Goal: Task Accomplishment & Management: Manage account settings

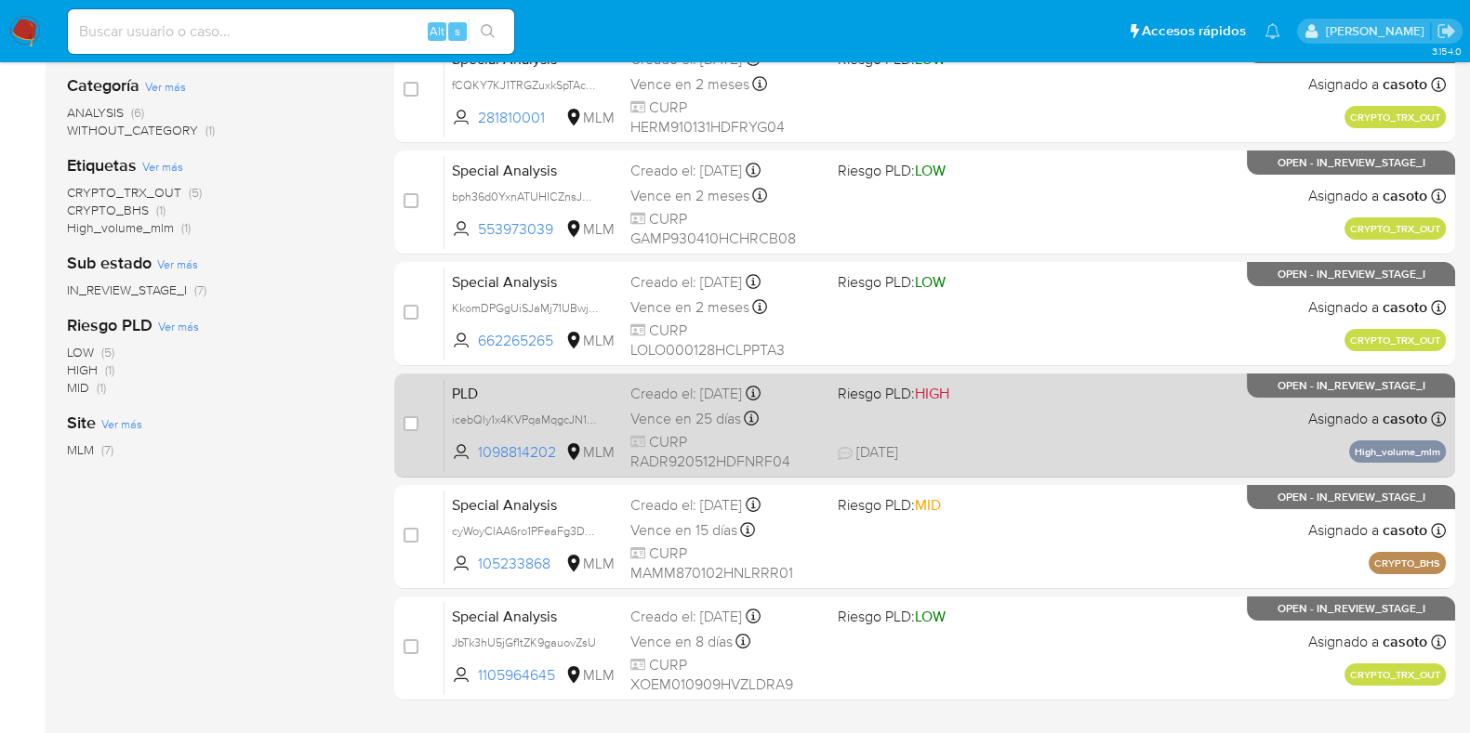
scroll to position [398, 0]
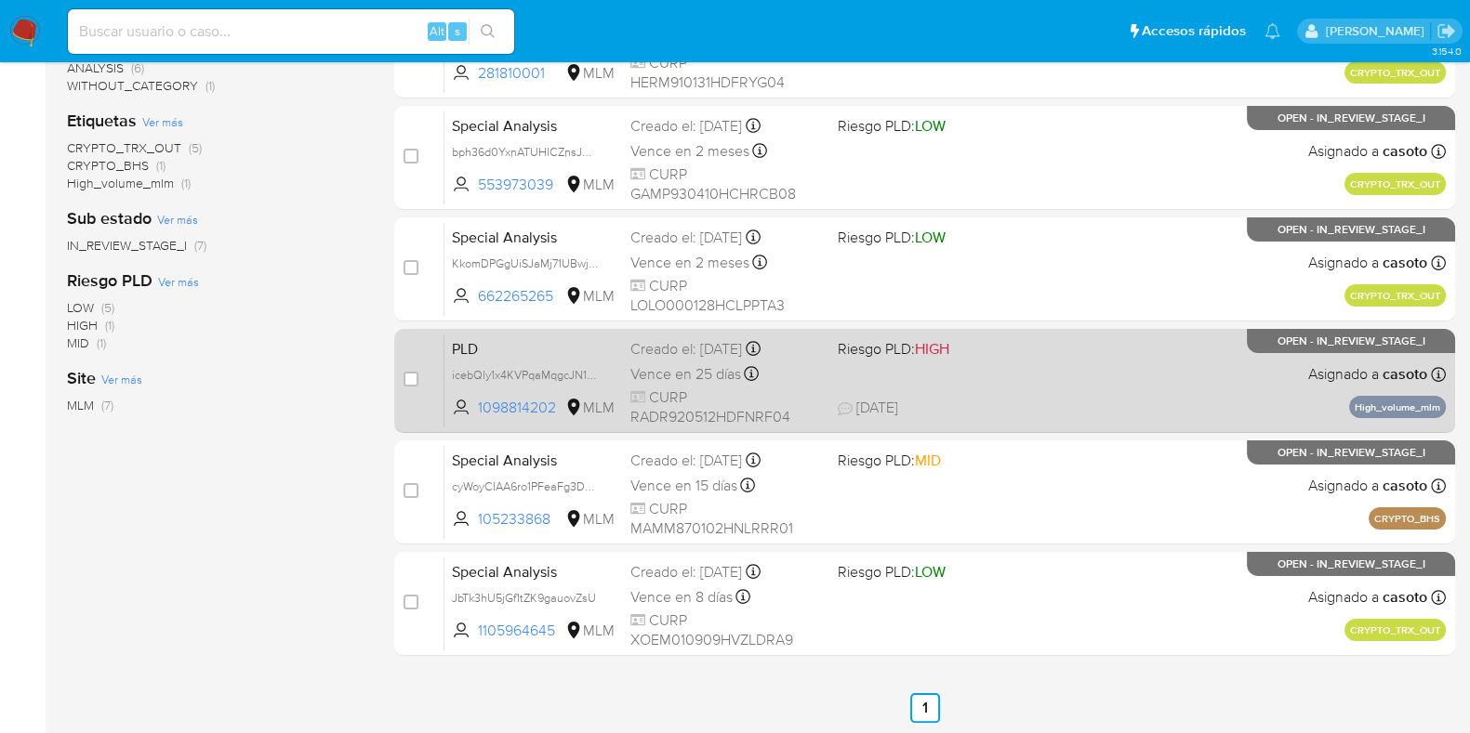
click at [1180, 386] on div "PLD icebQly1x4KVPqaMqgcJN1CY 1098814202 MLM Riesgo PLD: HIGH Creado el: 12/07/2…" at bounding box center [944, 381] width 1001 height 94
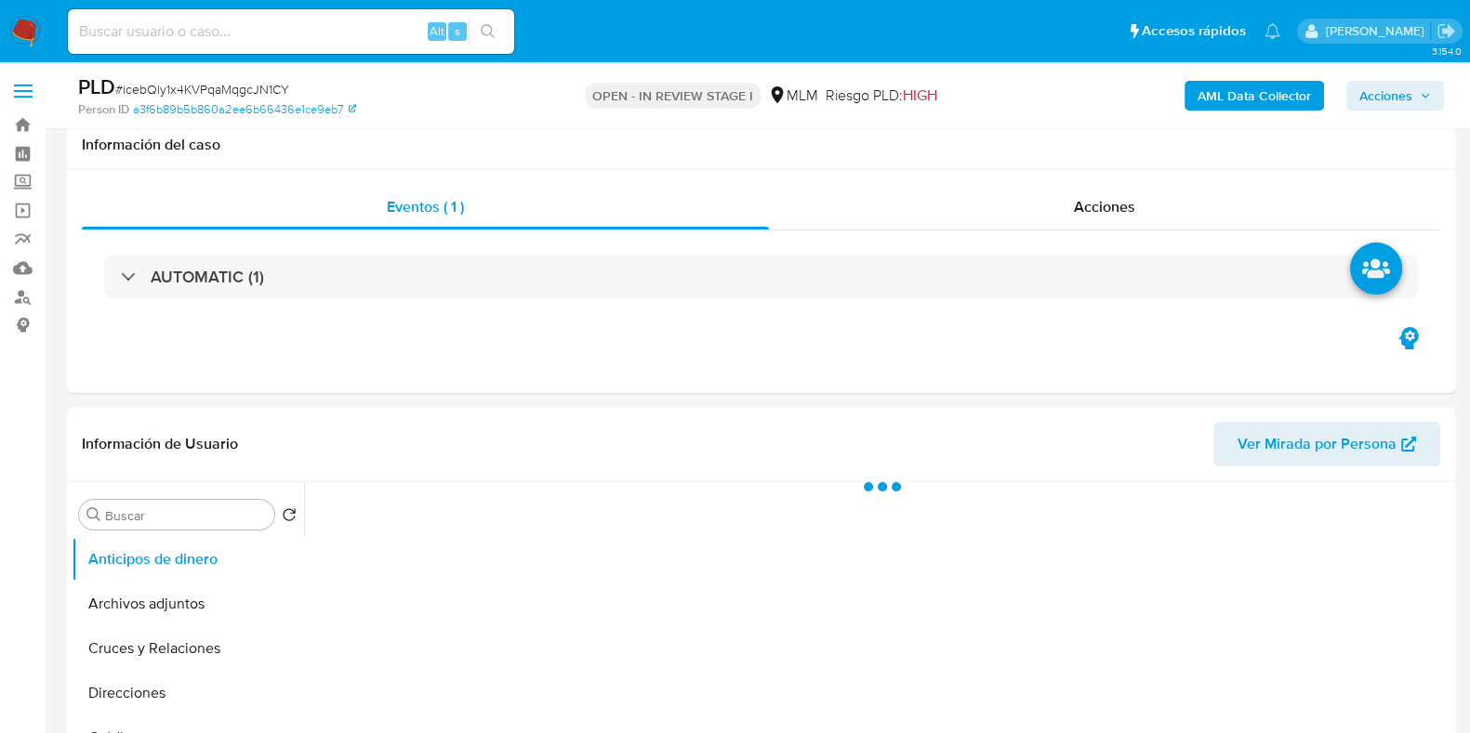
scroll to position [231, 0]
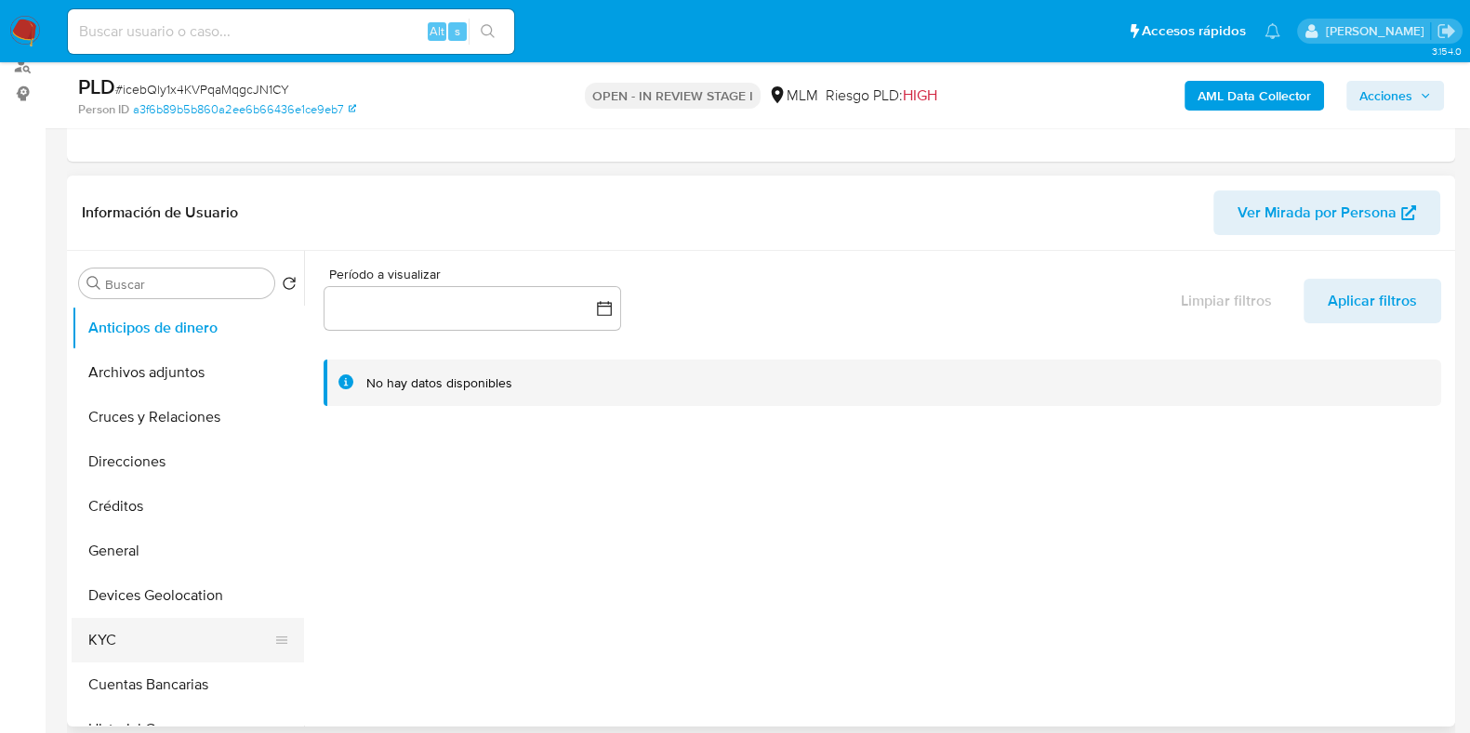
click at [119, 648] on button "KYC" at bounding box center [180, 640] width 217 height 45
select select "10"
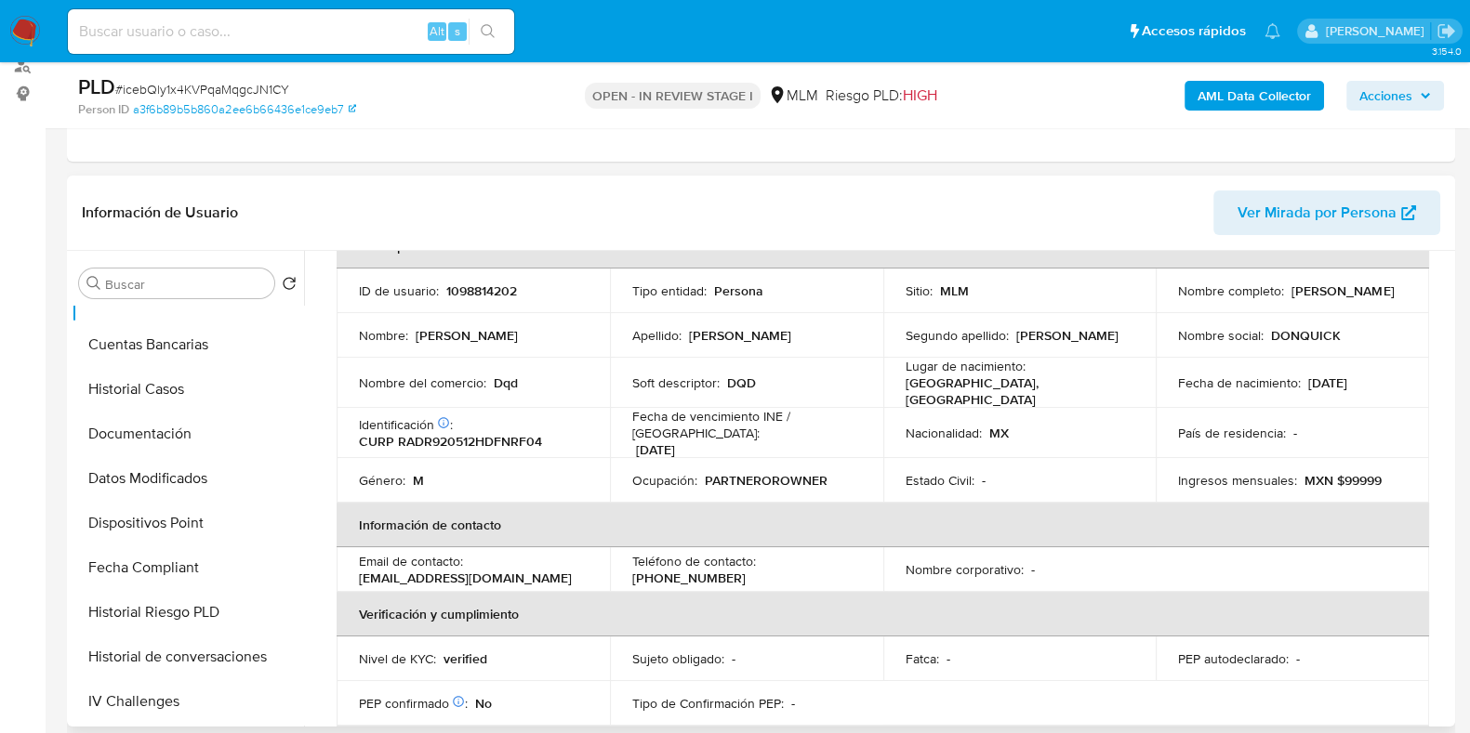
scroll to position [349, 0]
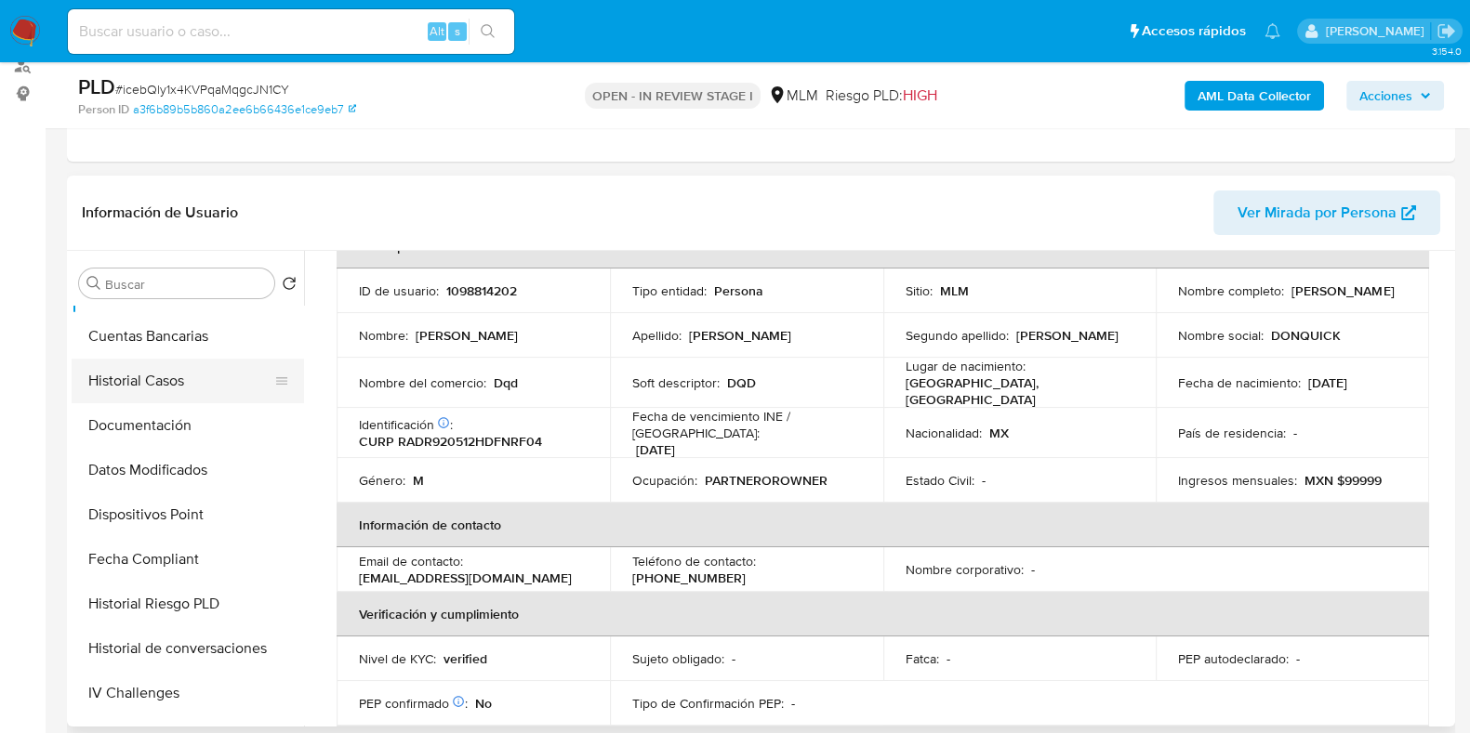
click at [135, 388] on button "Historial Casos" at bounding box center [180, 381] width 217 height 45
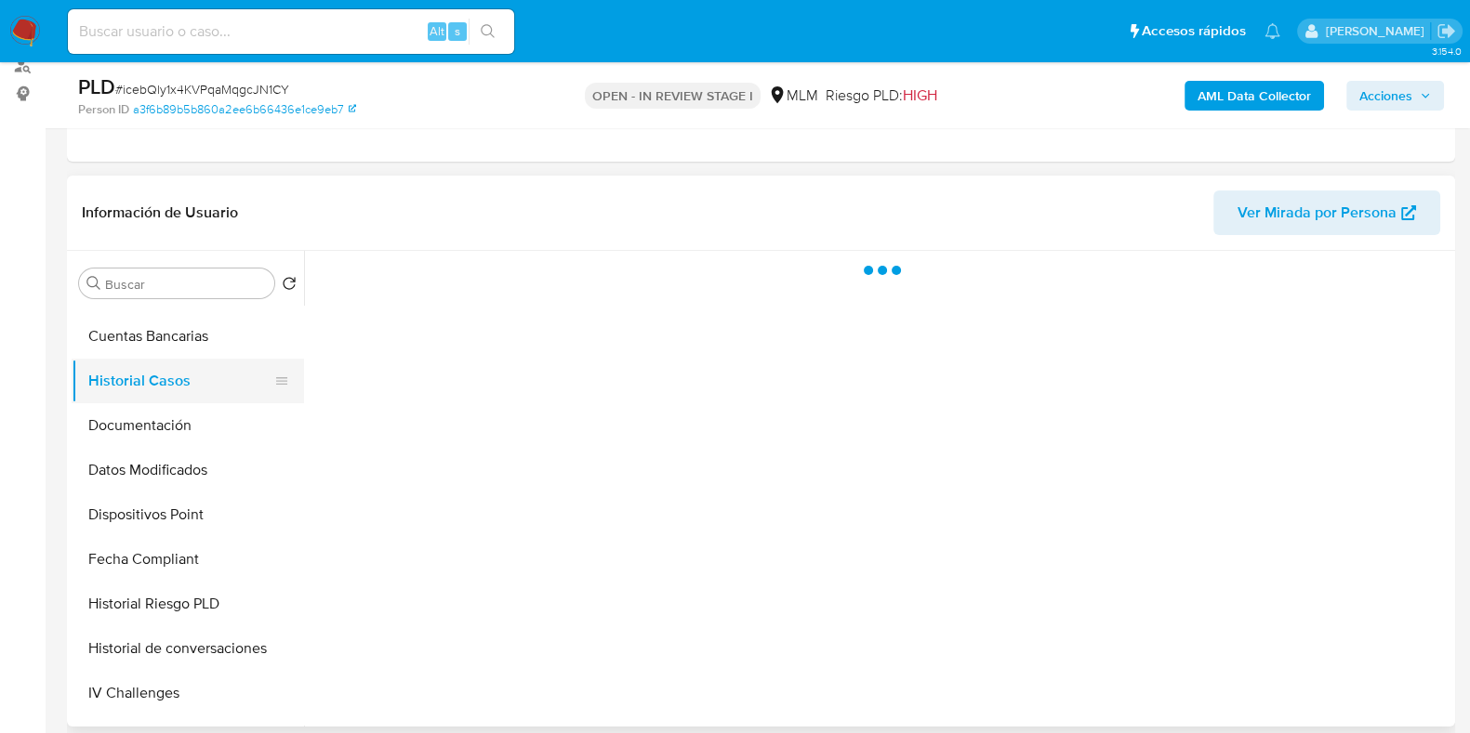
scroll to position [0, 0]
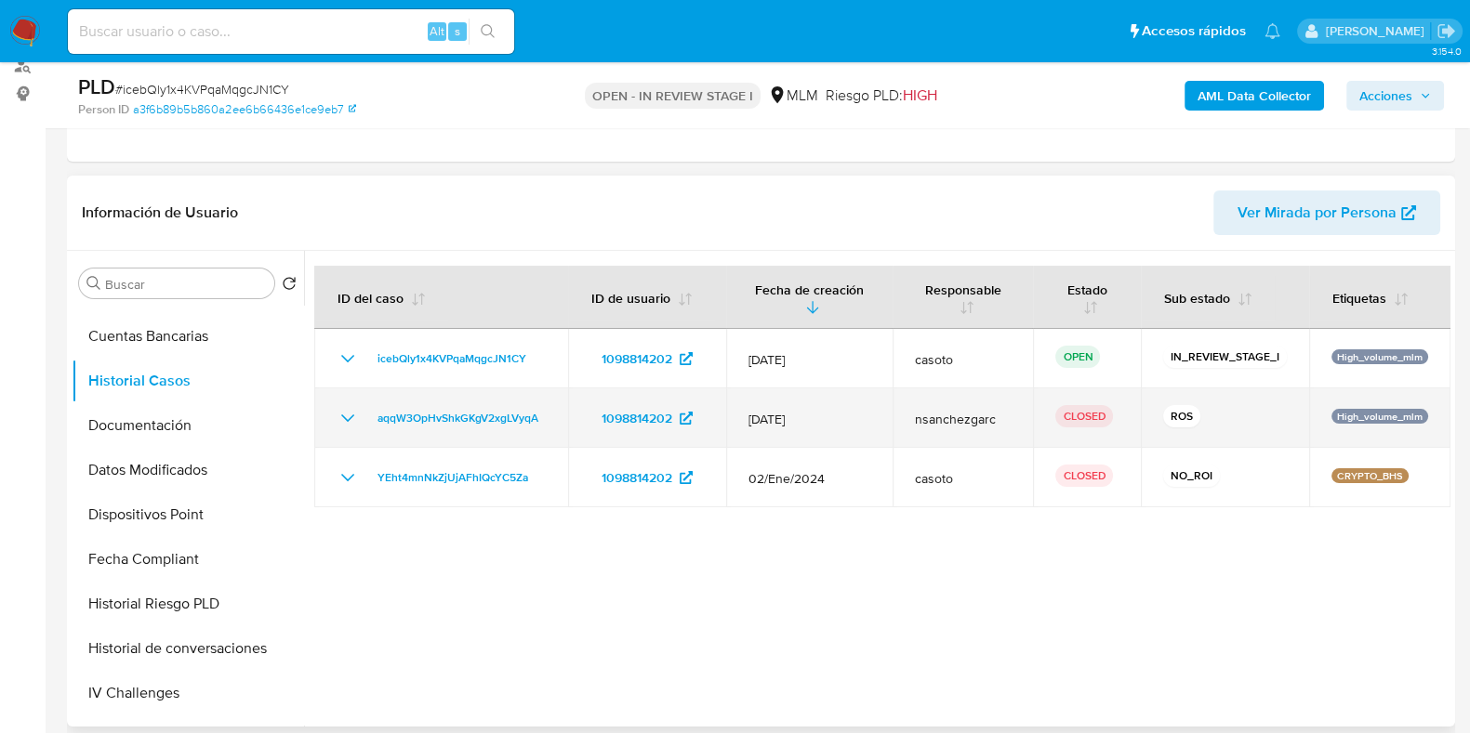
click at [342, 416] on icon "Mostrar/Ocultar" at bounding box center [347, 418] width 22 height 22
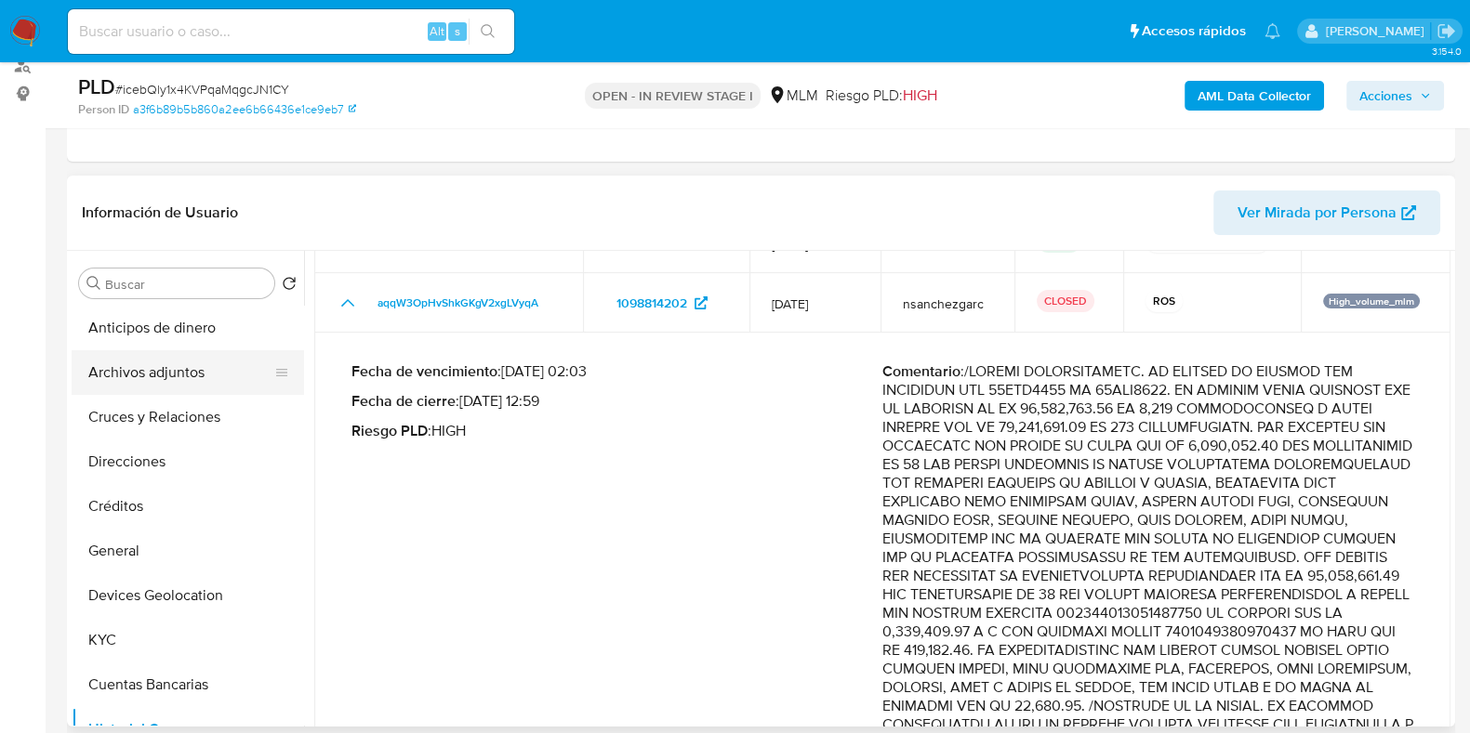
click at [145, 380] on button "Archivos adjuntos" at bounding box center [180, 372] width 217 height 45
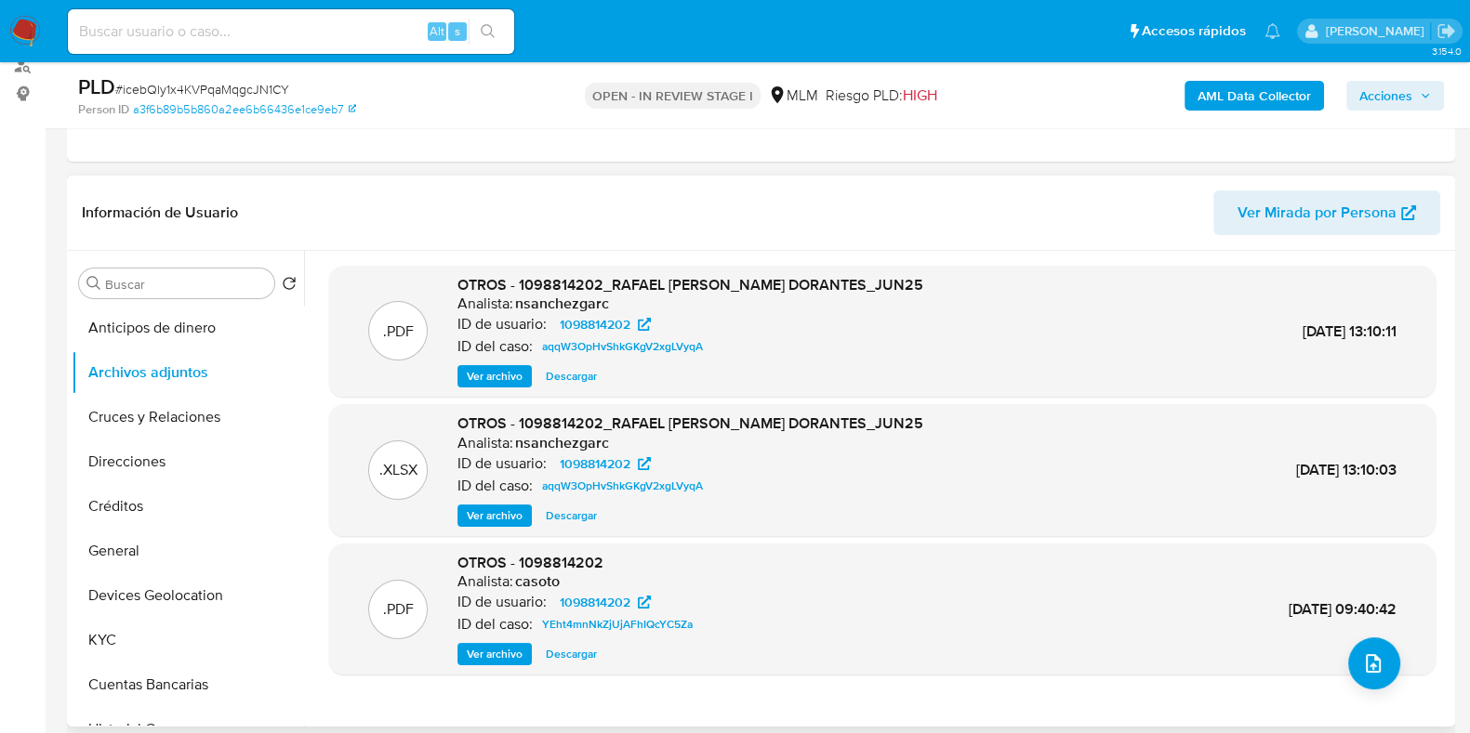
click at [498, 374] on span "Ver archivo" at bounding box center [495, 376] width 56 height 19
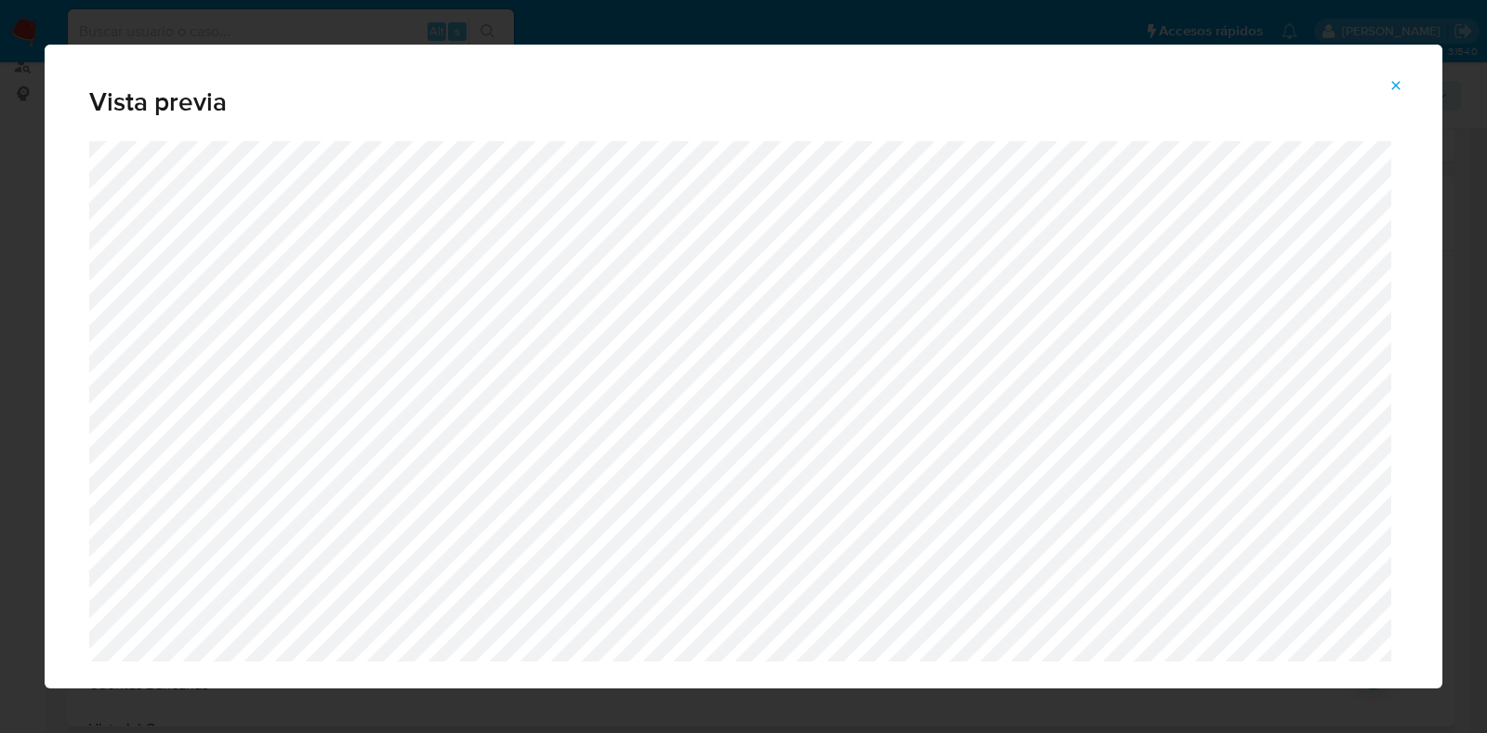
click at [1401, 81] on icon "Attachment preview" at bounding box center [1396, 85] width 15 height 15
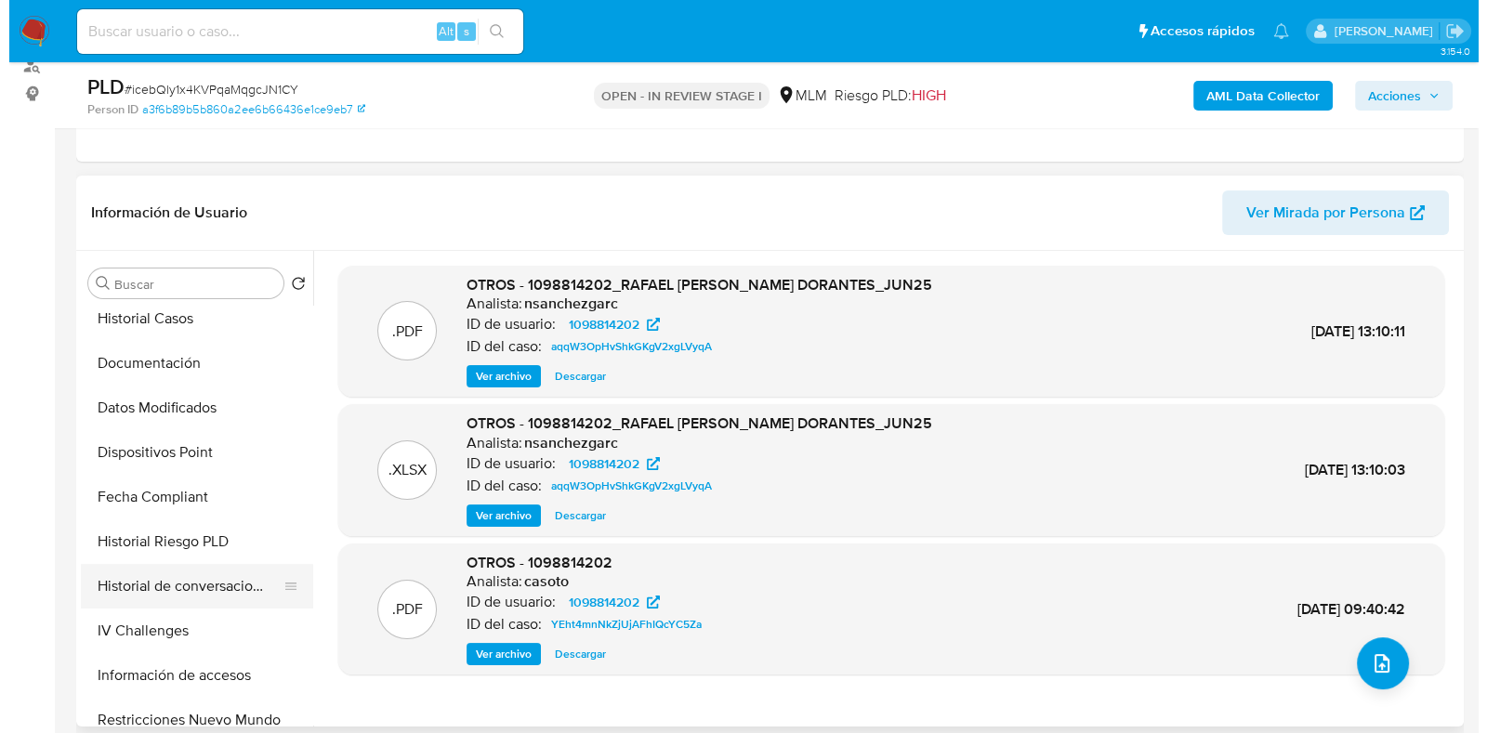
scroll to position [464, 0]
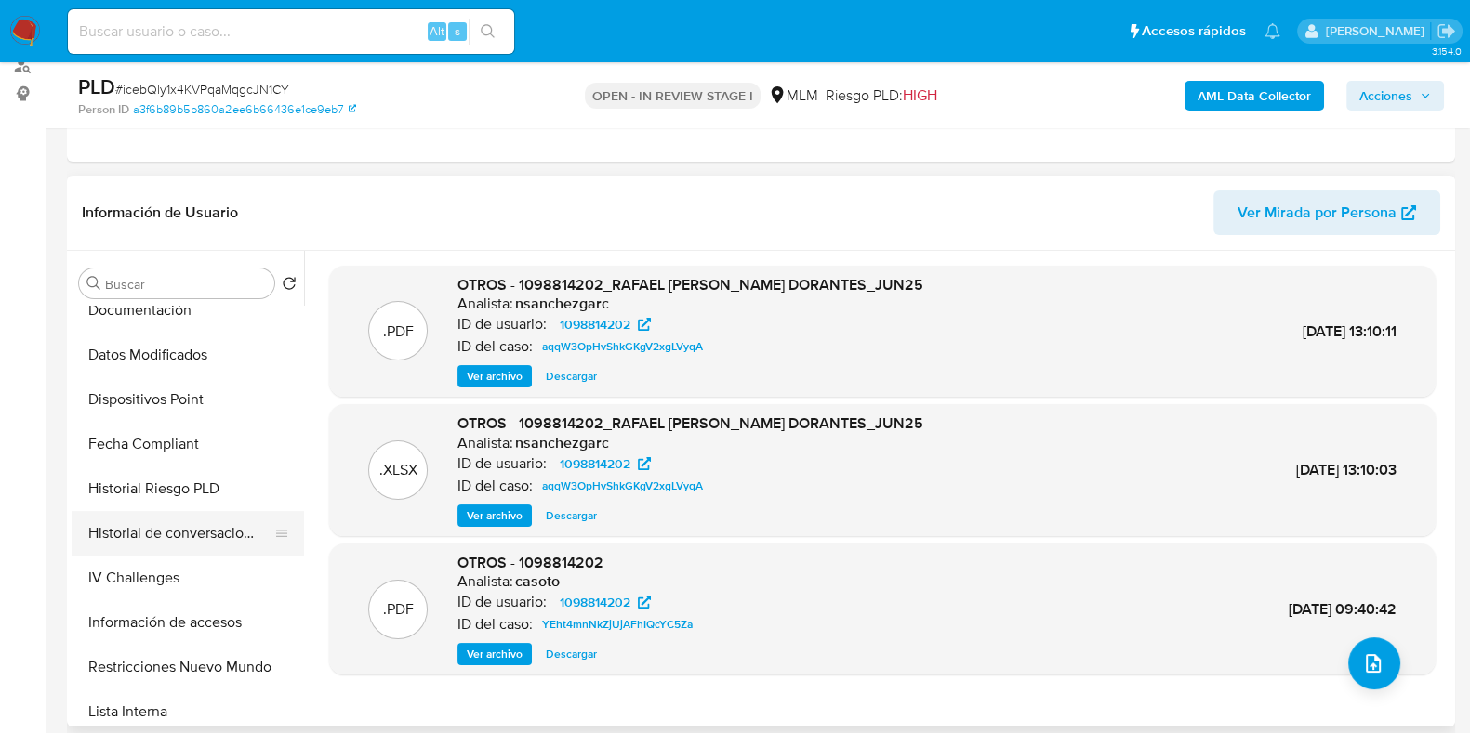
click at [219, 542] on button "Historial de conversaciones" at bounding box center [180, 533] width 217 height 45
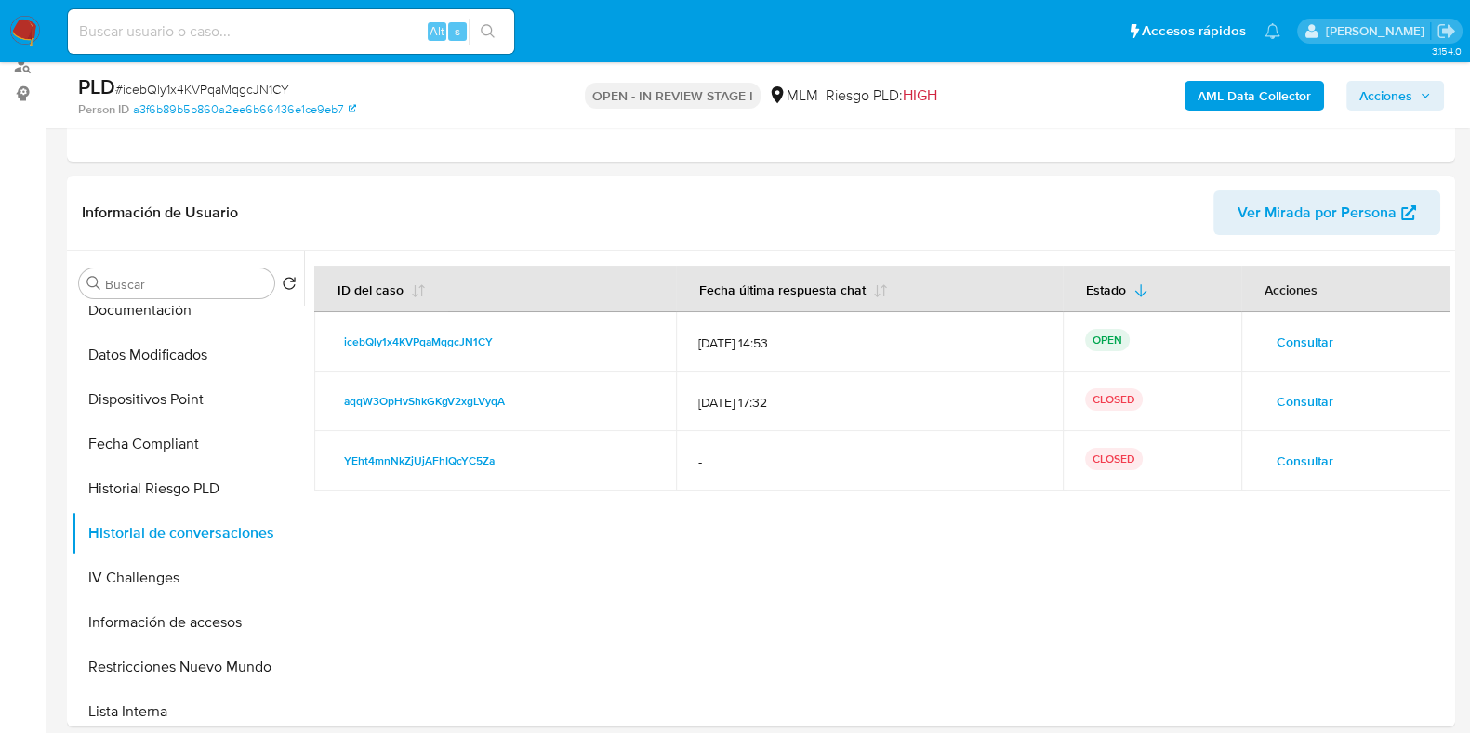
click at [1292, 457] on span "Consultar" at bounding box center [1304, 461] width 57 height 26
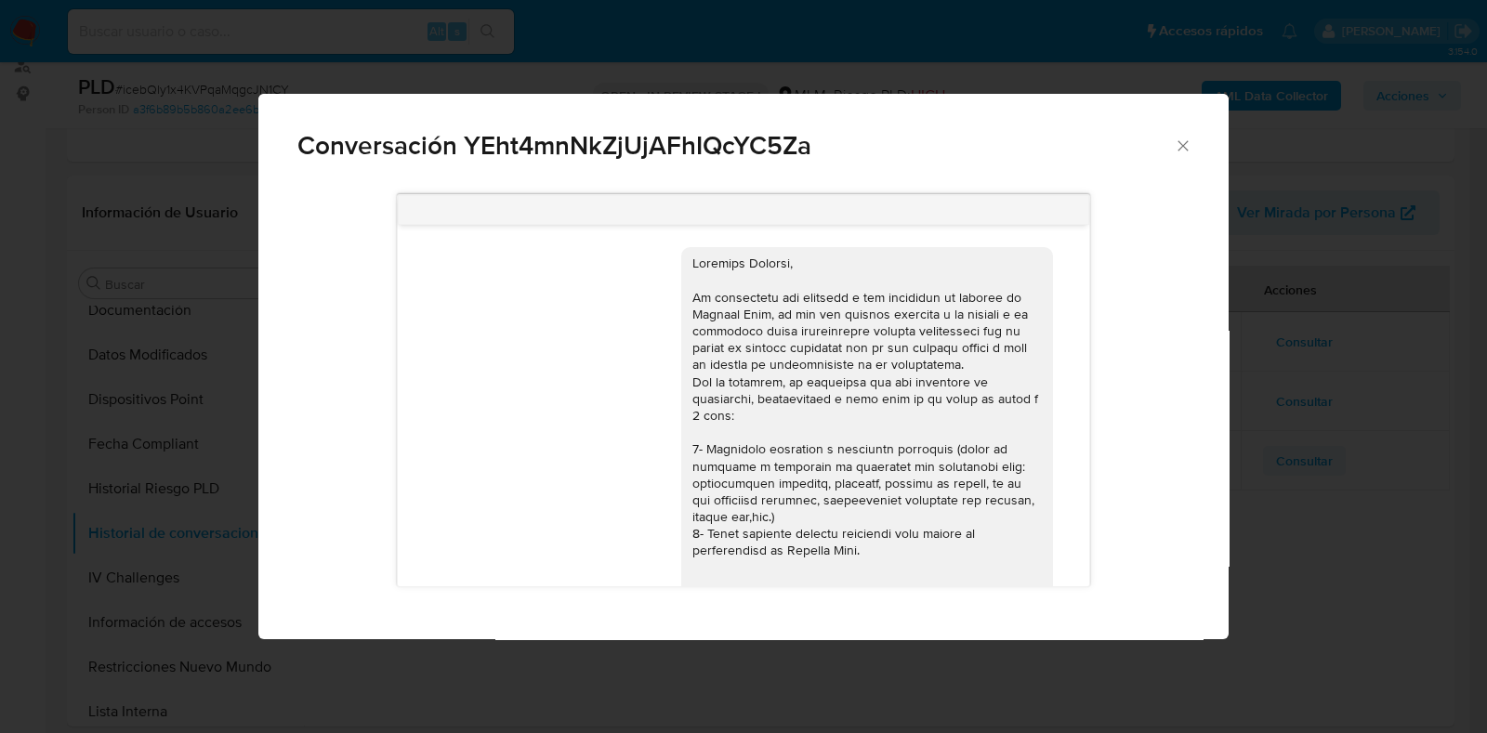
scroll to position [585, 0]
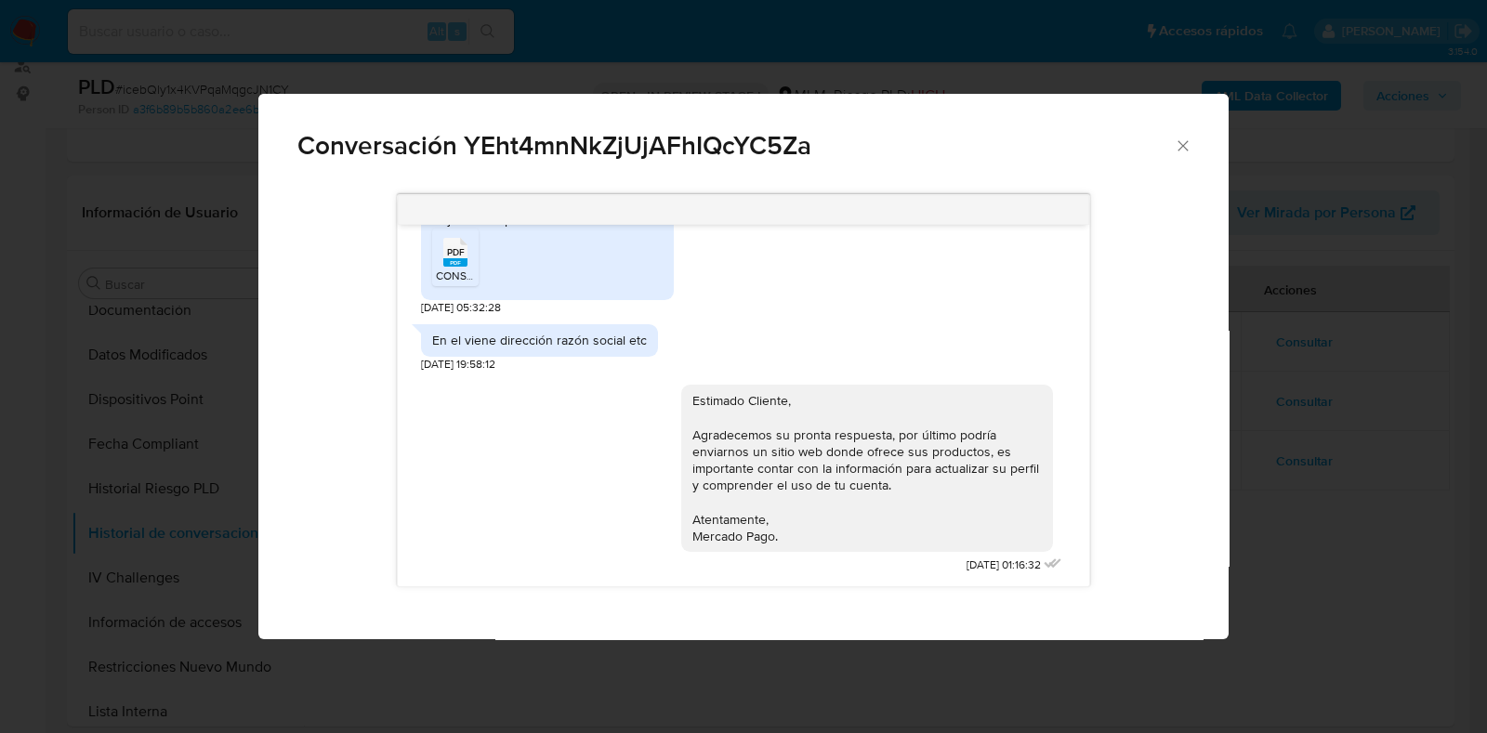
click at [1177, 149] on icon "Cerrar" at bounding box center [1183, 146] width 19 height 19
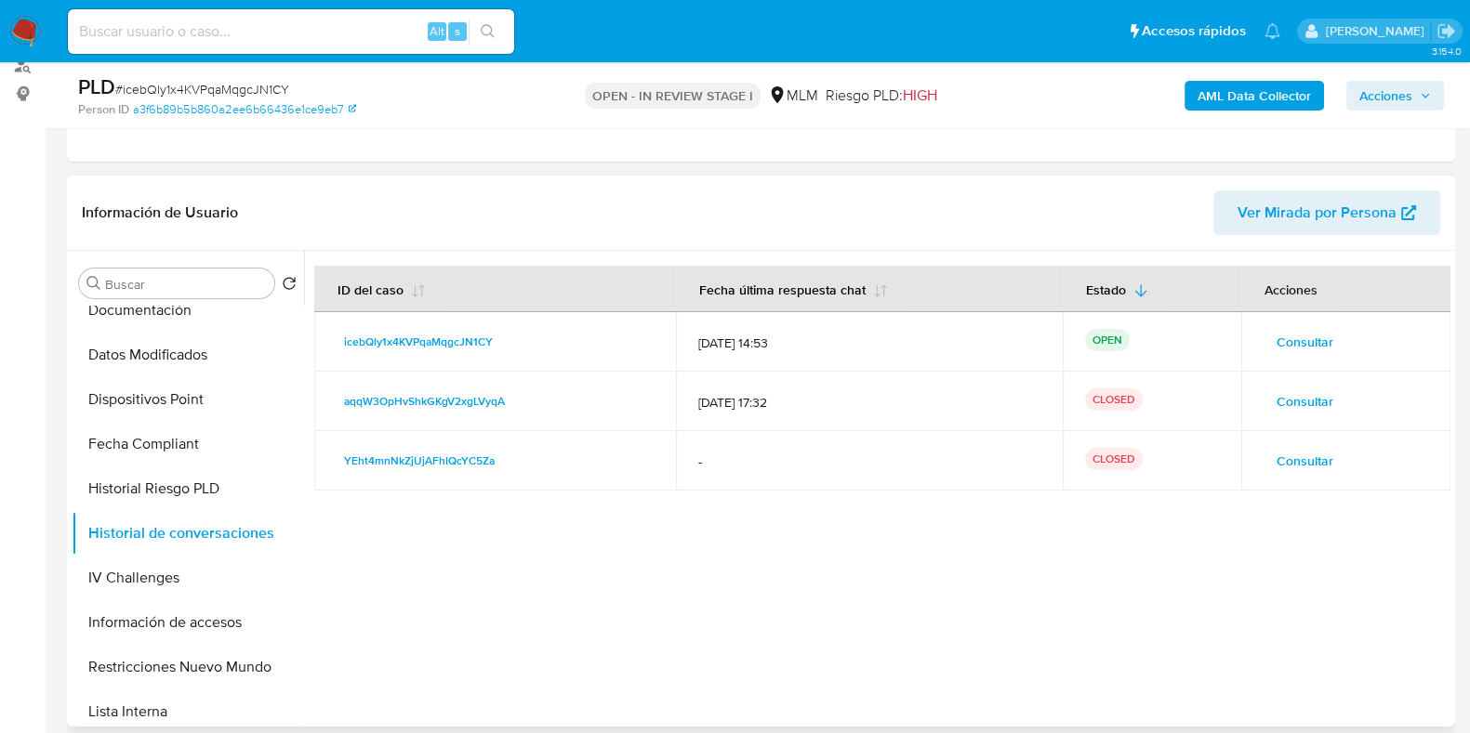
click at [1303, 401] on span "Consultar" at bounding box center [1304, 402] width 57 height 26
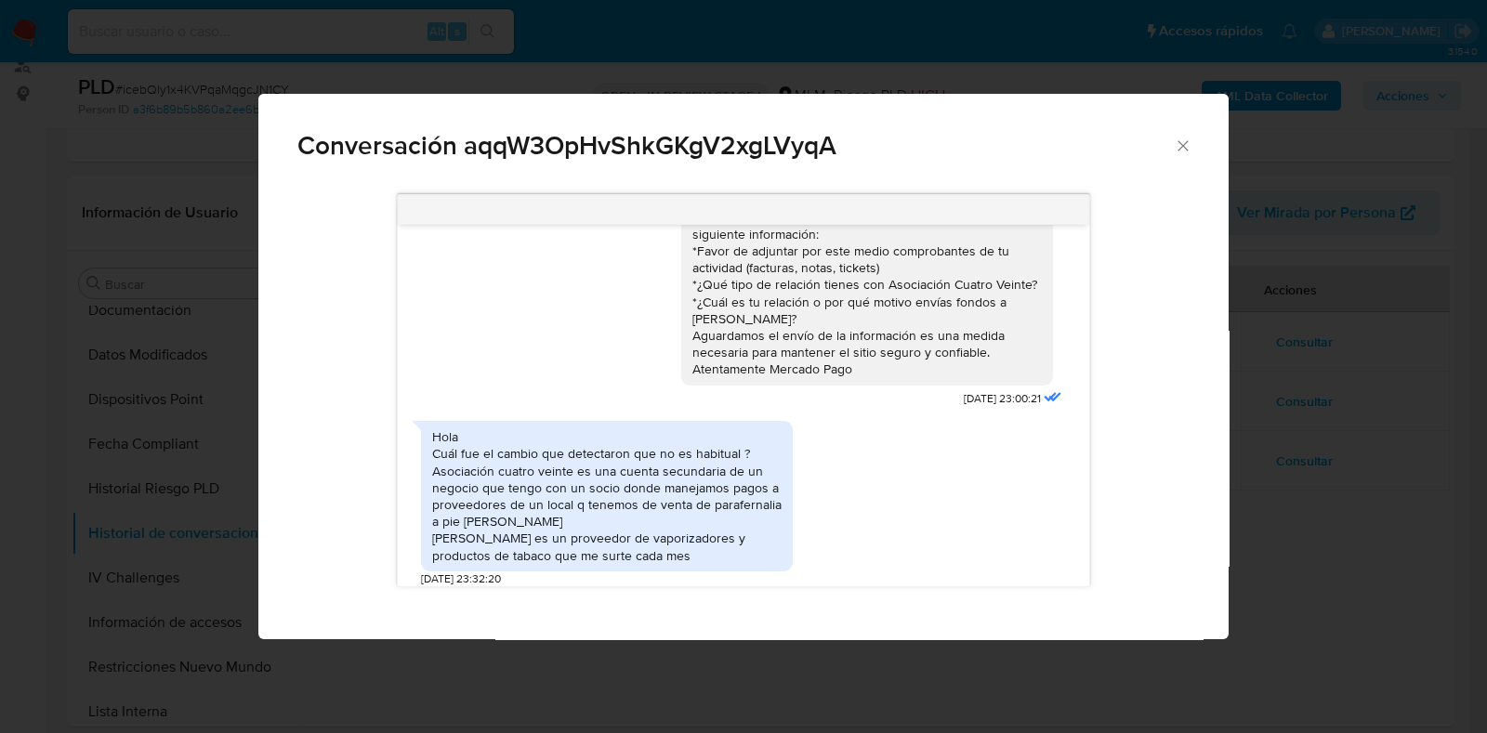
scroll to position [115, 0]
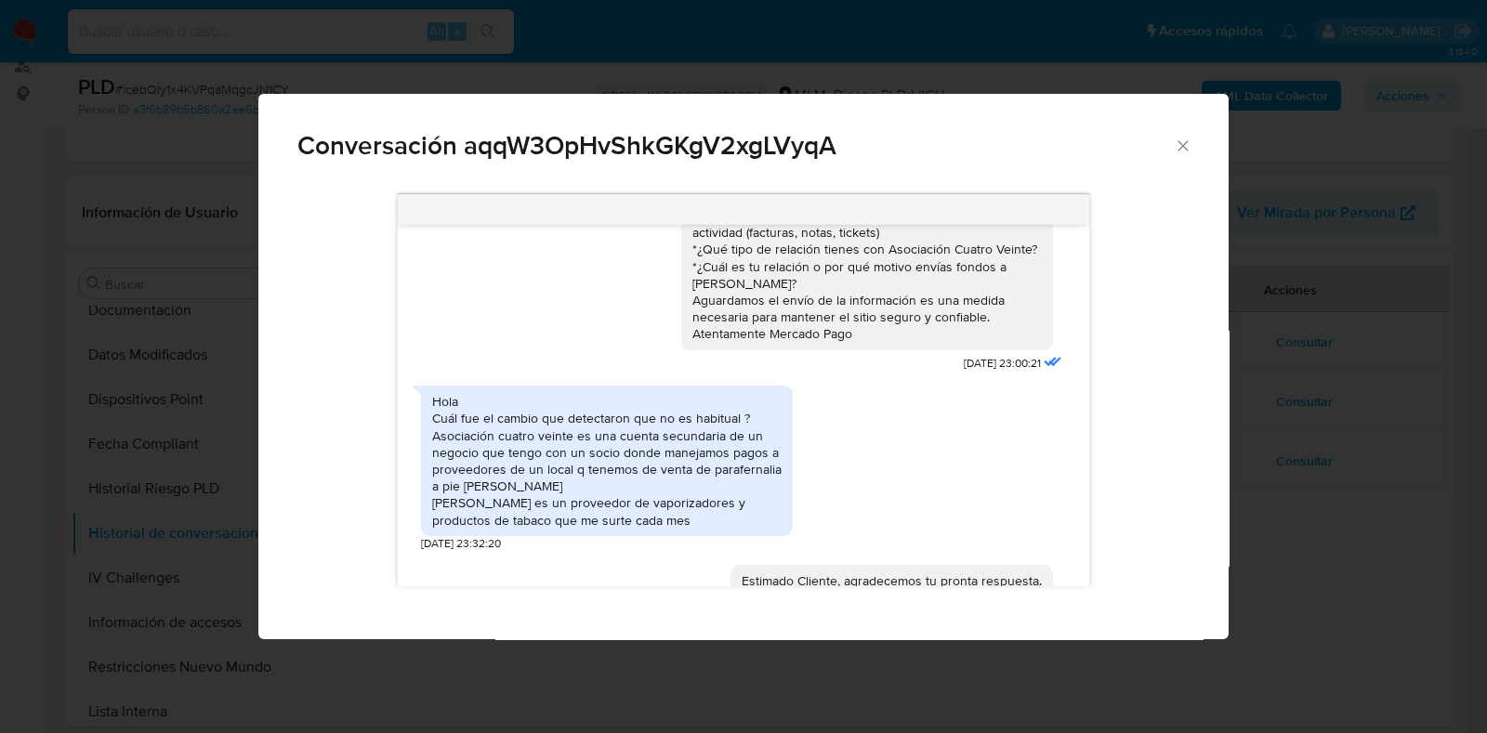
click at [1180, 146] on icon "Cerrar" at bounding box center [1183, 146] width 19 height 19
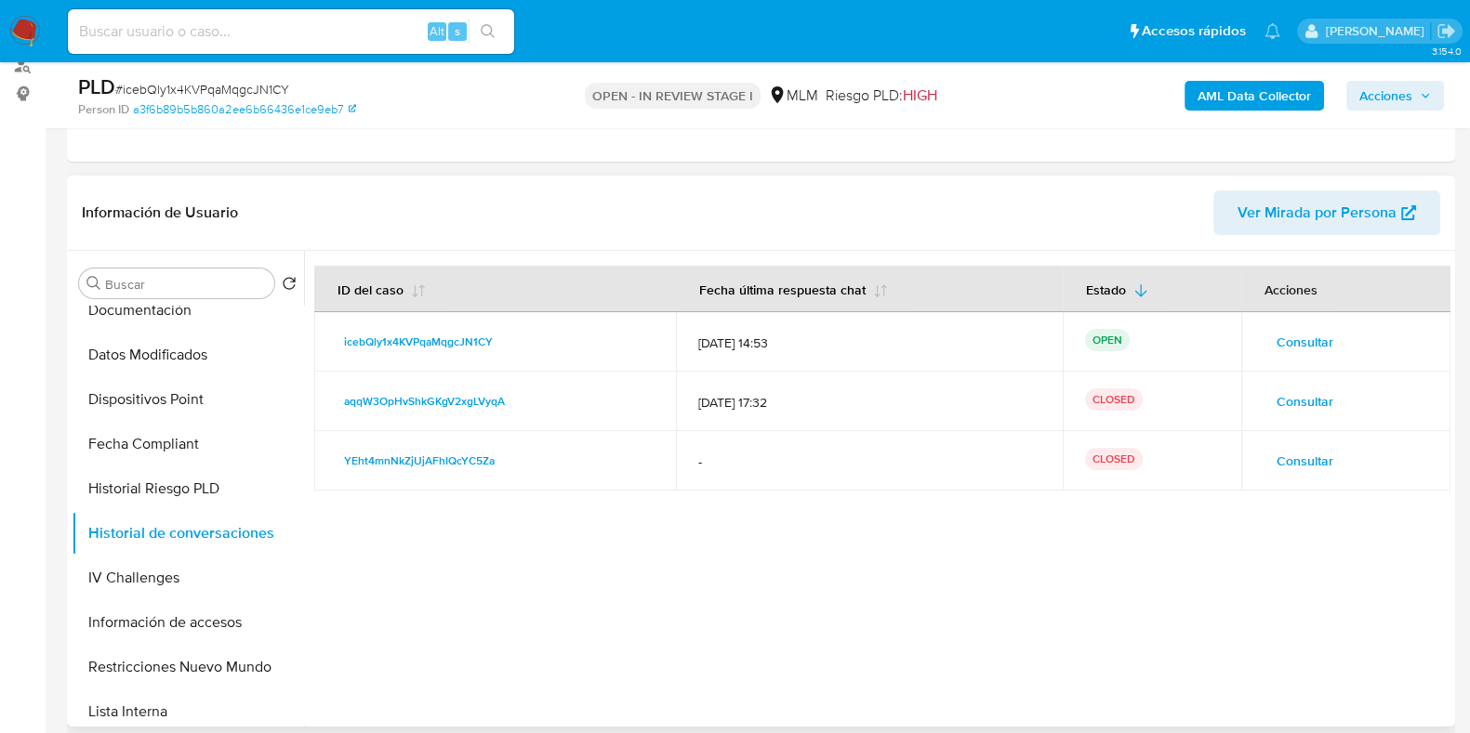
click at [1276, 334] on span "Consultar" at bounding box center [1304, 342] width 57 height 26
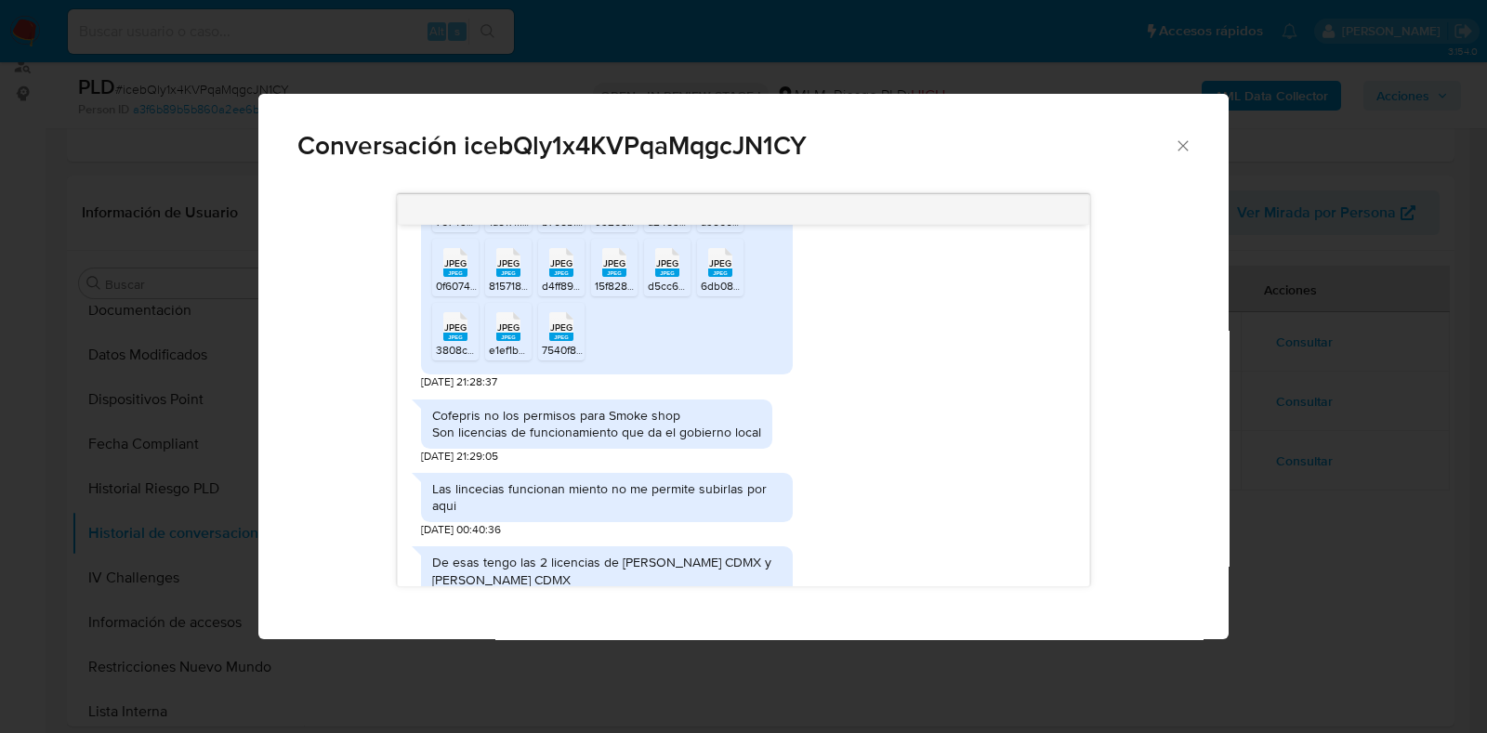
scroll to position [812, 0]
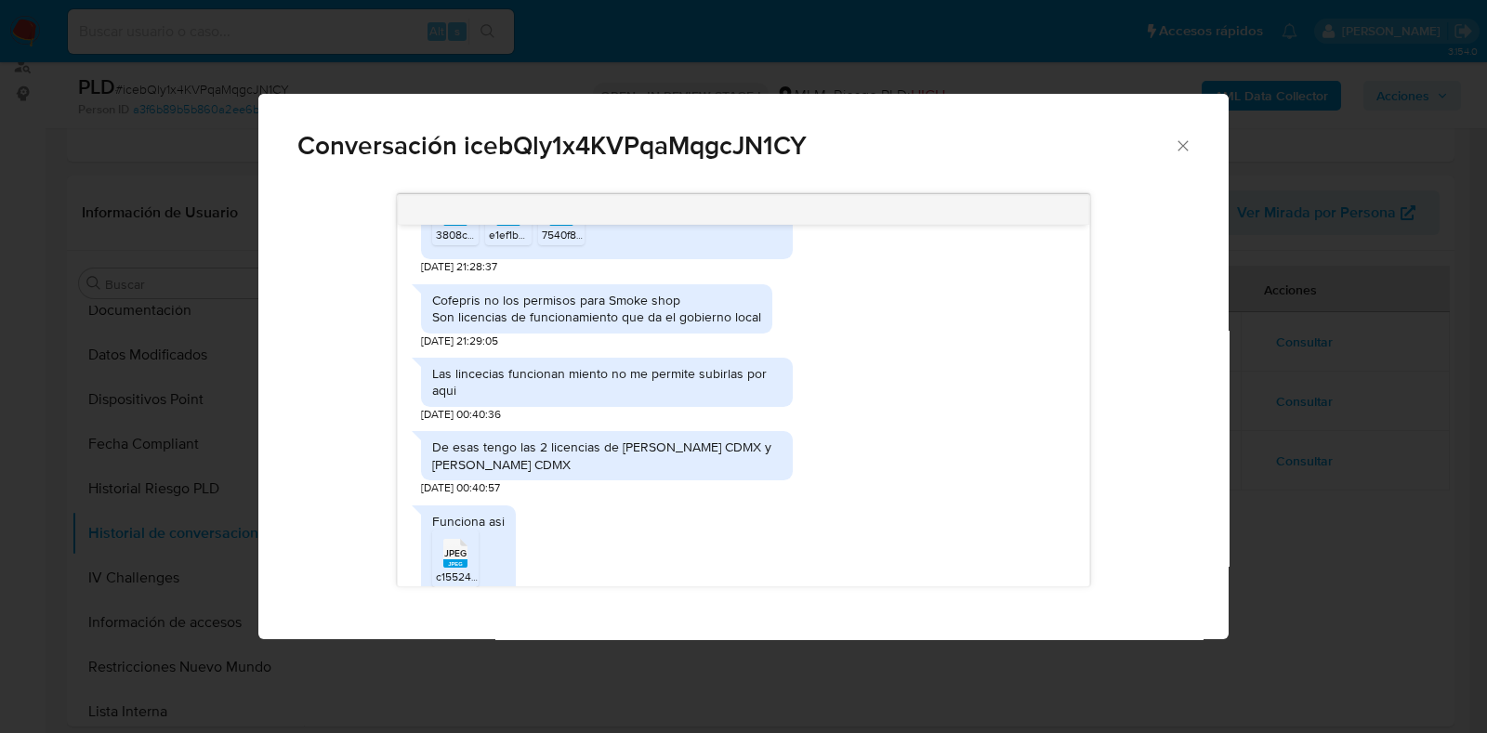
drag, startPoint x: 604, startPoint y: 450, endPoint x: 605, endPoint y: 463, distance: 13.0
click at [605, 463] on div "De esas tengo las 2 licencias de Miguel Hidalgo CDMX y Benito Juárez CDMX" at bounding box center [606, 455] width 349 height 33
copy div "e Miguel Hidalgo CDMX y Benito Juárez CDMX"
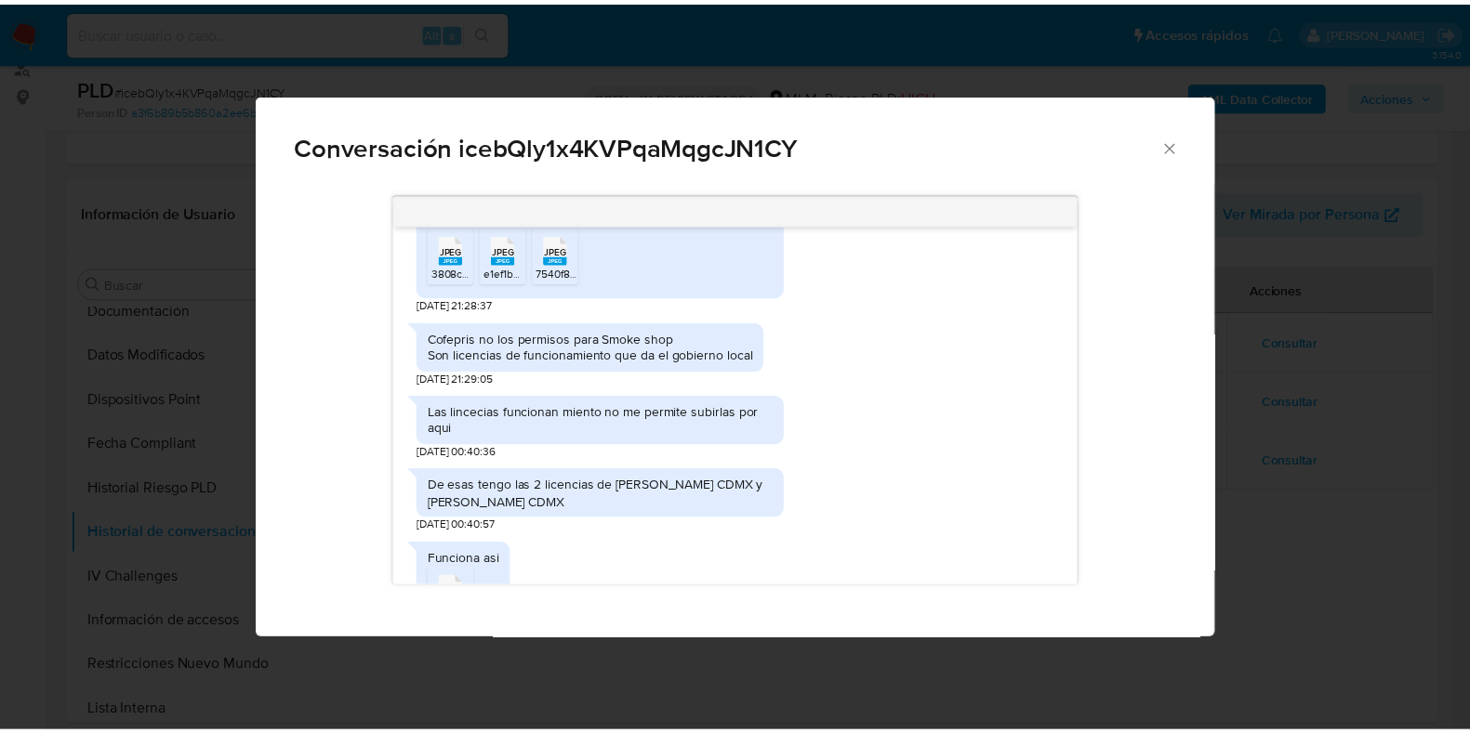
scroll to position [890, 0]
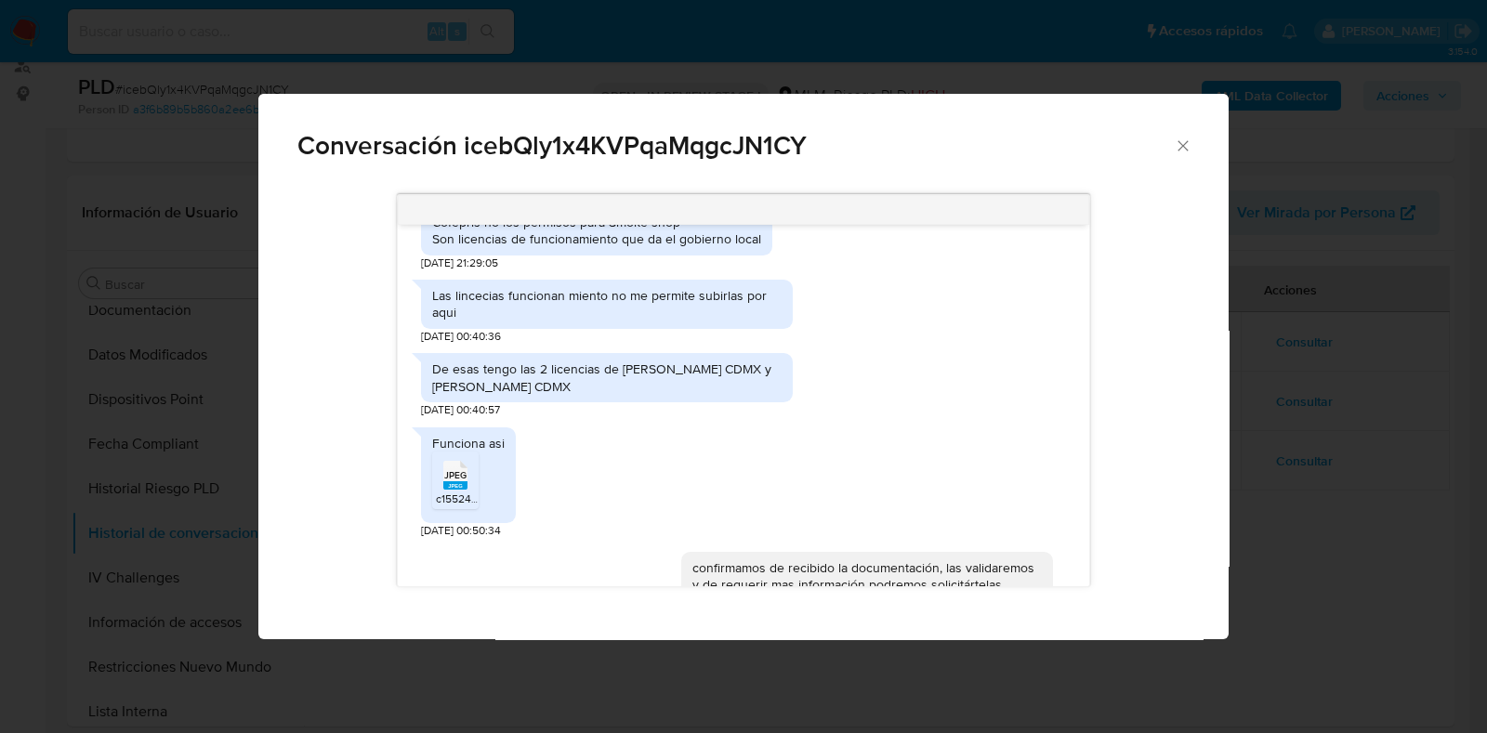
click at [1167, 141] on span "Conversación icebQly1x4KVPqaMqgcJN1CY" at bounding box center [735, 146] width 877 height 26
click at [1176, 142] on icon "Cerrar" at bounding box center [1183, 146] width 19 height 19
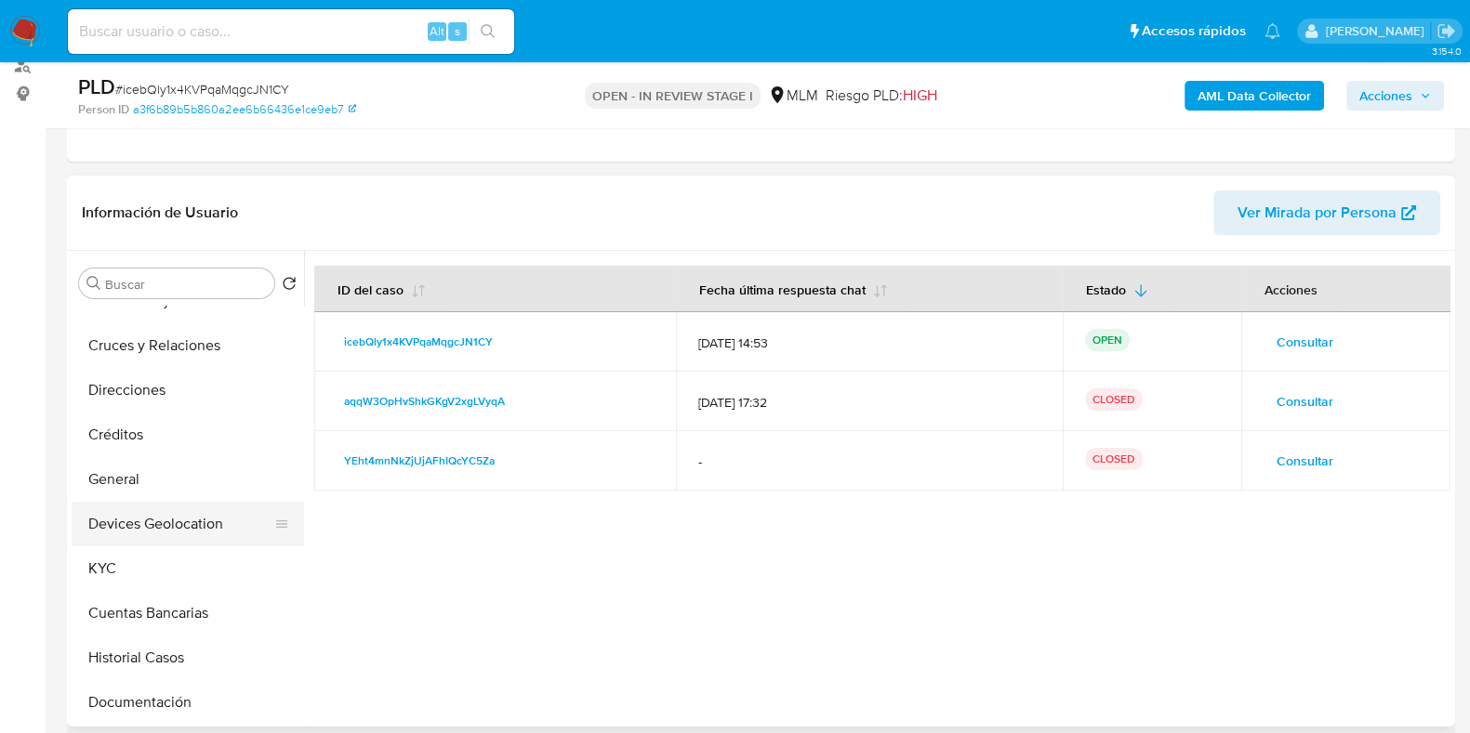
scroll to position [0, 0]
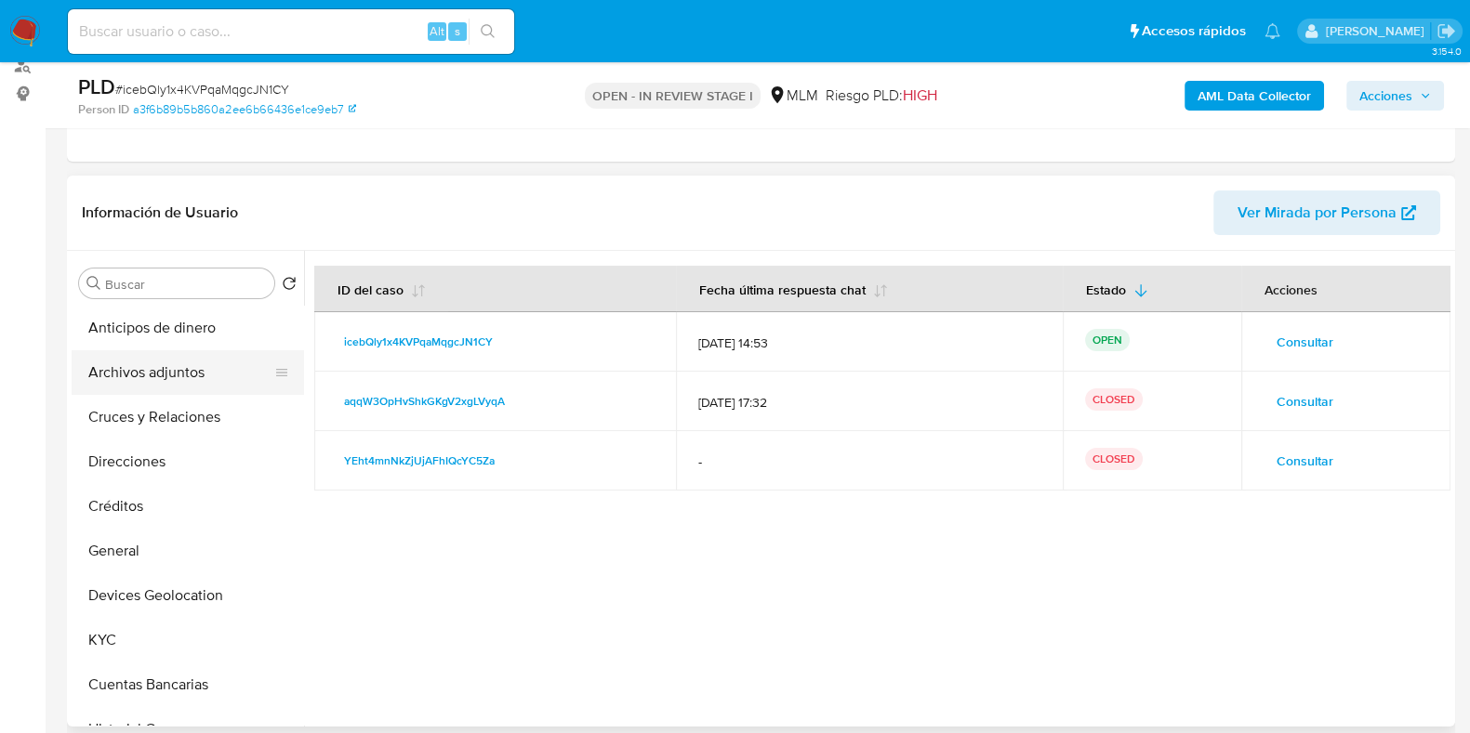
click at [181, 381] on button "Archivos adjuntos" at bounding box center [180, 372] width 217 height 45
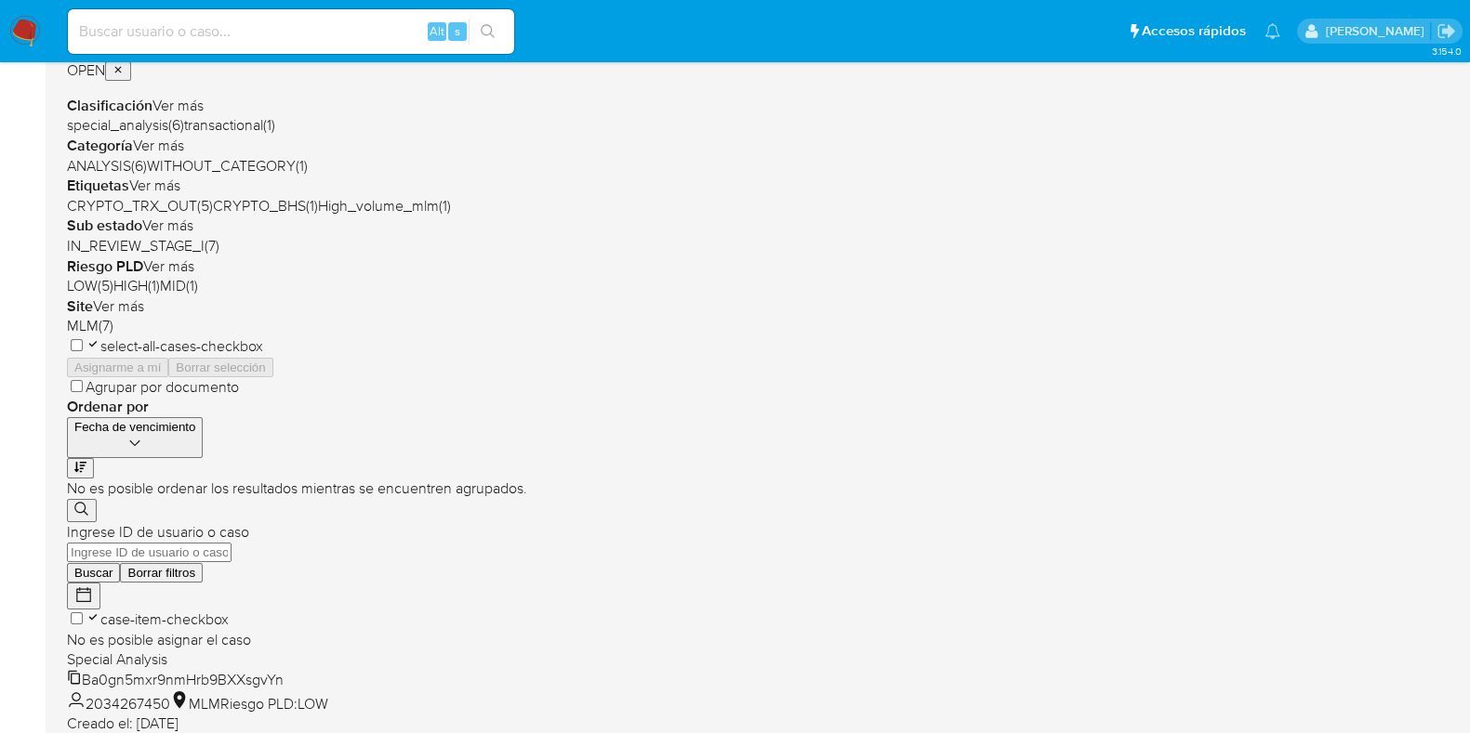
scroll to position [398, 0]
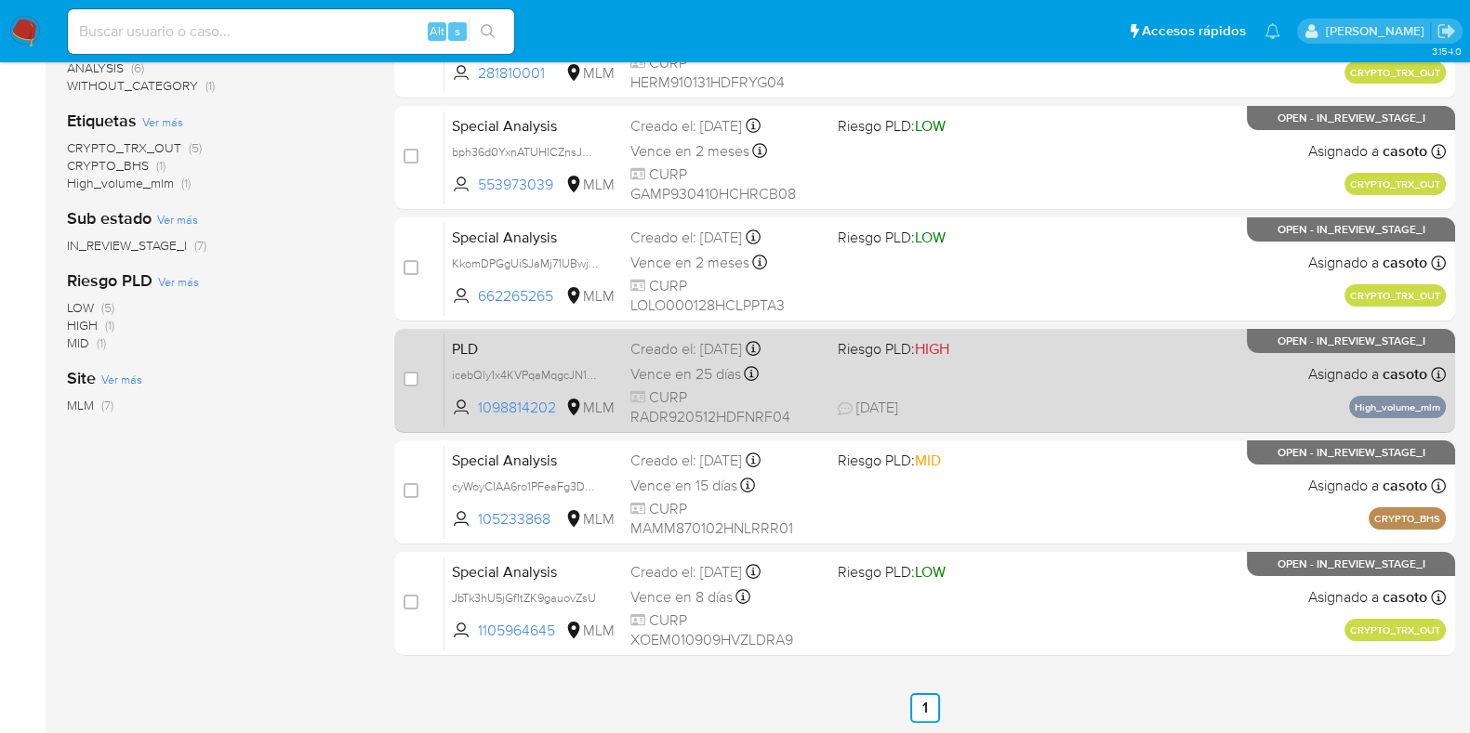
click at [1208, 406] on span "11/08/2025 11/08/2025 14:53" at bounding box center [1037, 408] width 400 height 20
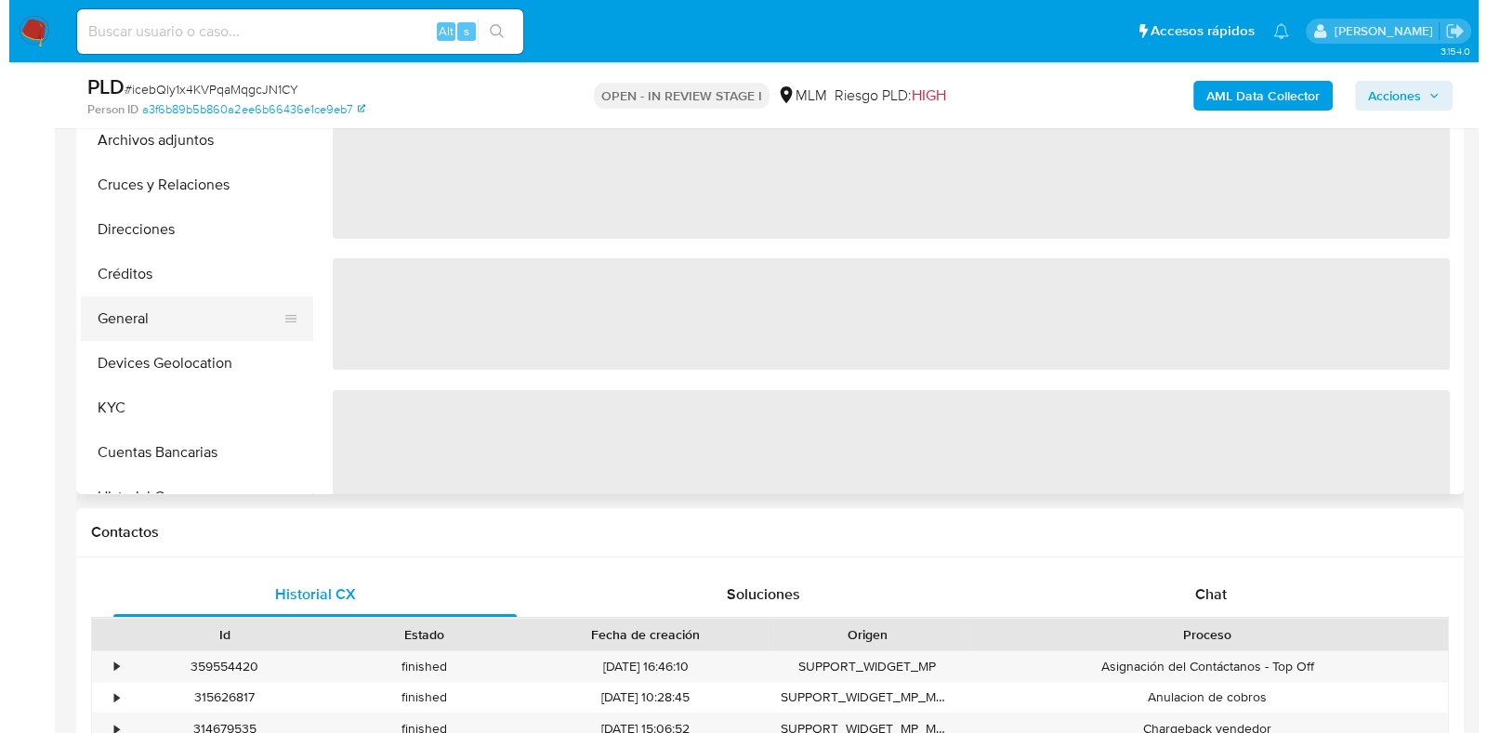
scroll to position [349, 0]
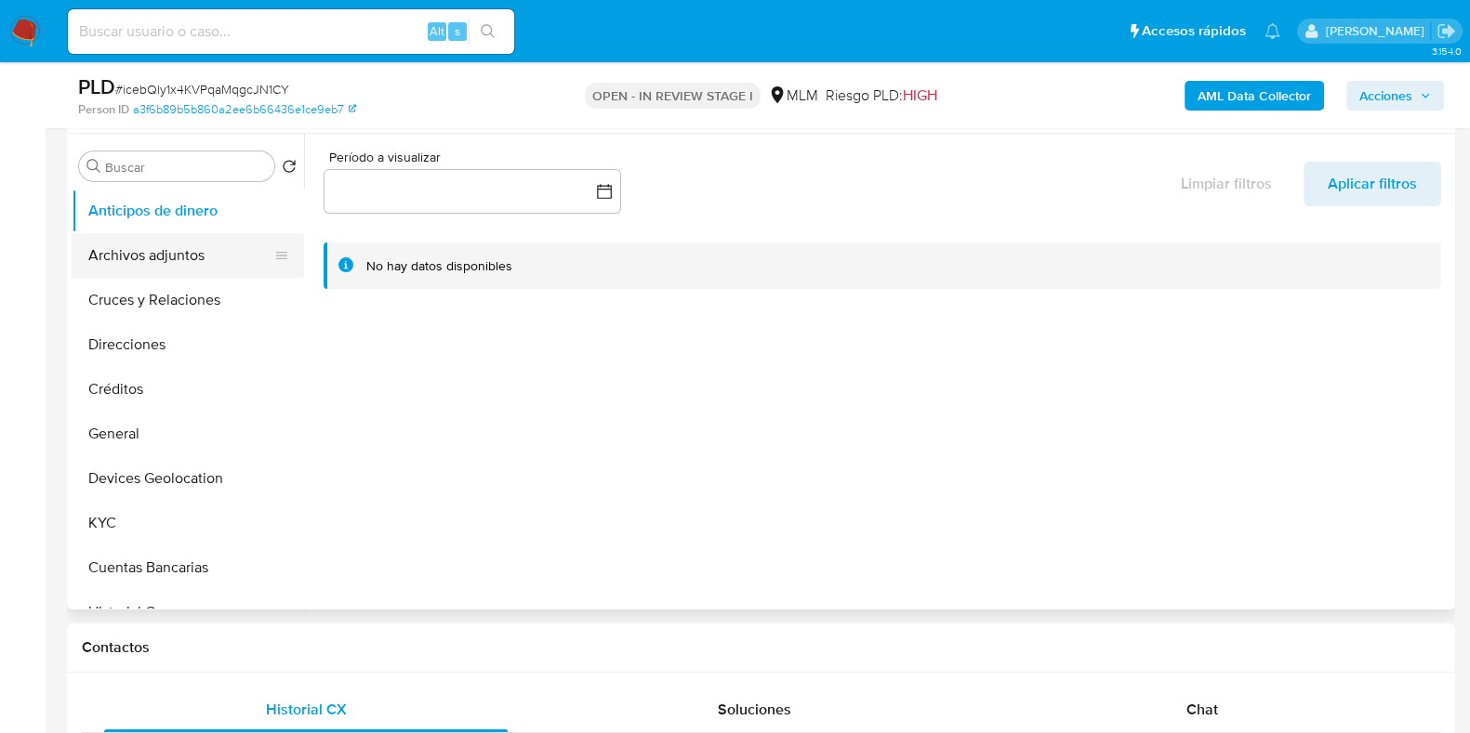
select select "10"
click at [160, 254] on button "Archivos adjuntos" at bounding box center [180, 255] width 217 height 45
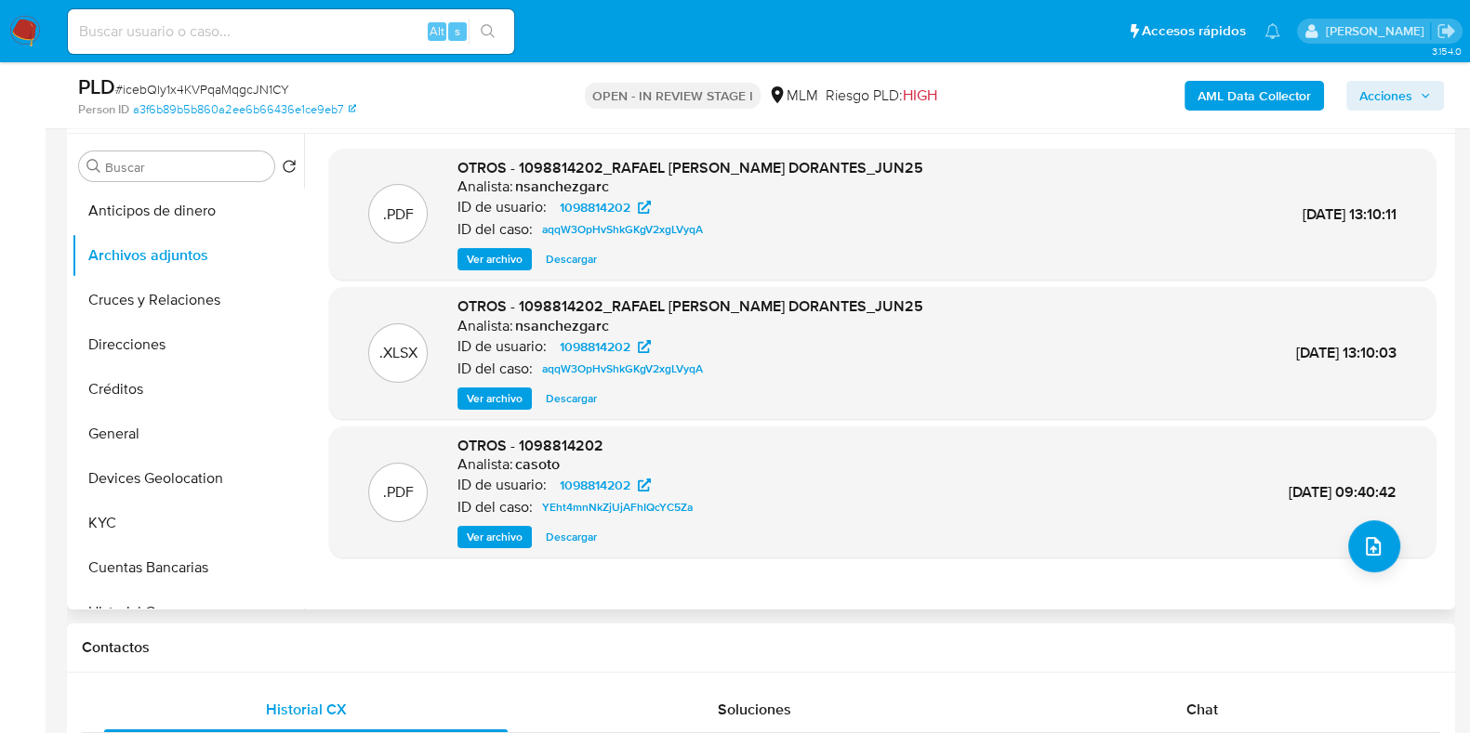
click at [499, 260] on span "Ver archivo" at bounding box center [495, 259] width 56 height 19
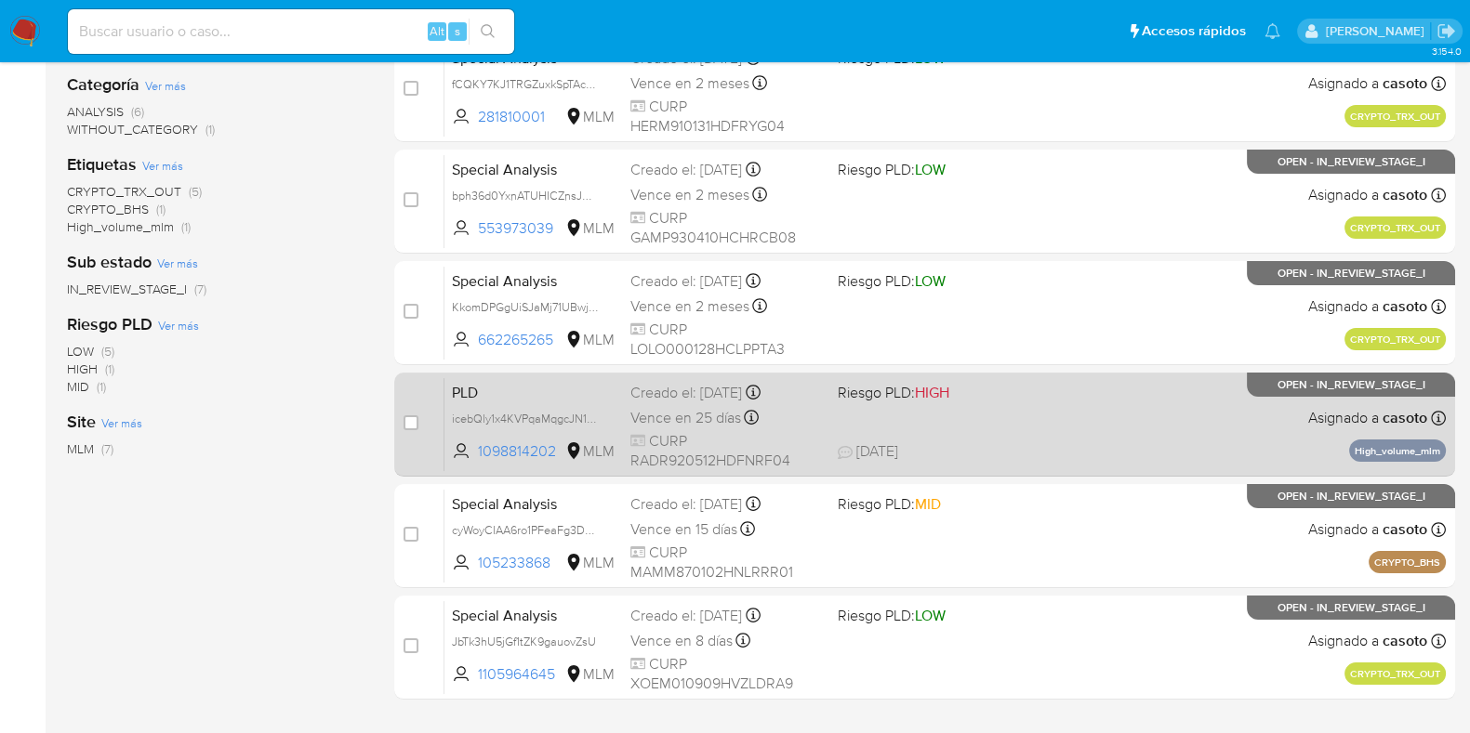
scroll to position [398, 0]
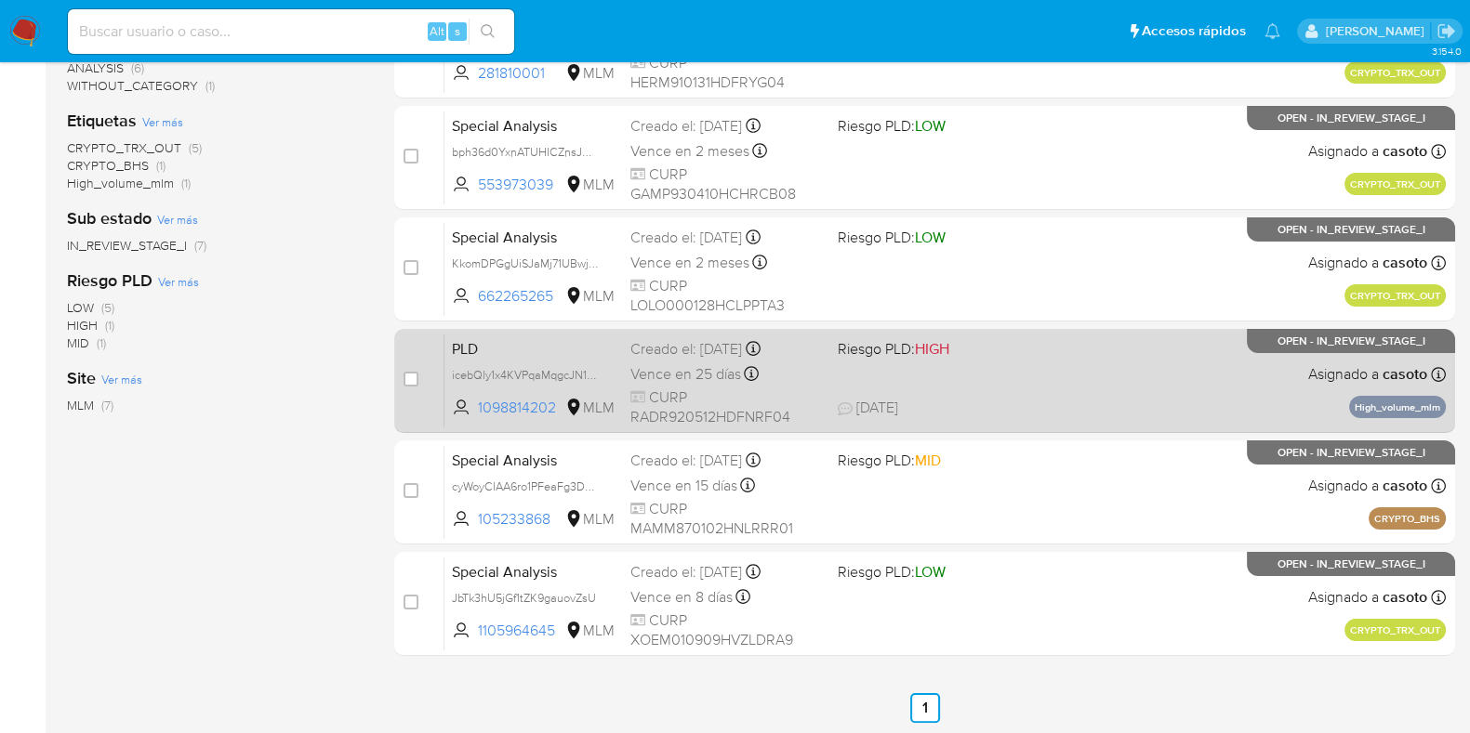
click at [1173, 392] on div "PLD icebQly1x4KVPqaMqgcJN1CY 1098814202 MLM Riesgo PLD: HIGH Creado el: 12/07/2…" at bounding box center [944, 381] width 1001 height 94
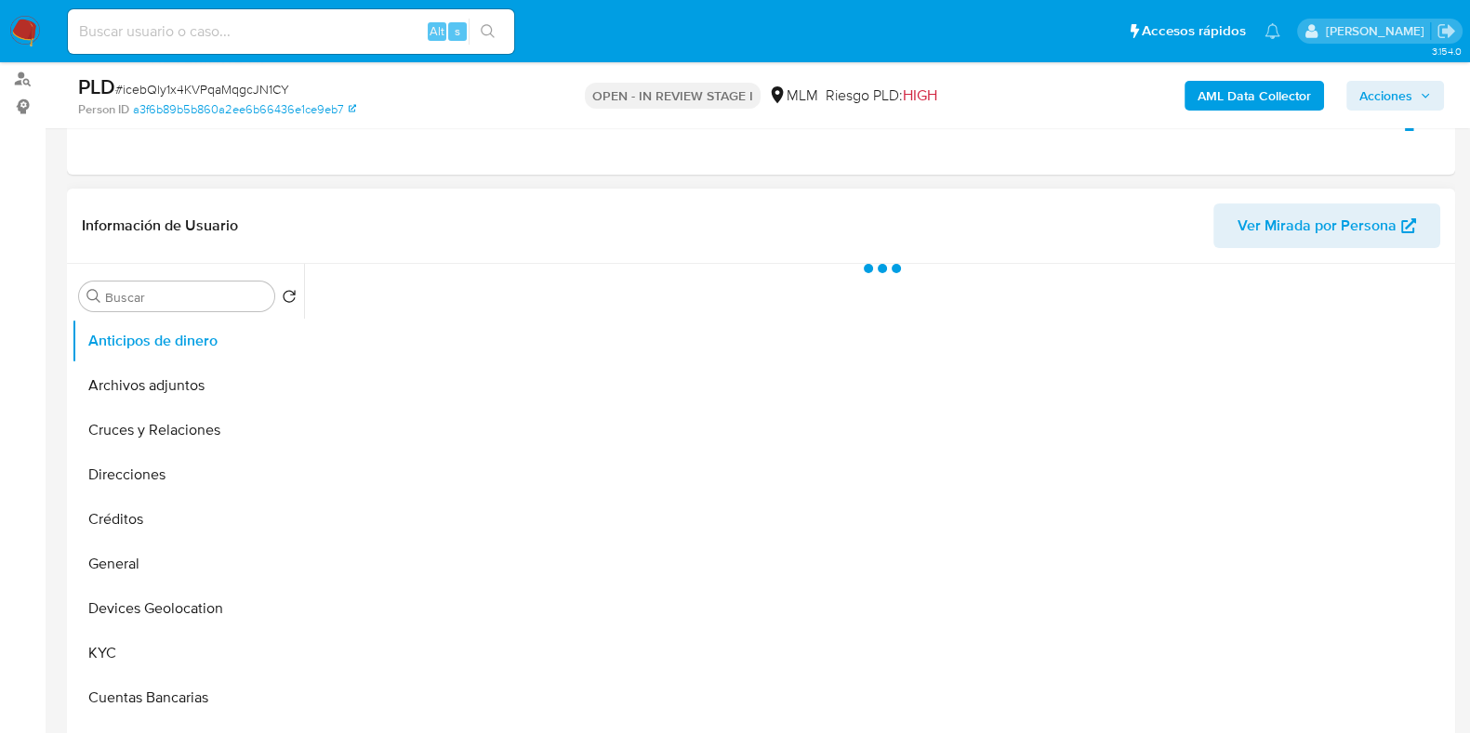
scroll to position [231, 0]
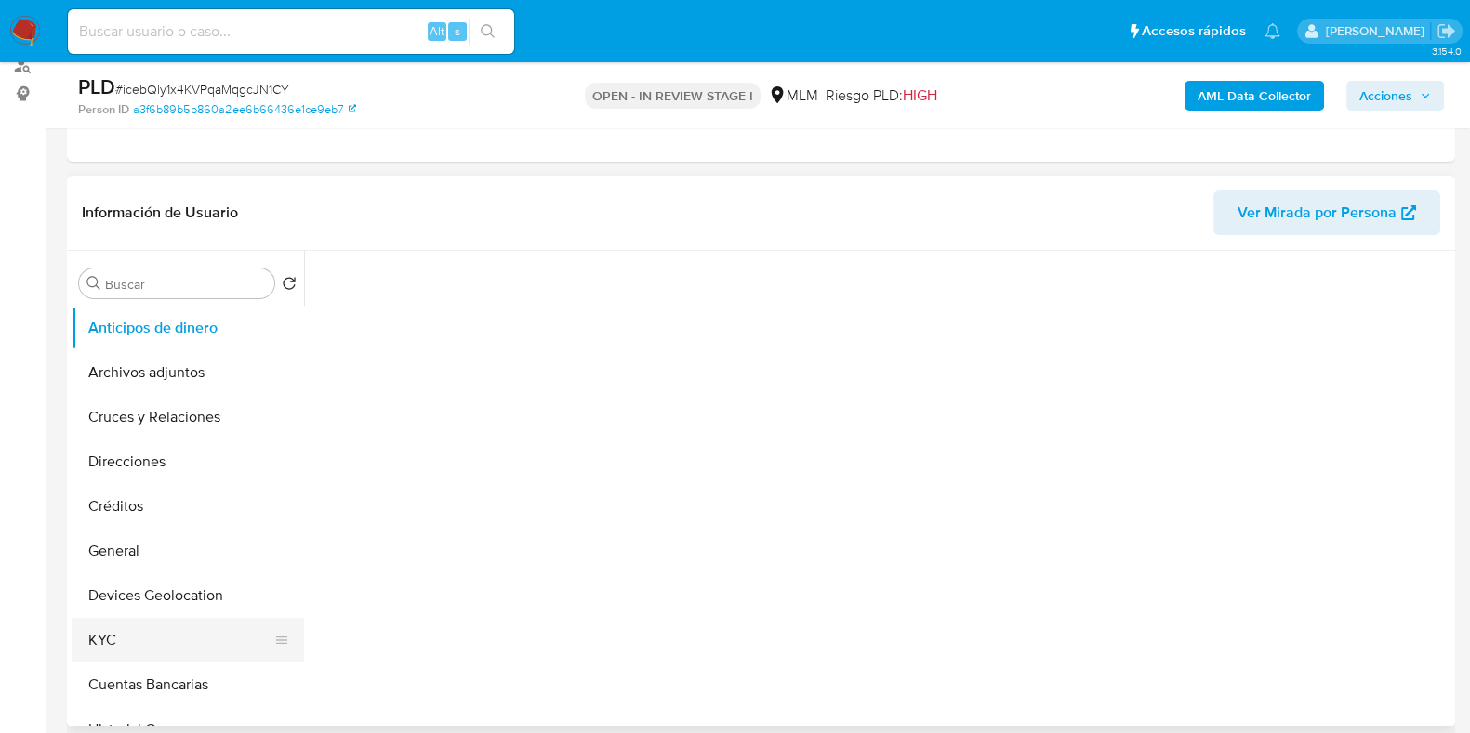
click at [164, 629] on button "KYC" at bounding box center [180, 640] width 217 height 45
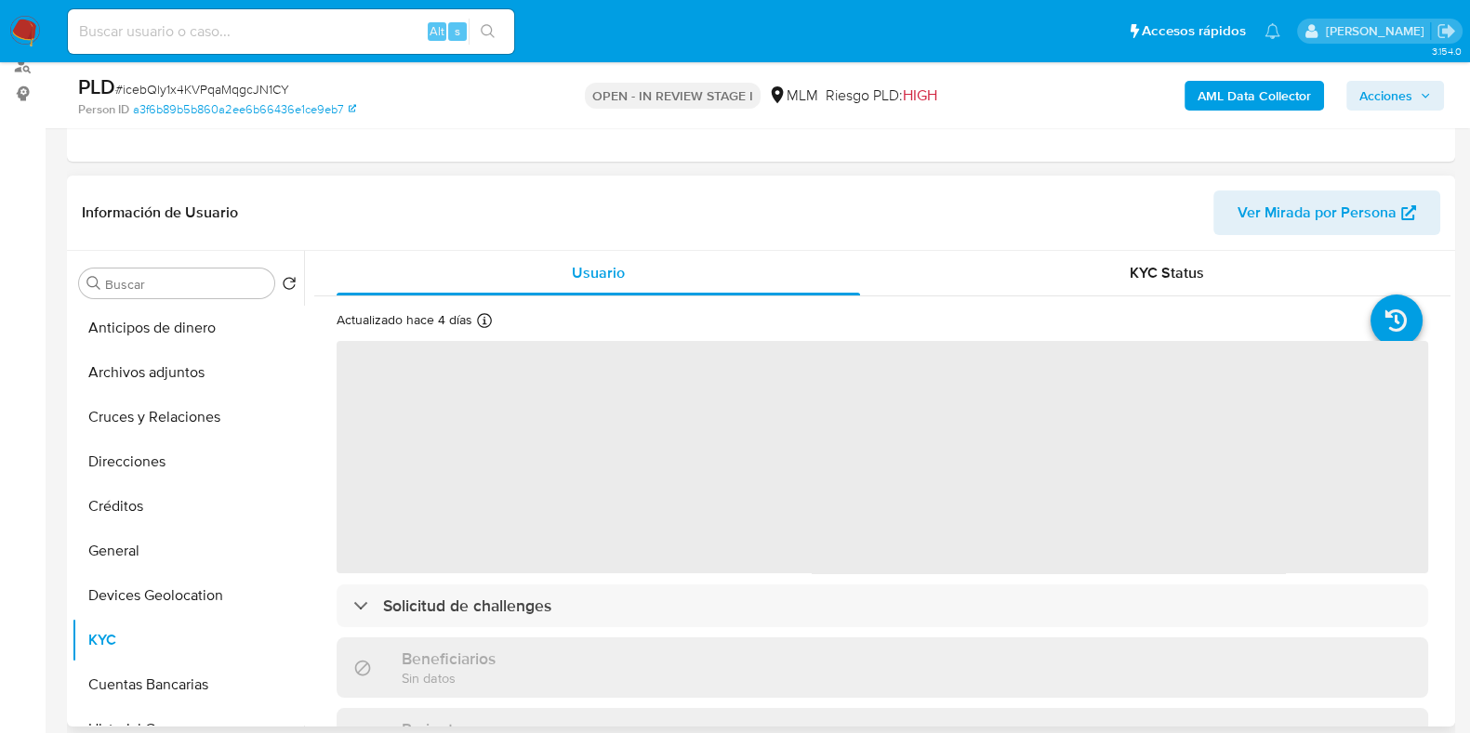
select select "10"
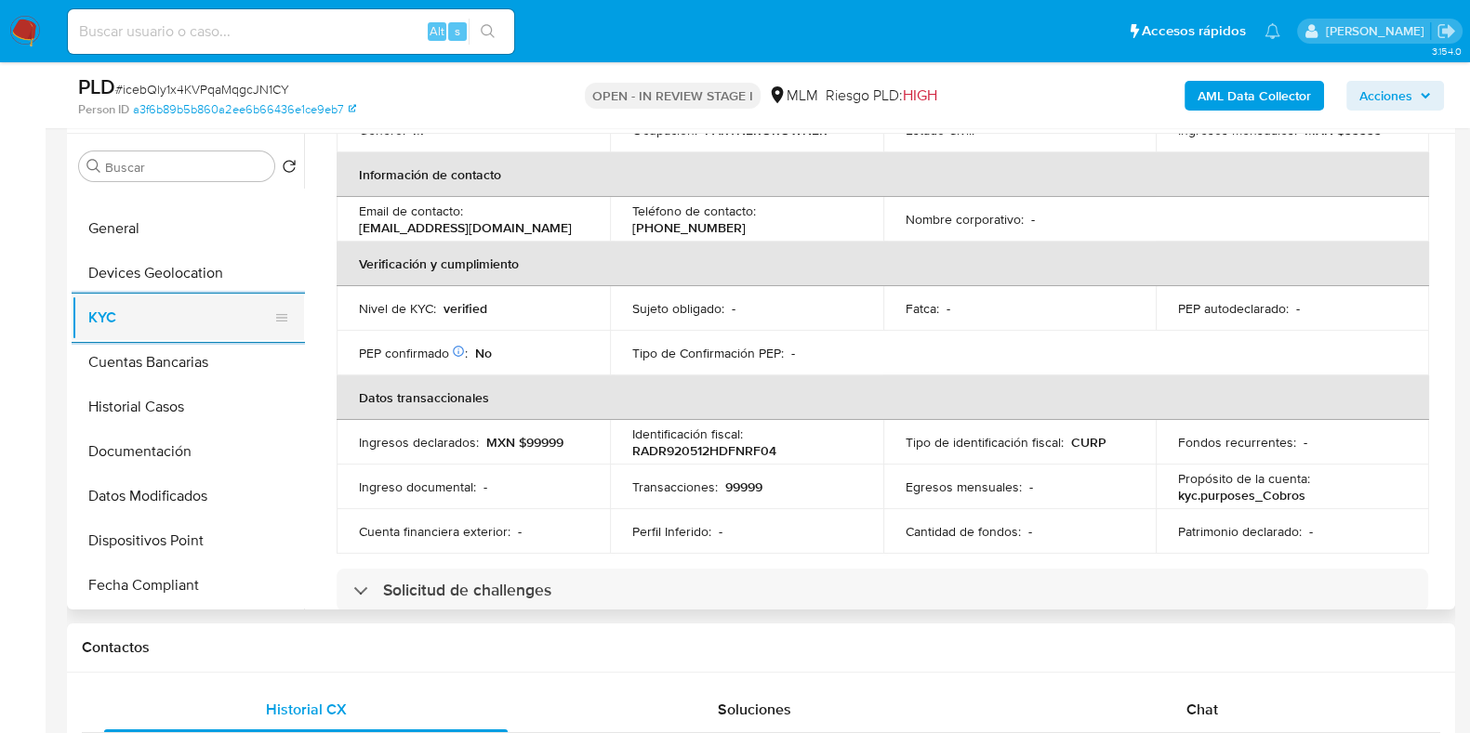
scroll to position [349, 0]
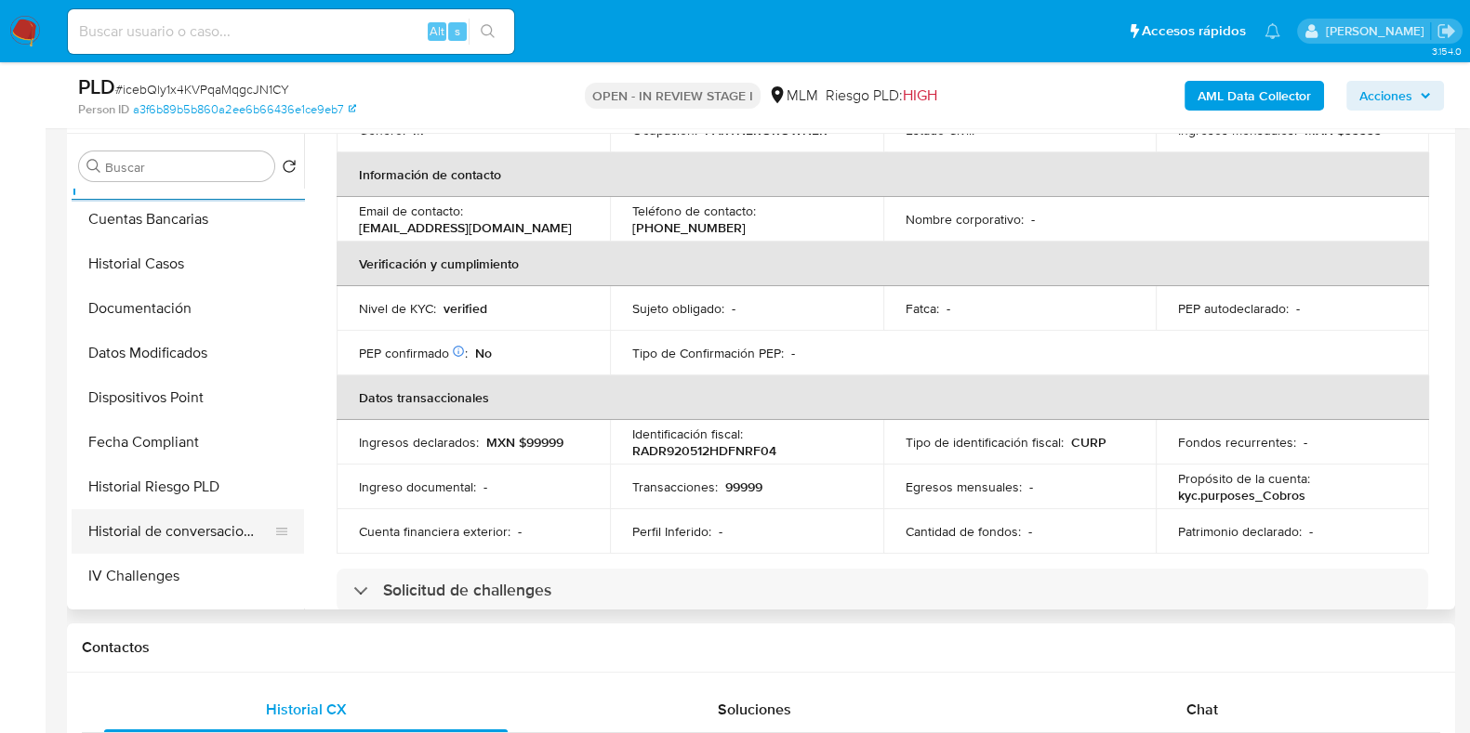
click at [175, 521] on button "Historial de conversaciones" at bounding box center [180, 531] width 217 height 45
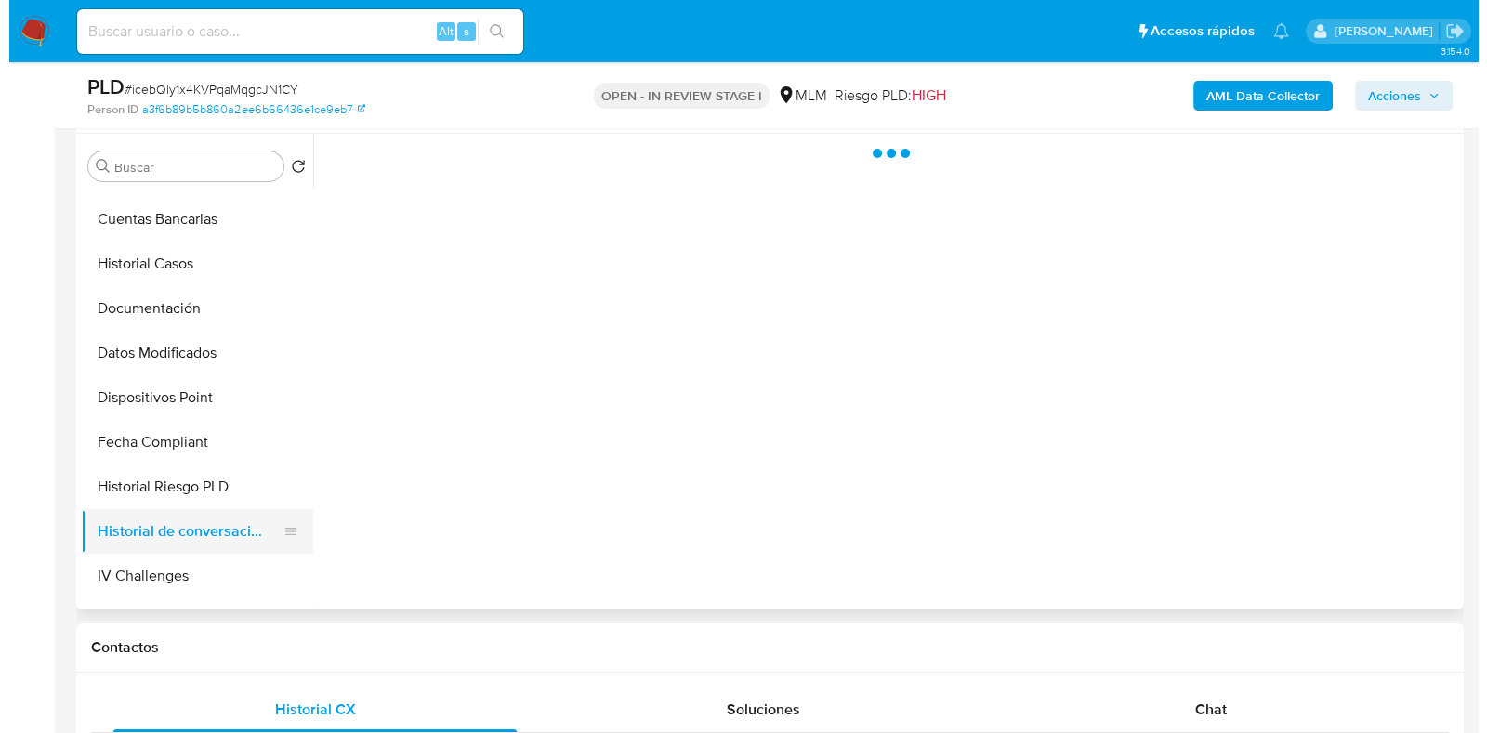
scroll to position [0, 0]
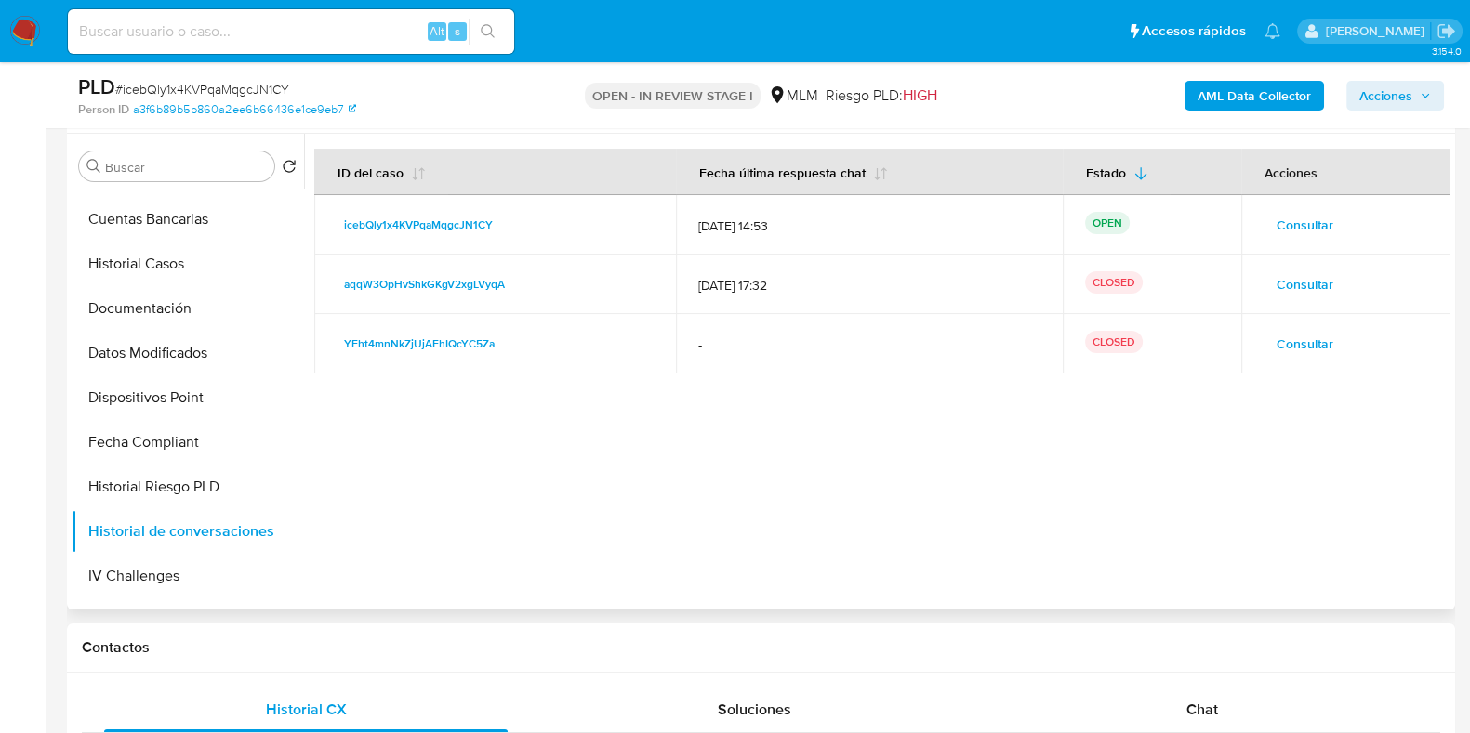
click at [1319, 283] on span "Consultar" at bounding box center [1304, 284] width 57 height 26
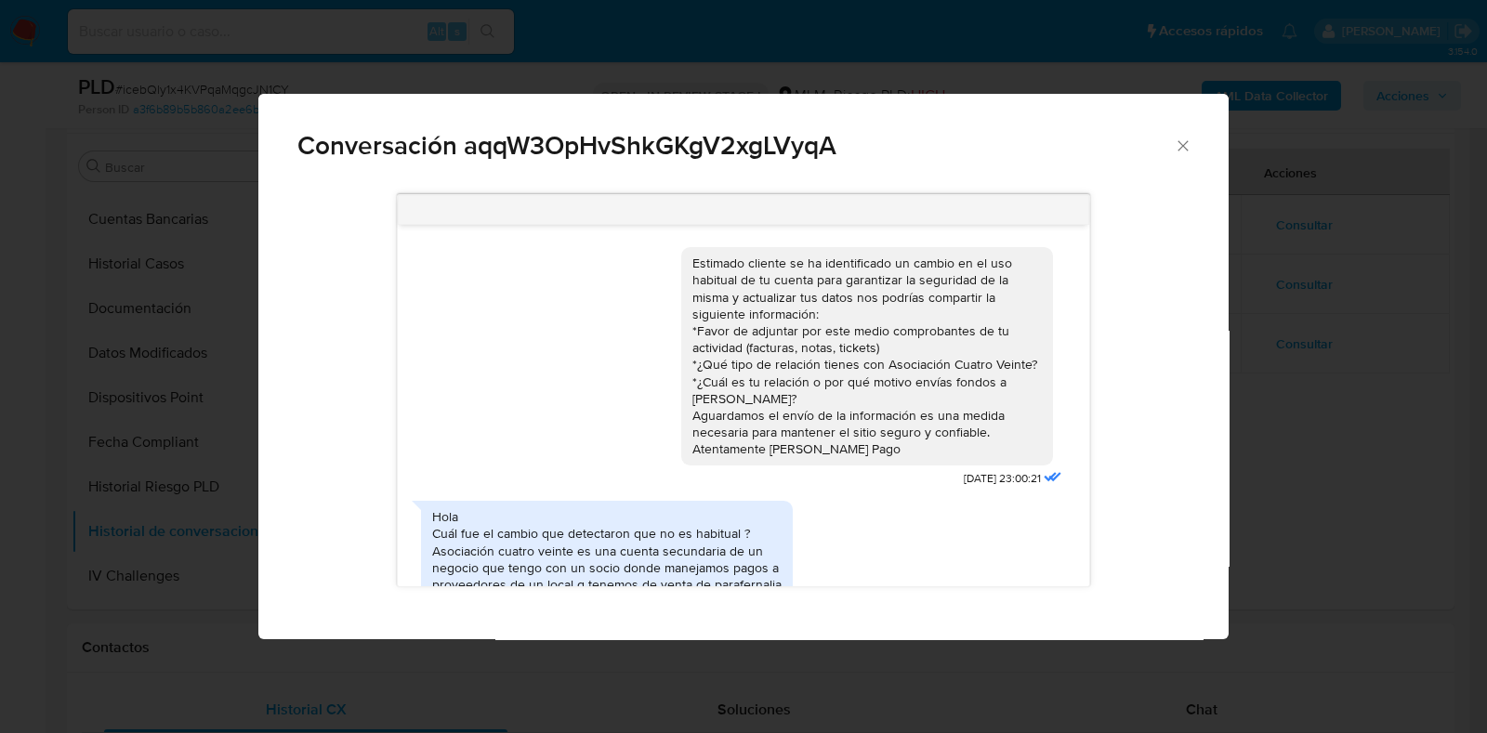
click at [1181, 151] on icon "Cerrar" at bounding box center [1183, 146] width 19 height 19
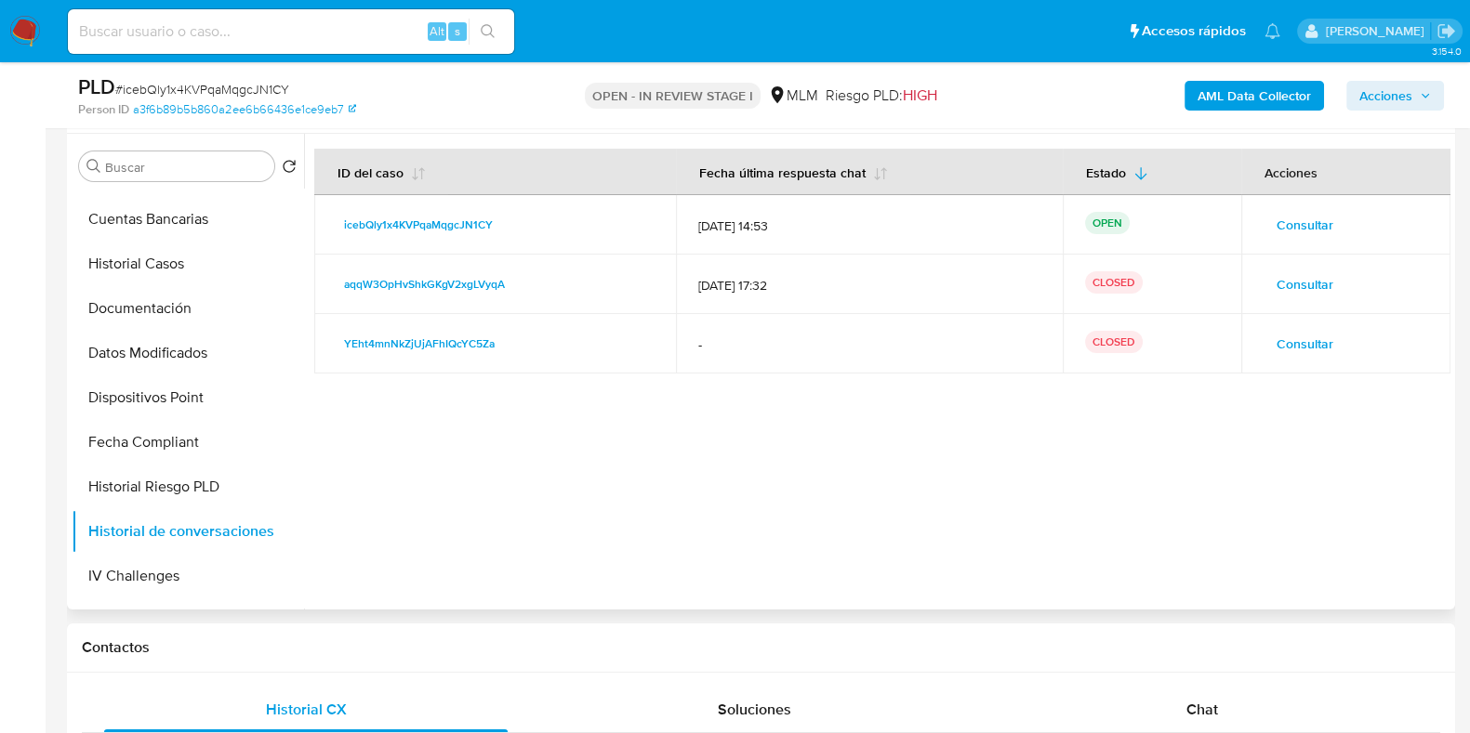
click at [1289, 290] on span "Consultar" at bounding box center [1304, 284] width 57 height 26
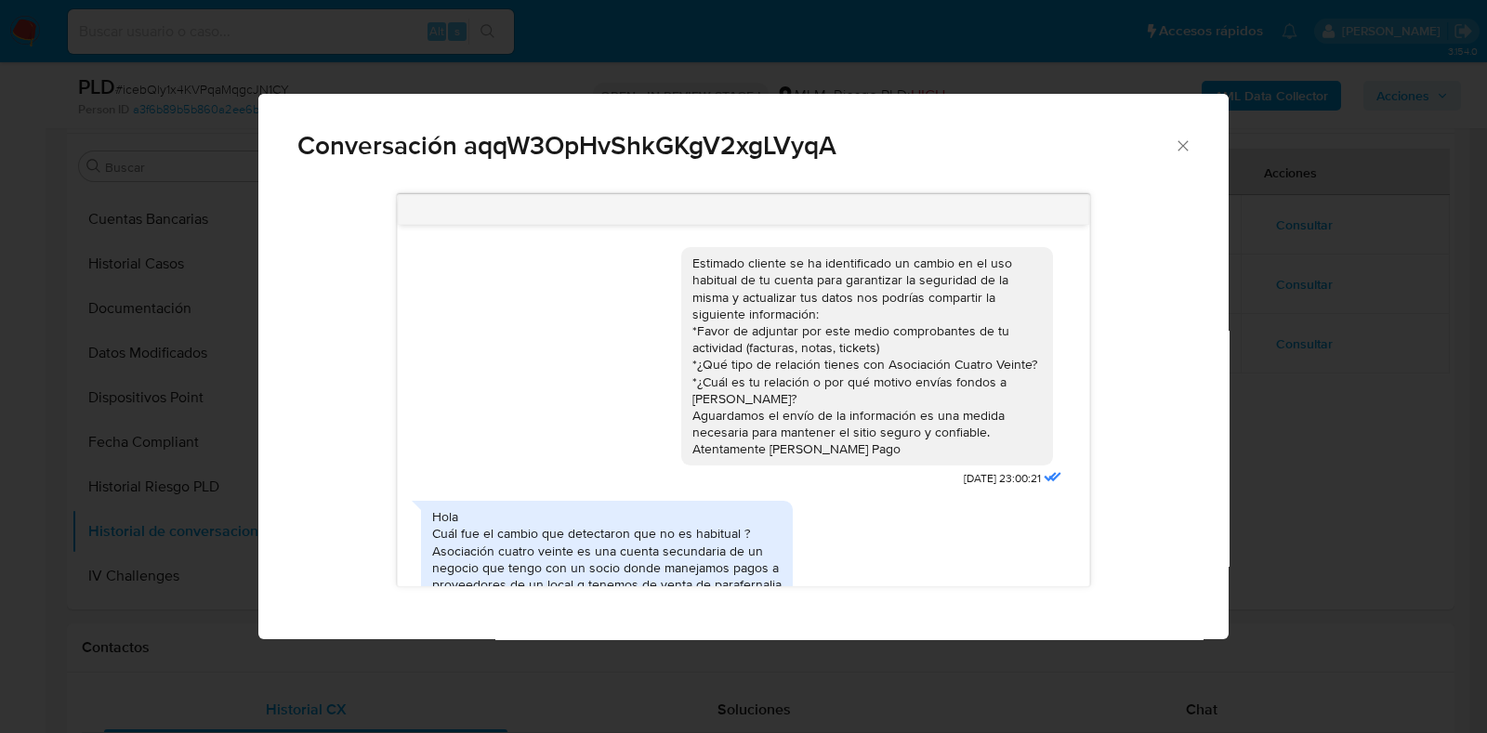
scroll to position [193, 0]
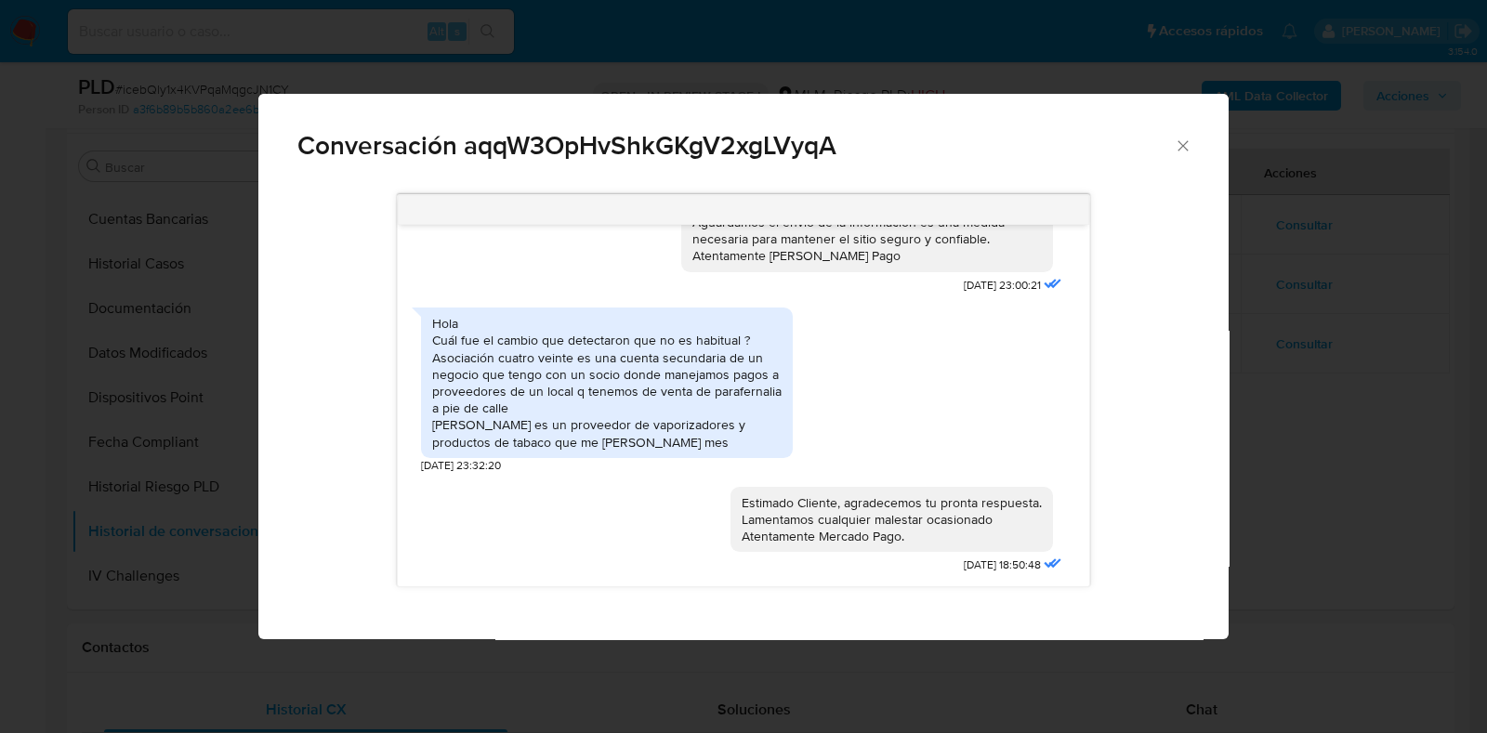
click at [1186, 148] on icon "Cerrar" at bounding box center [1183, 146] width 19 height 19
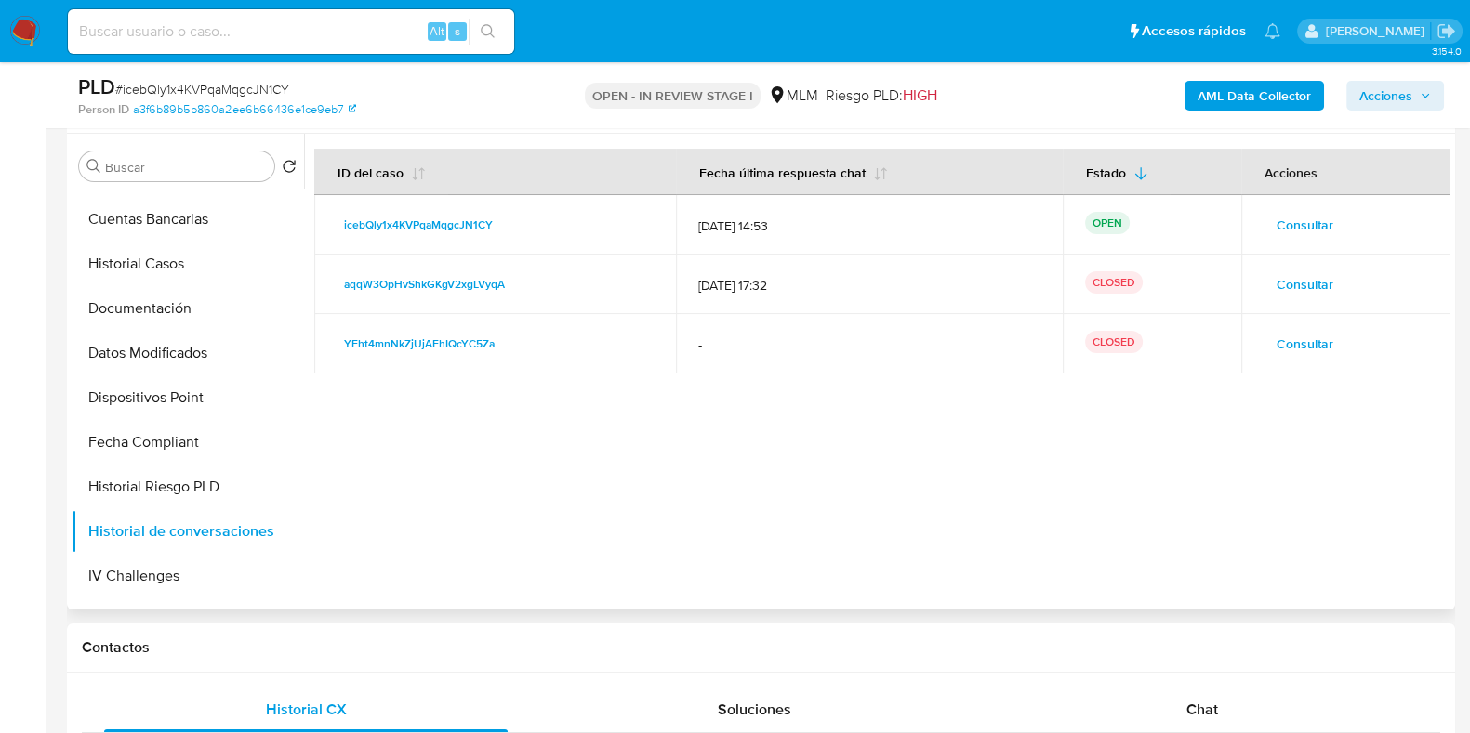
click at [1282, 289] on span "Consultar" at bounding box center [1304, 284] width 57 height 26
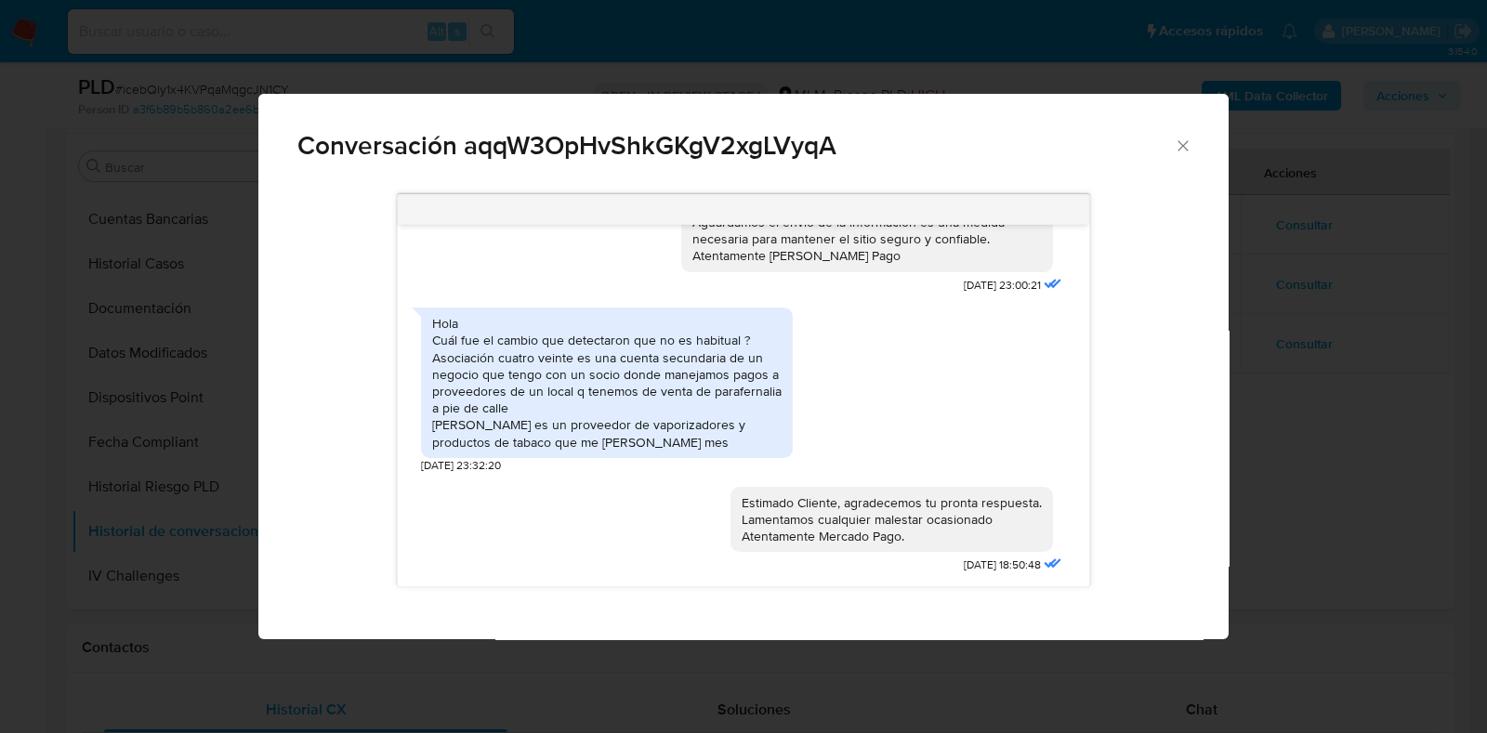
scroll to position [0, 0]
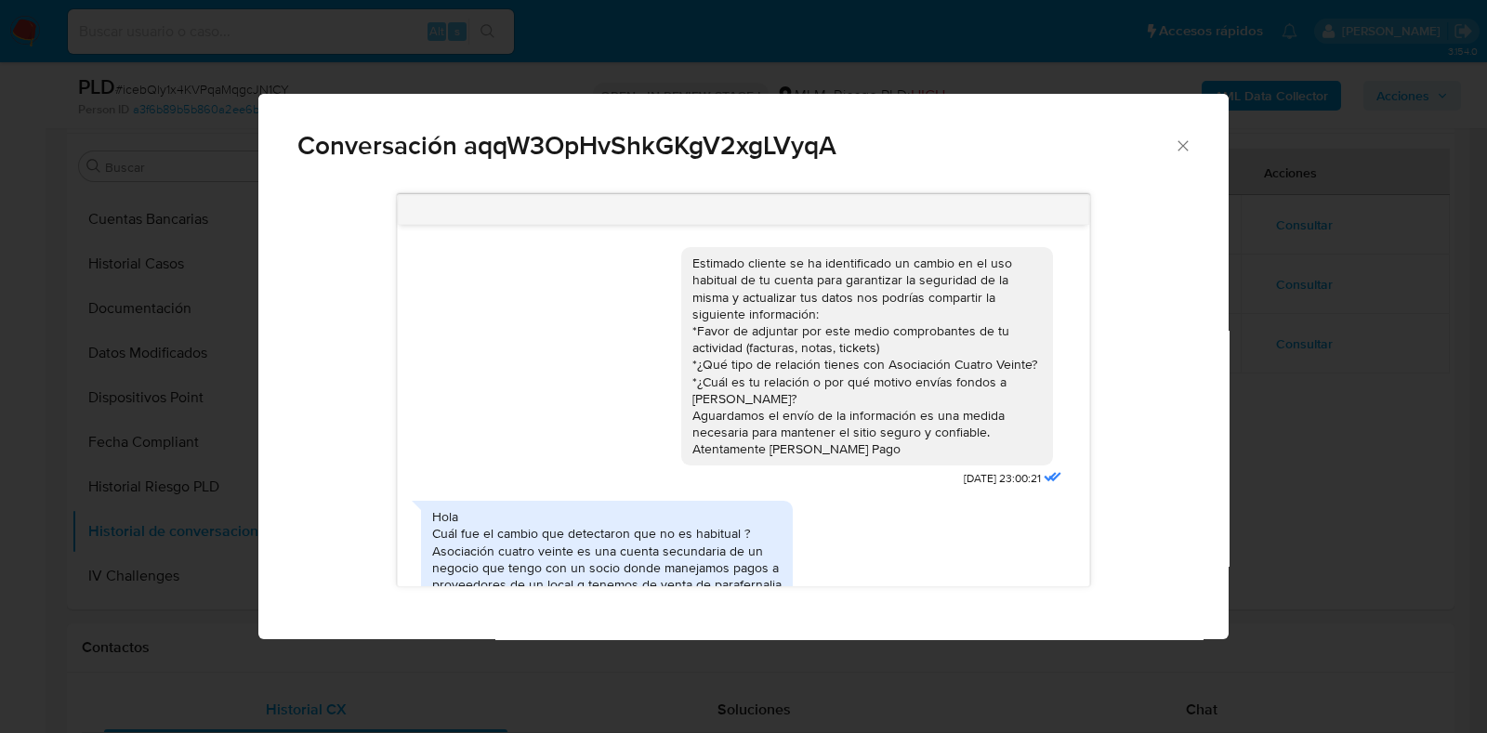
click at [1180, 151] on icon "Cerrar" at bounding box center [1183, 146] width 19 height 19
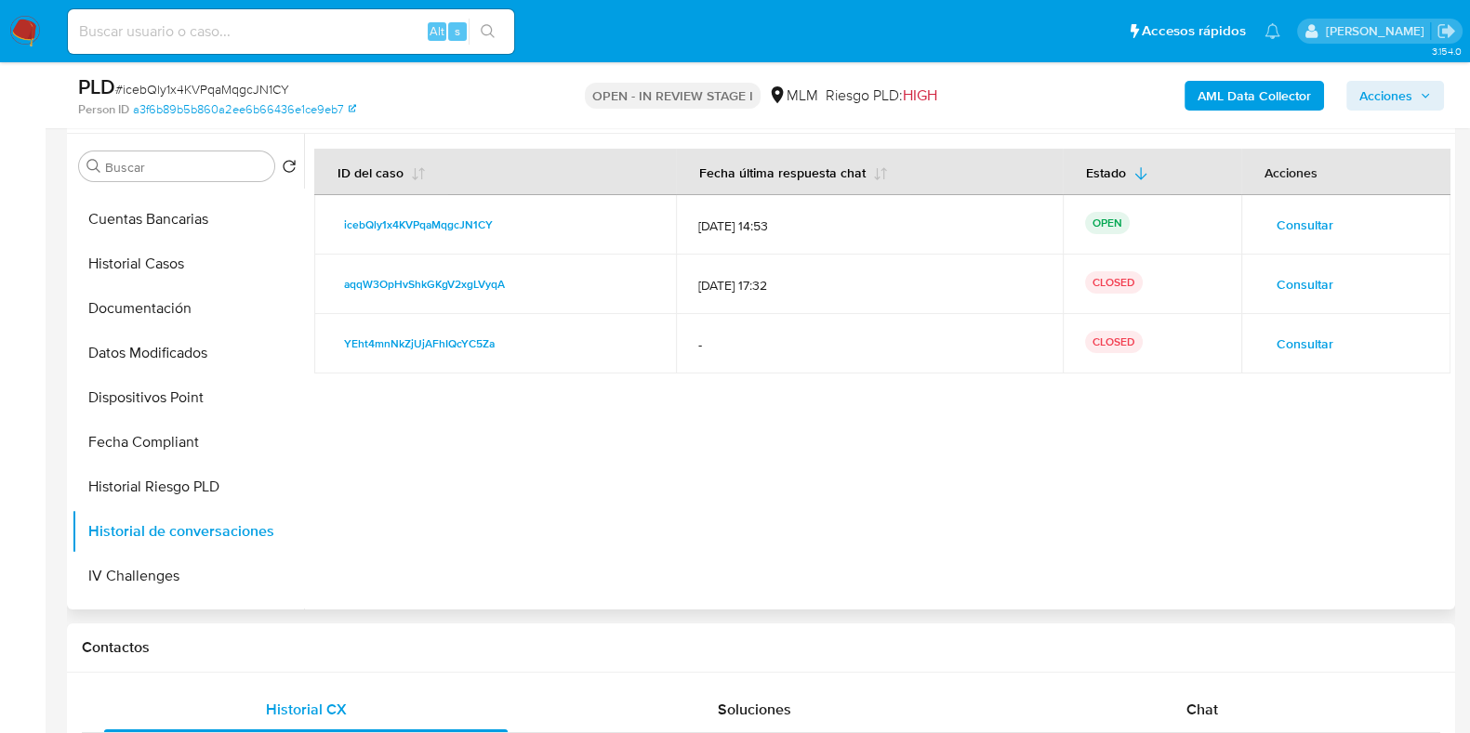
click at [1285, 341] on span "Consultar" at bounding box center [1304, 344] width 57 height 26
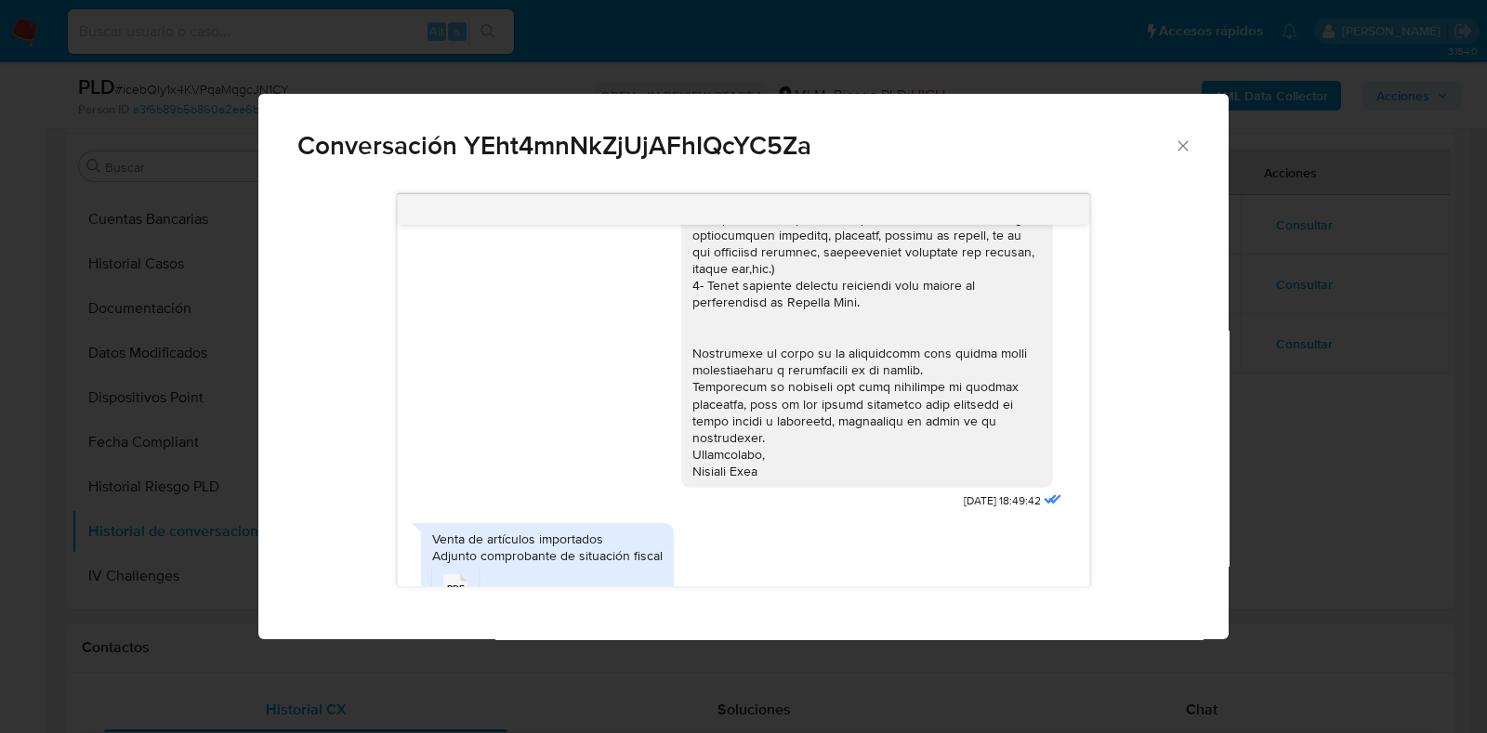
scroll to position [120, 0]
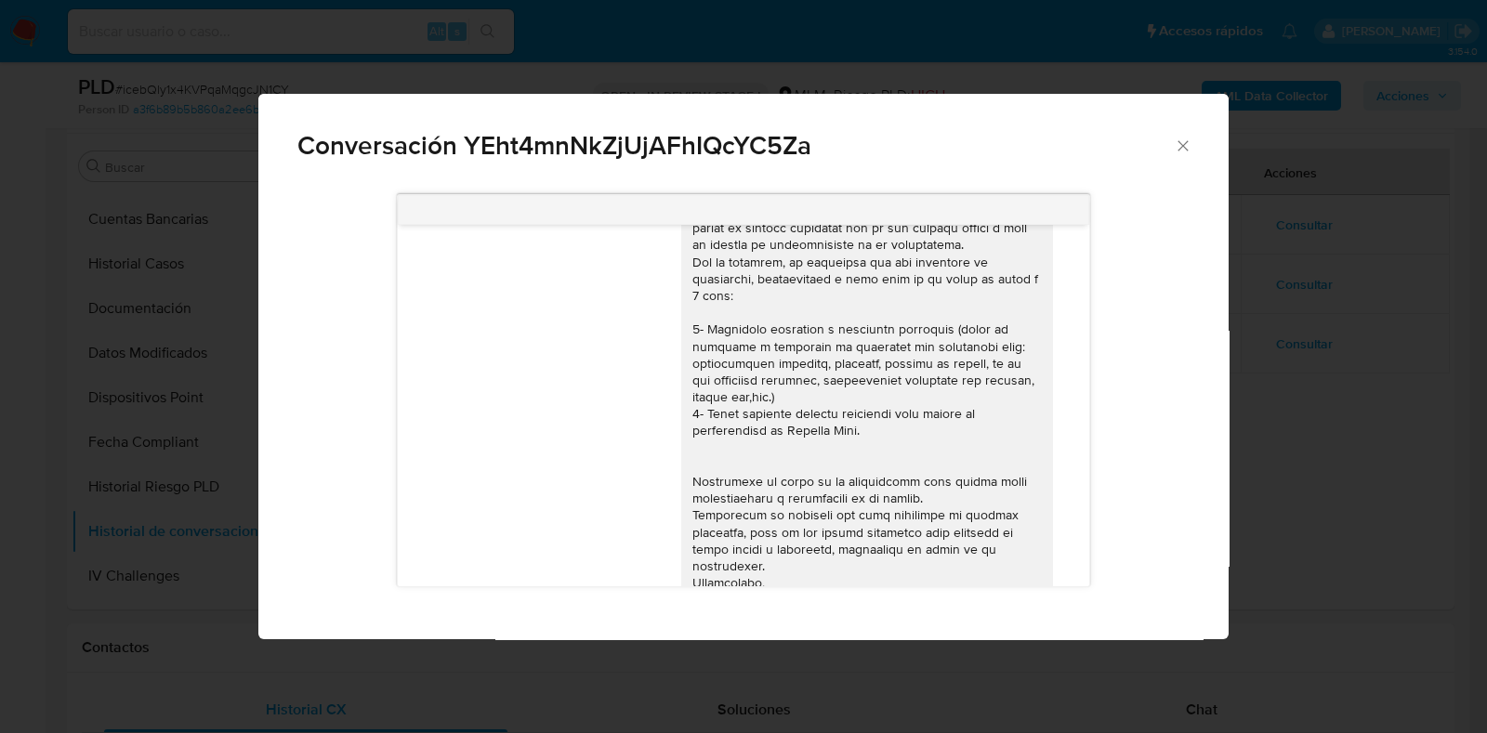
click at [1180, 141] on icon "Cerrar" at bounding box center [1183, 145] width 10 height 10
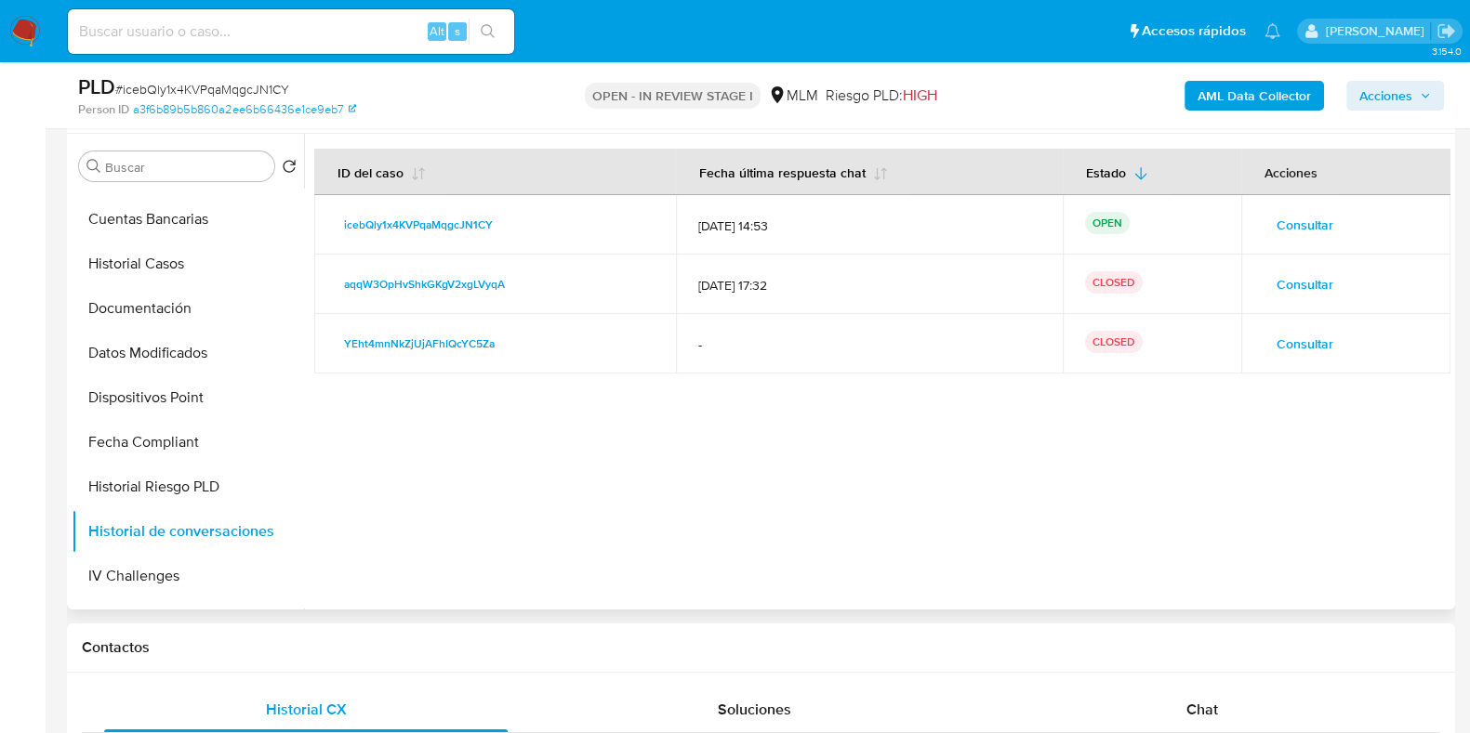
click at [1276, 223] on span "Consultar" at bounding box center [1304, 225] width 57 height 26
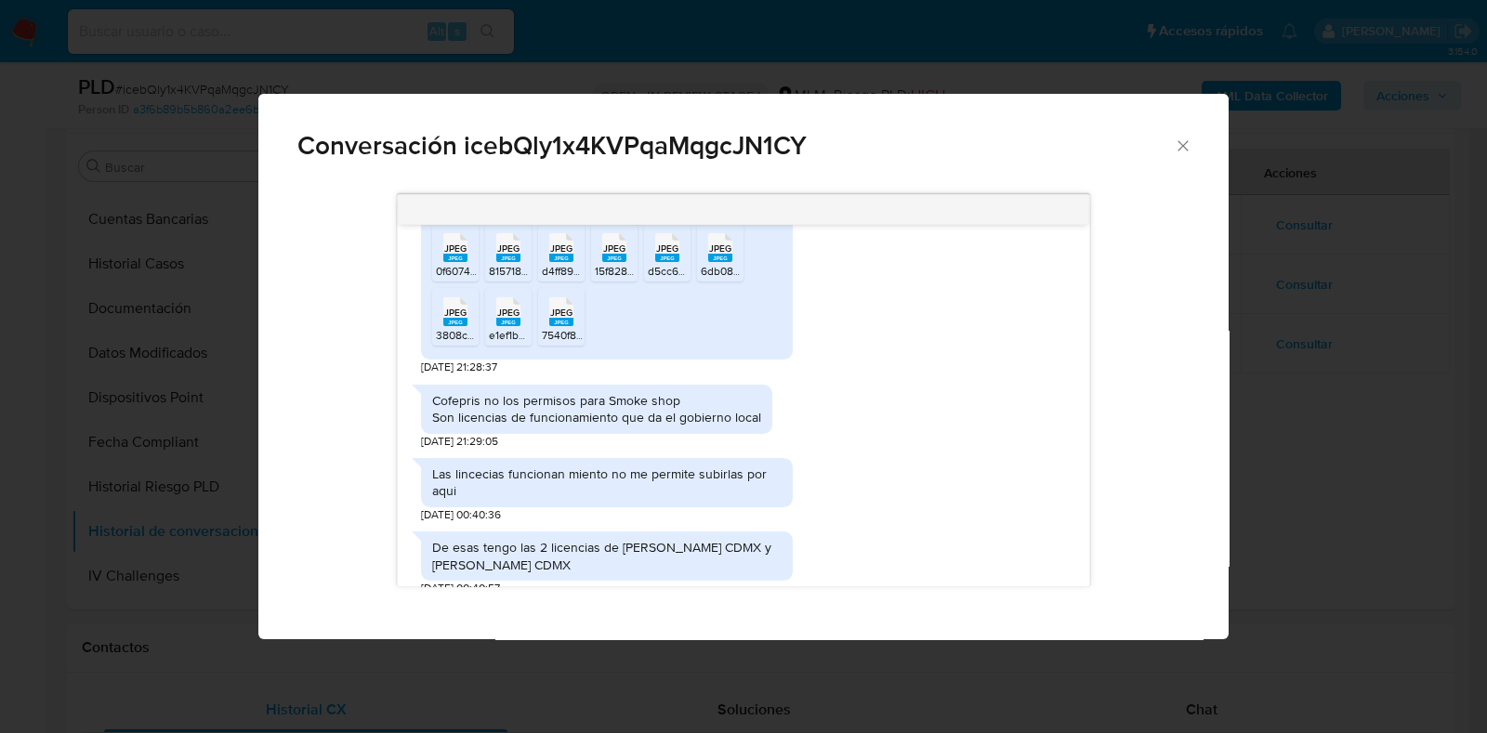
scroll to position [542, 0]
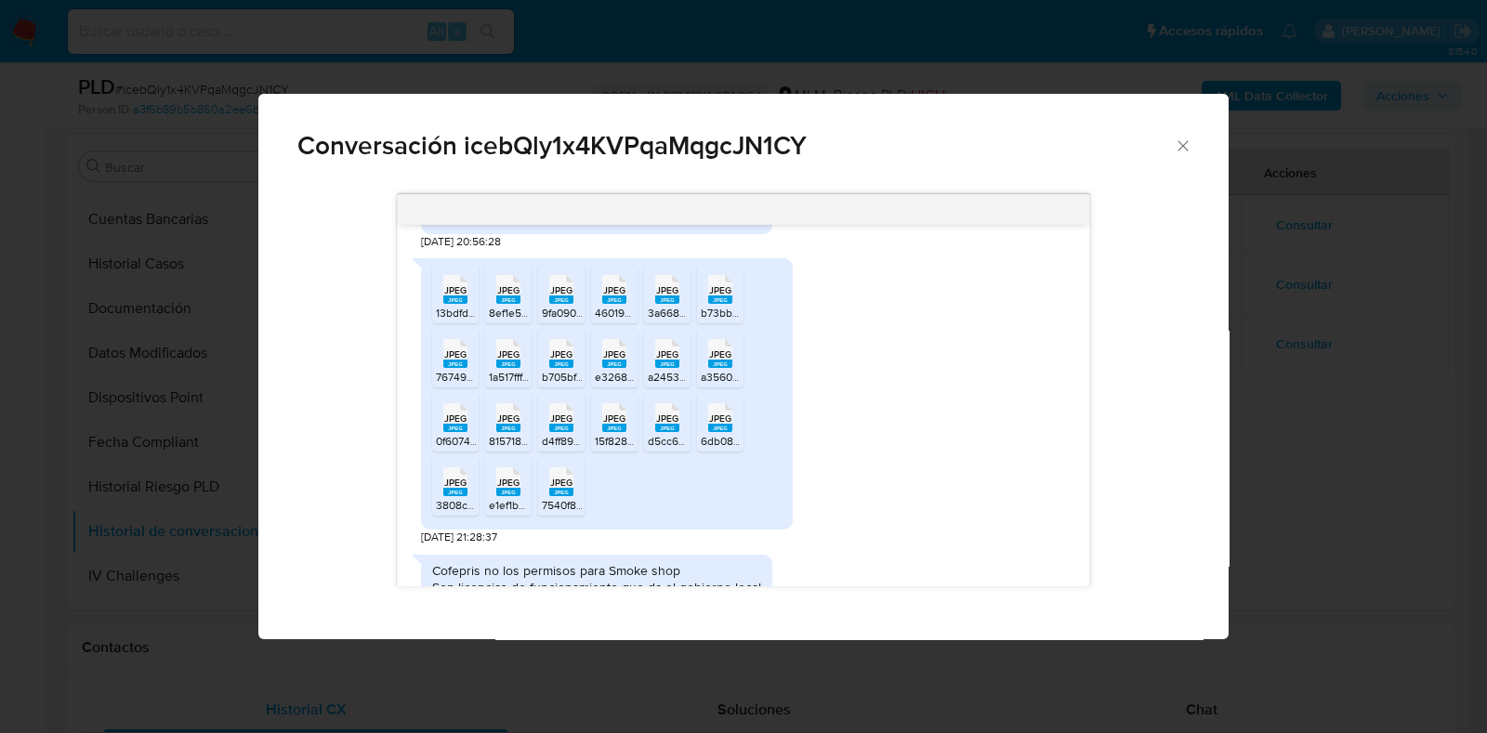
click at [503, 360] on rect "Comunicación" at bounding box center [508, 364] width 24 height 8
click at [560, 362] on rect "Comunicación" at bounding box center [561, 364] width 24 height 8
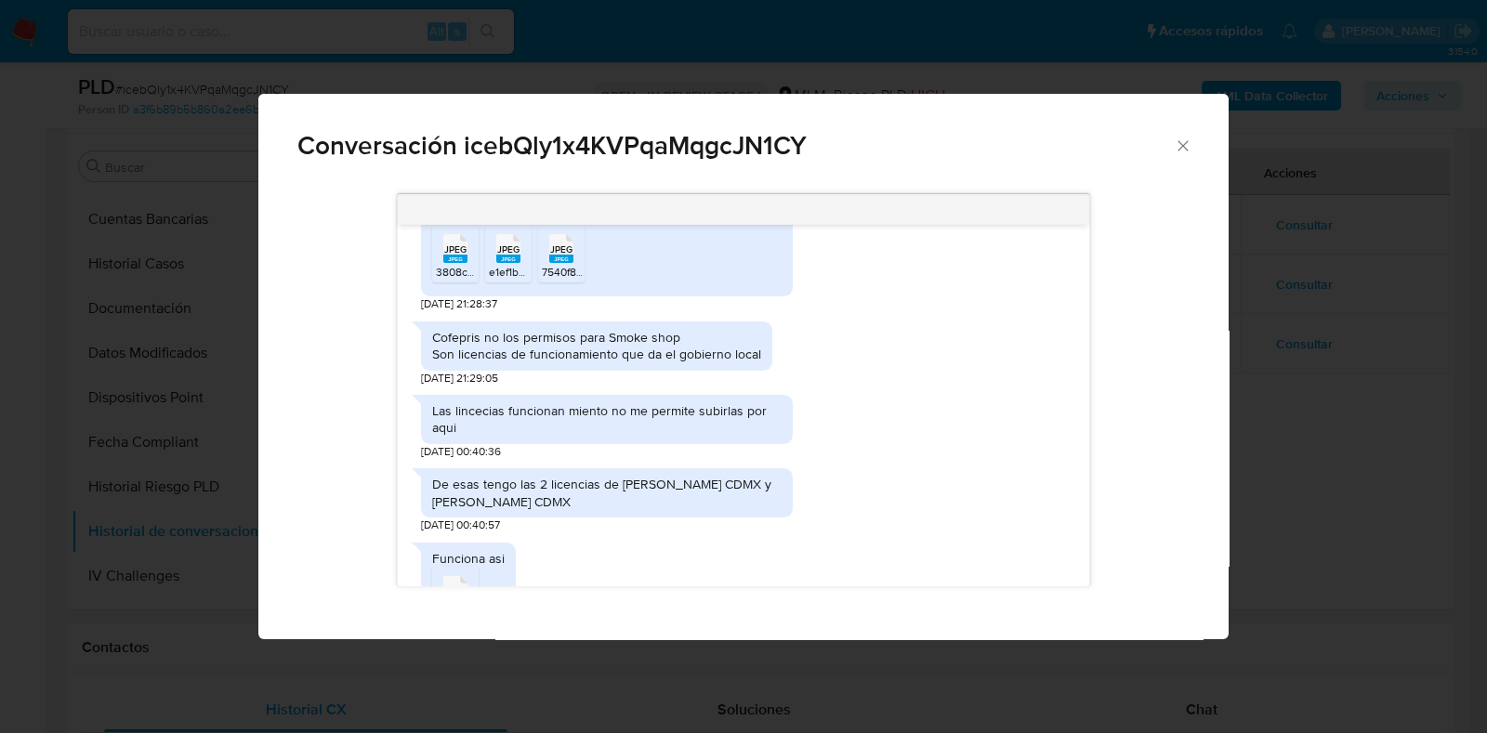
scroll to position [1007, 0]
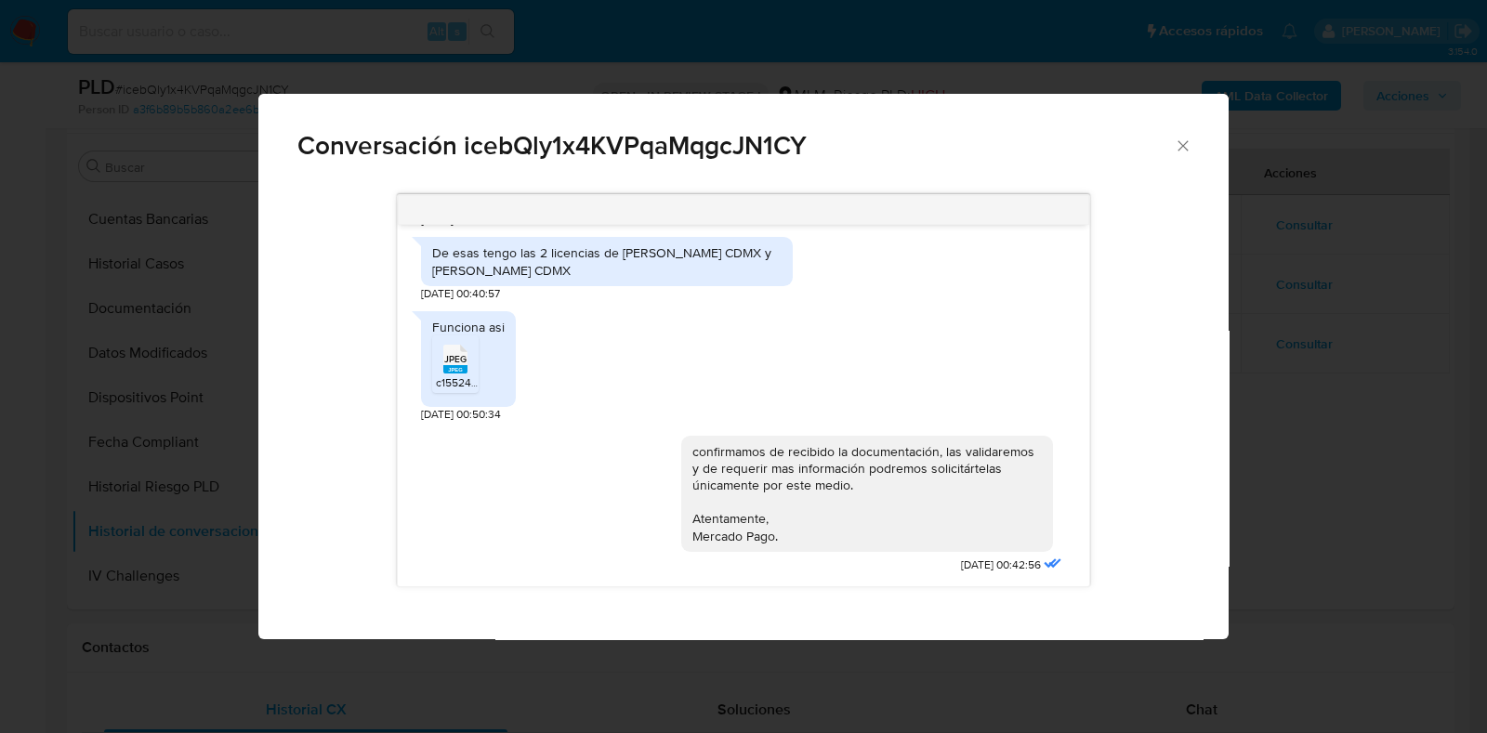
click at [468, 378] on span "c1552423-4fed-4a25-83d2-f5dcdbd2609e.jpeg" at bounding box center [553, 383] width 235 height 16
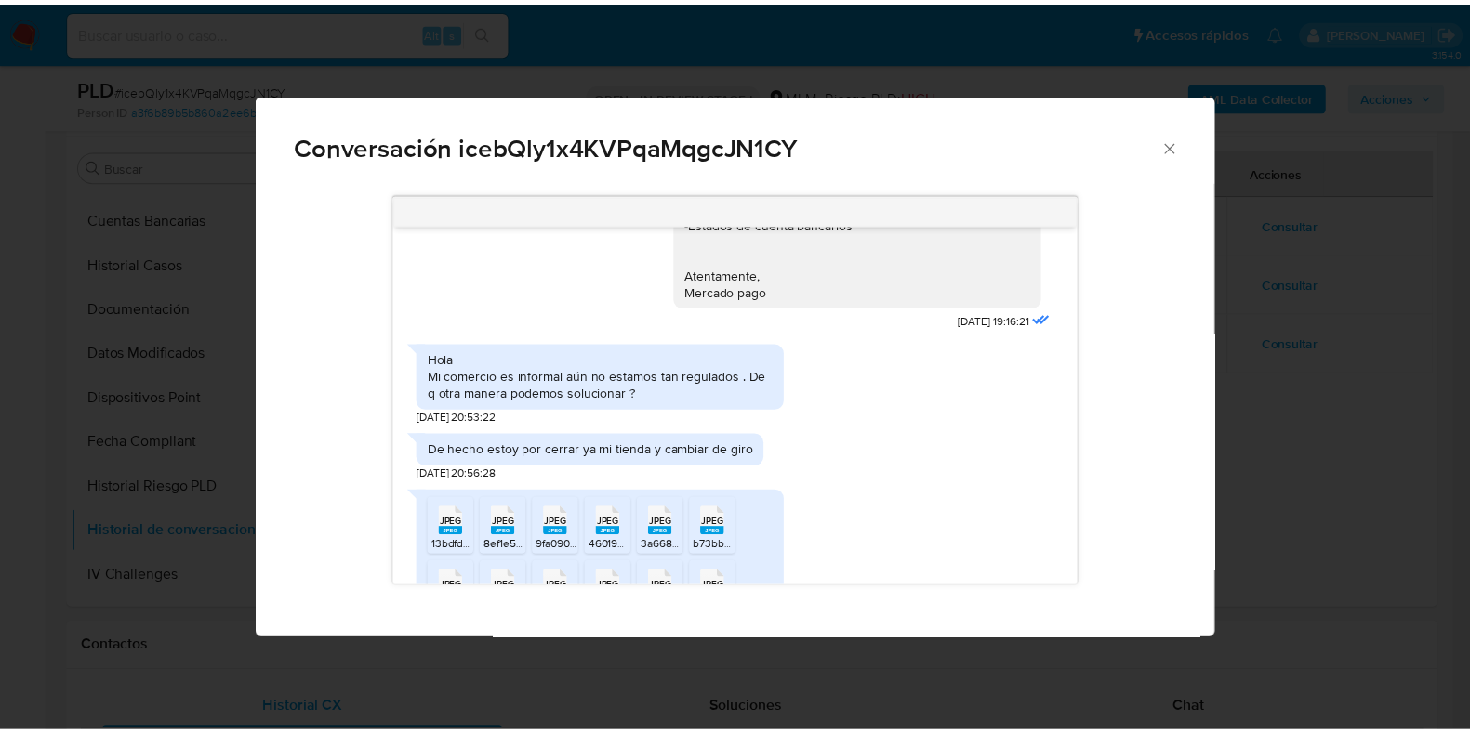
scroll to position [0, 0]
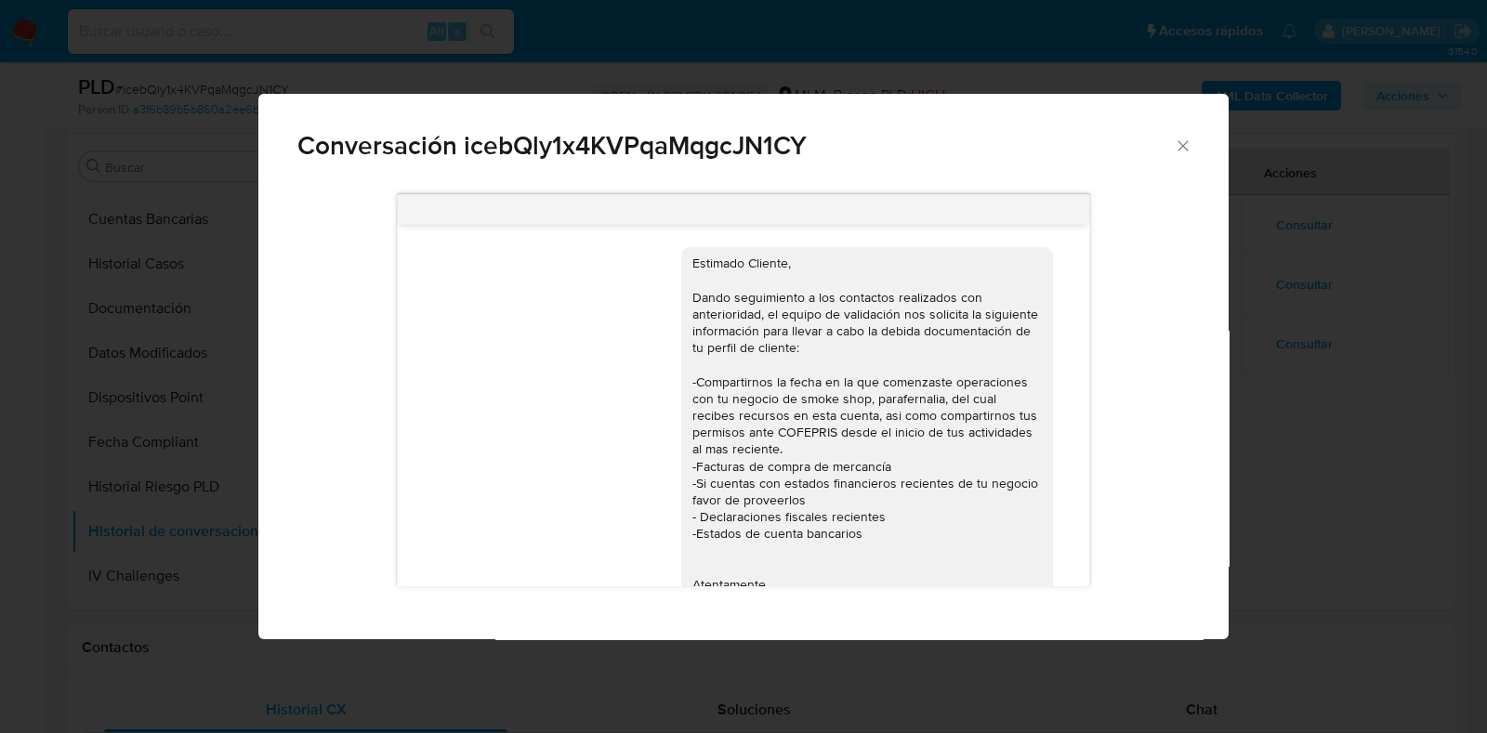
click at [1180, 148] on icon "Cerrar" at bounding box center [1183, 145] width 10 height 10
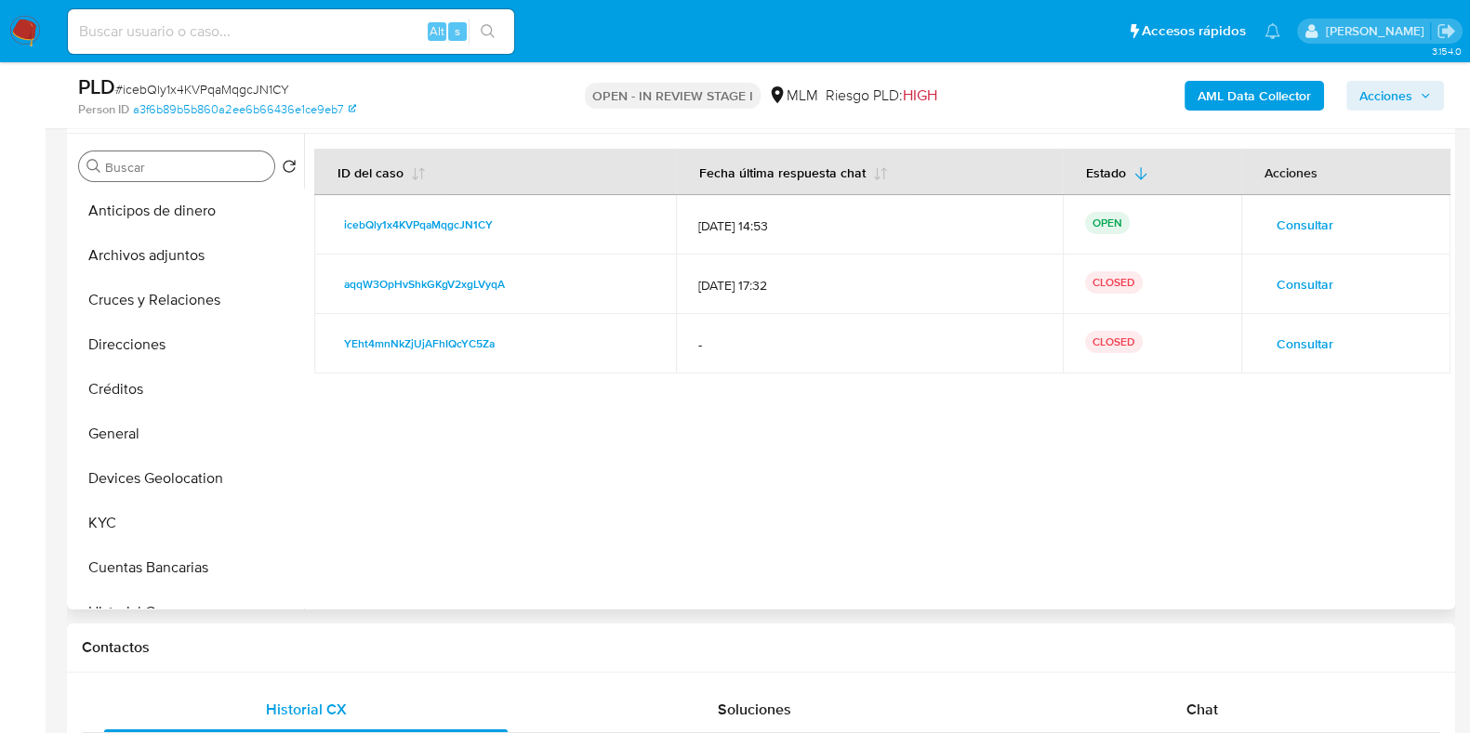
scroll to position [231, 0]
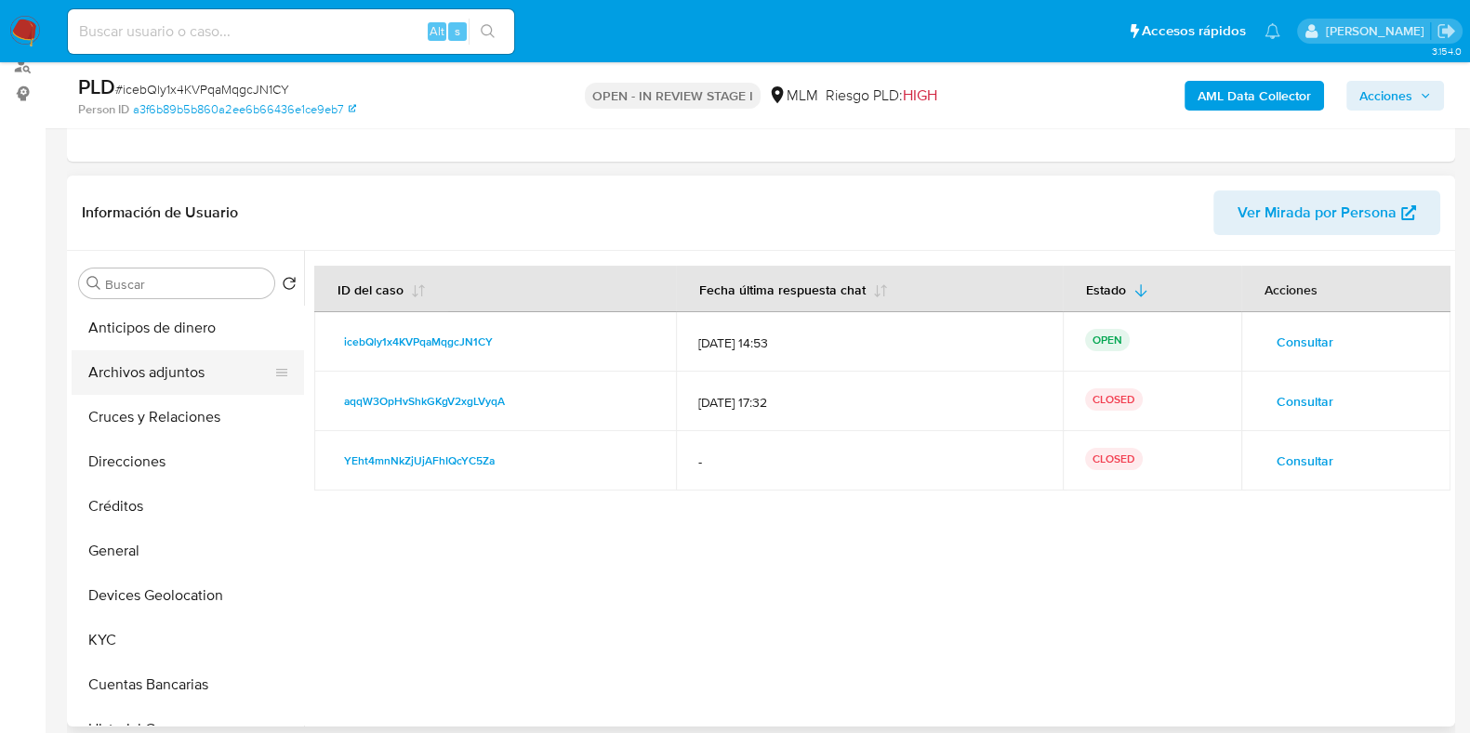
click at [163, 378] on button "Archivos adjuntos" at bounding box center [180, 372] width 217 height 45
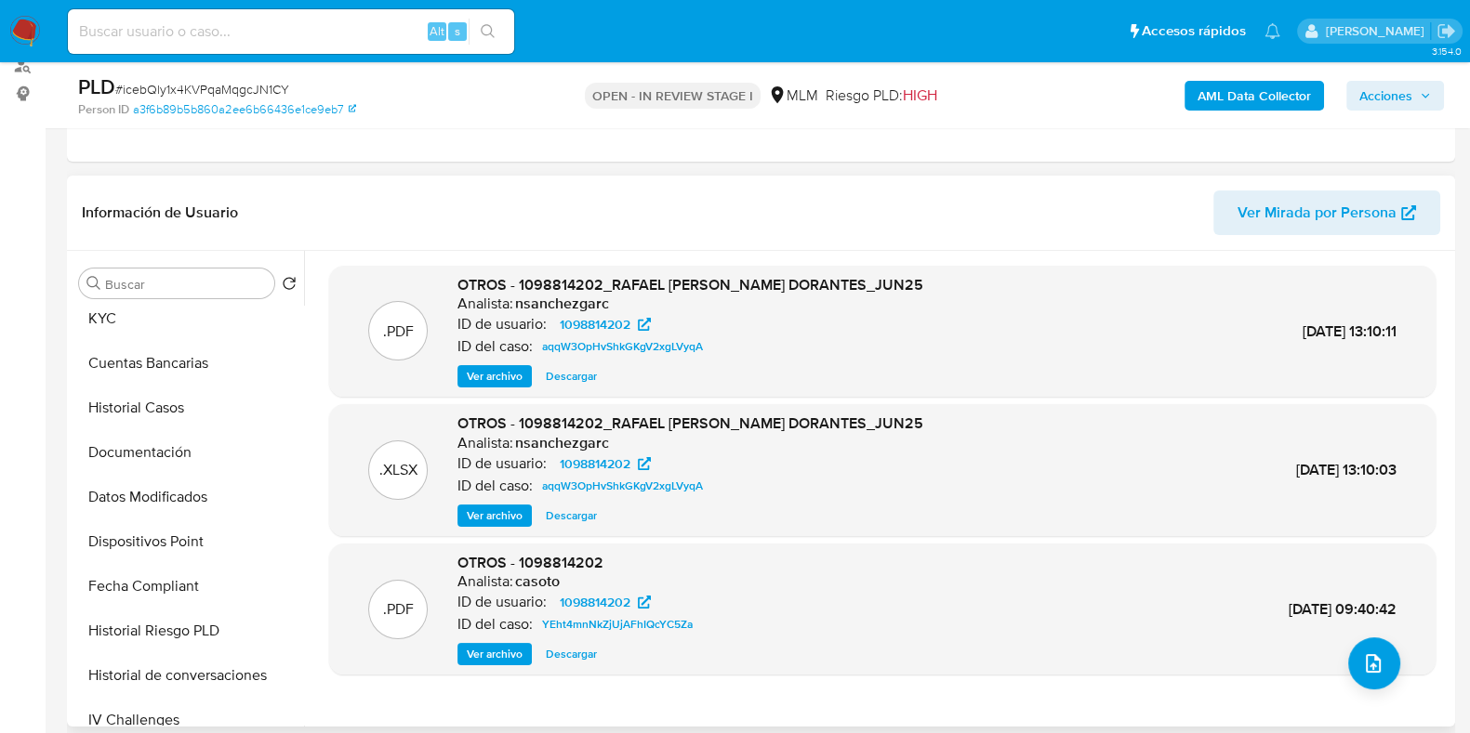
scroll to position [349, 0]
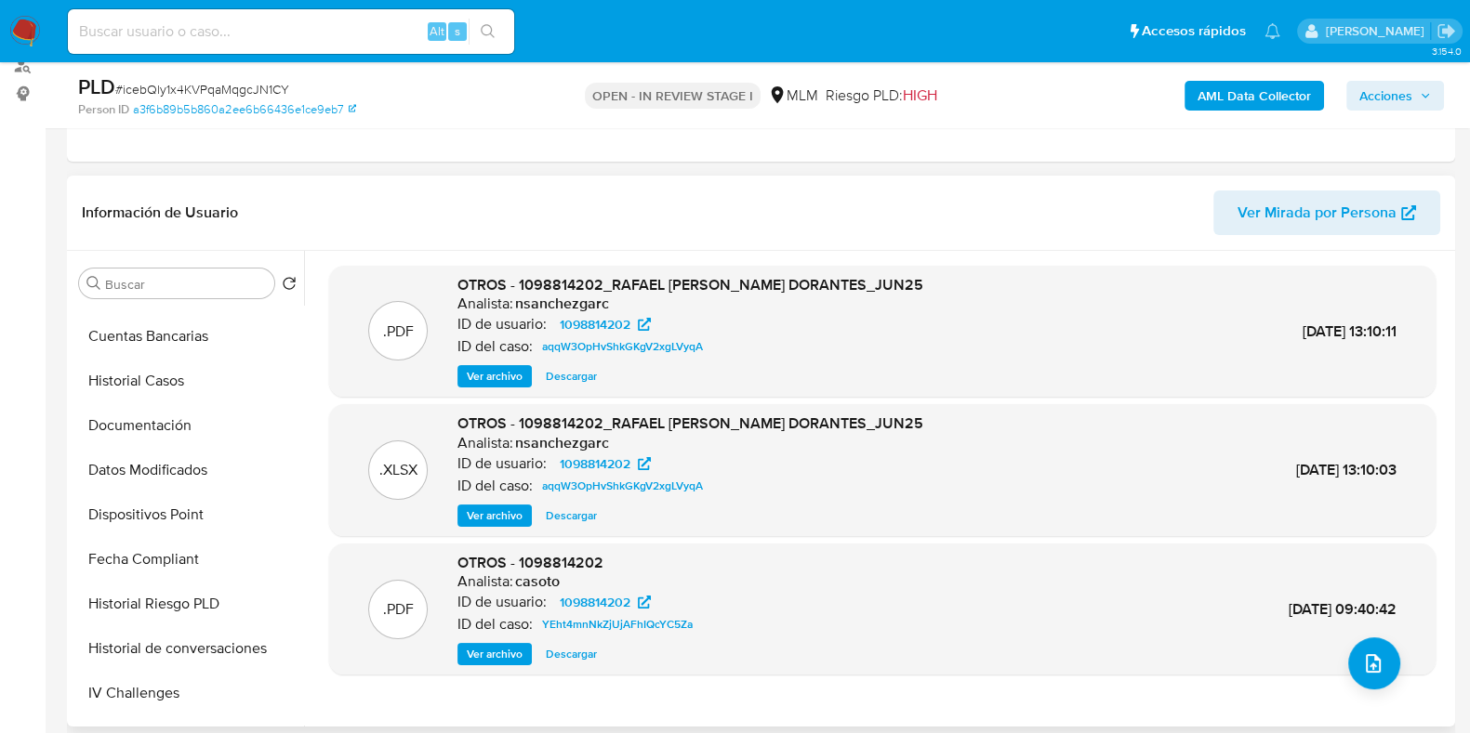
click at [471, 378] on span "Ver archivo" at bounding box center [495, 376] width 56 height 19
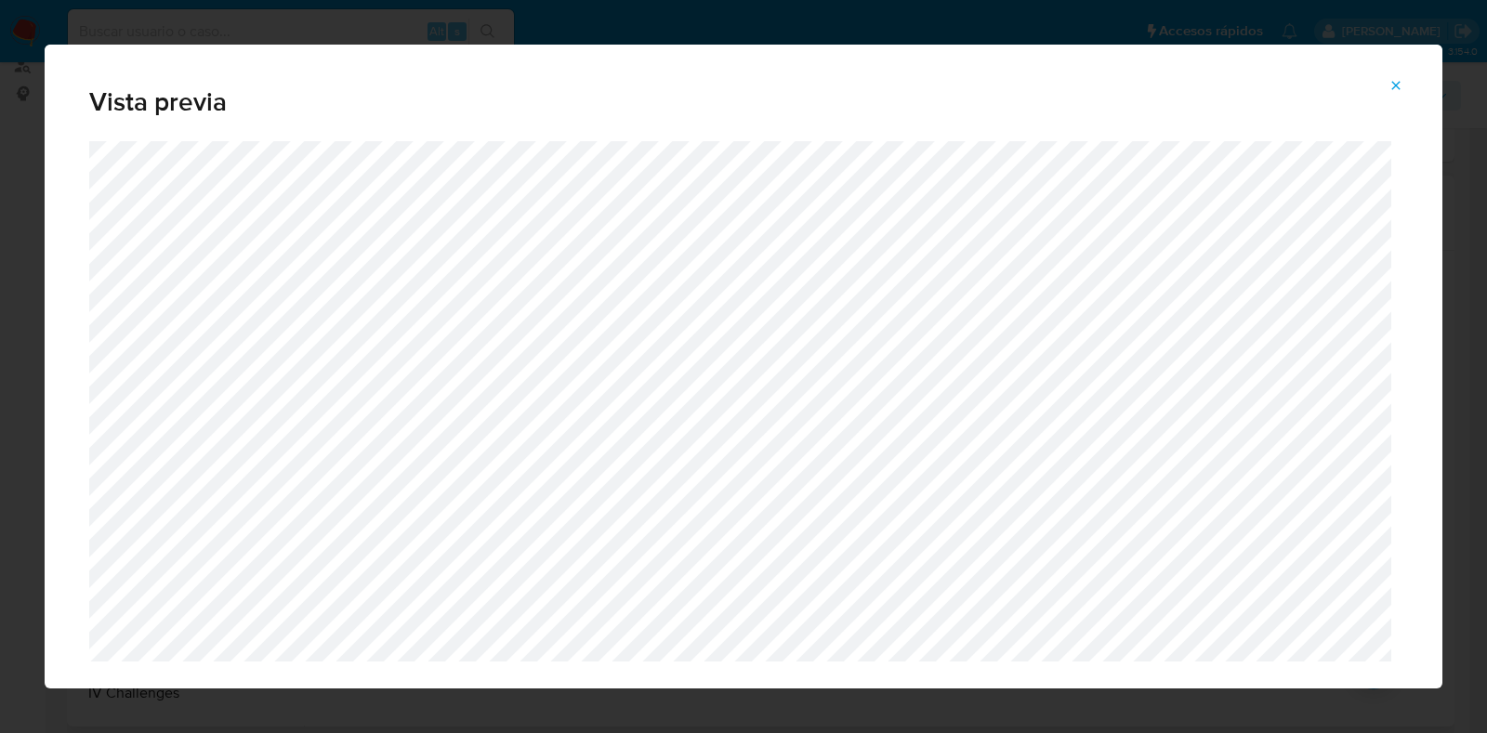
click at [1394, 88] on icon "Attachment preview" at bounding box center [1396, 85] width 15 height 15
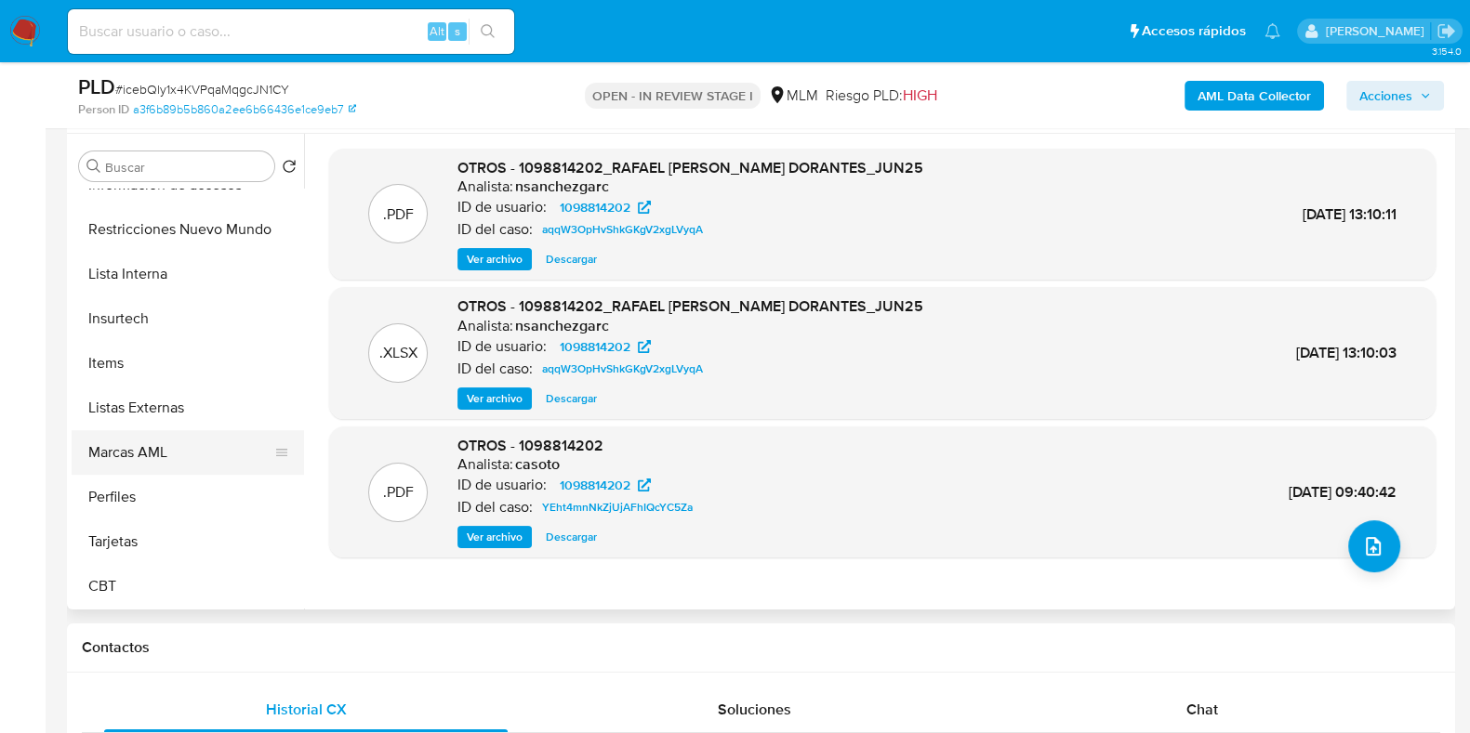
scroll to position [697, 0]
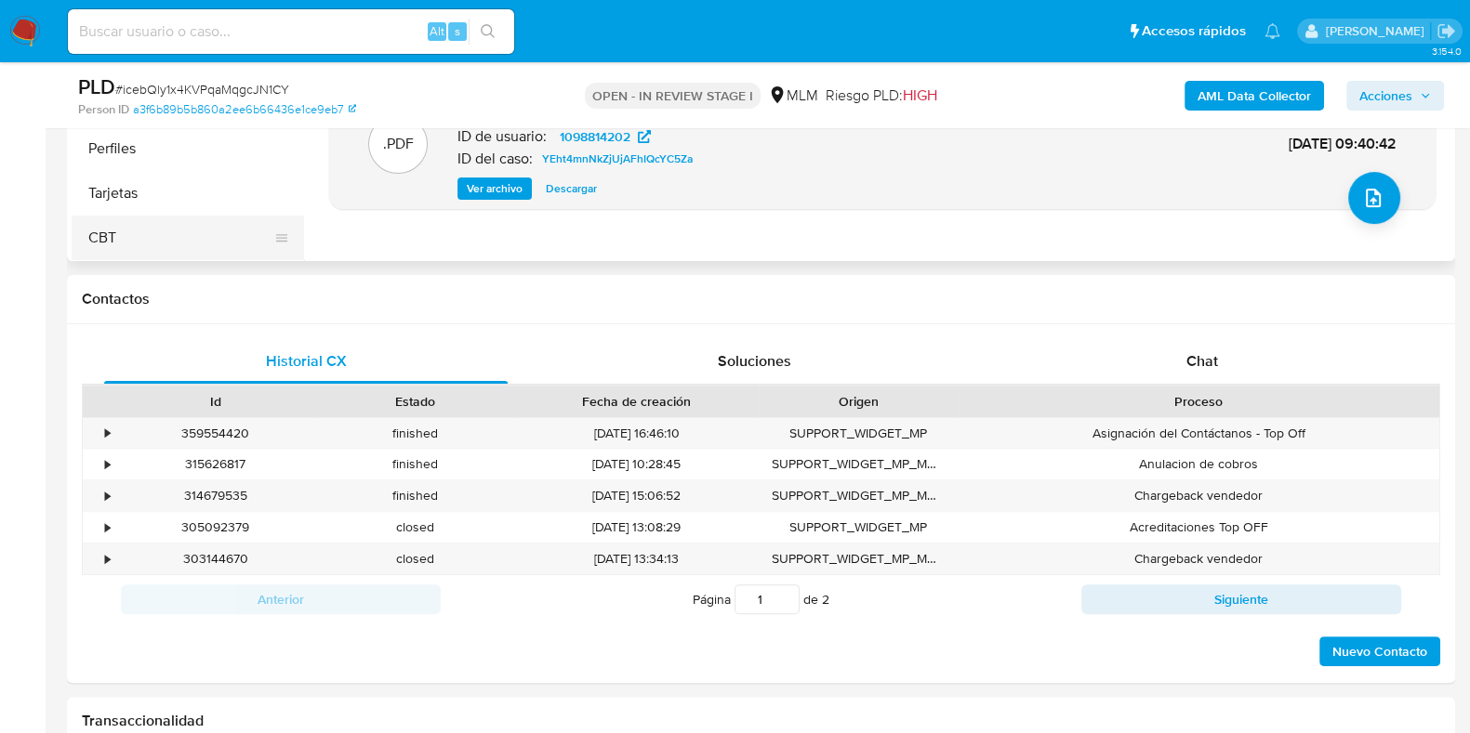
click at [162, 244] on button "CBT" at bounding box center [180, 238] width 217 height 45
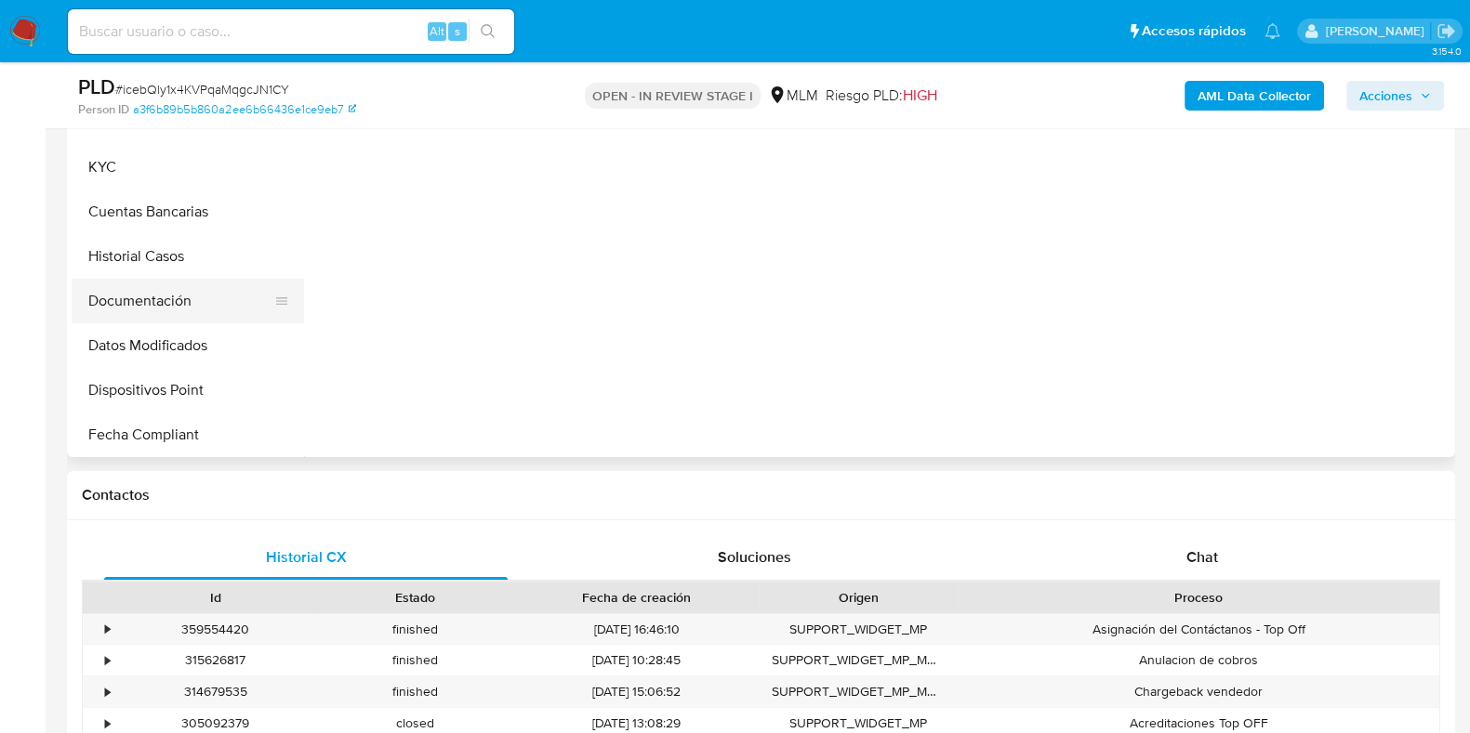
scroll to position [464, 0]
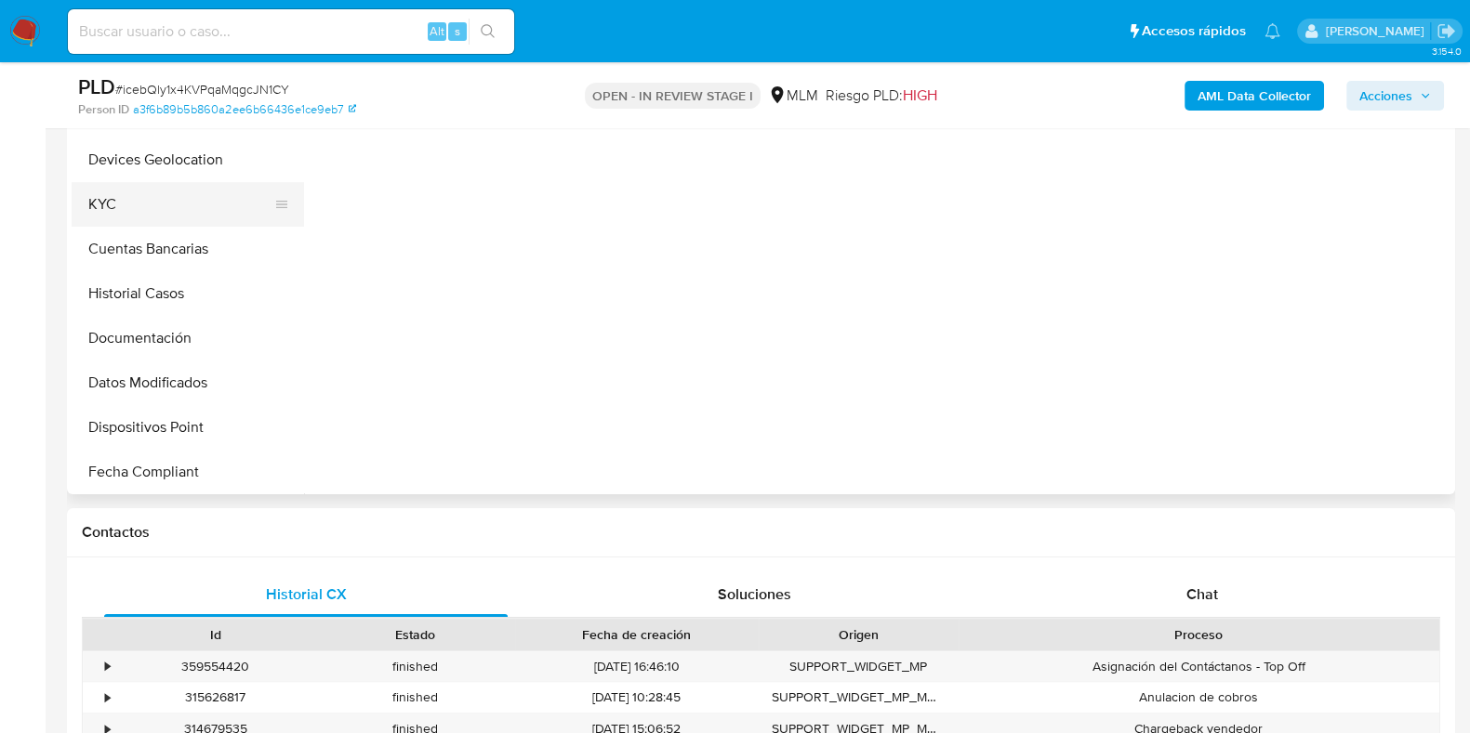
click at [104, 215] on button "KYC" at bounding box center [180, 204] width 217 height 45
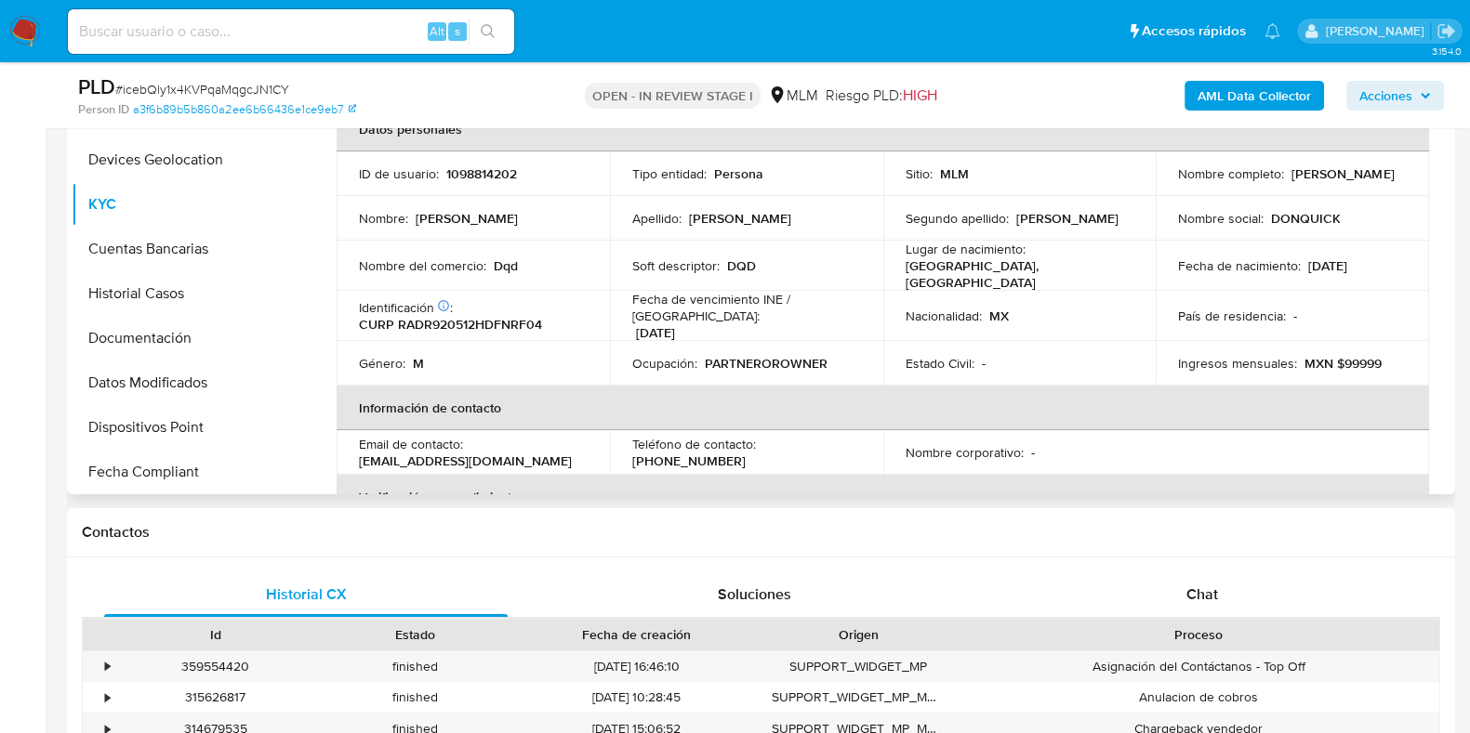
scroll to position [115, 0]
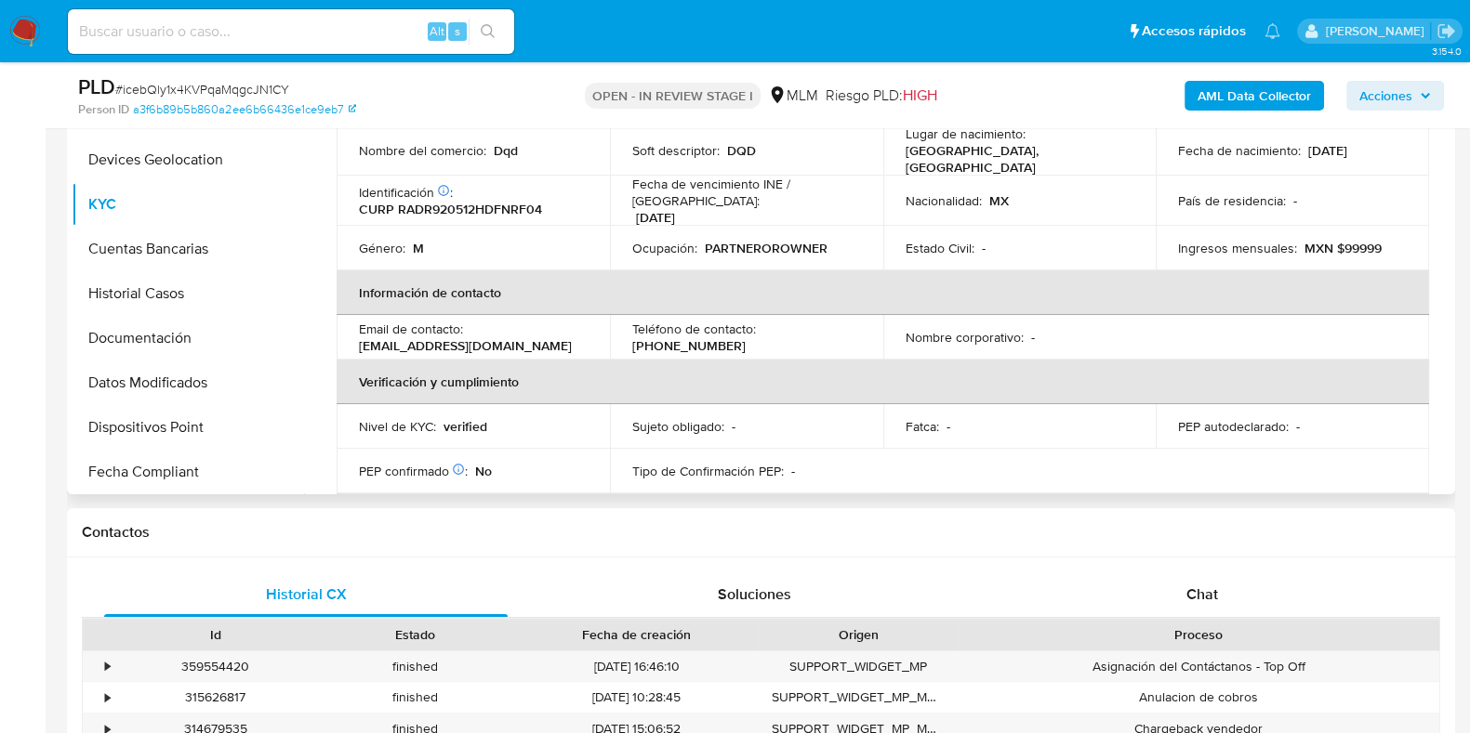
click at [745, 337] on p "(55) 64544259" at bounding box center [688, 345] width 113 height 17
copy p "64544259"
drag, startPoint x: 559, startPoint y: 339, endPoint x: 360, endPoint y: 338, distance: 198.9
click at [360, 338] on div "Email de contacto : donquickd2017@protonmail.com" at bounding box center [473, 337] width 229 height 33
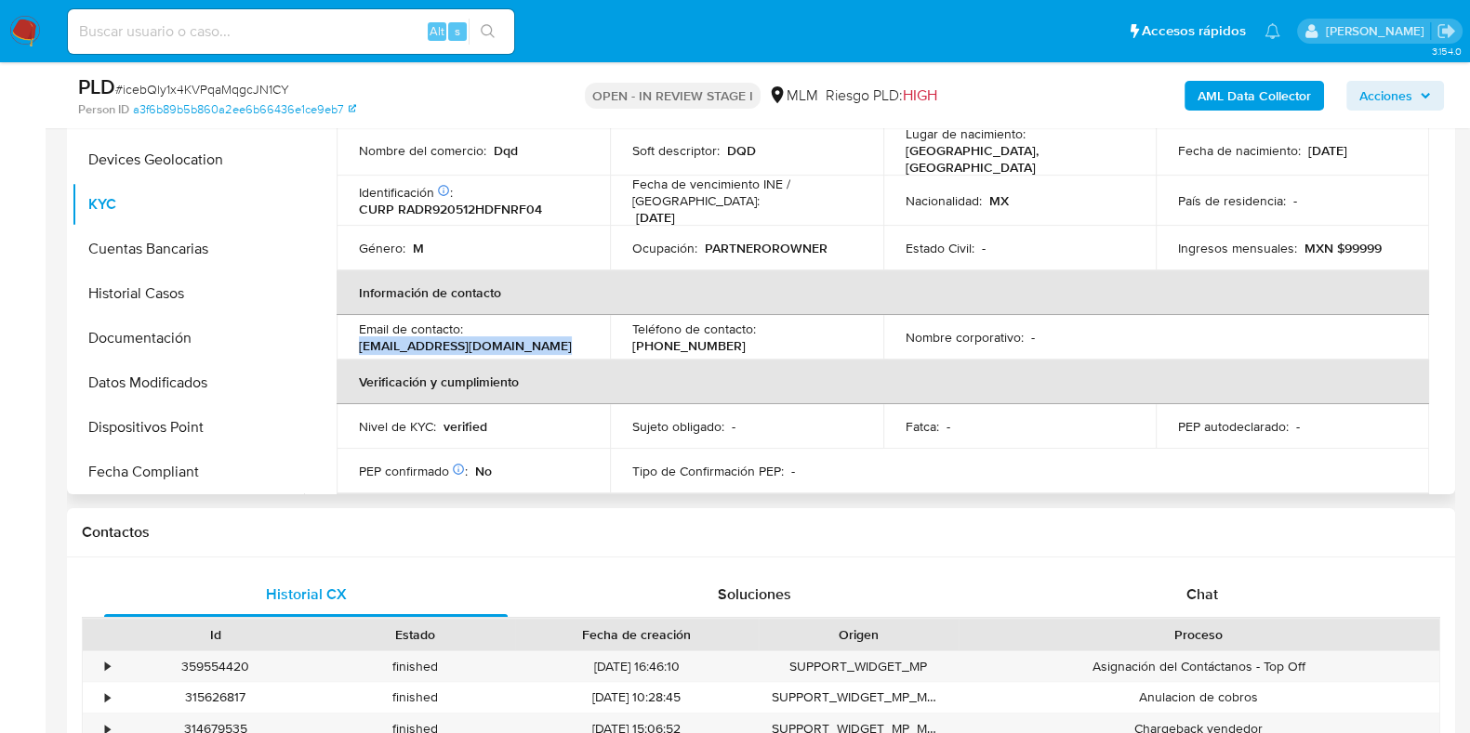
copy p "donquickd2017@protonmail.com"
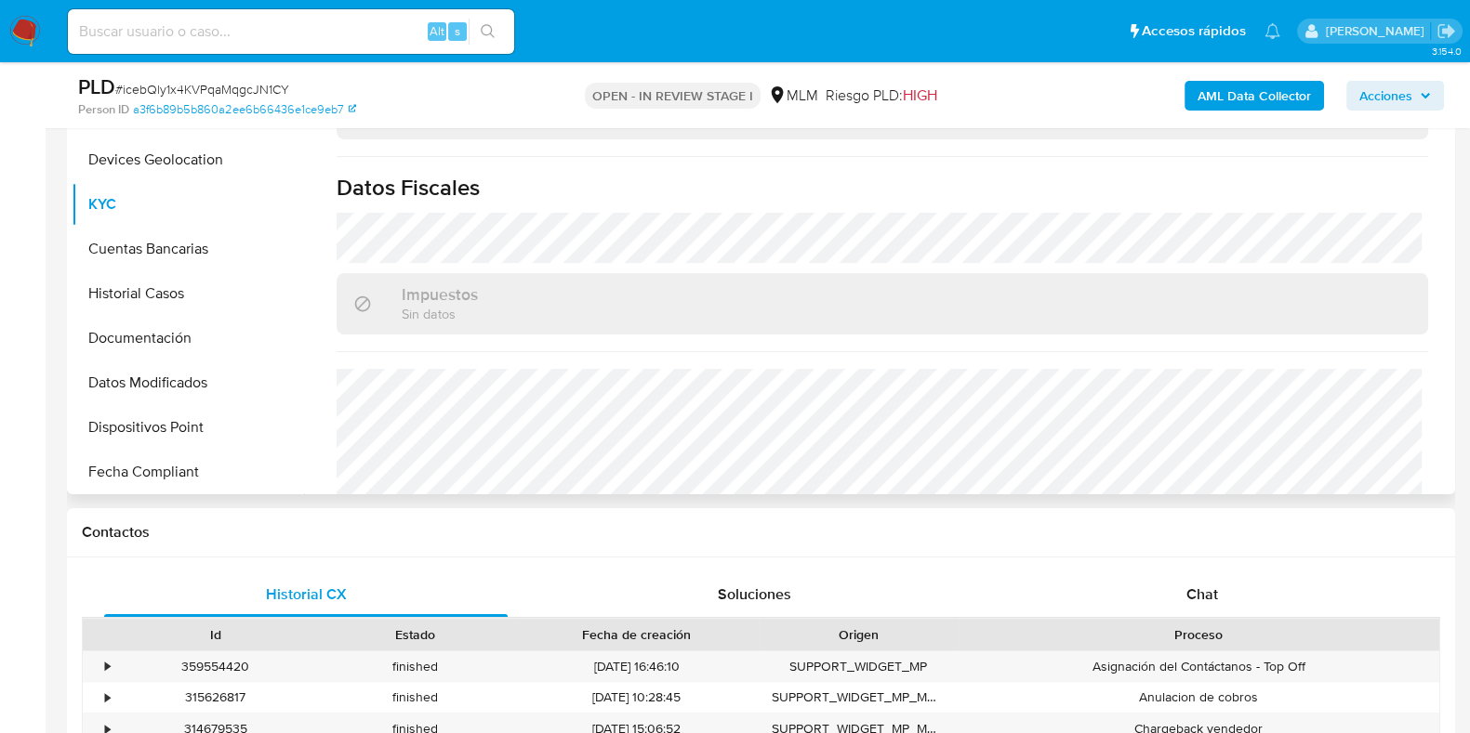
scroll to position [1046, 0]
click at [166, 337] on button "Documentación" at bounding box center [180, 338] width 217 height 45
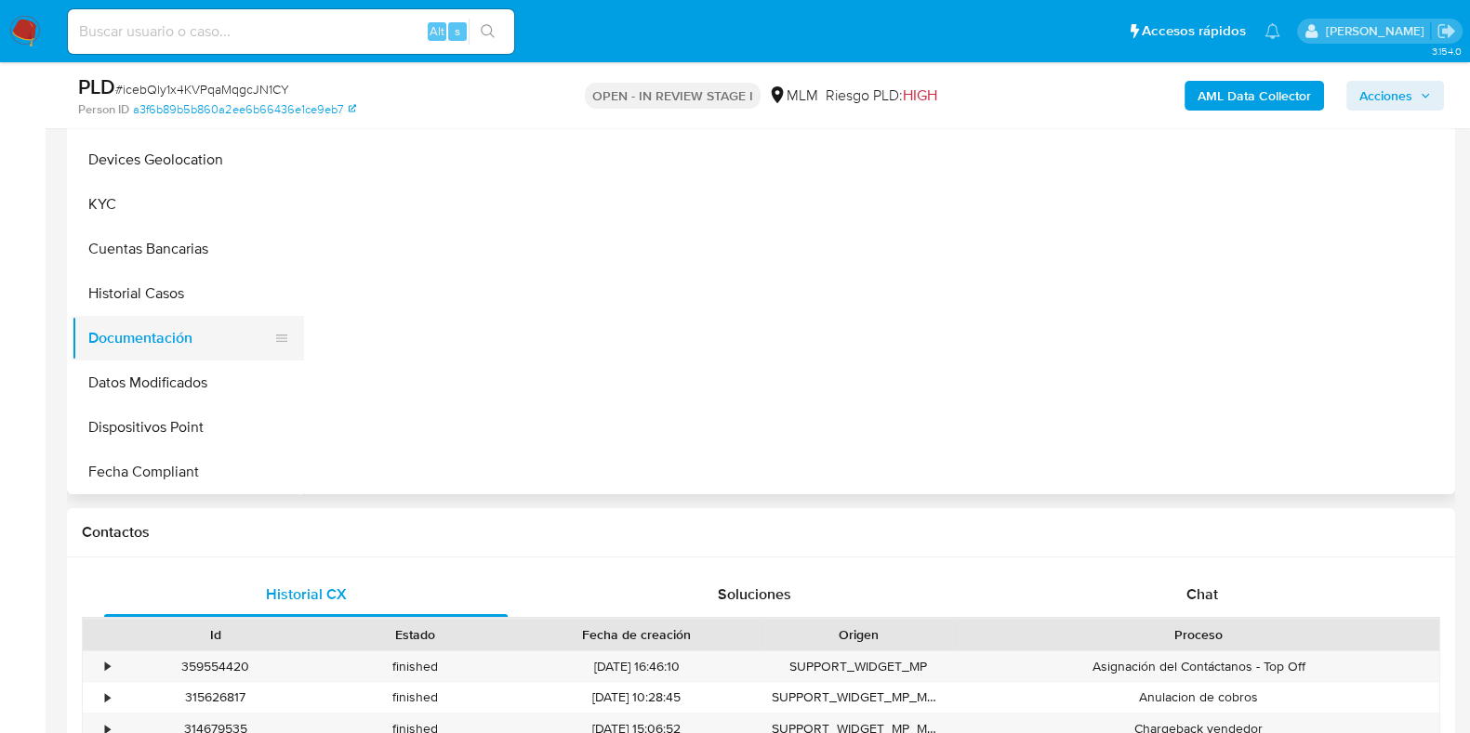
scroll to position [0, 0]
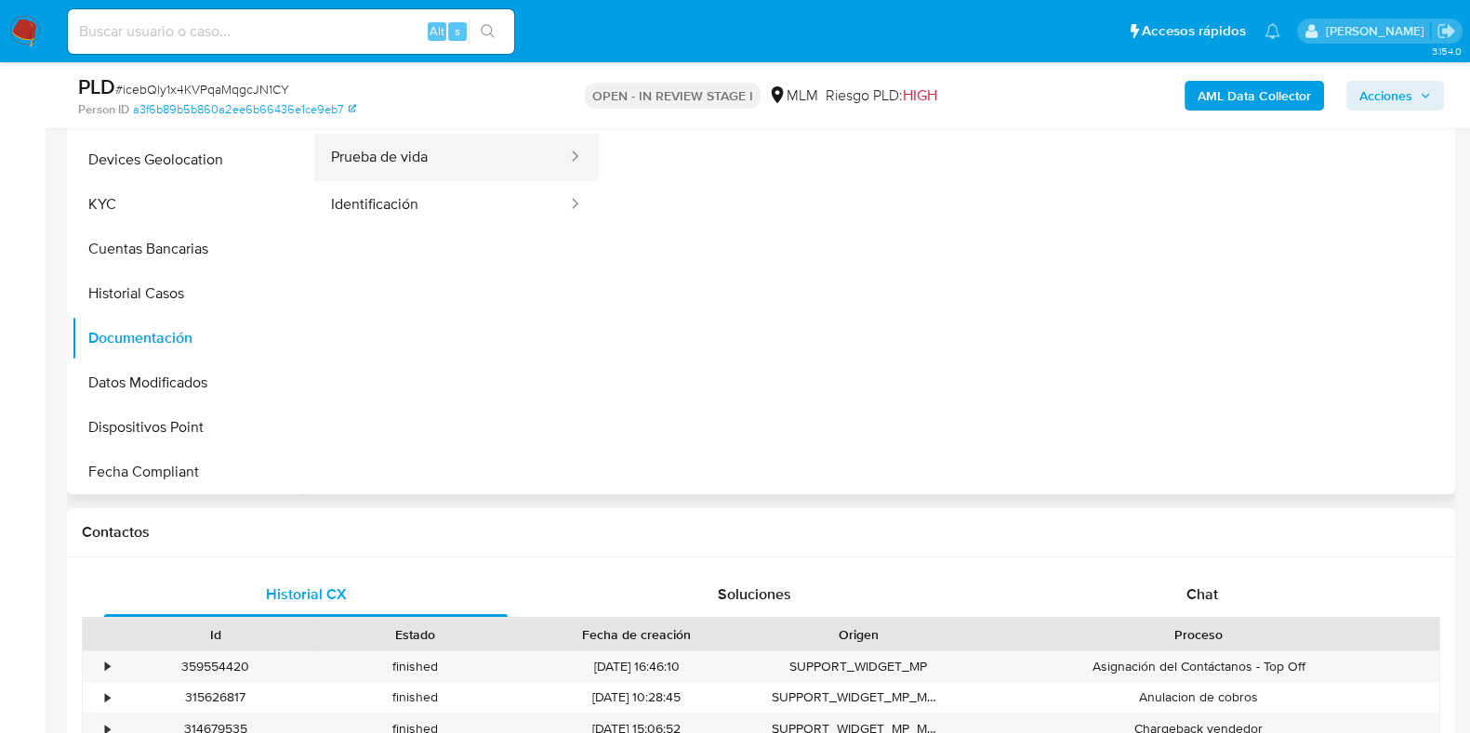
click at [424, 159] on button "Prueba de vida" at bounding box center [441, 157] width 255 height 47
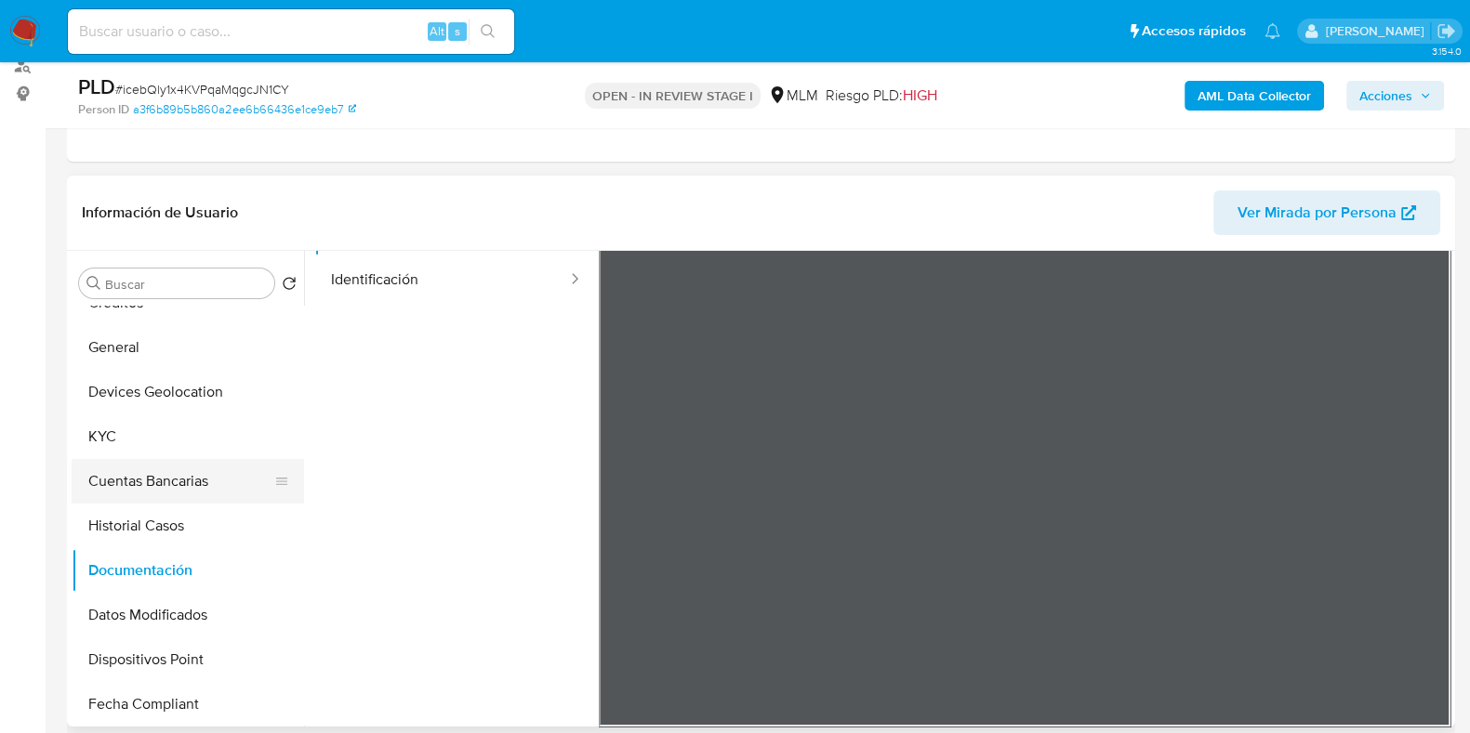
scroll to position [231, 0]
click at [148, 346] on button "General" at bounding box center [180, 347] width 217 height 45
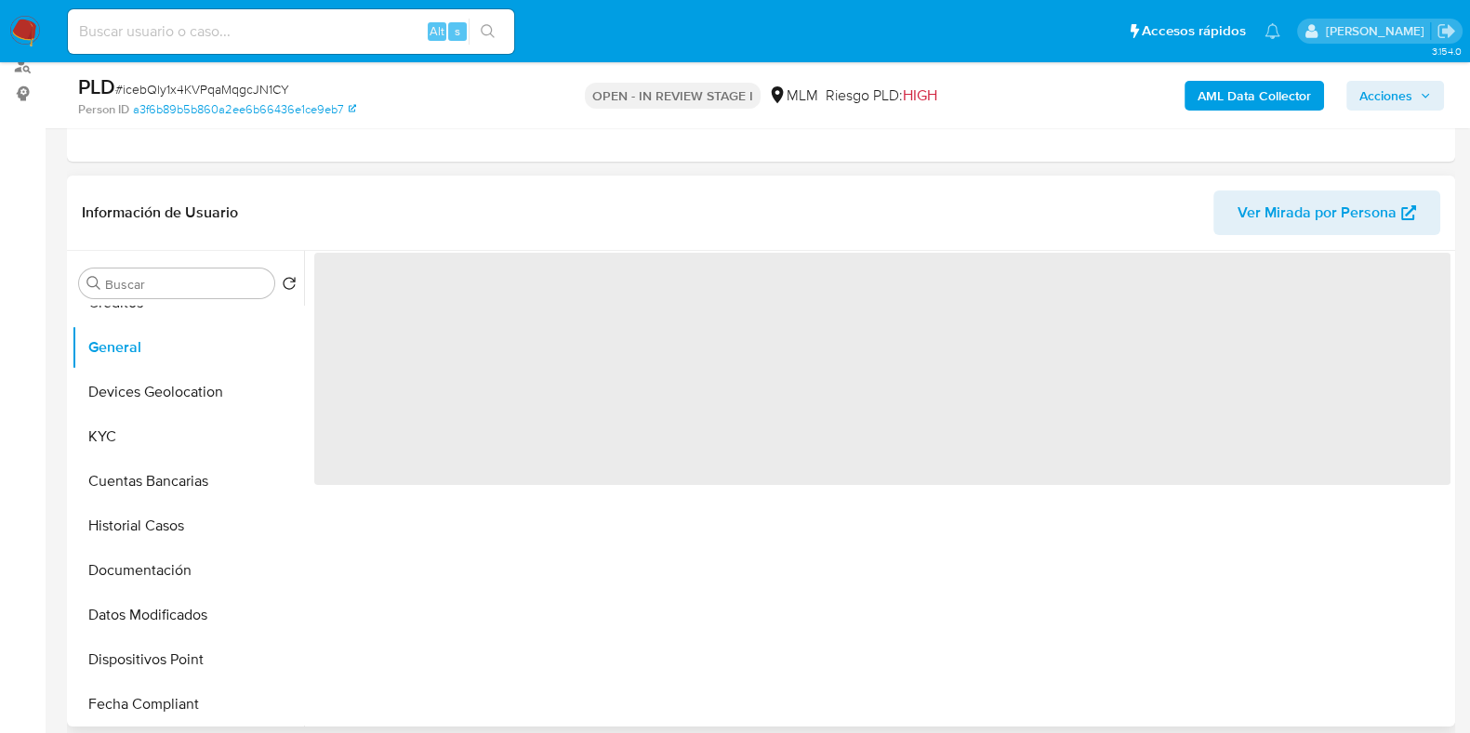
scroll to position [0, 0]
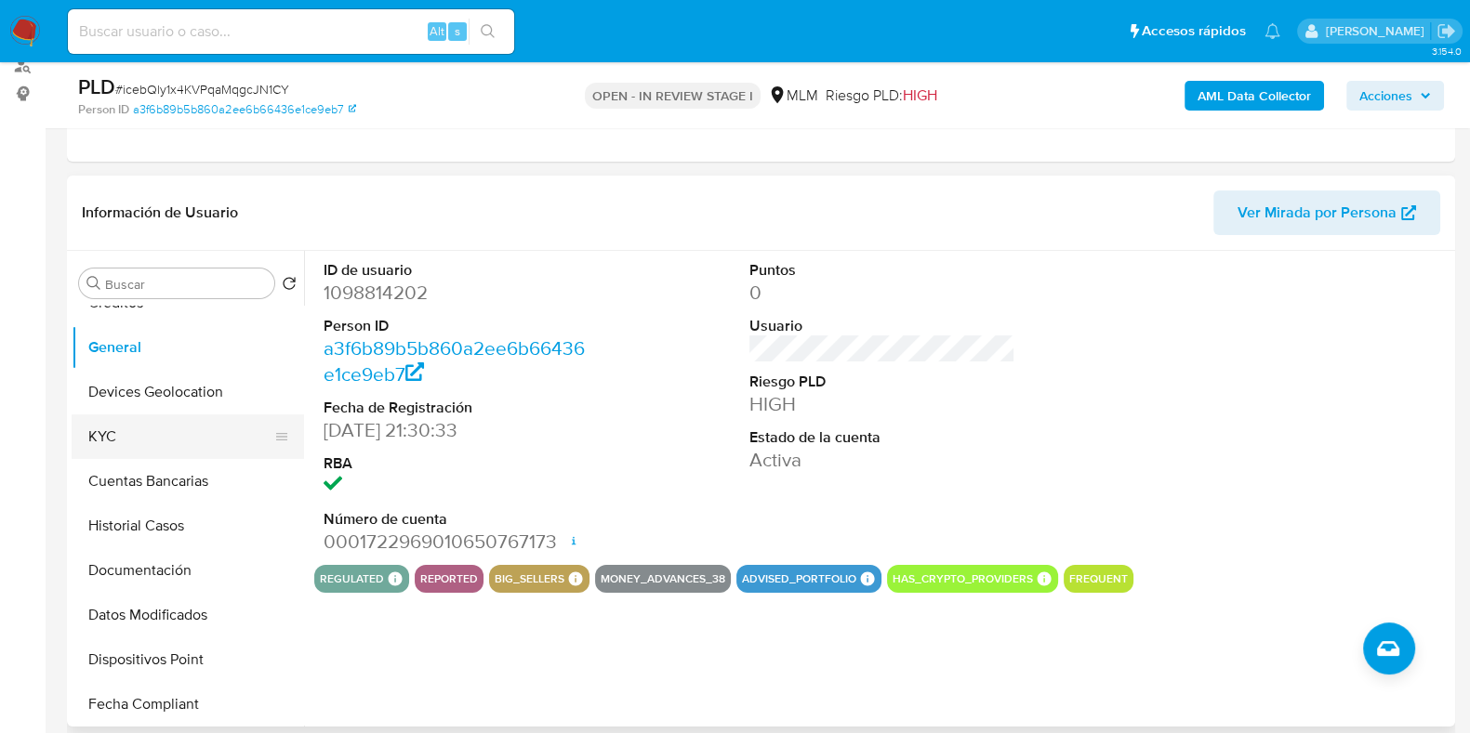
click at [135, 420] on button "KYC" at bounding box center [180, 437] width 217 height 45
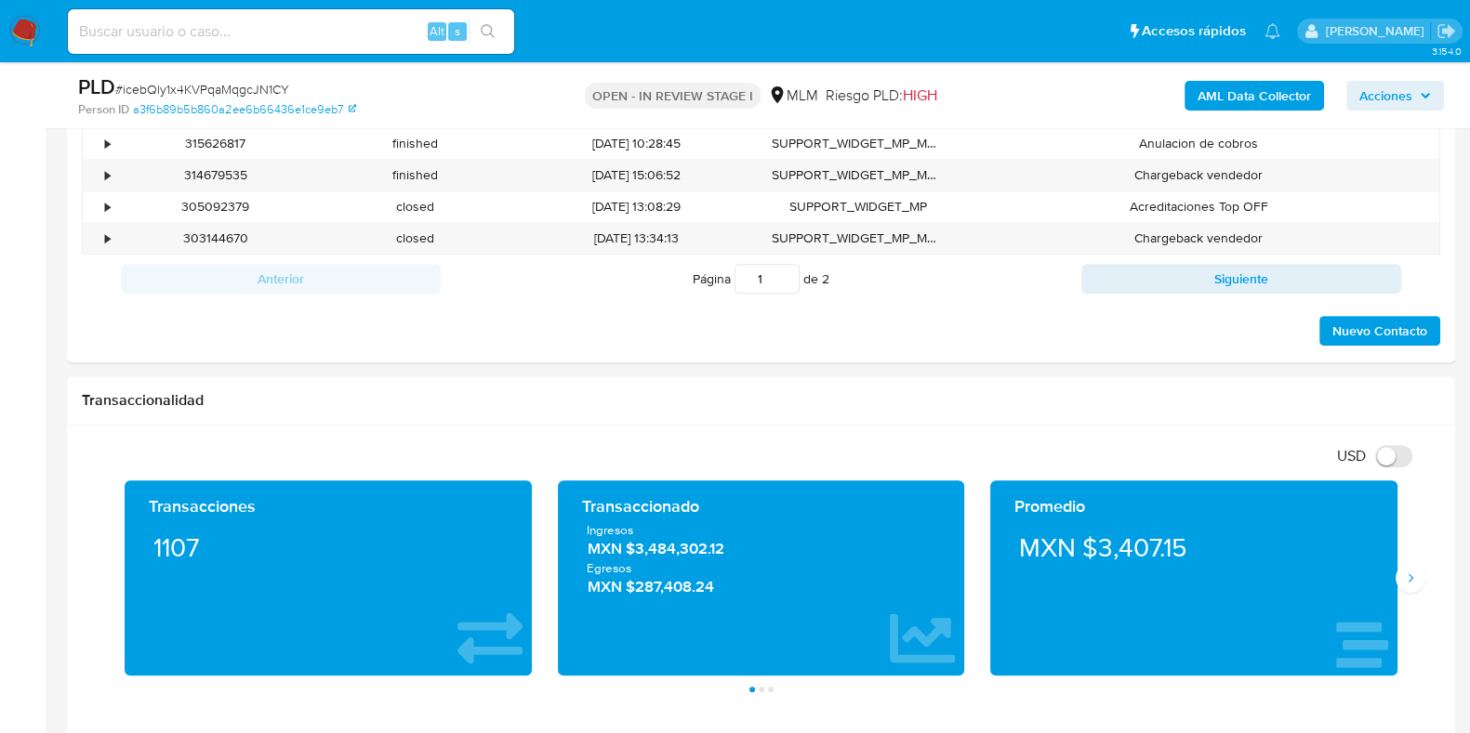
scroll to position [1278, 0]
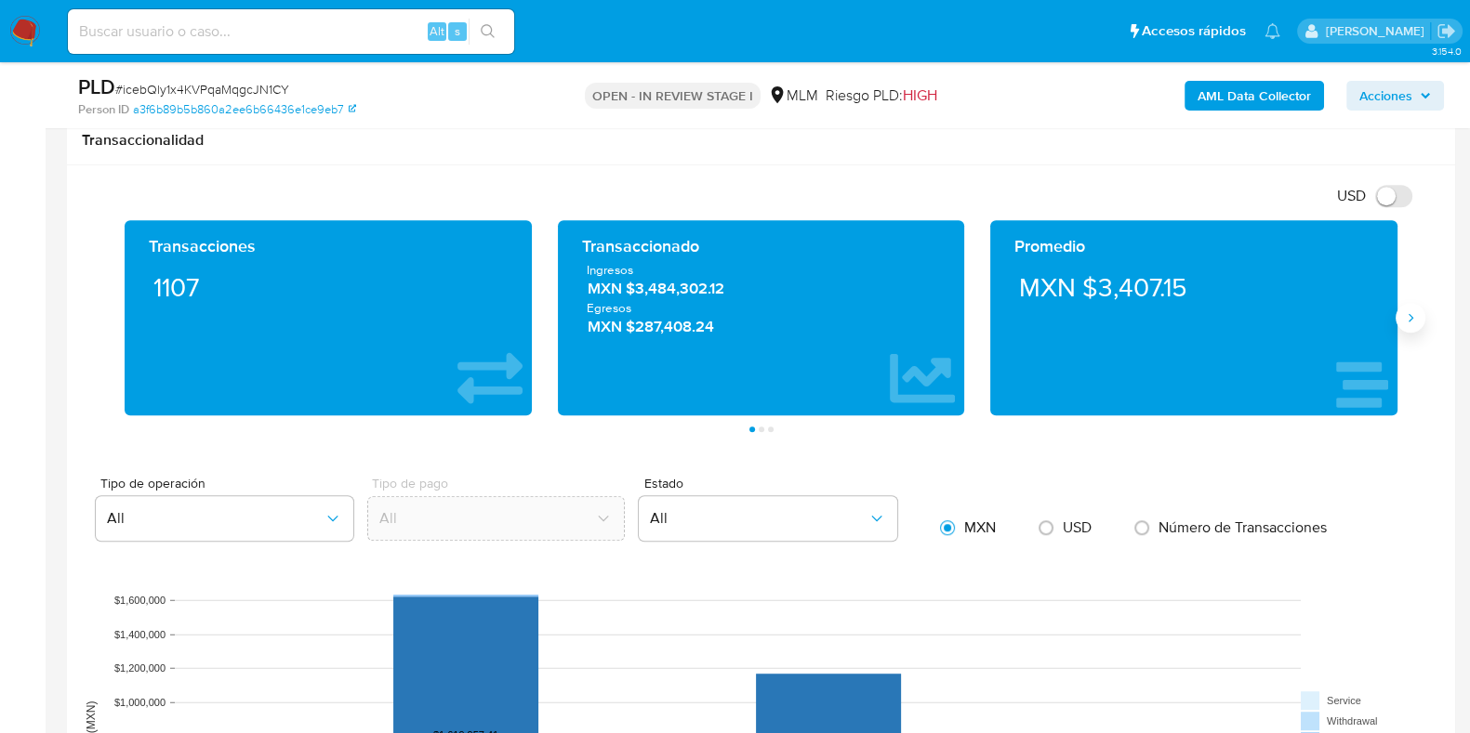
click at [1411, 307] on button "Siguiente" at bounding box center [1410, 318] width 30 height 30
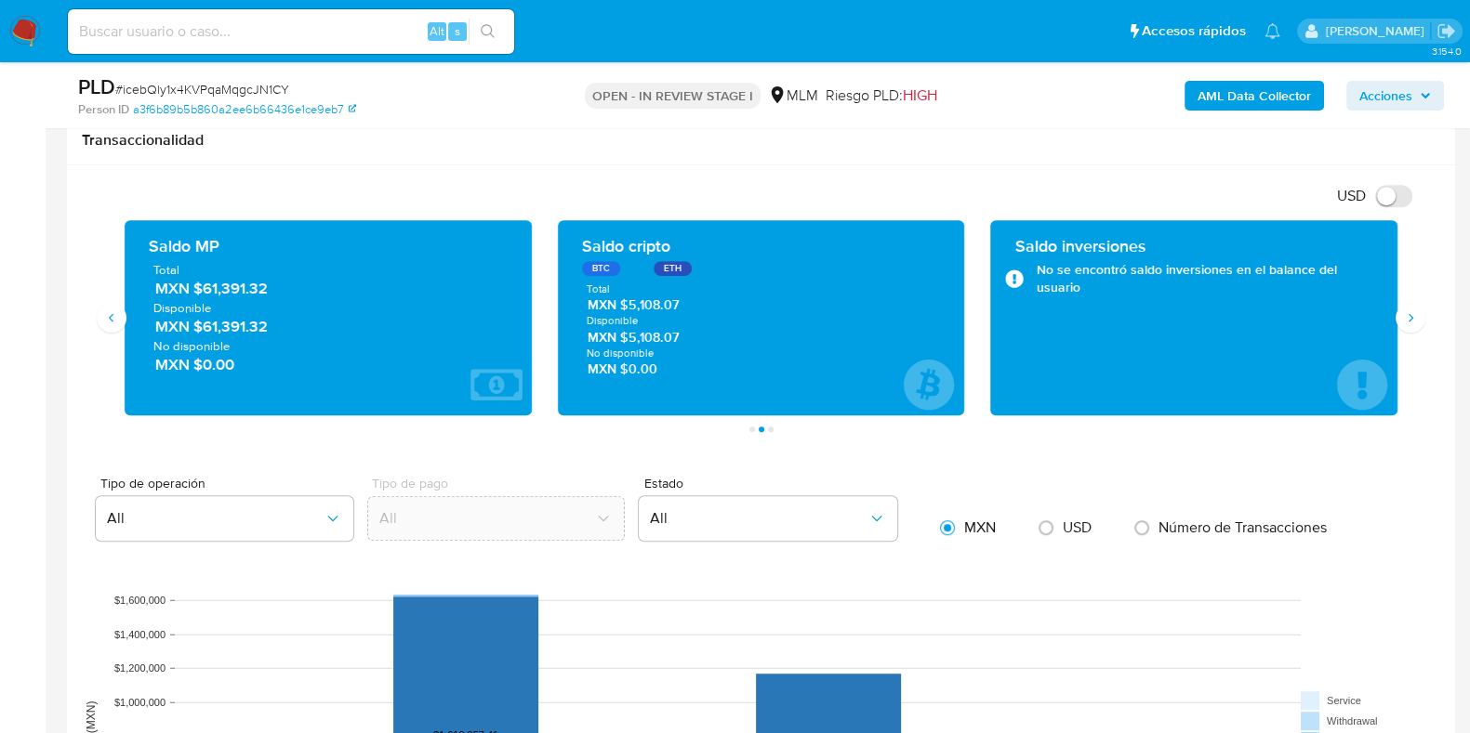
click at [252, 295] on span "MXN $61,391.32" at bounding box center [329, 288] width 348 height 21
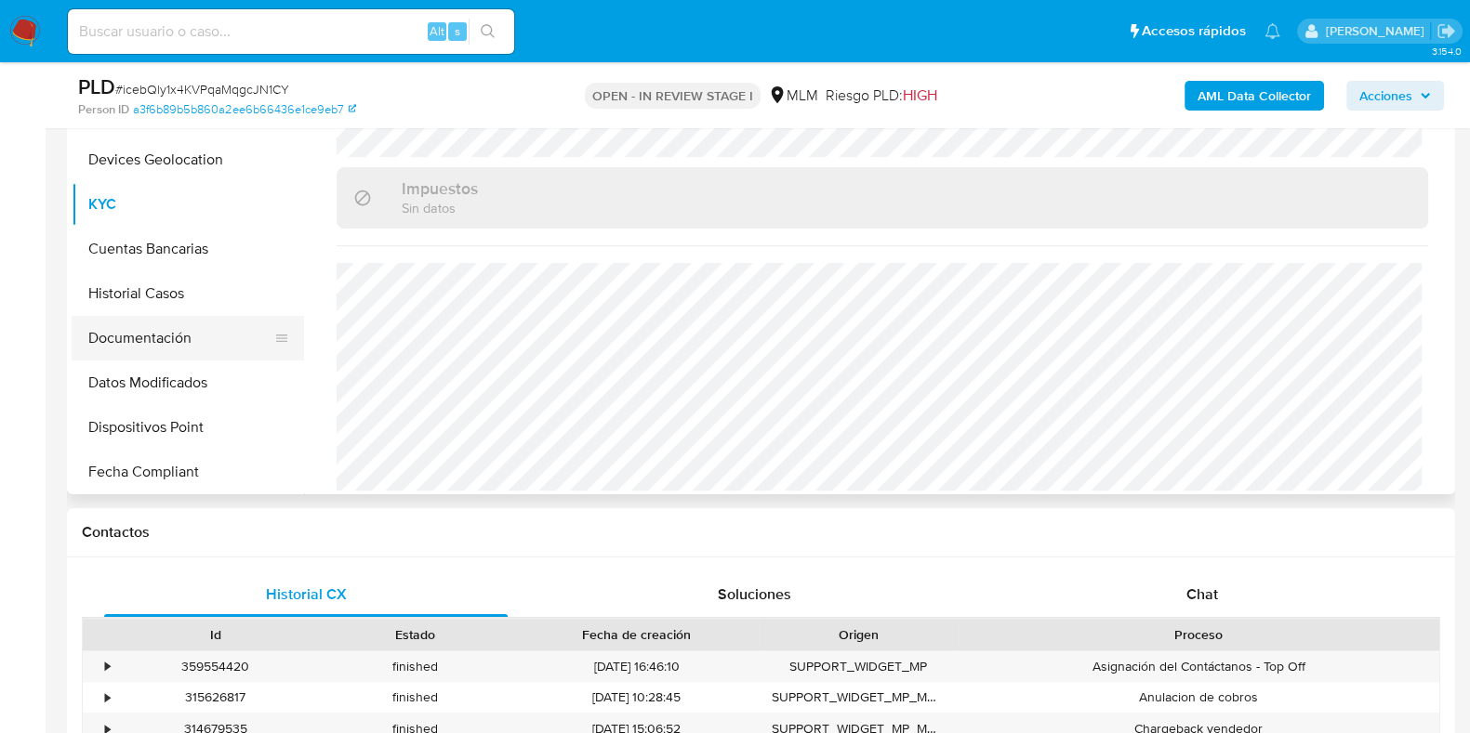
scroll to position [88, 0]
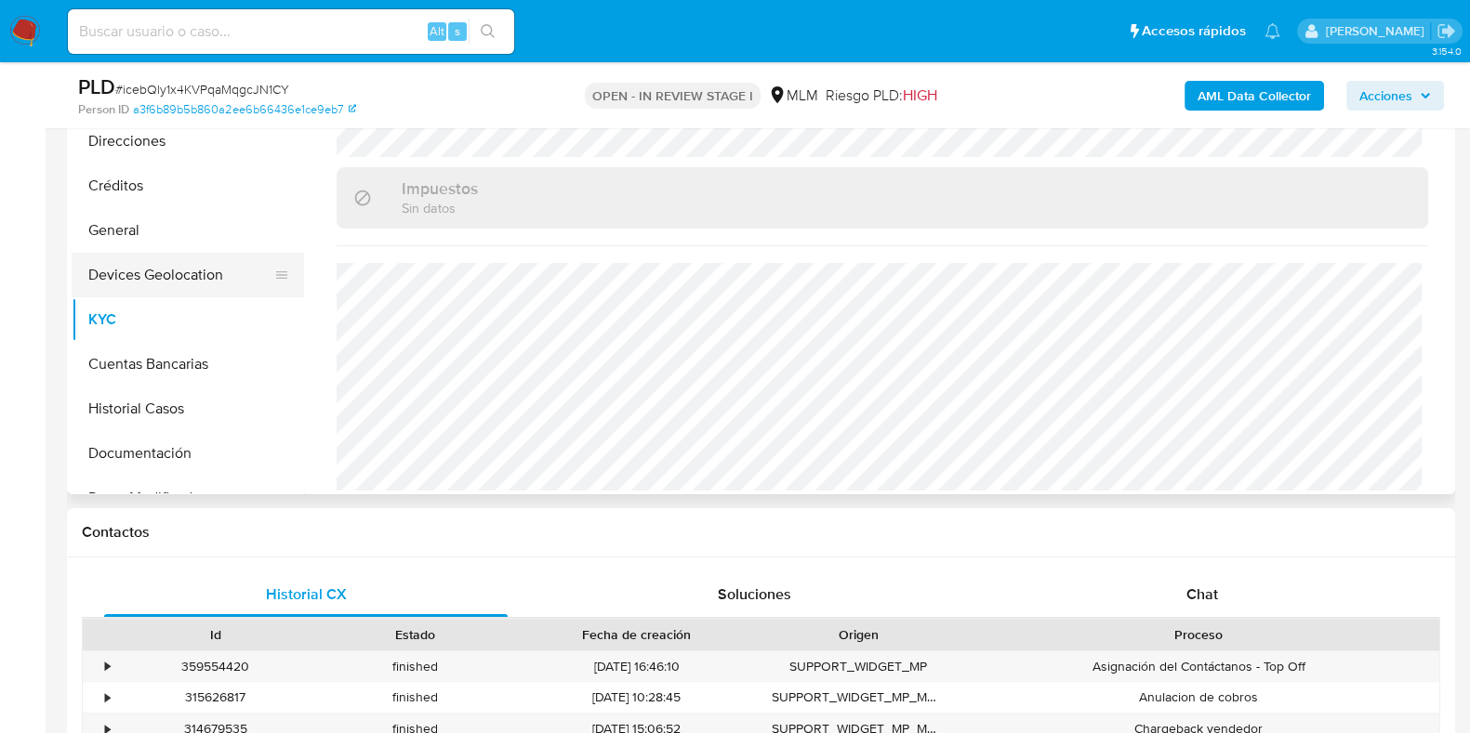
click at [174, 288] on button "Devices Geolocation" at bounding box center [180, 275] width 217 height 45
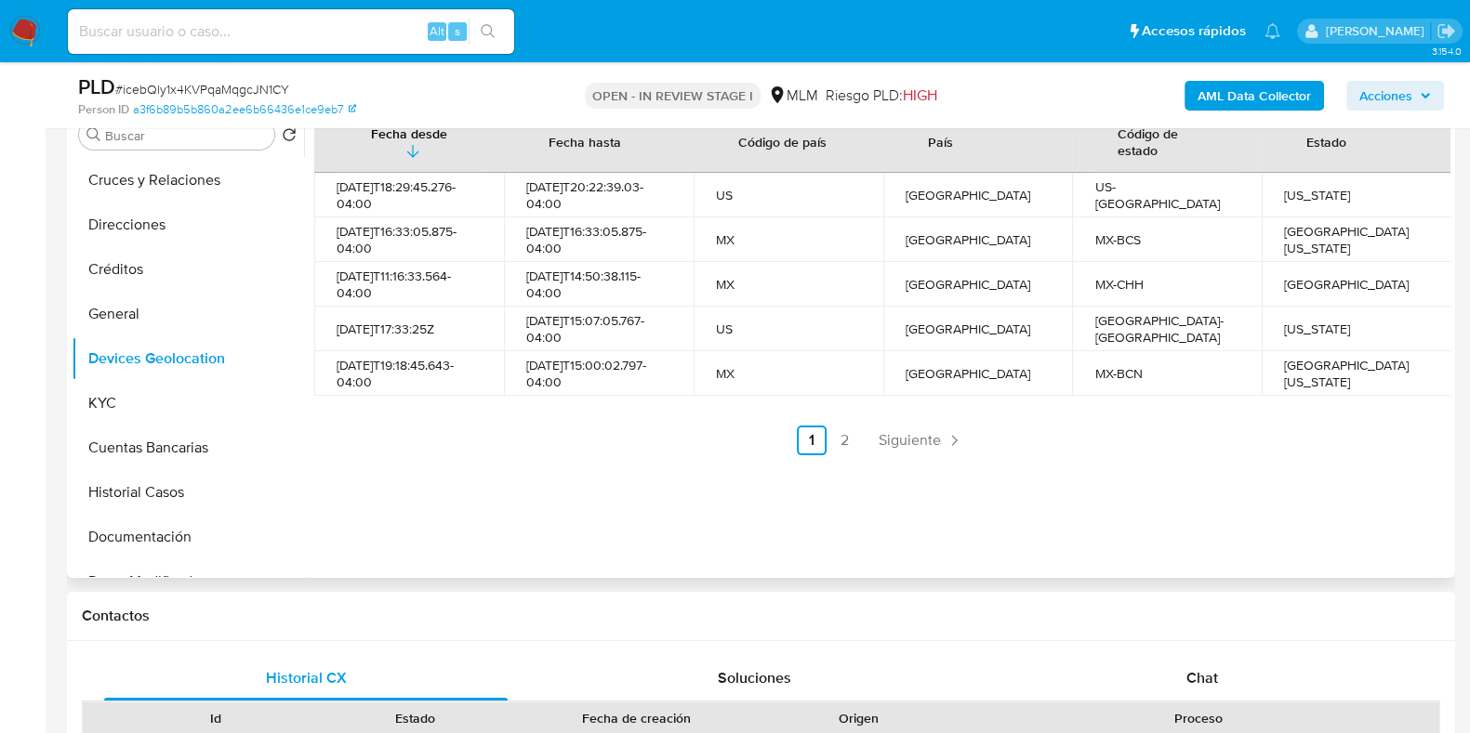
scroll to position [349, 0]
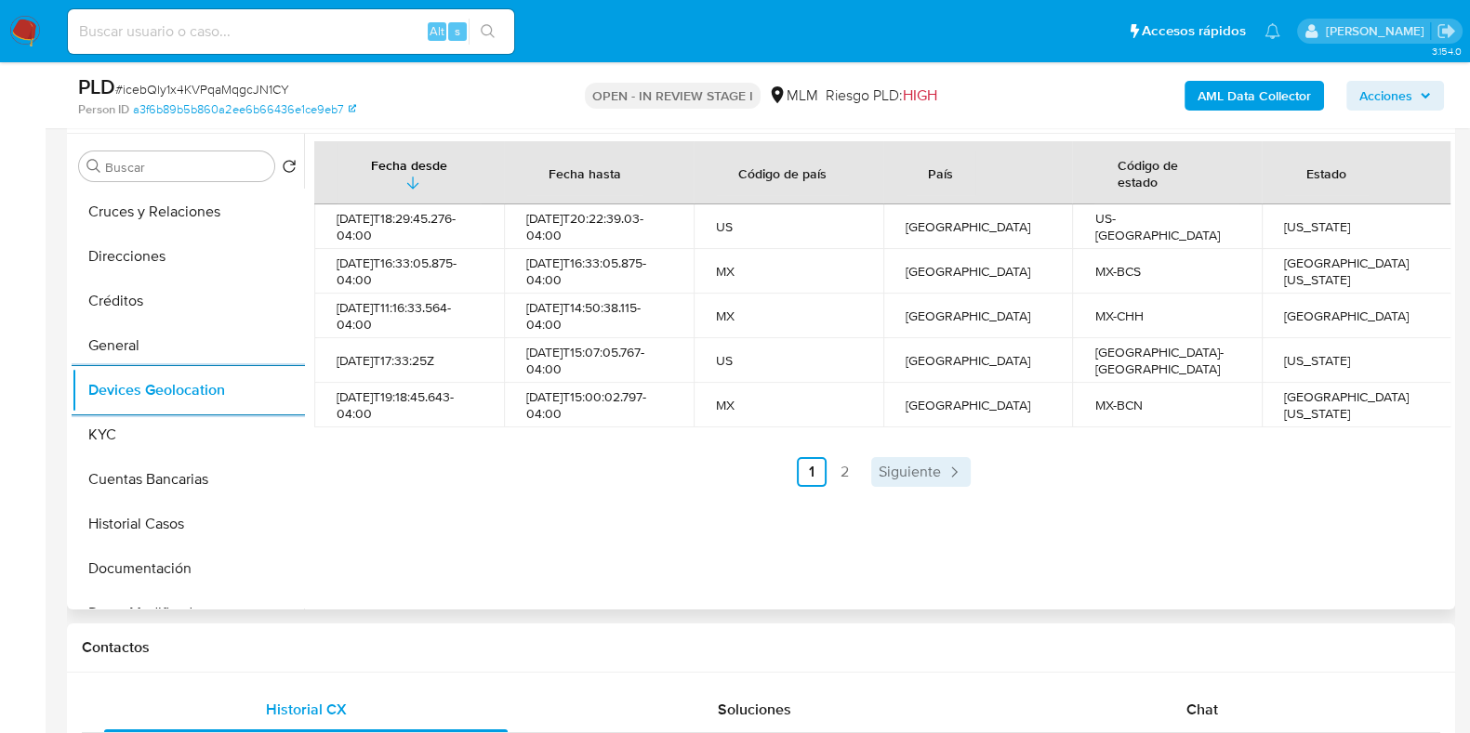
click at [934, 480] on span "Siguiente" at bounding box center [909, 472] width 62 height 15
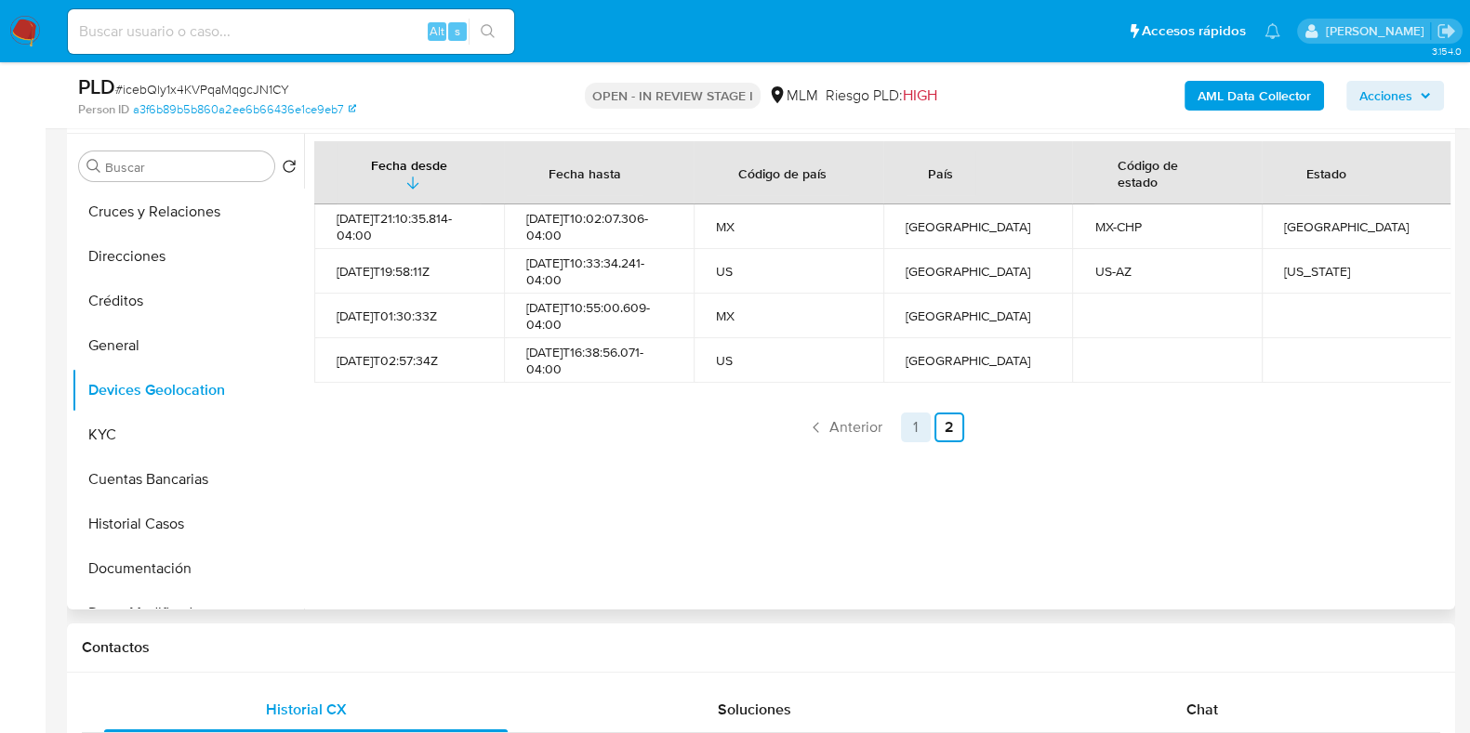
click at [903, 420] on link "1" at bounding box center [916, 428] width 30 height 30
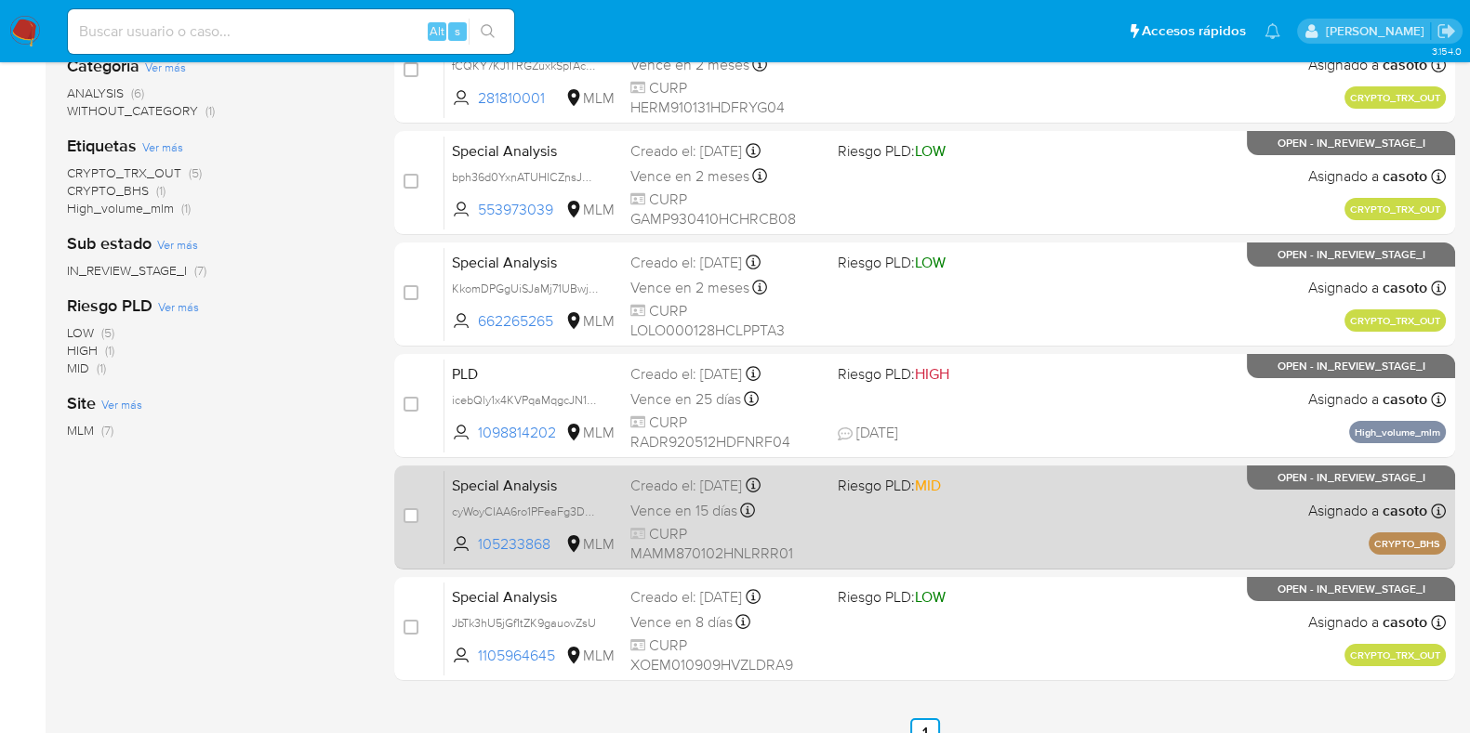
scroll to position [398, 0]
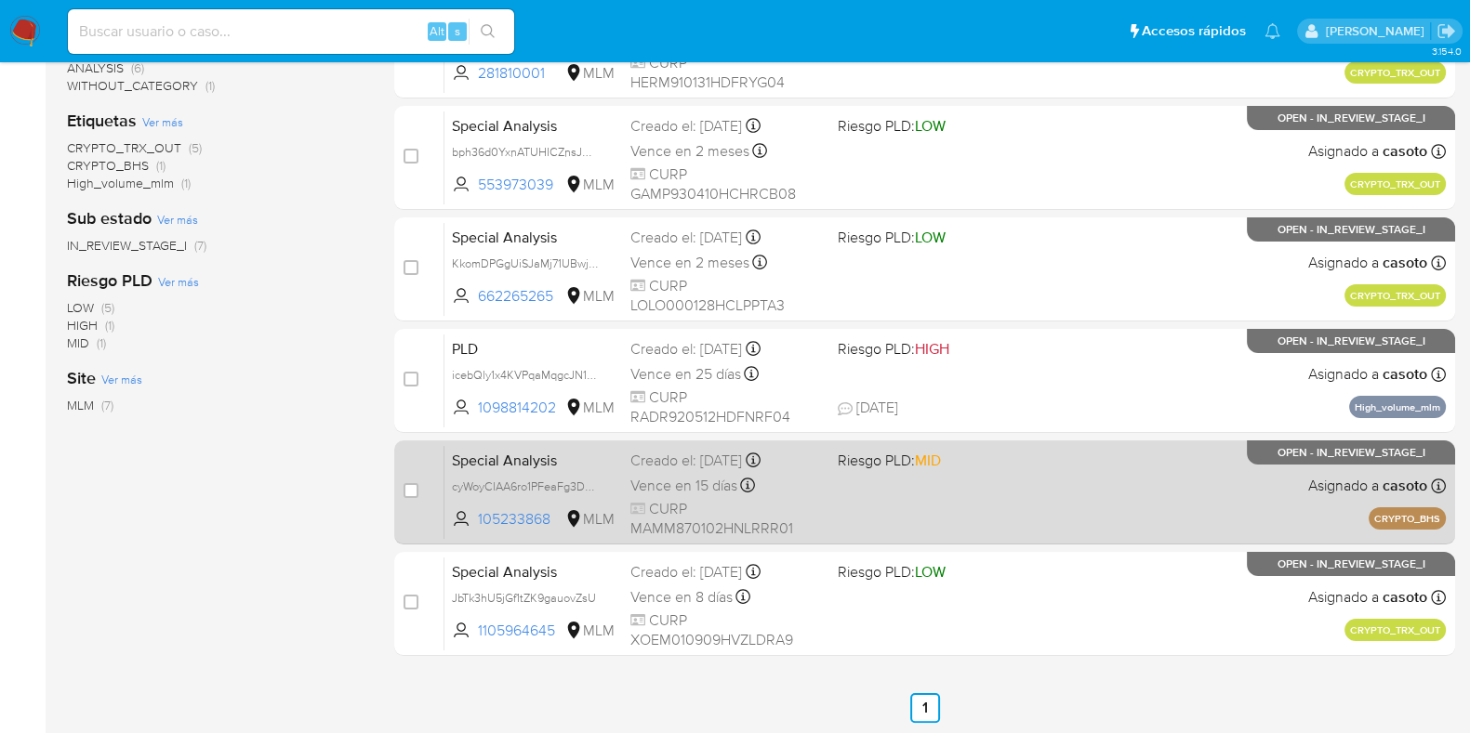
click at [1084, 489] on div "Special Analysis cyWoyCIAA6ro1PFeaFg3DuRu 105233868 MLM Riesgo PLD: MID Creado …" at bounding box center [944, 492] width 1001 height 94
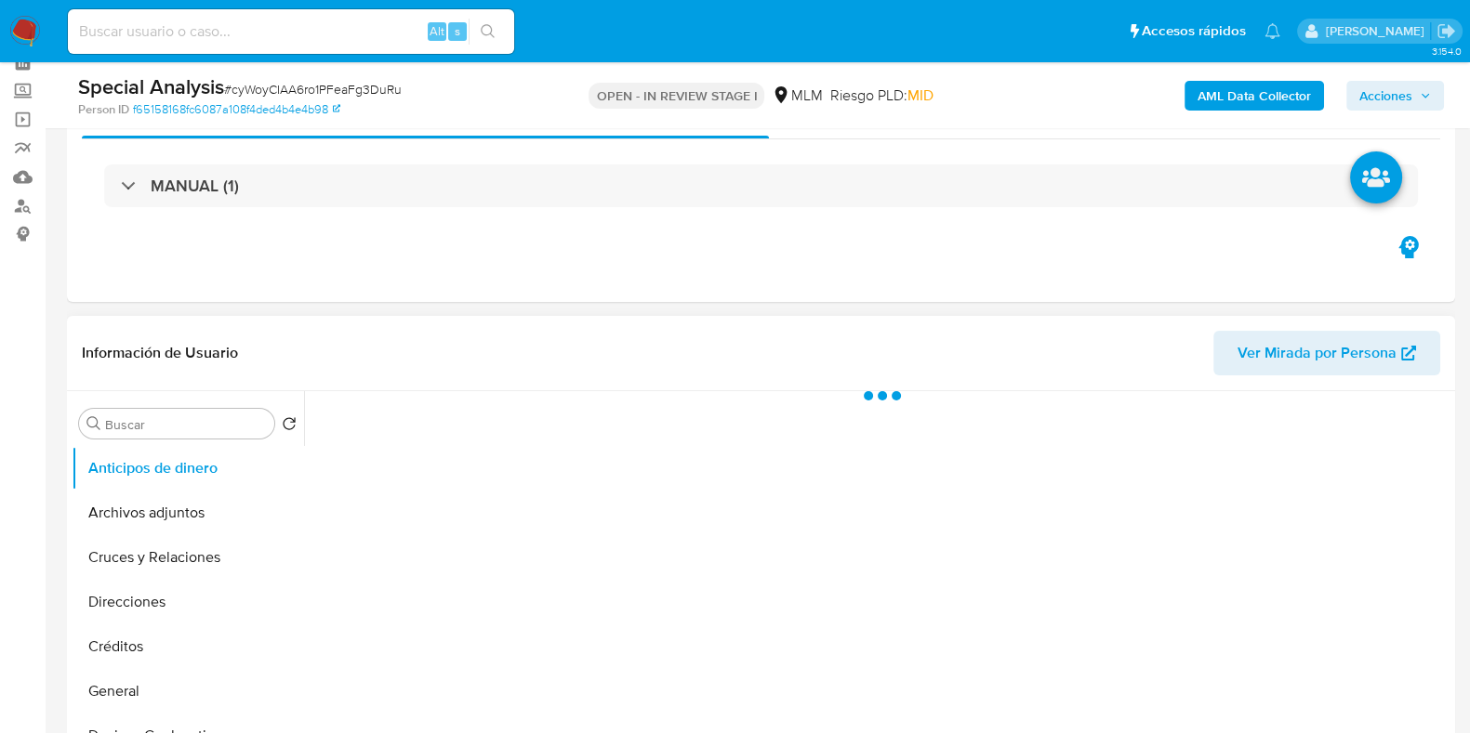
scroll to position [231, 0]
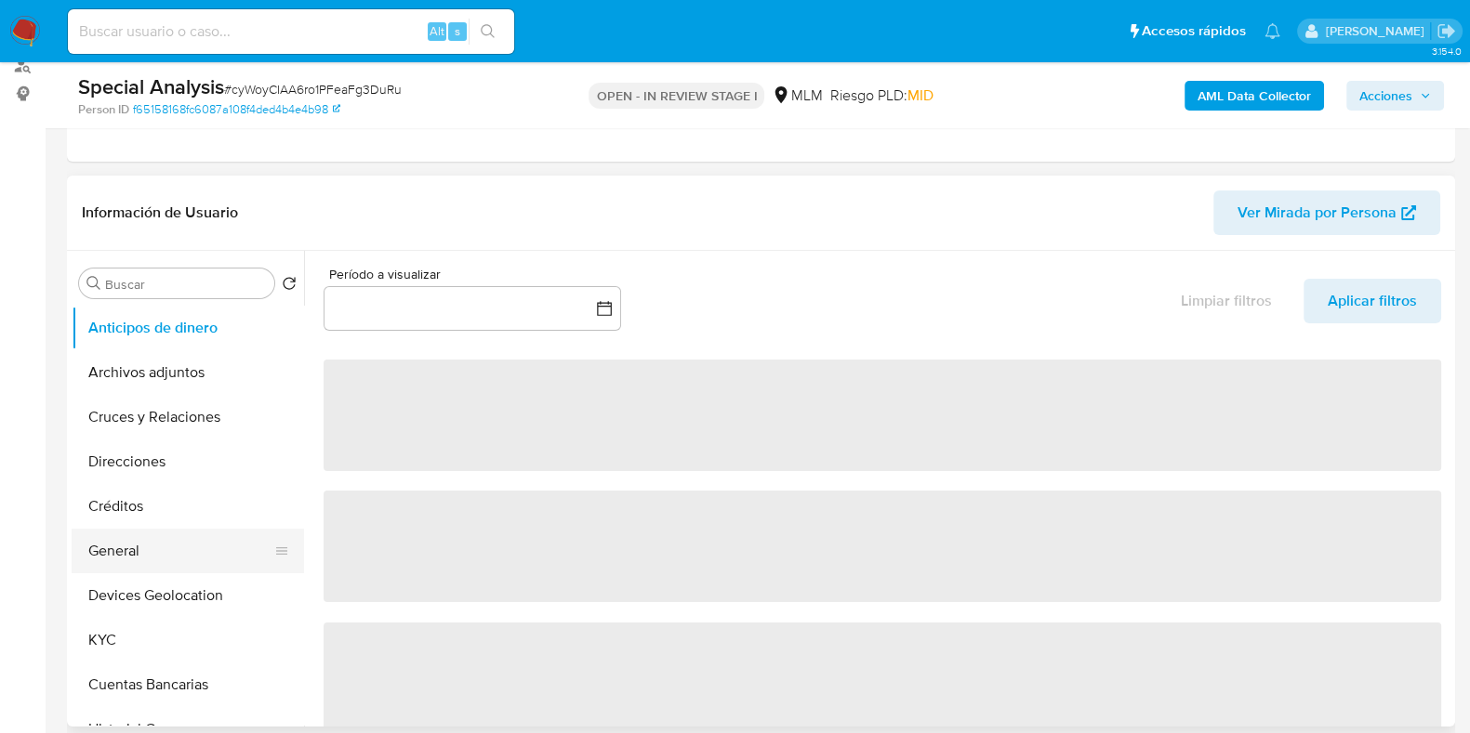
click at [98, 541] on button "General" at bounding box center [180, 551] width 217 height 45
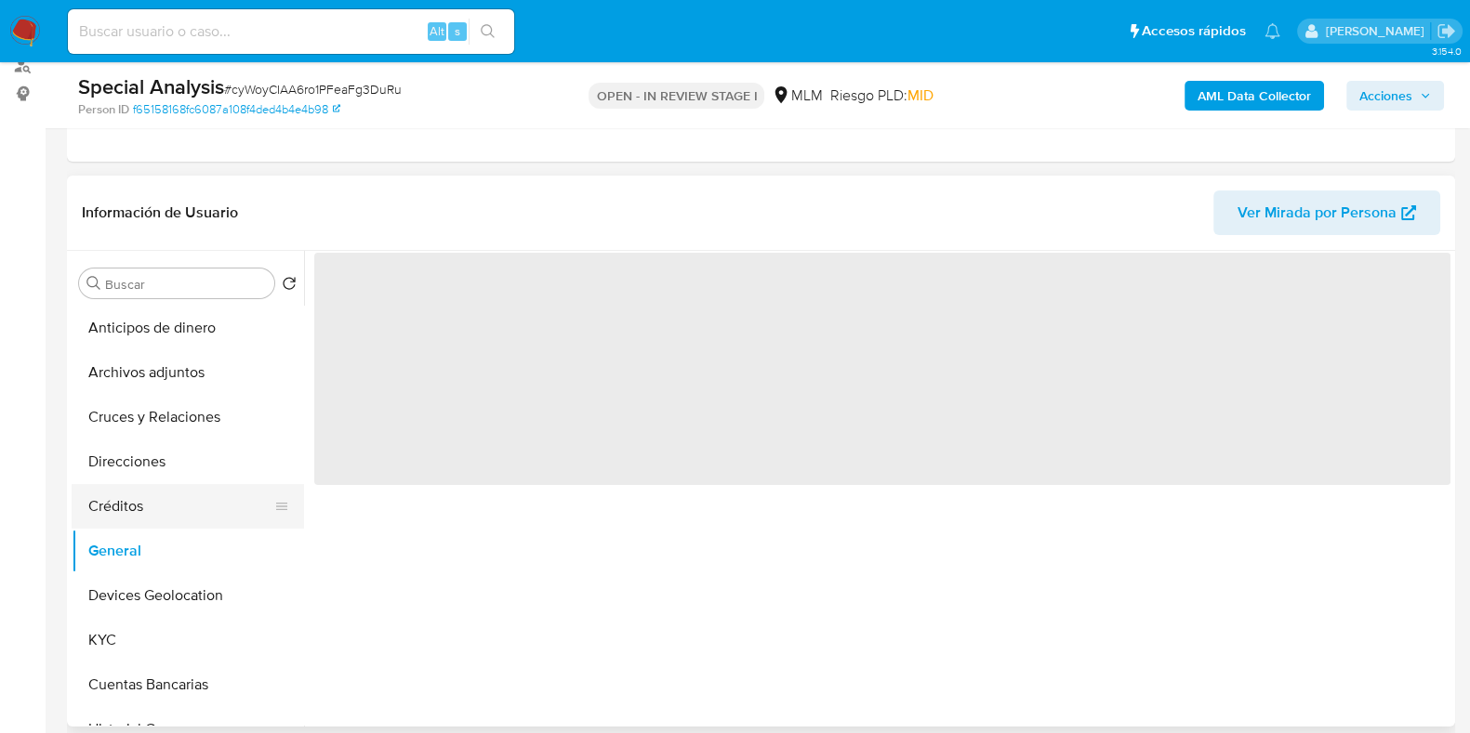
select select "10"
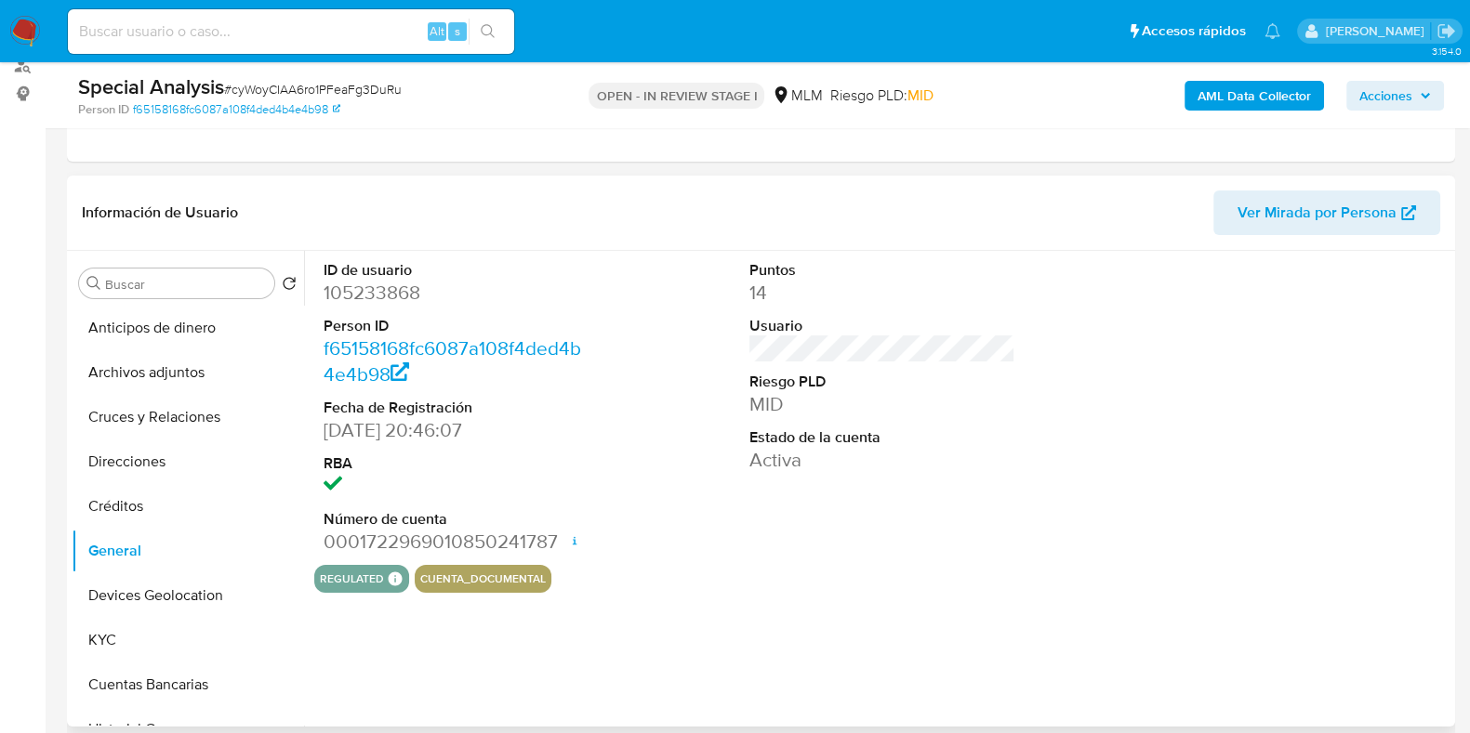
click at [391, 297] on dd "105233868" at bounding box center [456, 293] width 266 height 26
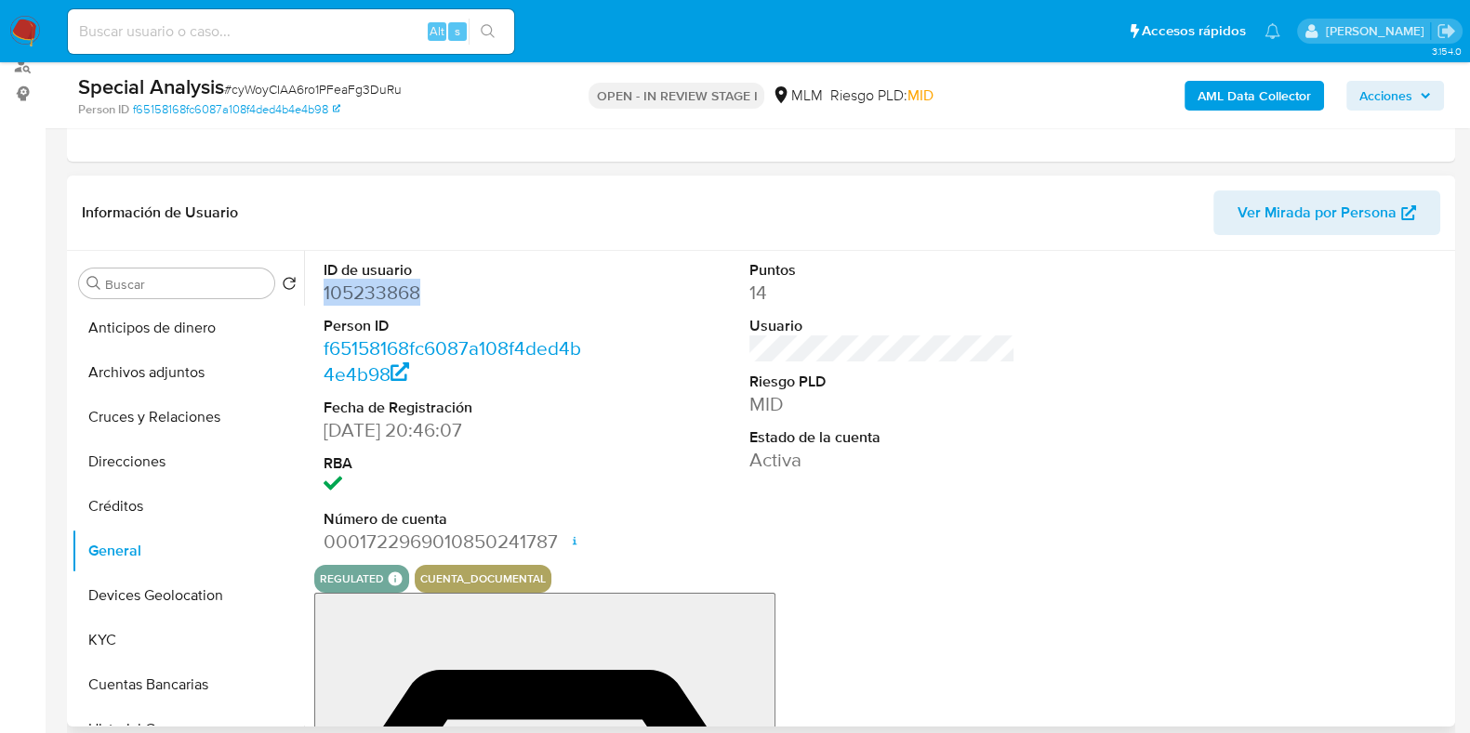
copy dd "105233868"
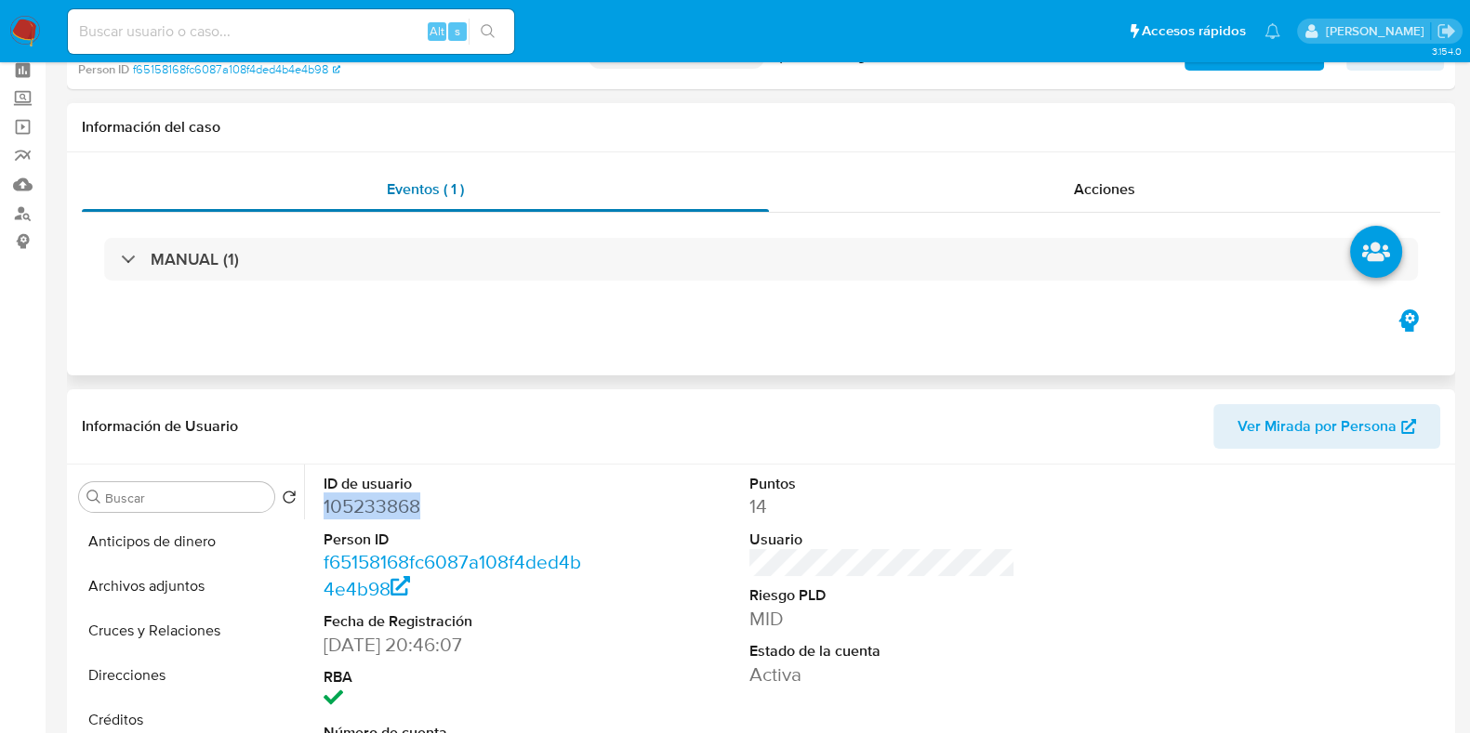
scroll to position [0, 0]
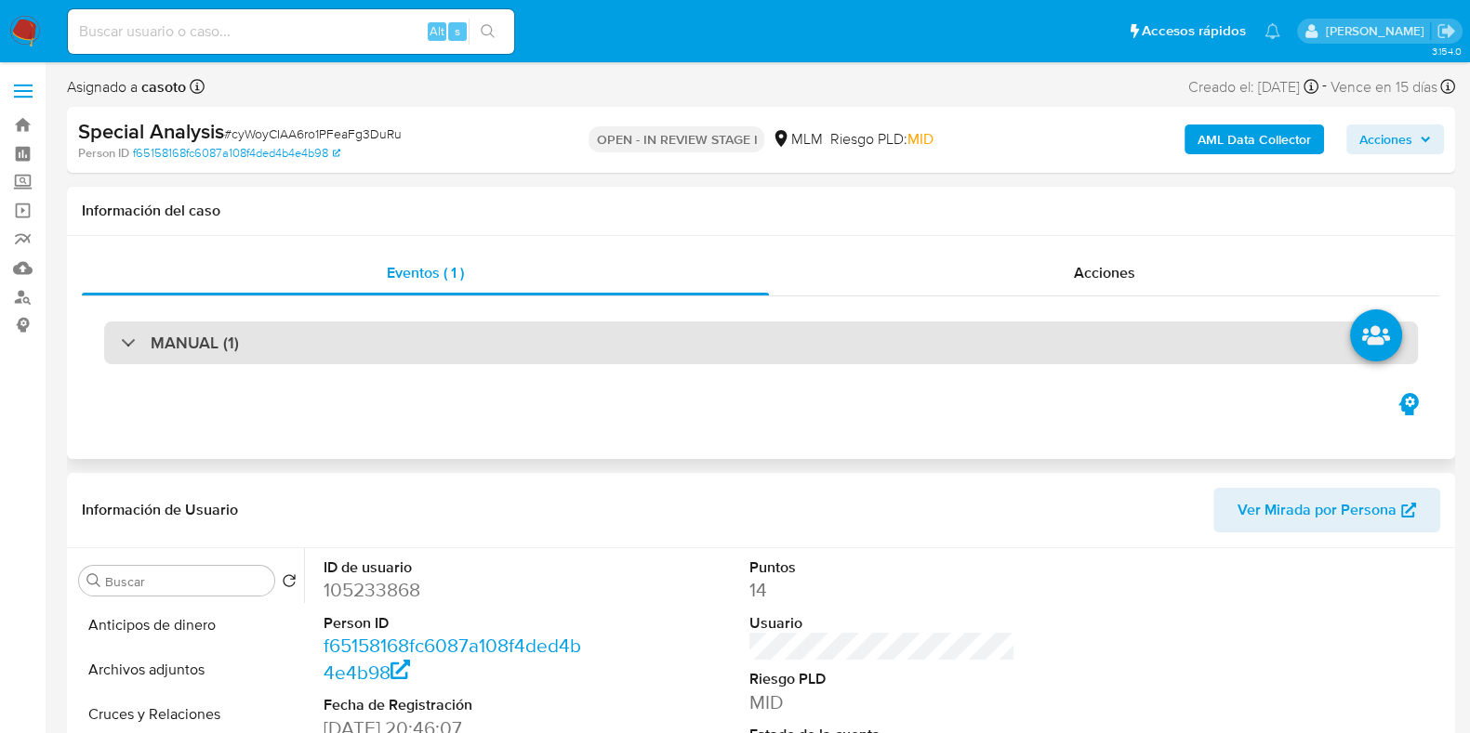
click at [301, 347] on div "MANUAL (1)" at bounding box center [760, 343] width 1313 height 43
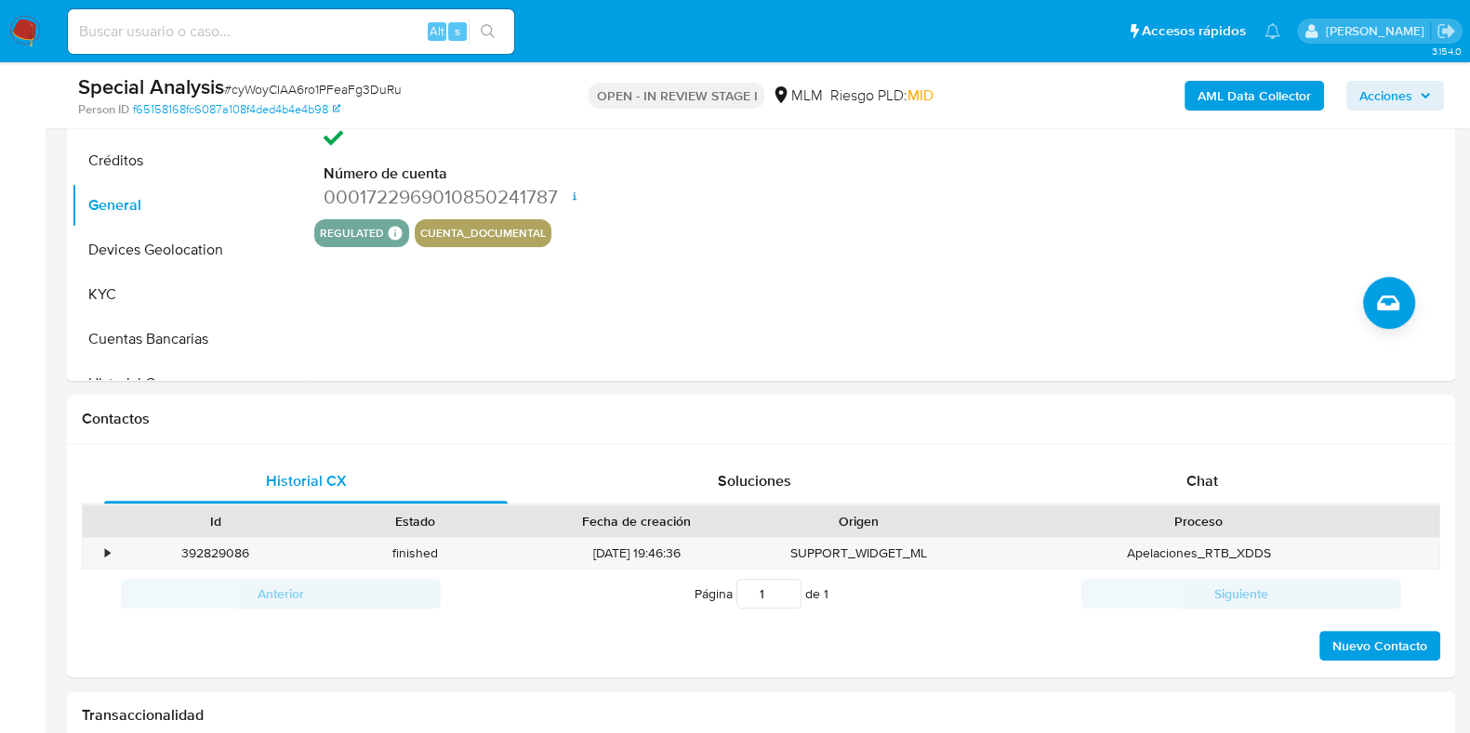
scroll to position [464, 0]
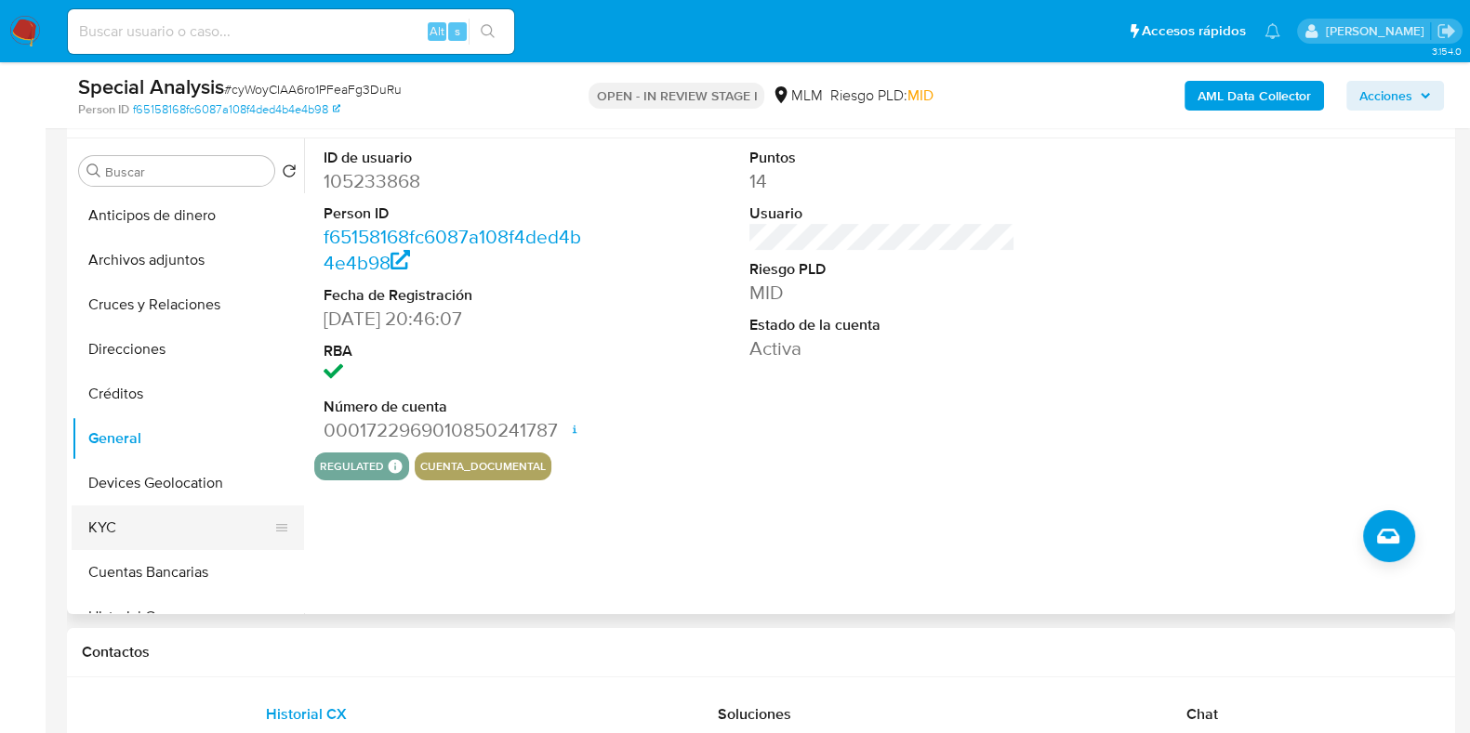
click at [109, 521] on button "KYC" at bounding box center [180, 528] width 217 height 45
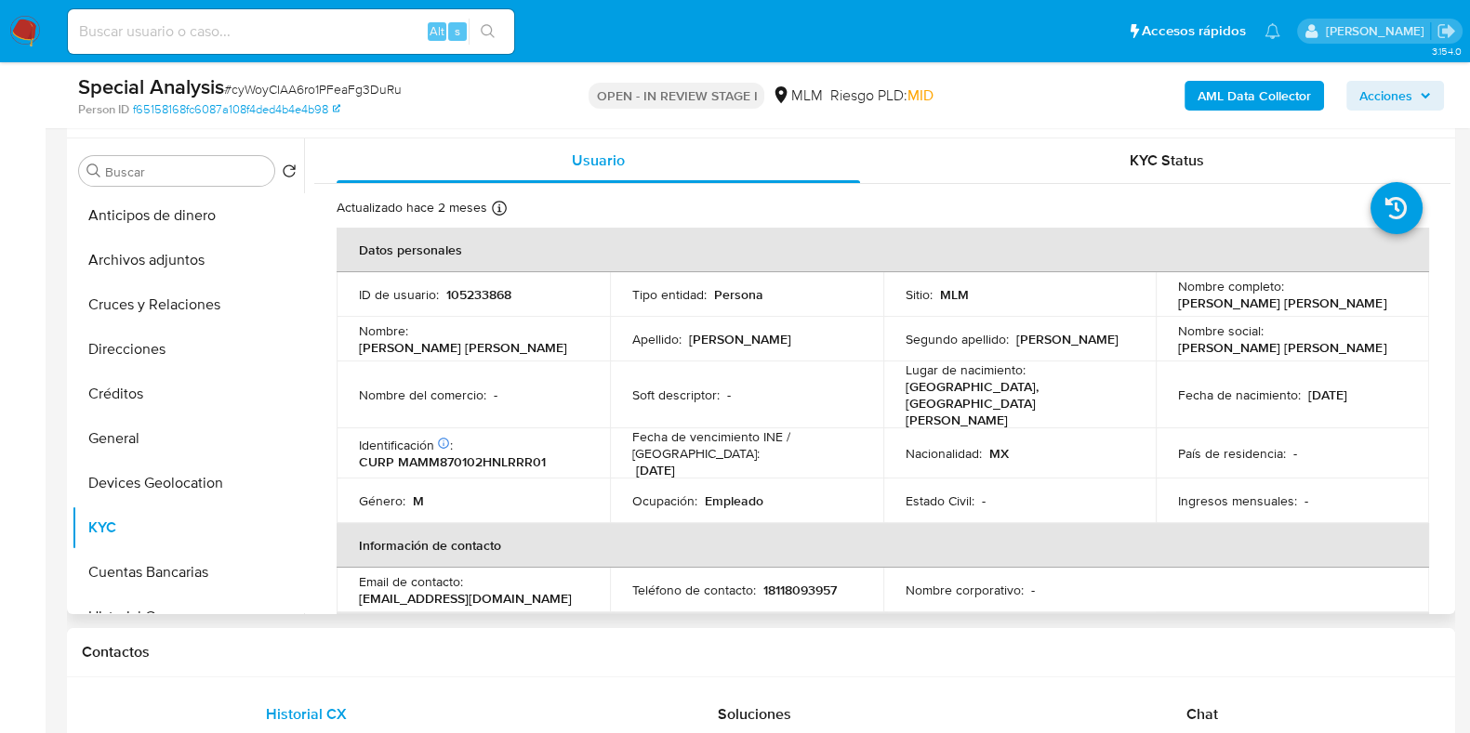
drag, startPoint x: 1351, startPoint y: 309, endPoint x: 1174, endPoint y: 302, distance: 177.7
click at [1178, 302] on div "Nombre completo : Jose Maria Martinez Martinez" at bounding box center [1292, 294] width 229 height 33
copy p "[PERSON_NAME] [PERSON_NAME]"
click at [483, 295] on p "105233868" at bounding box center [478, 294] width 65 height 17
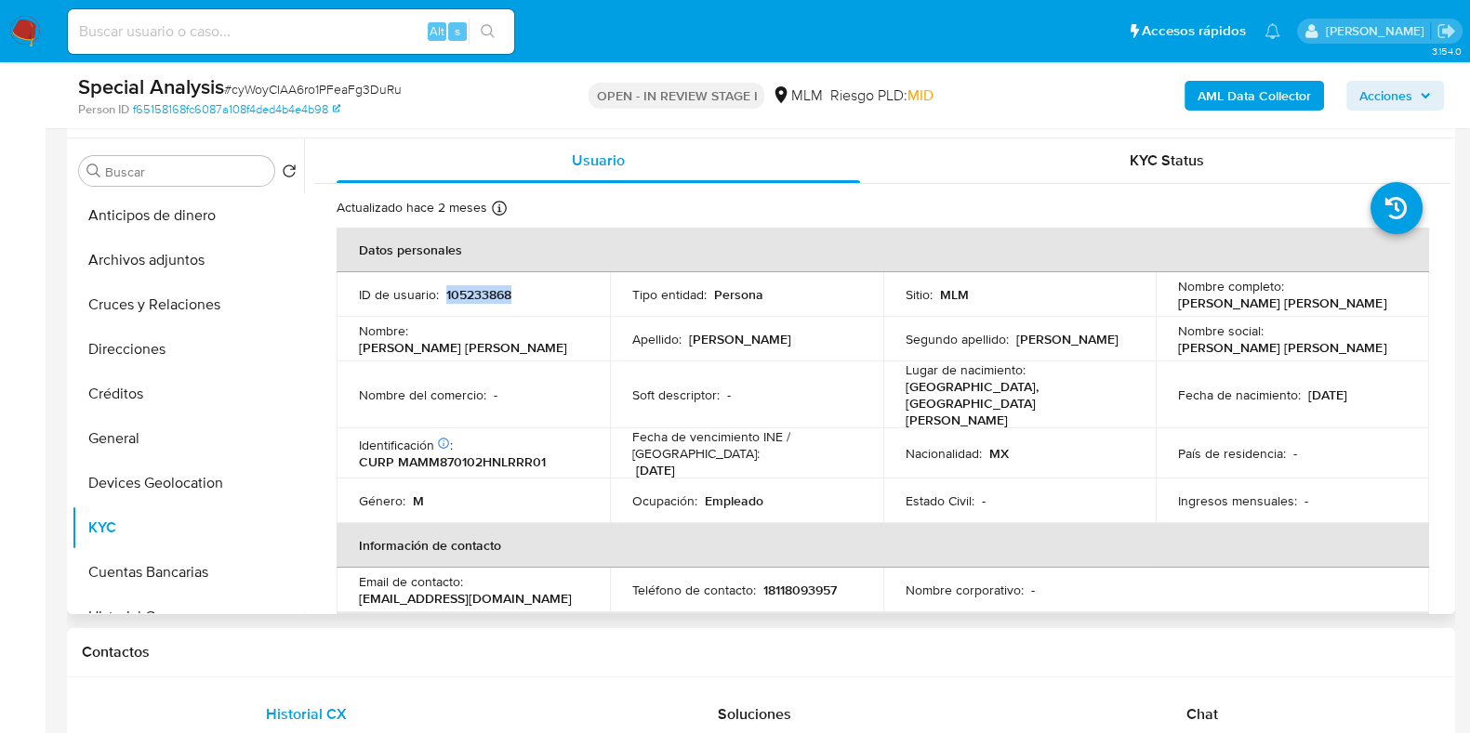
copy p "105233868"
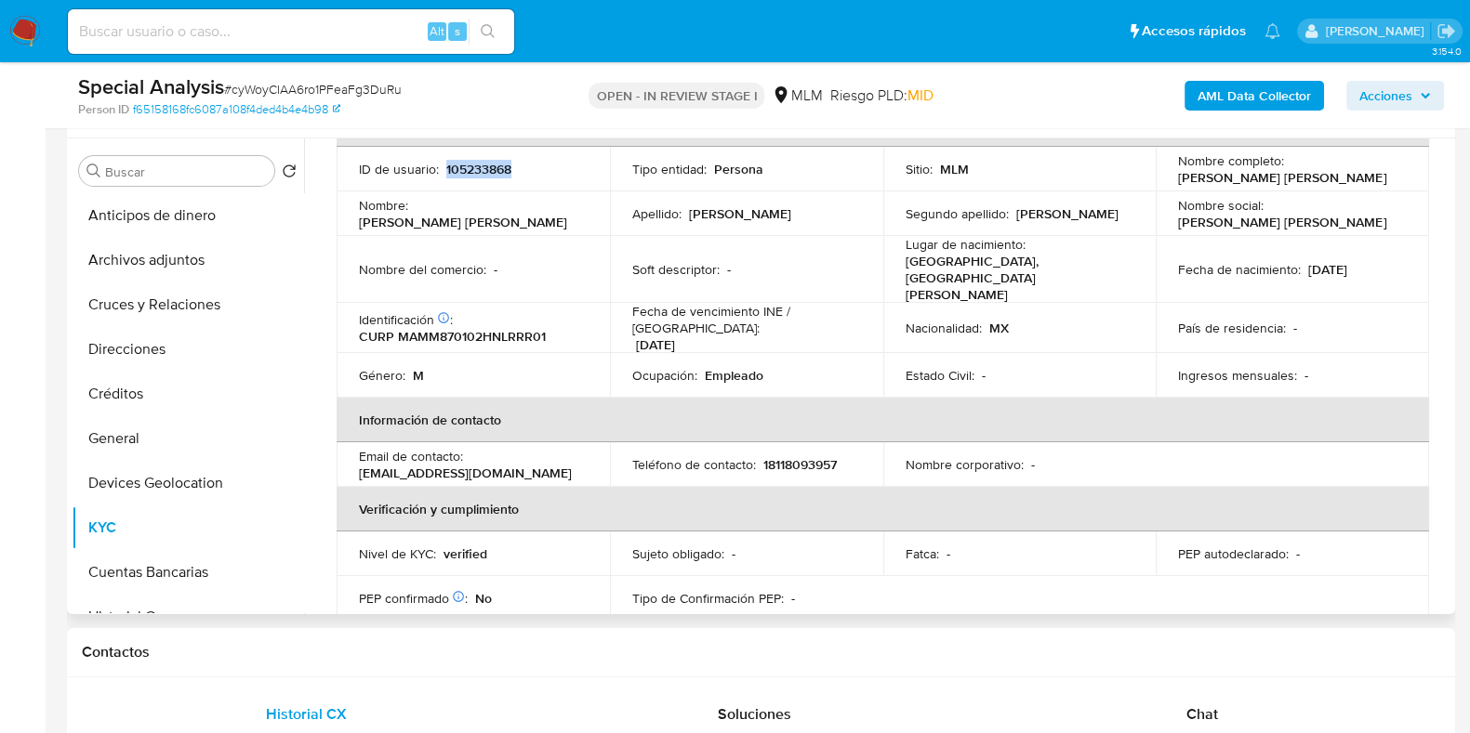
scroll to position [231, 0]
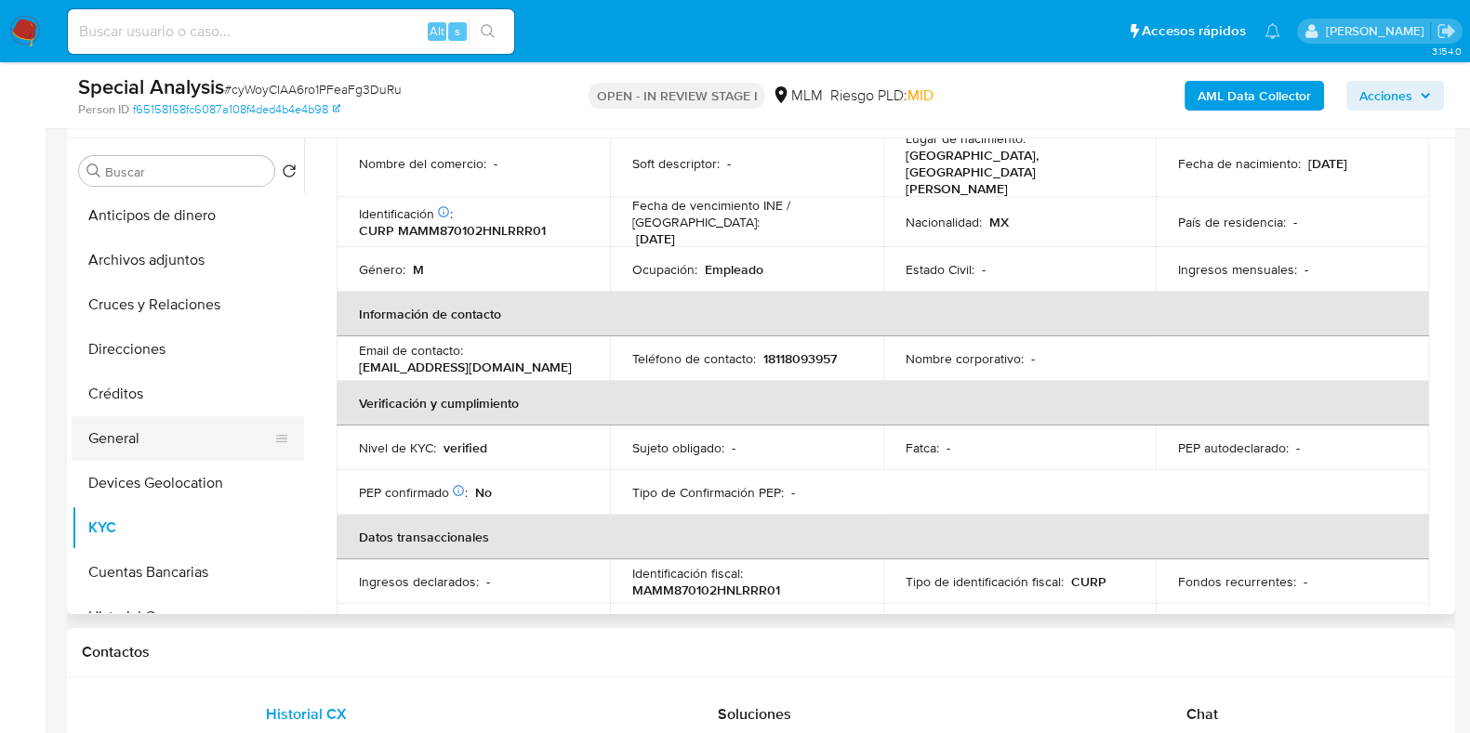
click at [138, 442] on button "General" at bounding box center [180, 438] width 217 height 45
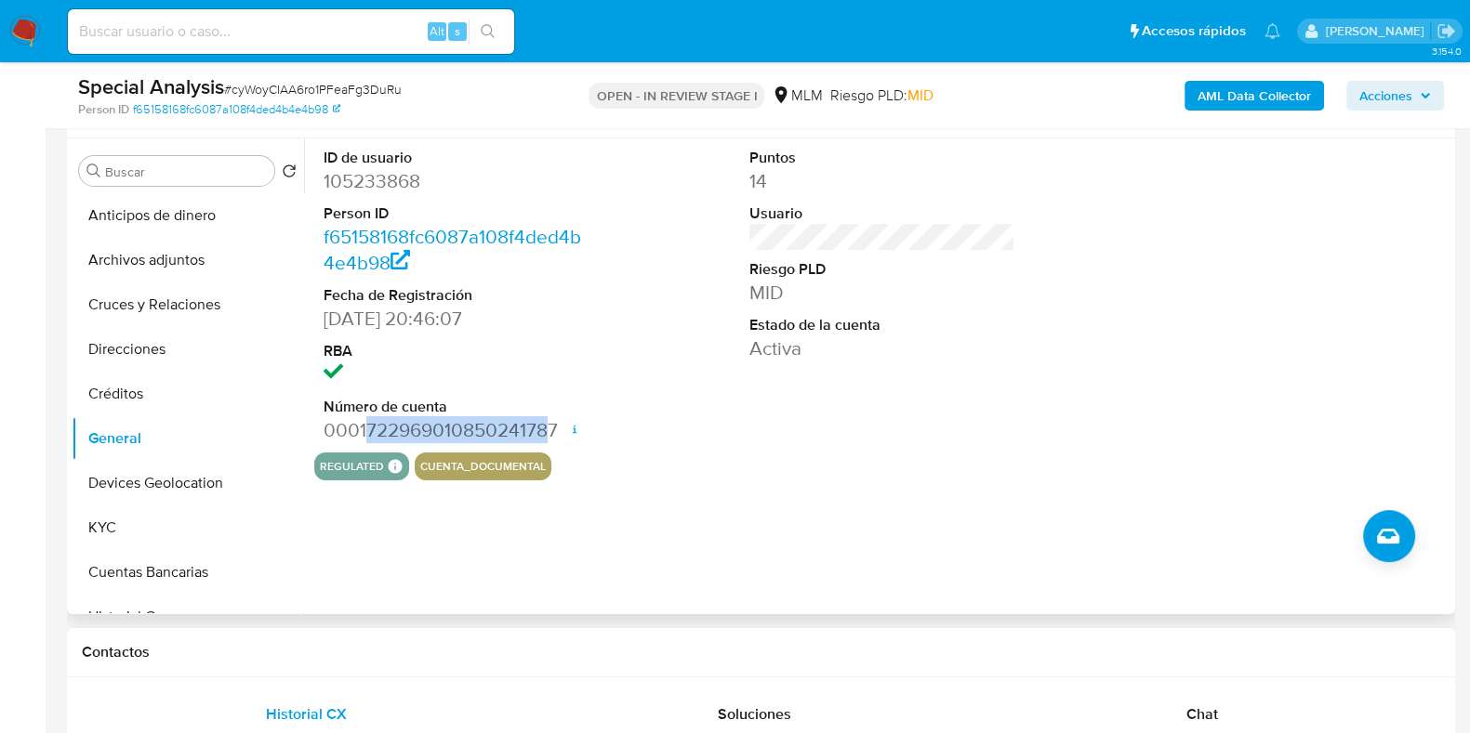
drag, startPoint x: 533, startPoint y: 428, endPoint x: 368, endPoint y: 430, distance: 164.5
click at [368, 430] on dd "0001722969010850241787 Fecha de apertura 27/03/2024 16:43 Estado ACTIVE" at bounding box center [456, 430] width 266 height 26
copy dd "72296901085024178"
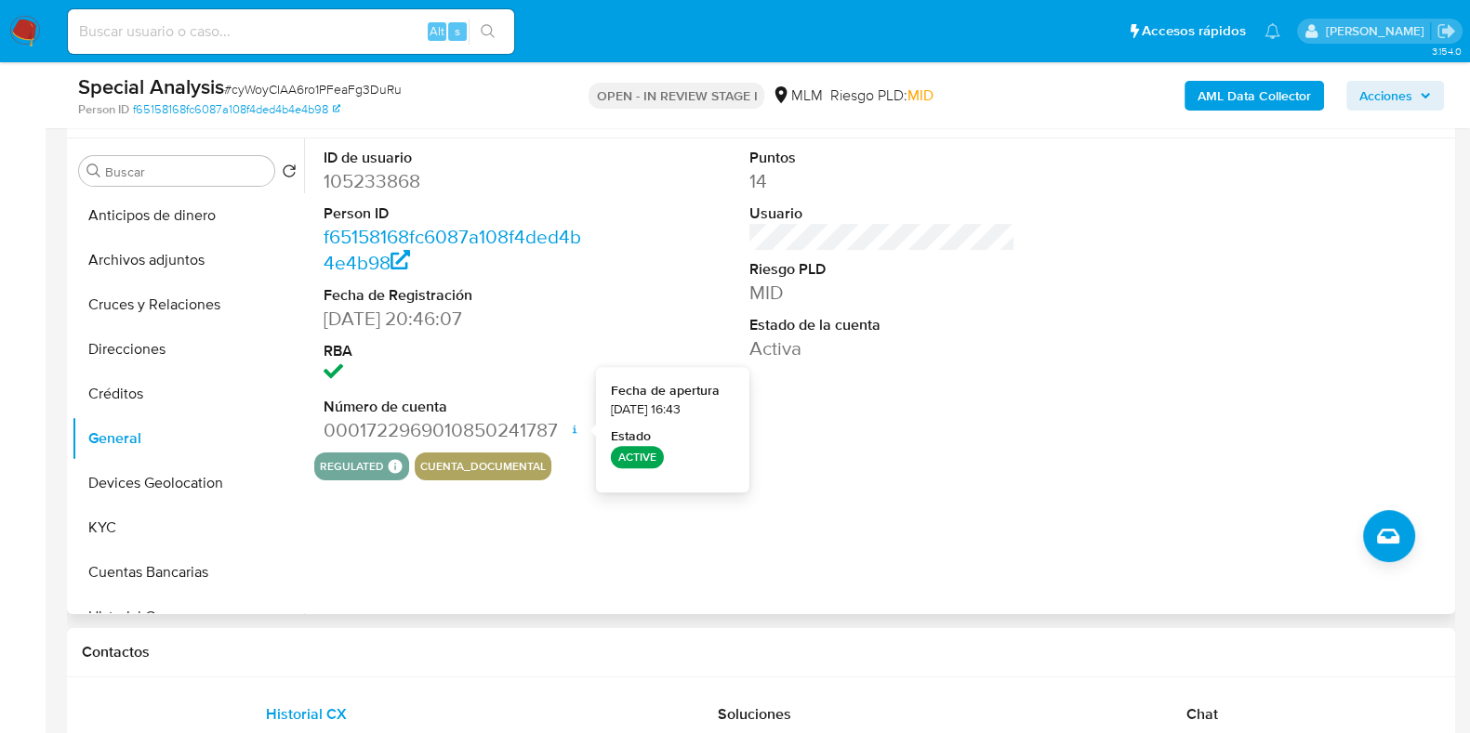
click at [569, 432] on icon at bounding box center [574, 429] width 15 height 15
drag, startPoint x: 558, startPoint y: 432, endPoint x: 530, endPoint y: 431, distance: 27.9
click at [511, 431] on dd "0001722969010850241787 Fecha de apertura 27/03/2024 16:43 Estado ACTIVE" at bounding box center [456, 430] width 266 height 26
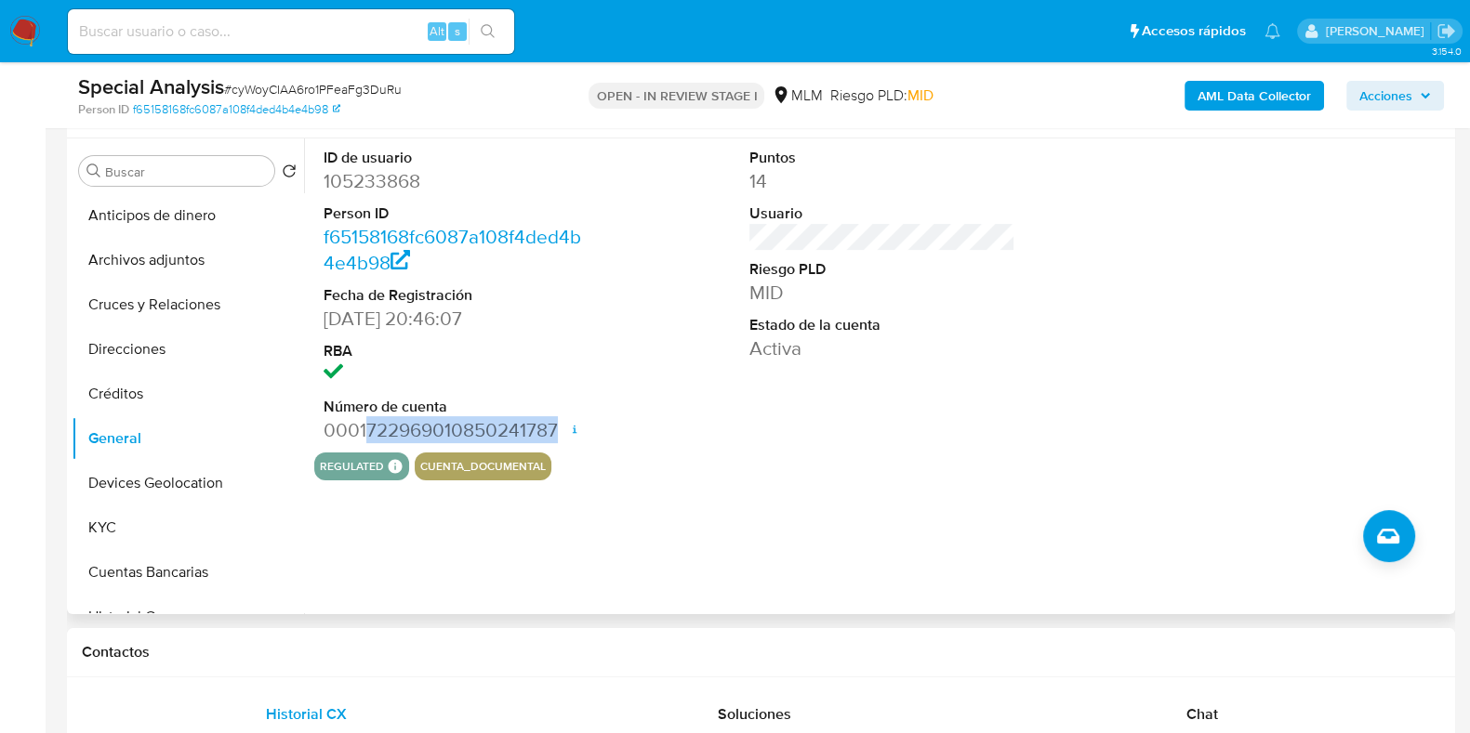
drag, startPoint x: 553, startPoint y: 423, endPoint x: 363, endPoint y: 430, distance: 189.8
click at [363, 430] on dd "0001722969010850241787 Fecha de apertura 27/03/2024 16:43 Estado ACTIVE" at bounding box center [456, 430] width 266 height 26
copy dd "722969010850241787"
click at [149, 515] on button "KYC" at bounding box center [180, 528] width 217 height 45
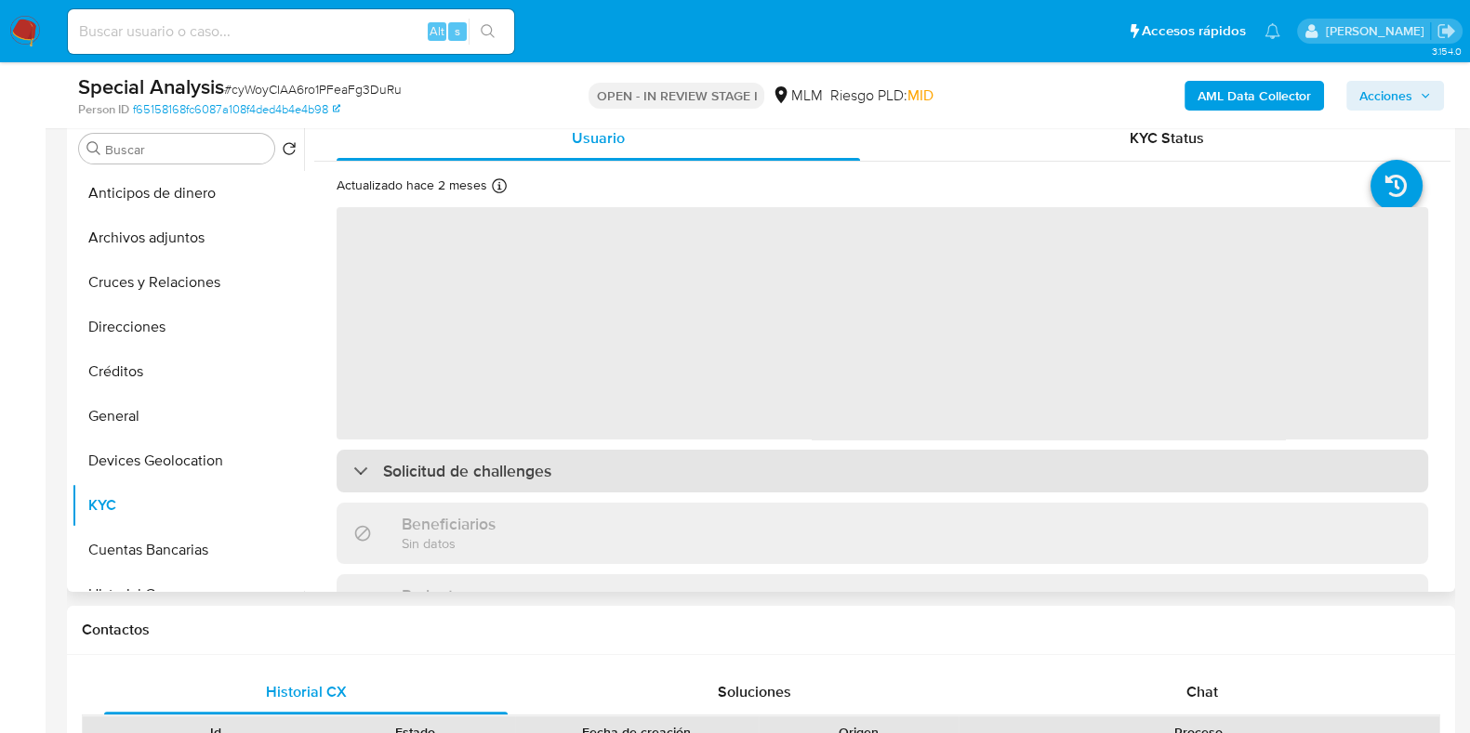
scroll to position [115, 0]
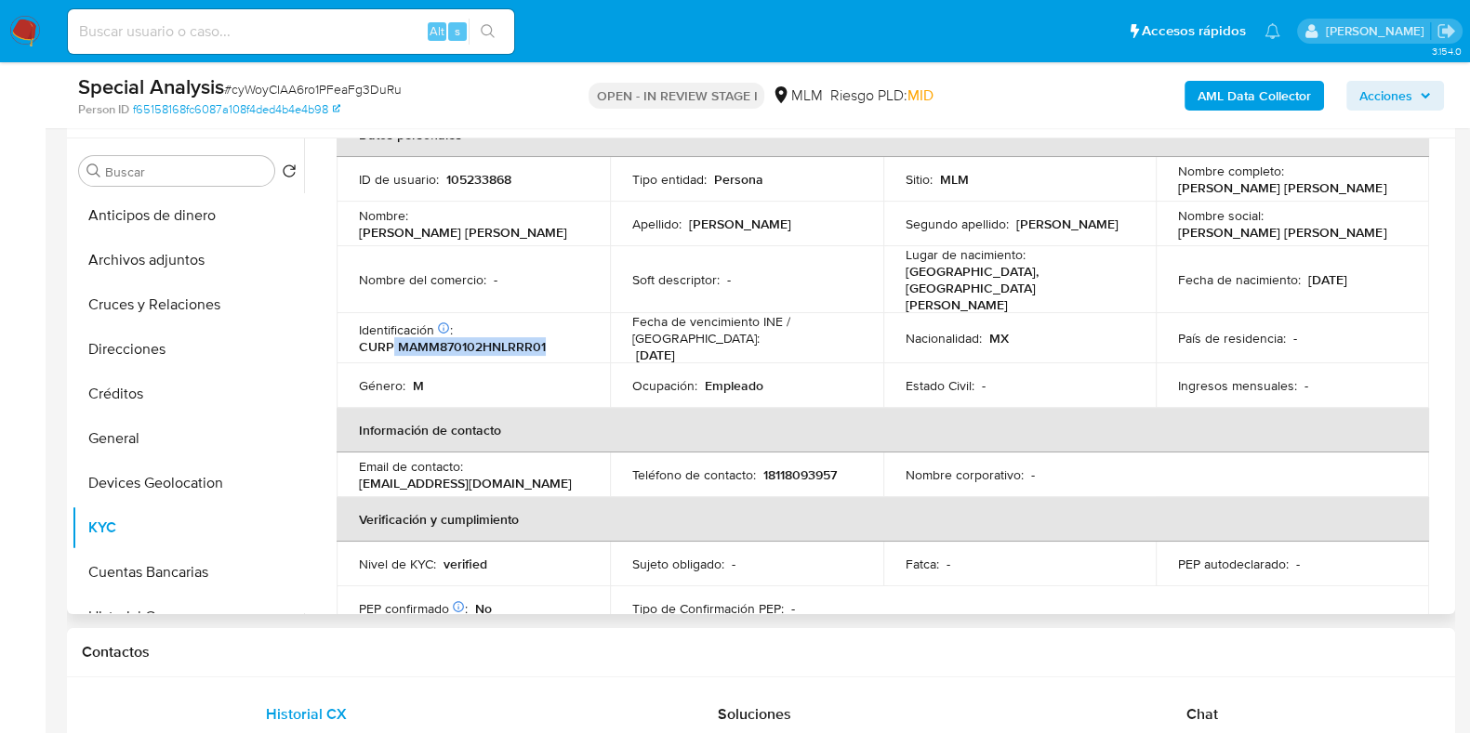
drag, startPoint x: 557, startPoint y: 324, endPoint x: 393, endPoint y: 315, distance: 163.9
click at [393, 322] on div "Identificación CIC: 199502621 : CURP MAMM870102HNLRRR01" at bounding box center [473, 338] width 229 height 33
copy p "MAMM870102HNLRRR01"
drag, startPoint x: 1371, startPoint y: 262, endPoint x: 1305, endPoint y: 267, distance: 66.2
click at [1305, 271] on div "Fecha de nacimiento : 02/01/1987" at bounding box center [1292, 279] width 229 height 17
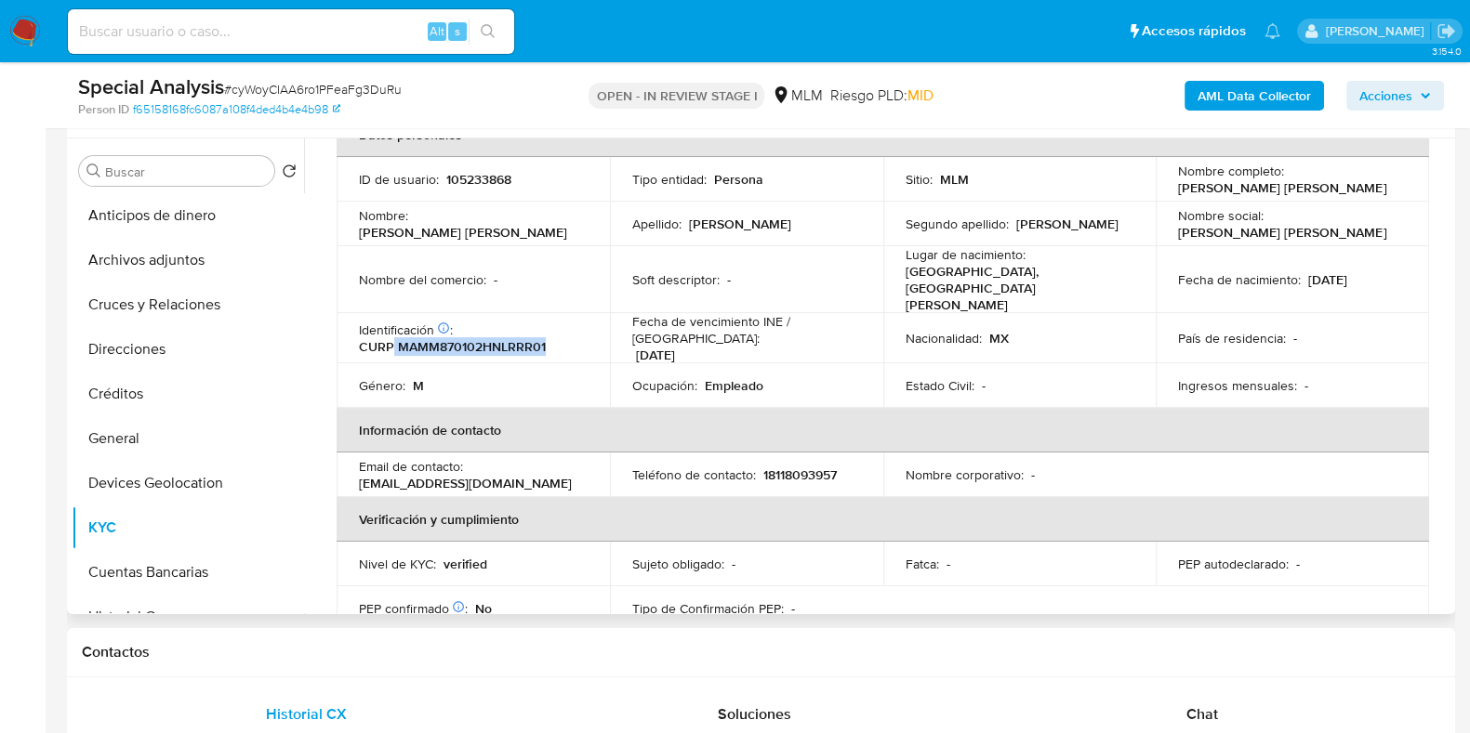
copy p "02/01/1987"
click at [129, 439] on button "General" at bounding box center [180, 438] width 217 height 45
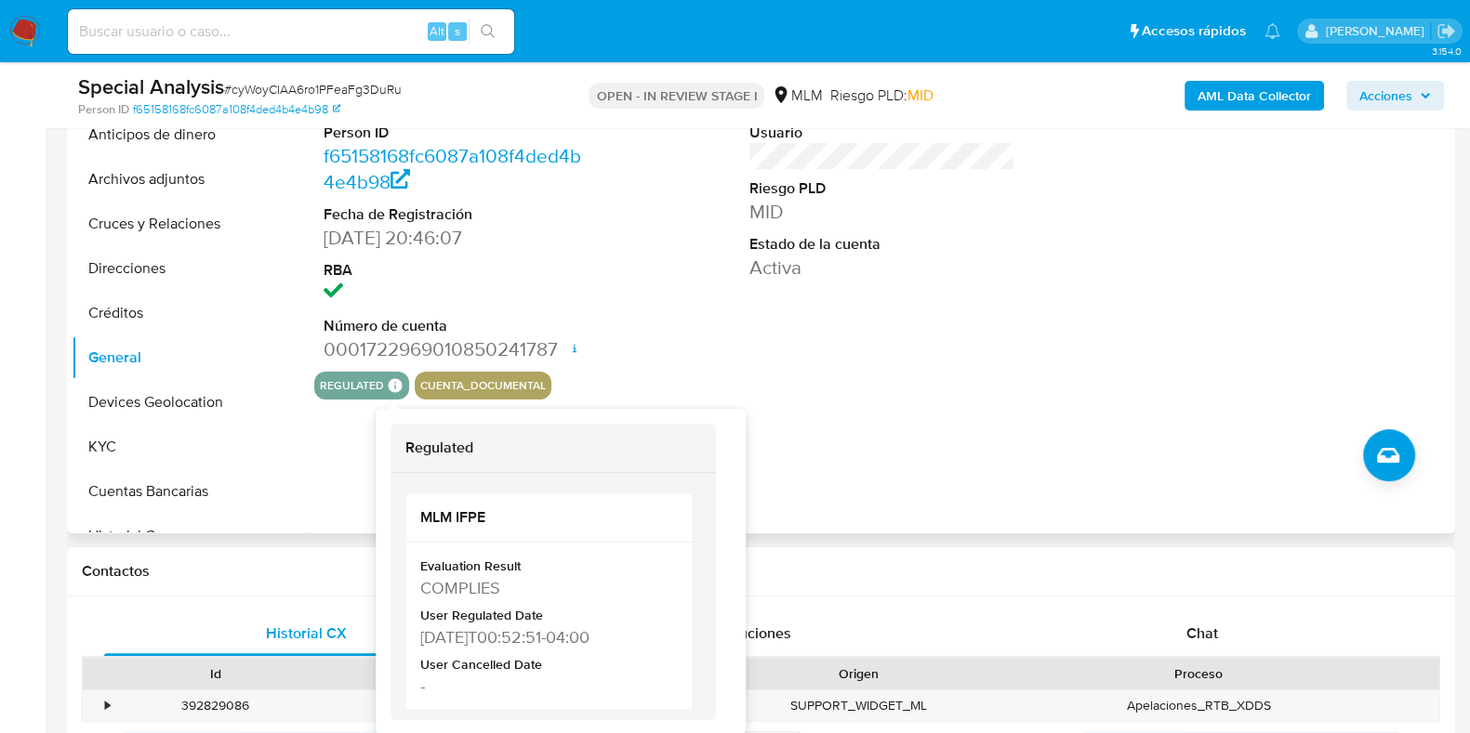
scroll to position [581, 0]
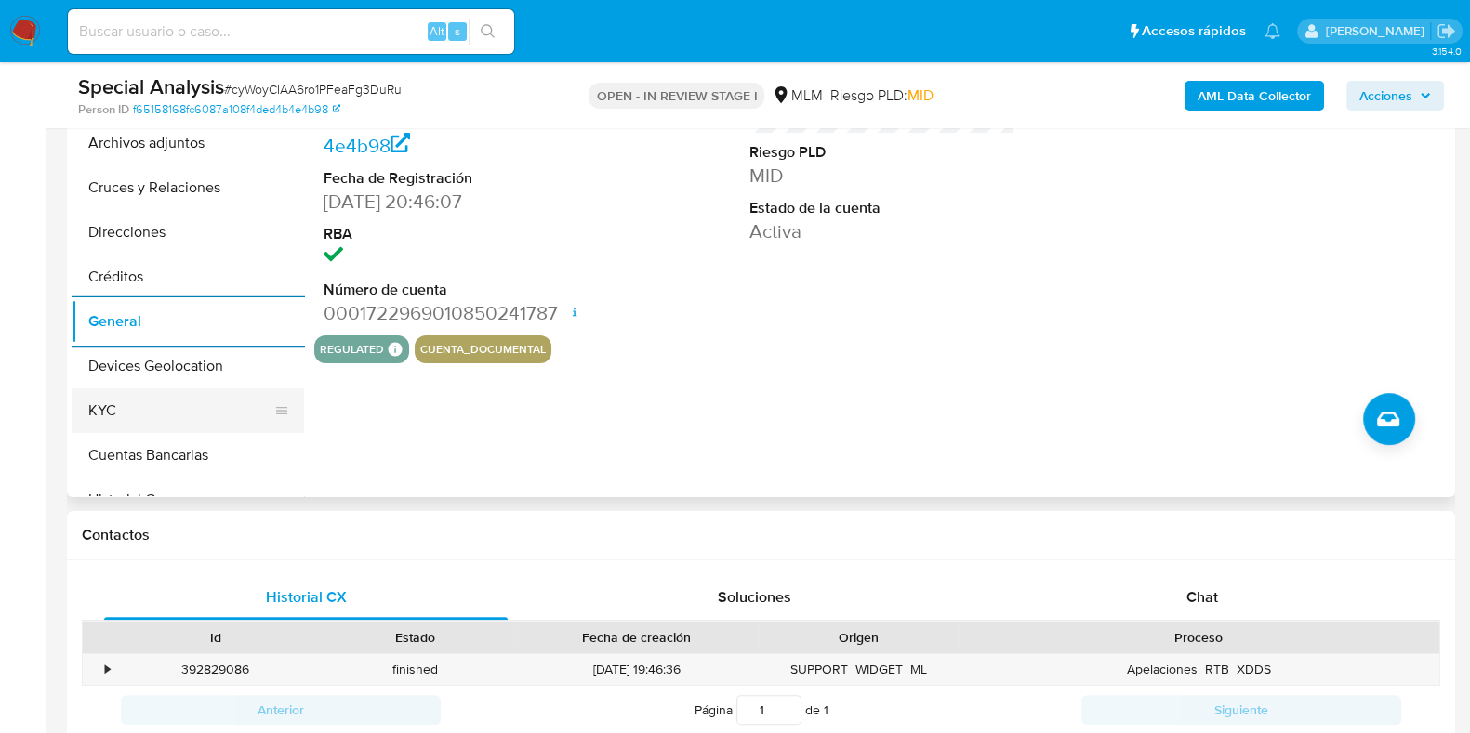
click at [204, 414] on button "KYC" at bounding box center [180, 411] width 217 height 45
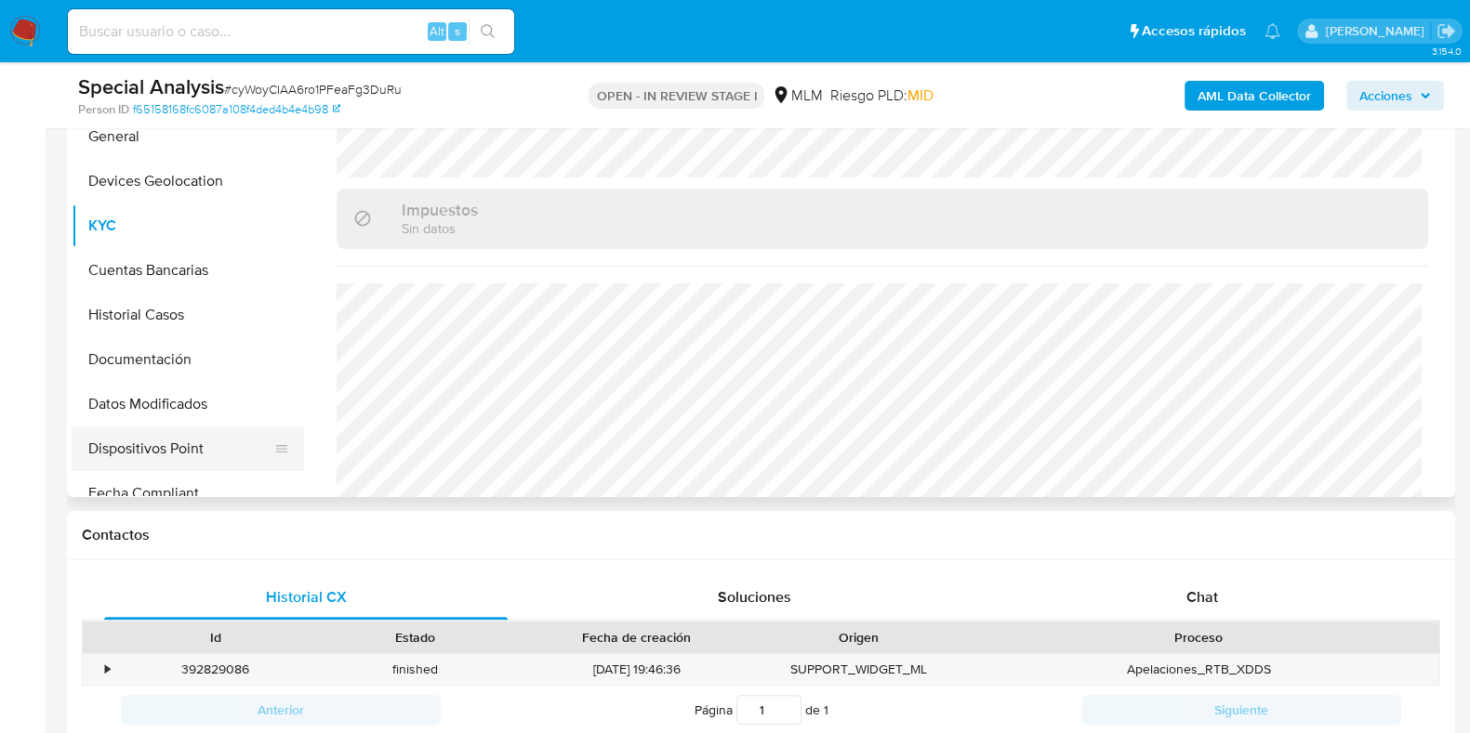
scroll to position [231, 0]
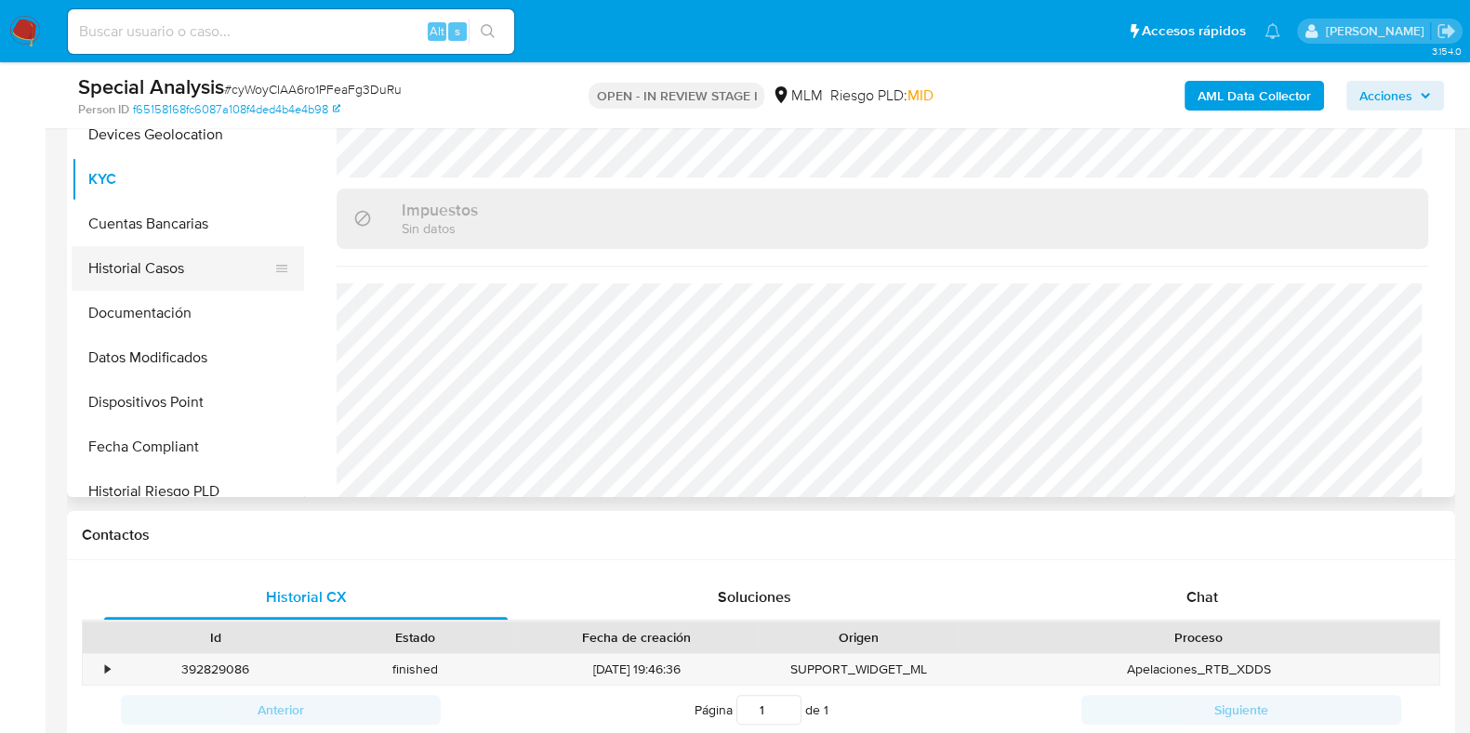
click at [190, 274] on button "Historial Casos" at bounding box center [180, 268] width 217 height 45
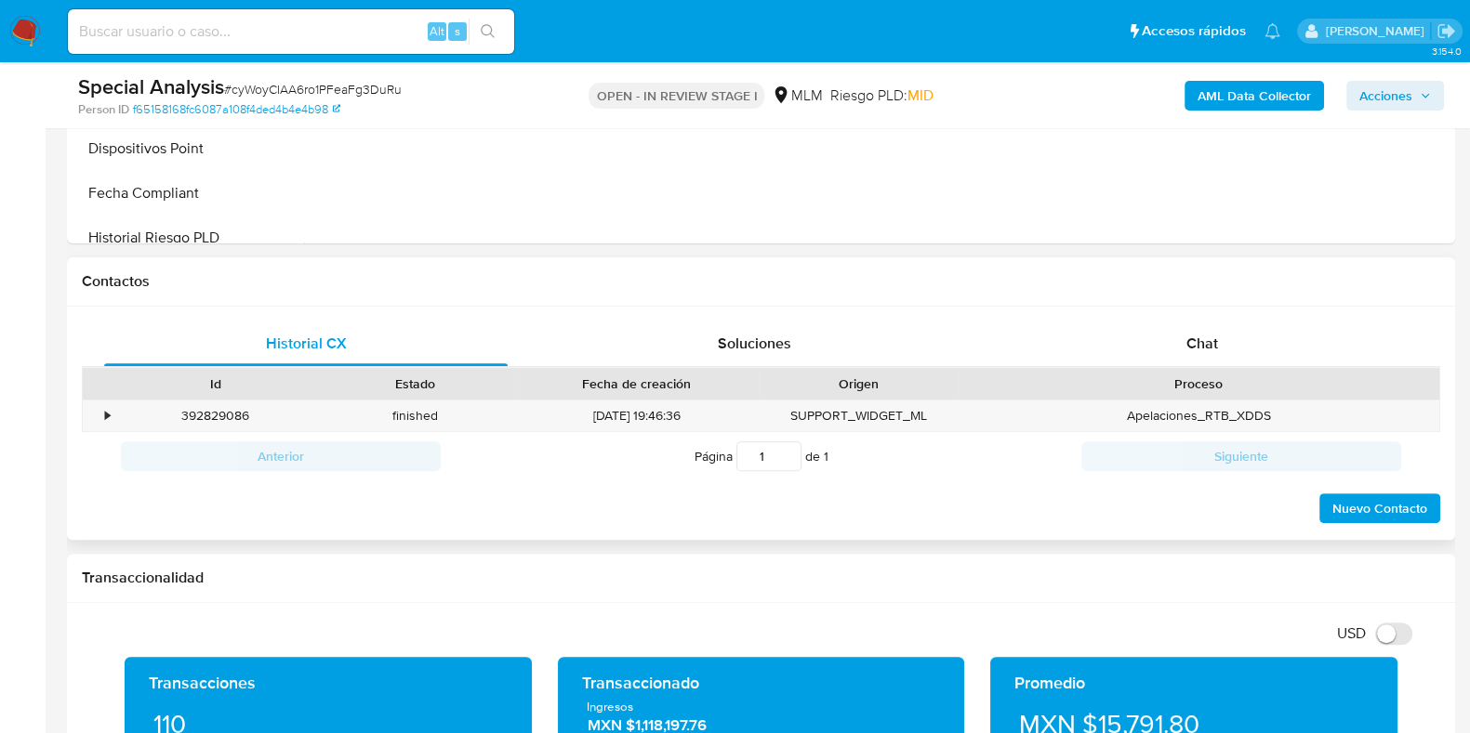
scroll to position [1162, 0]
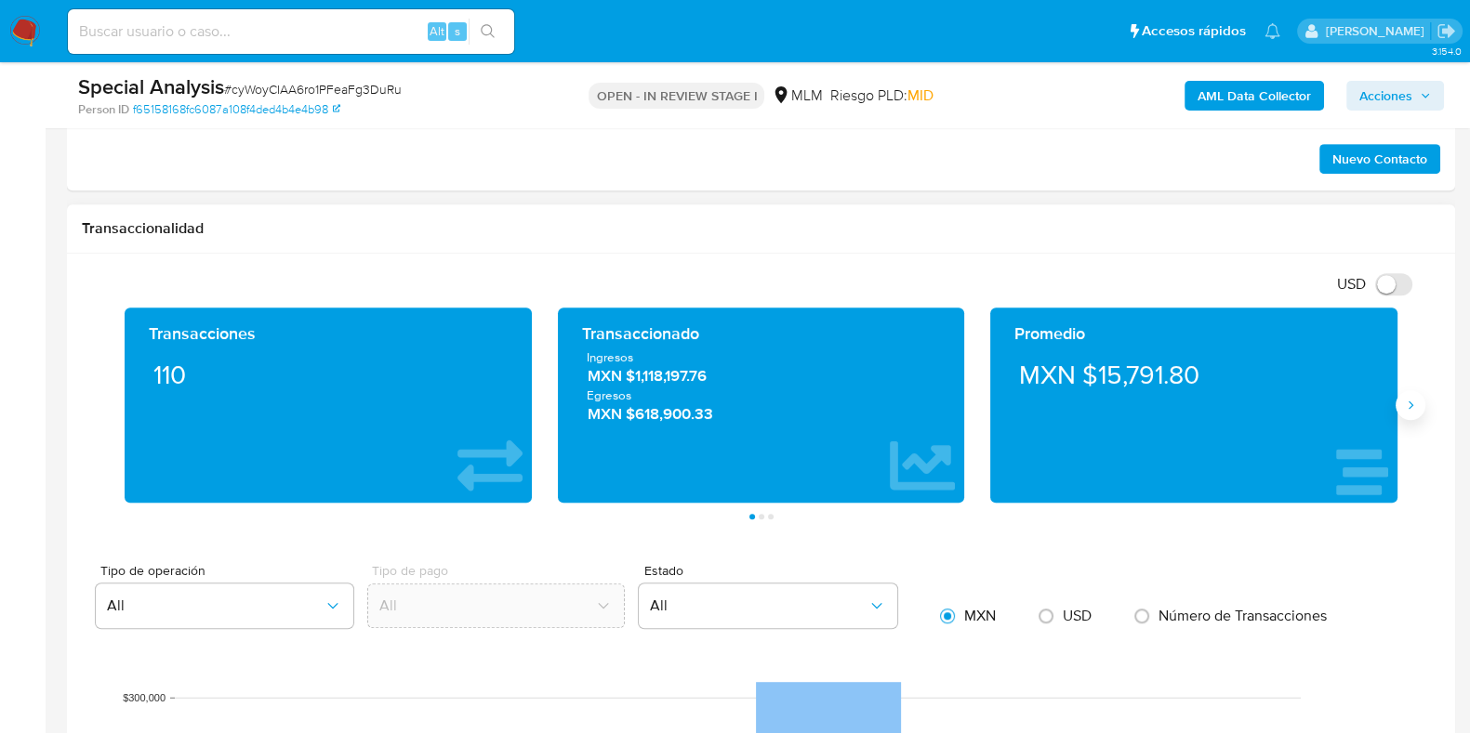
click at [1406, 413] on button "Siguiente" at bounding box center [1410, 405] width 30 height 30
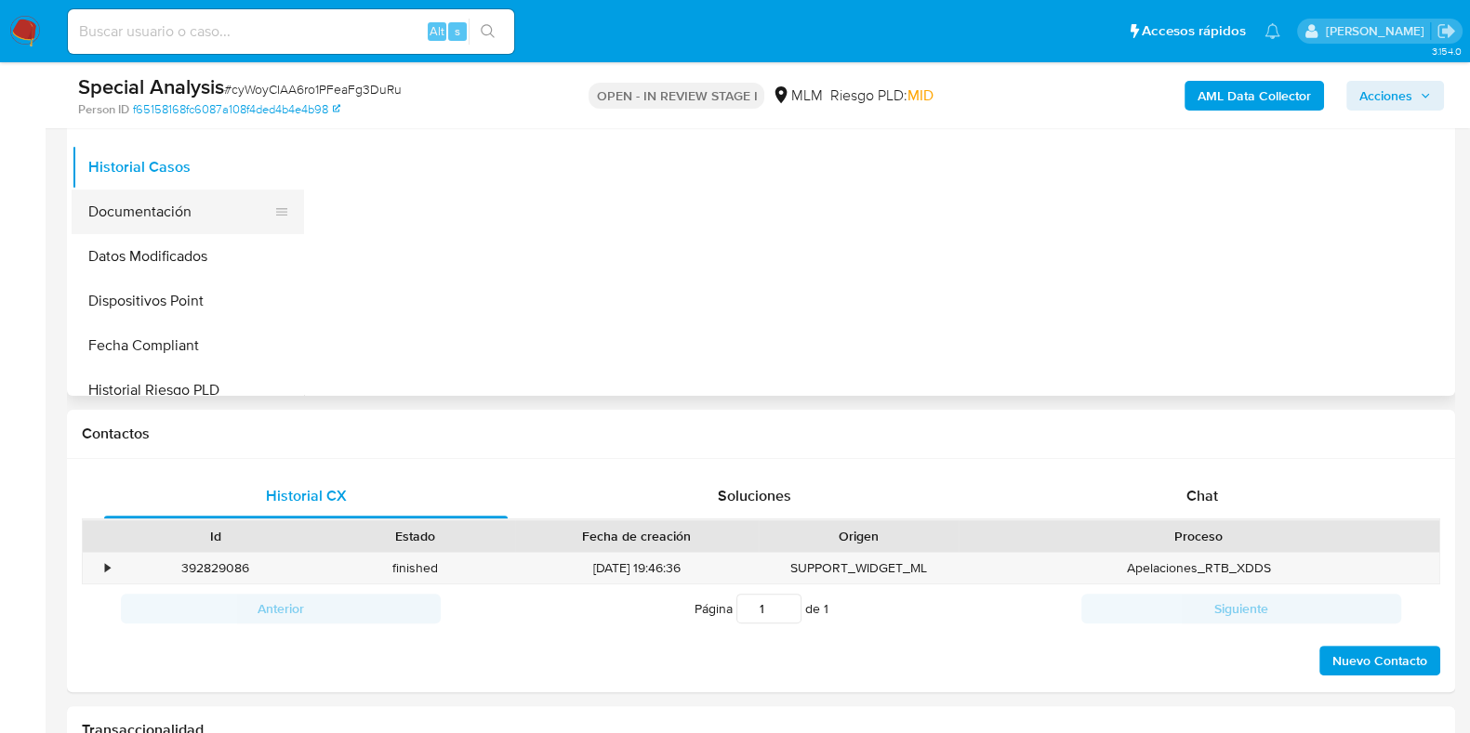
scroll to position [464, 0]
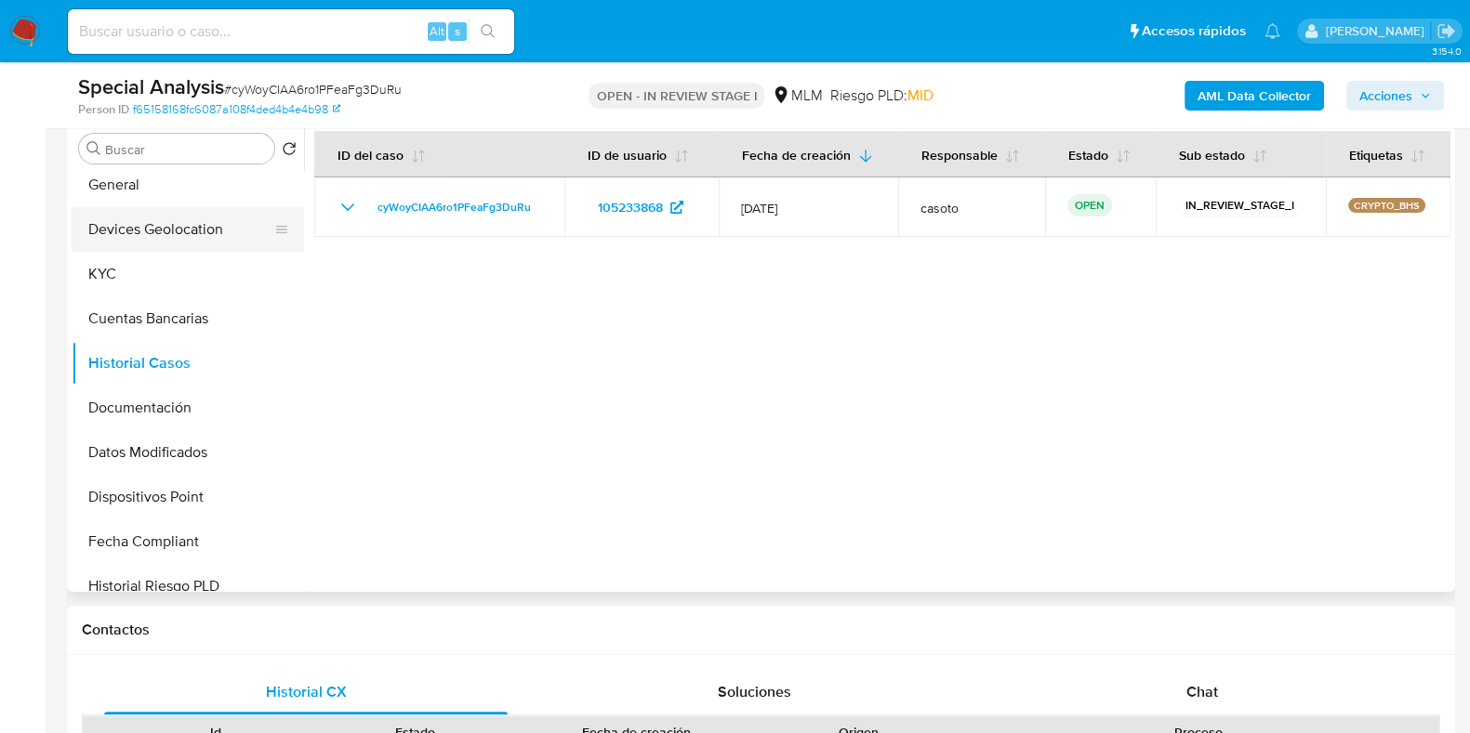
click at [175, 246] on button "Devices Geolocation" at bounding box center [180, 229] width 217 height 45
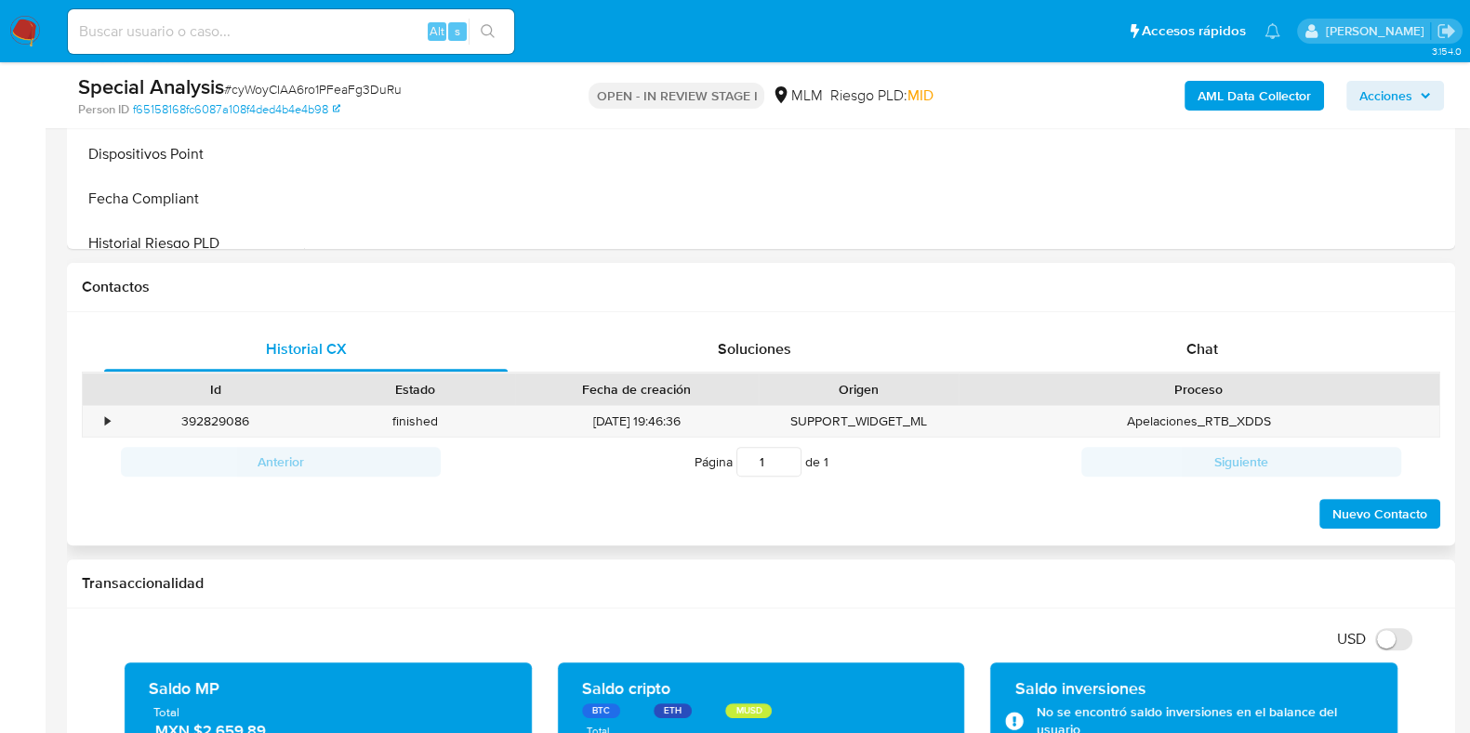
scroll to position [1046, 0]
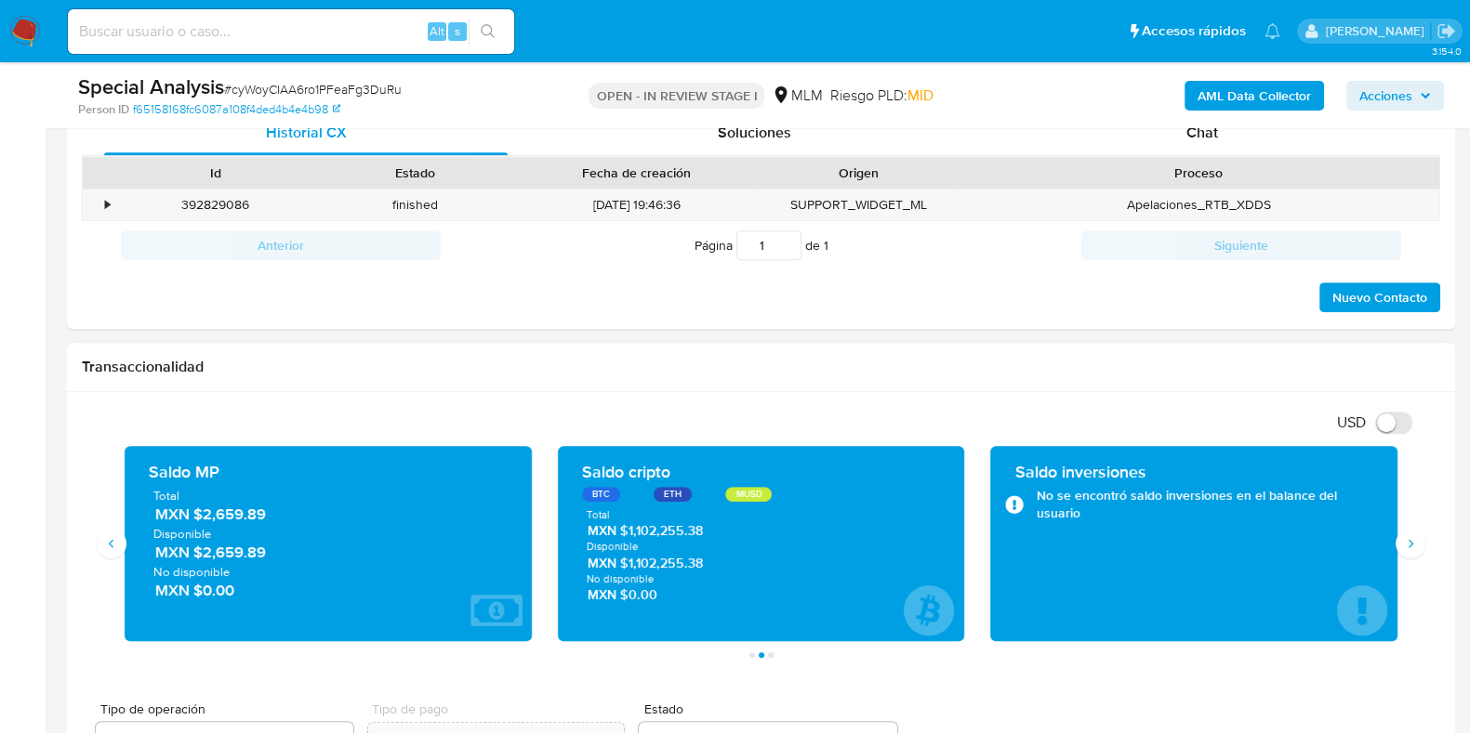
click at [670, 532] on span "MXN $1,102,255.38" at bounding box center [761, 531] width 348 height 18
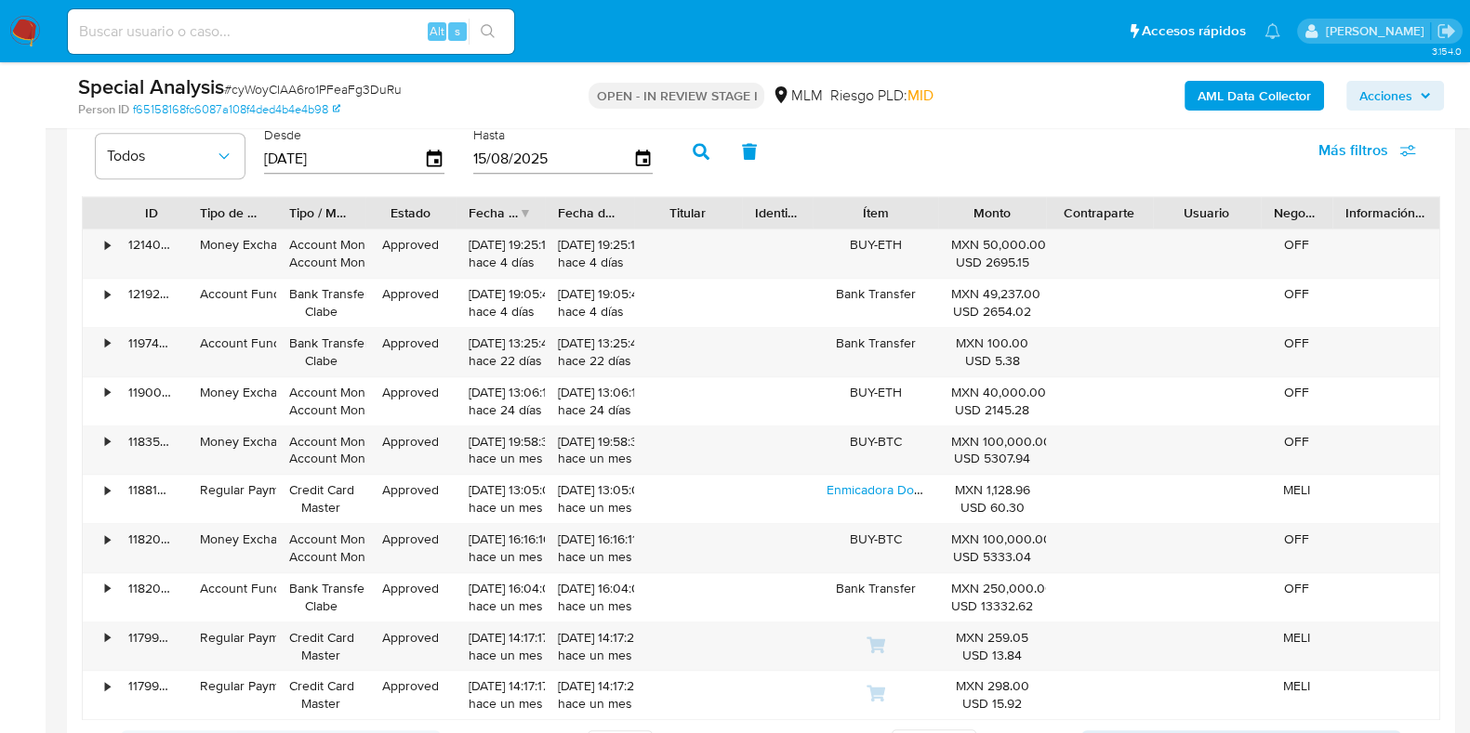
scroll to position [1975, 0]
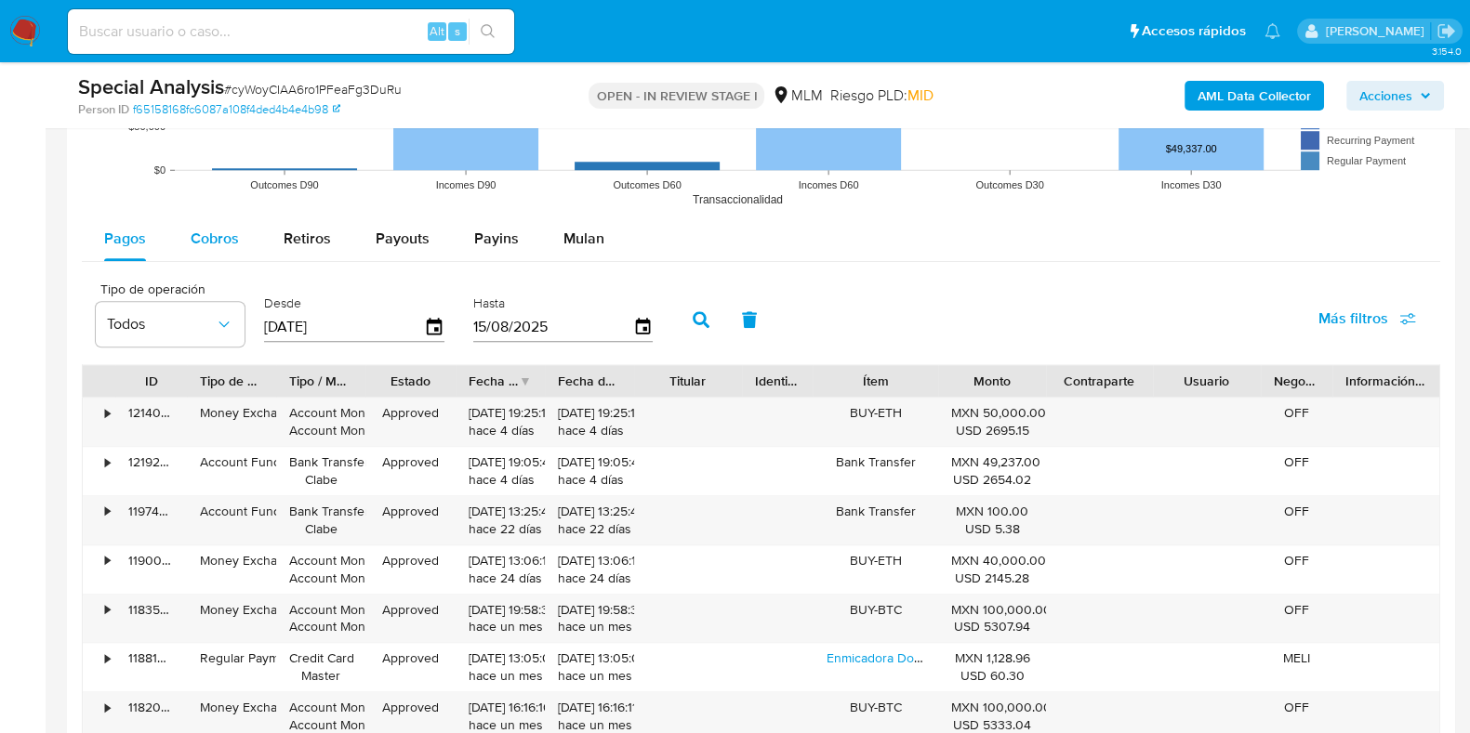
click at [235, 251] on div "Cobros" at bounding box center [215, 239] width 48 height 45
select select "10"
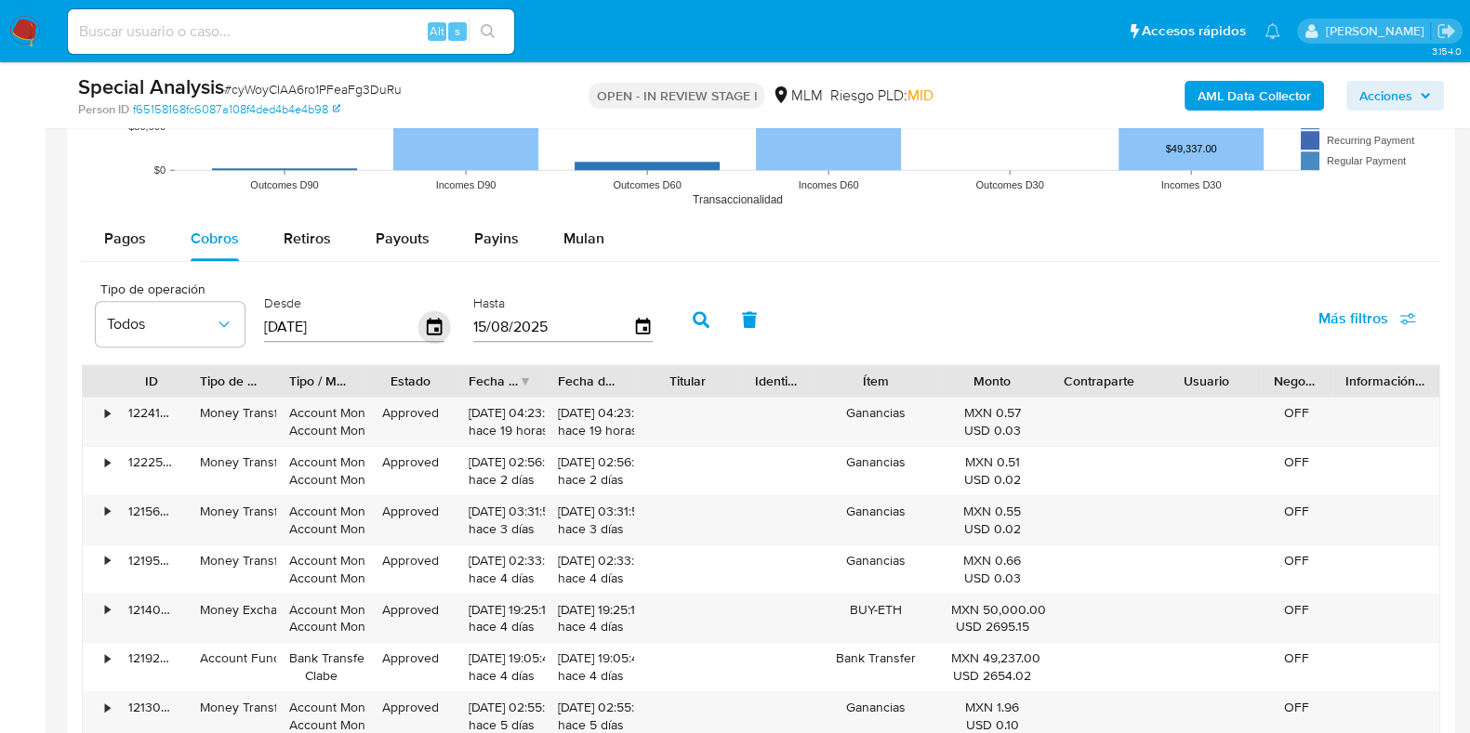
click at [428, 321] on icon "button" at bounding box center [434, 326] width 15 height 17
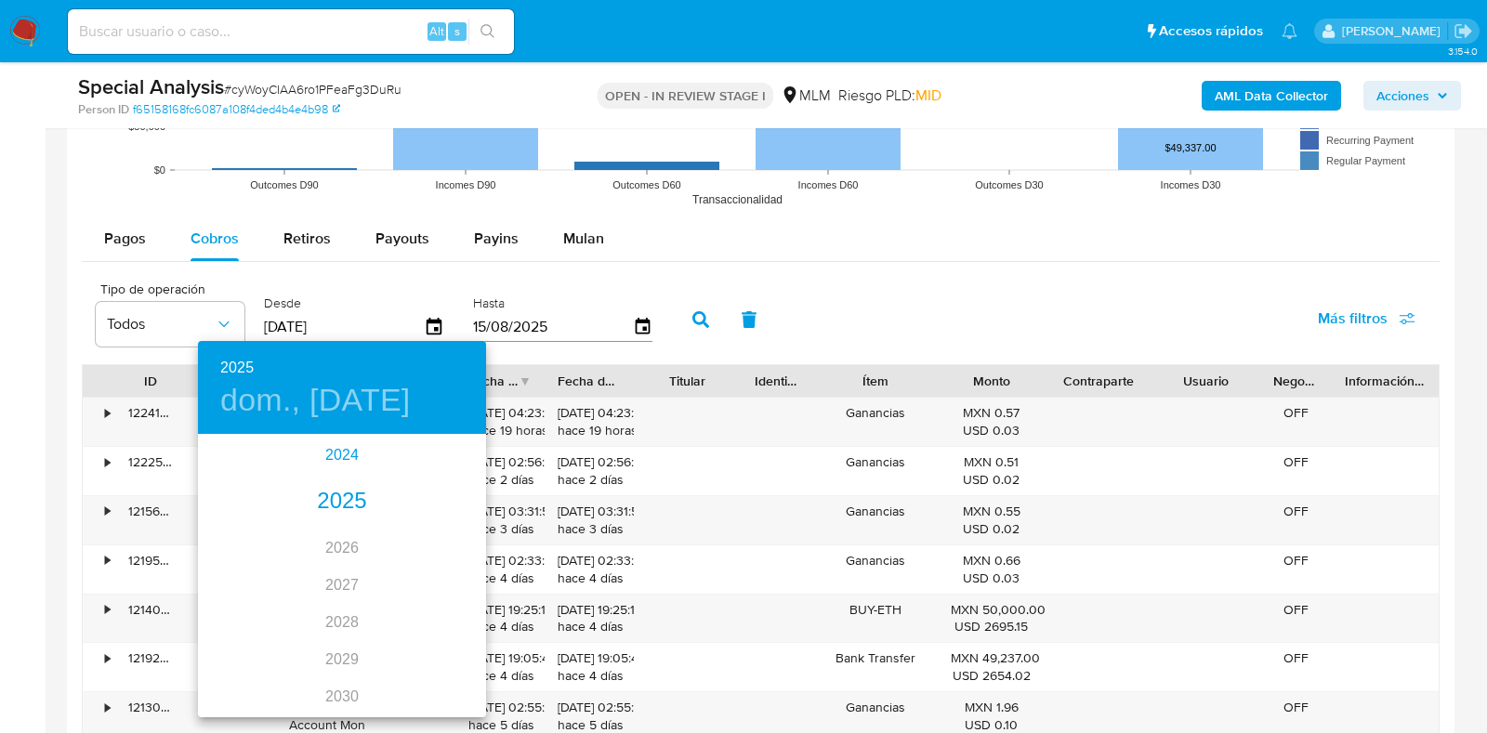
click at [342, 455] on div "2024" at bounding box center [342, 455] width 288 height 37
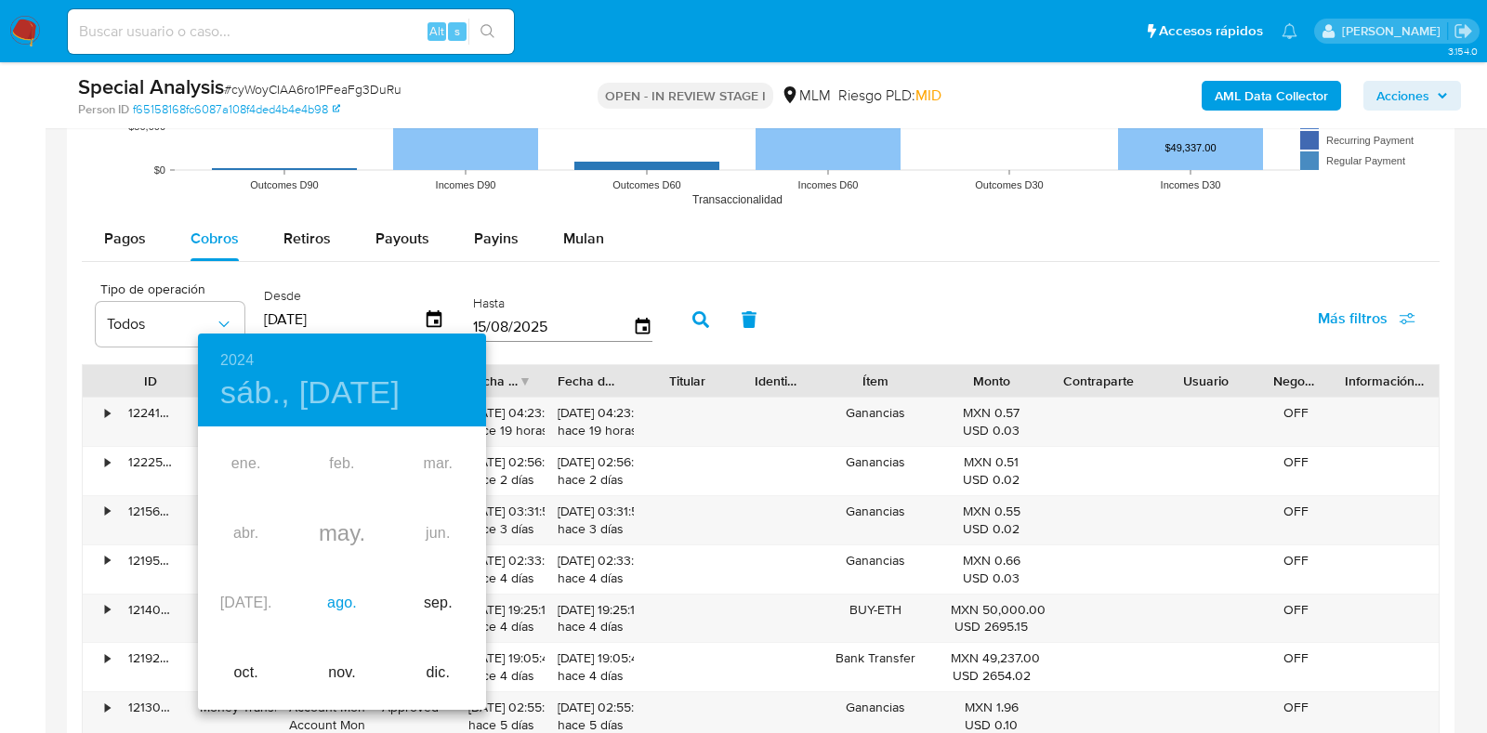
click at [331, 595] on div "ago." at bounding box center [342, 604] width 96 height 70
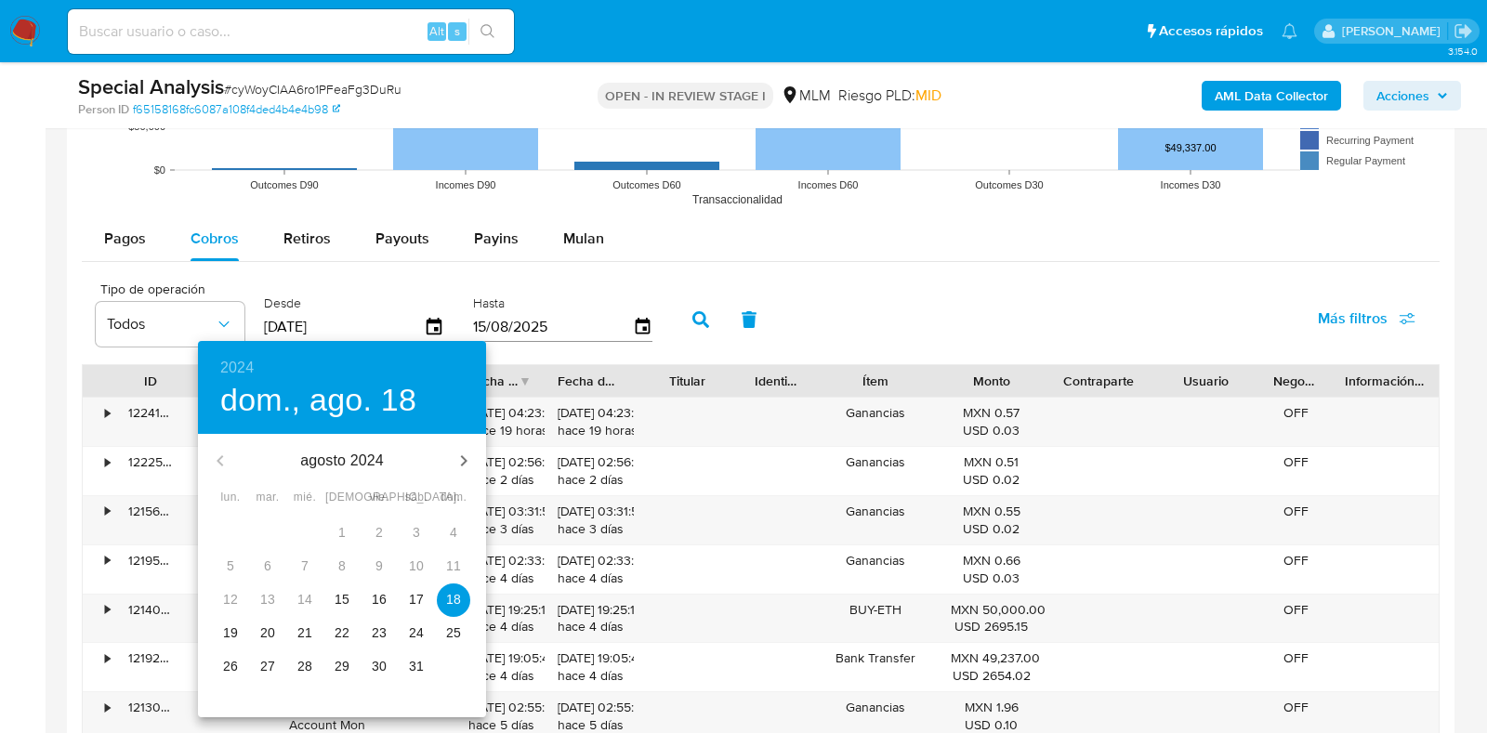
click at [351, 594] on span "15" at bounding box center [341, 599] width 33 height 19
type input "15/08/2024"
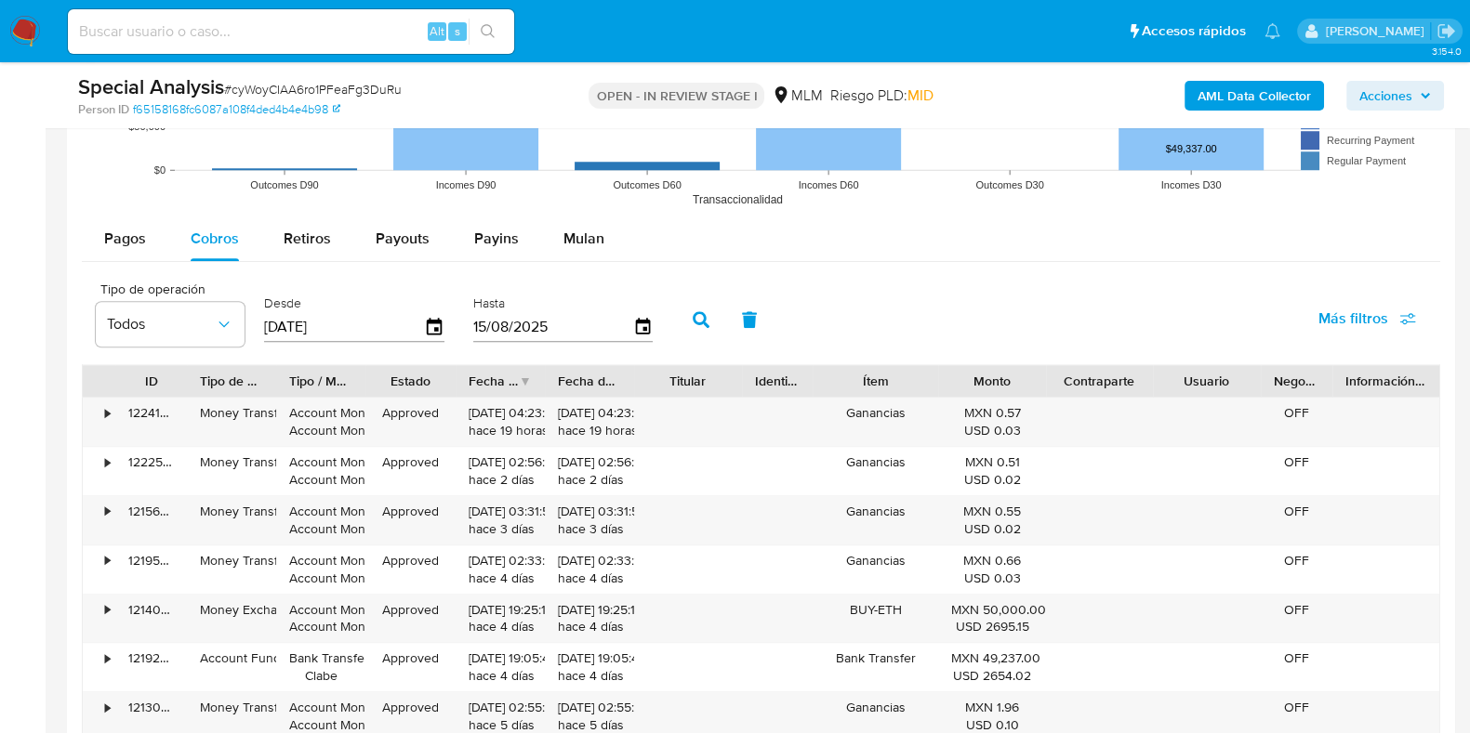
click at [679, 321] on button "button" at bounding box center [701, 319] width 48 height 45
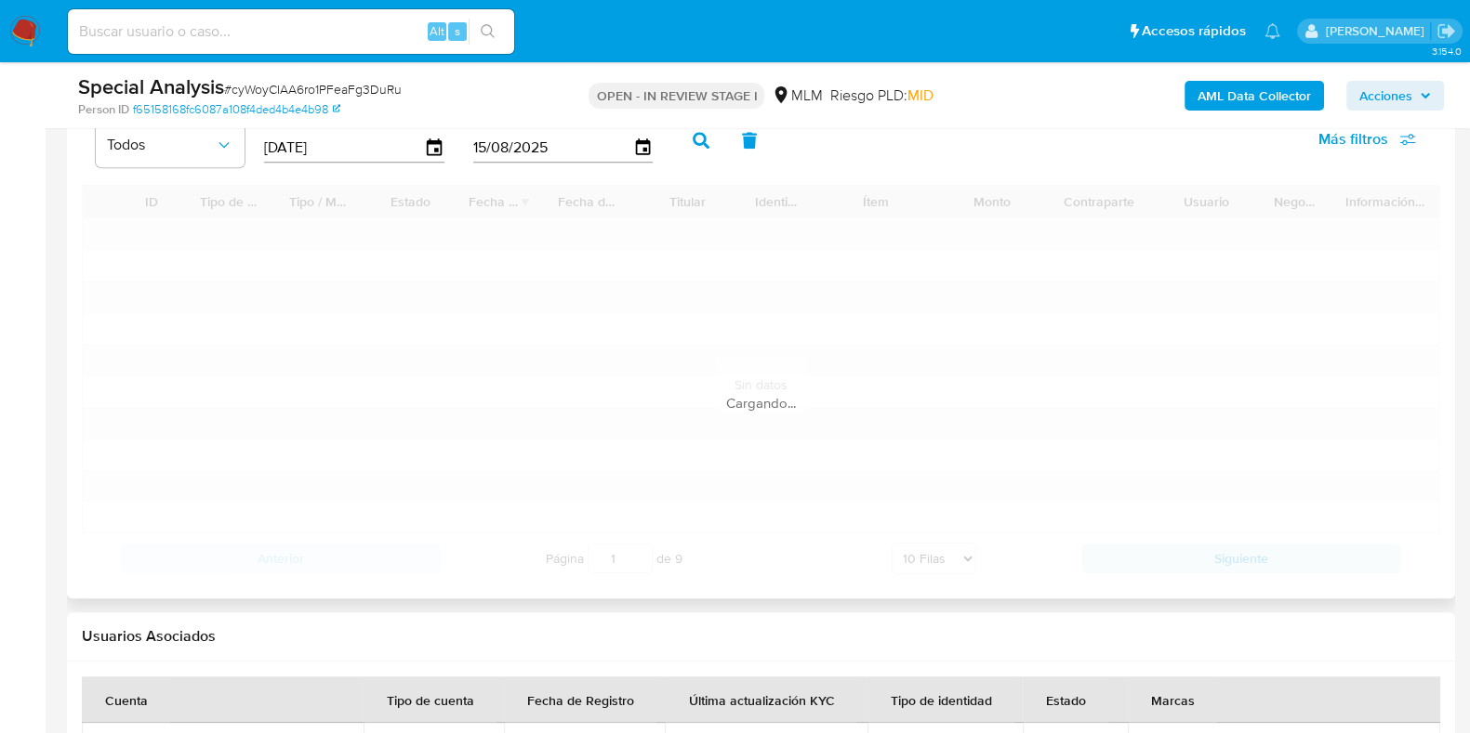
scroll to position [2324, 0]
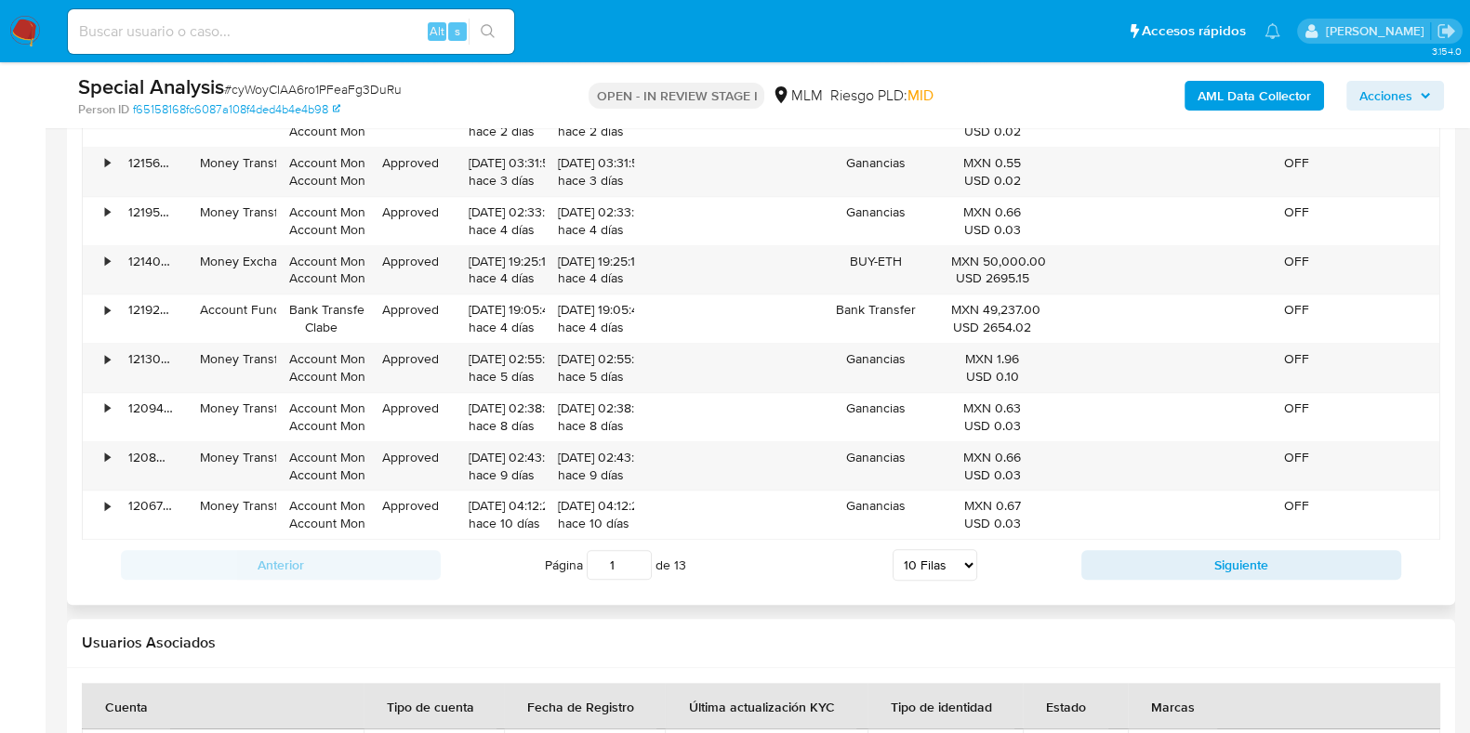
click at [628, 561] on input "1" at bounding box center [619, 565] width 65 height 30
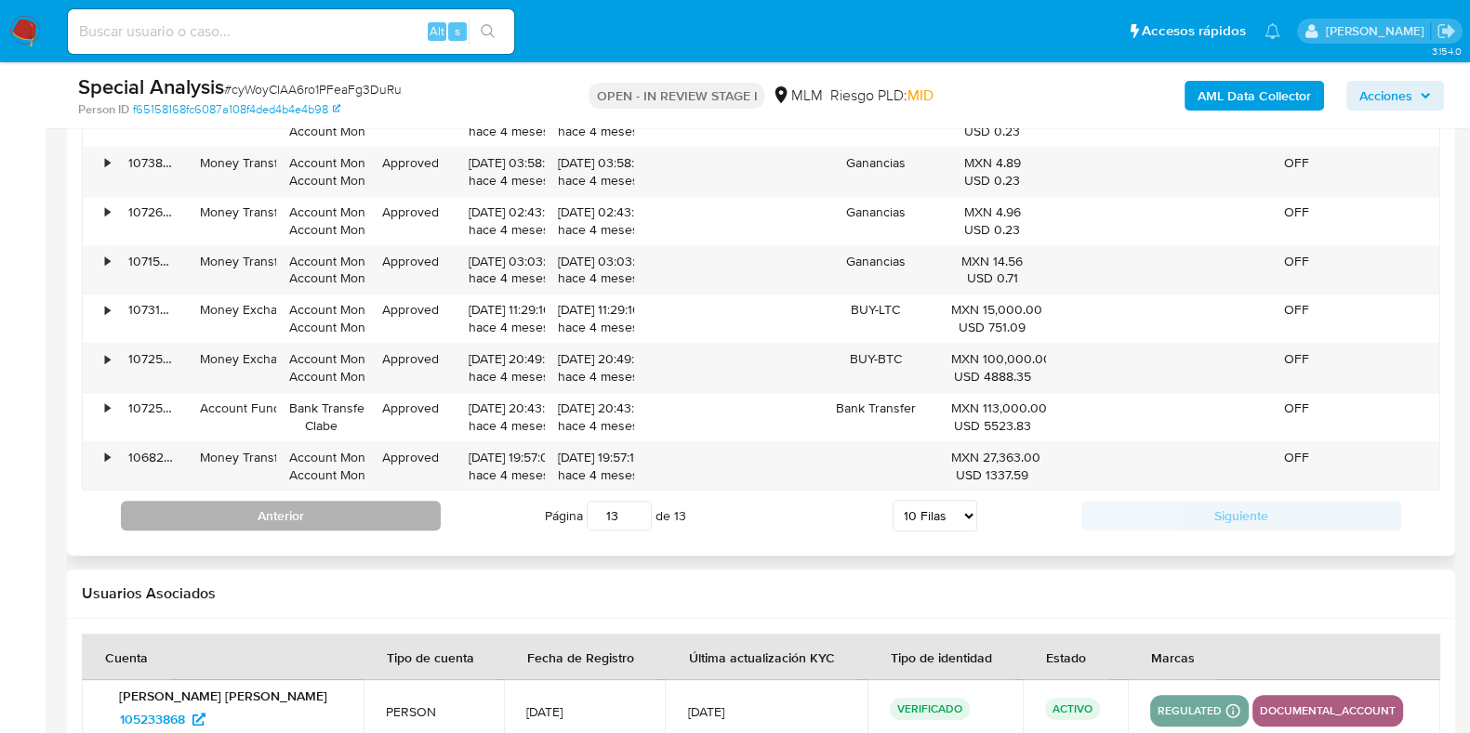
click at [414, 505] on button "Anterior" at bounding box center [281, 516] width 320 height 30
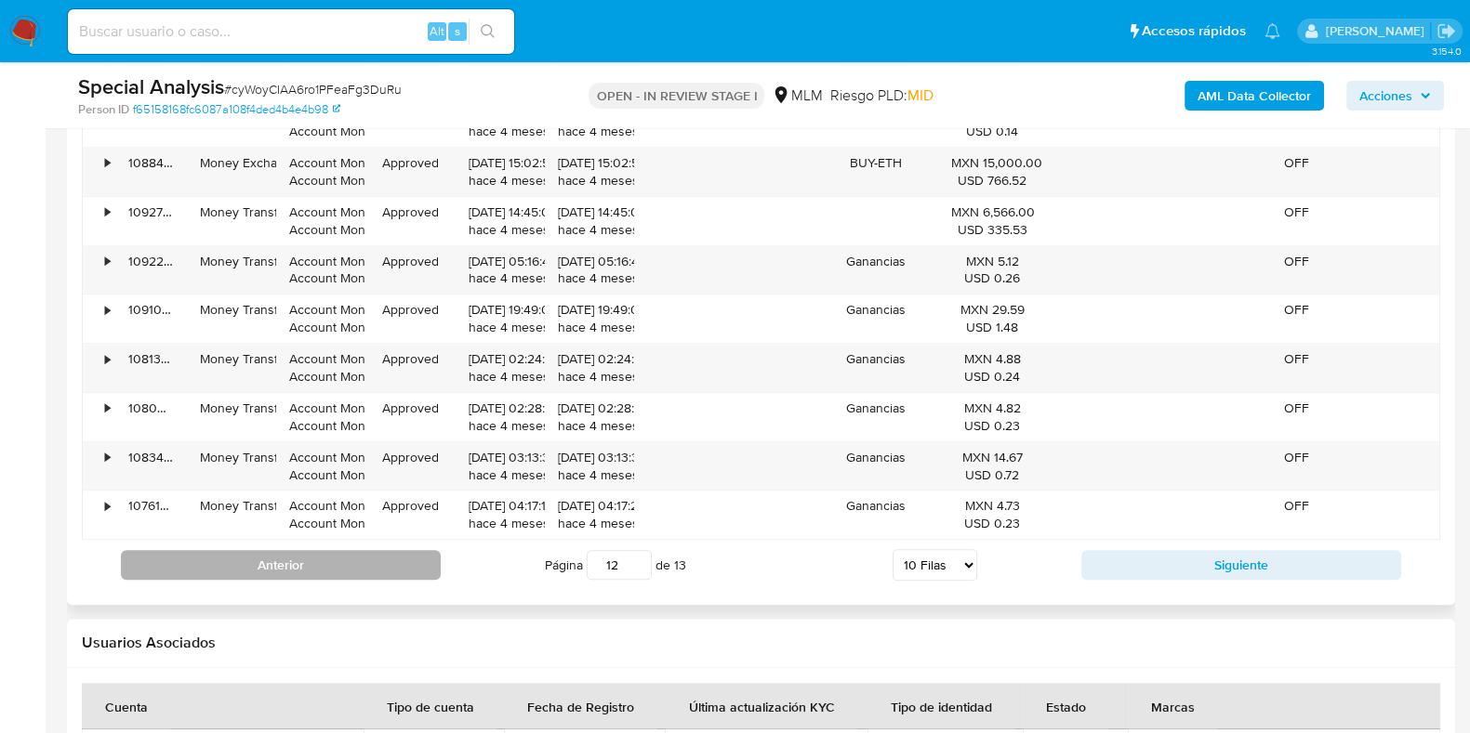
click at [368, 568] on button "Anterior" at bounding box center [281, 565] width 320 height 30
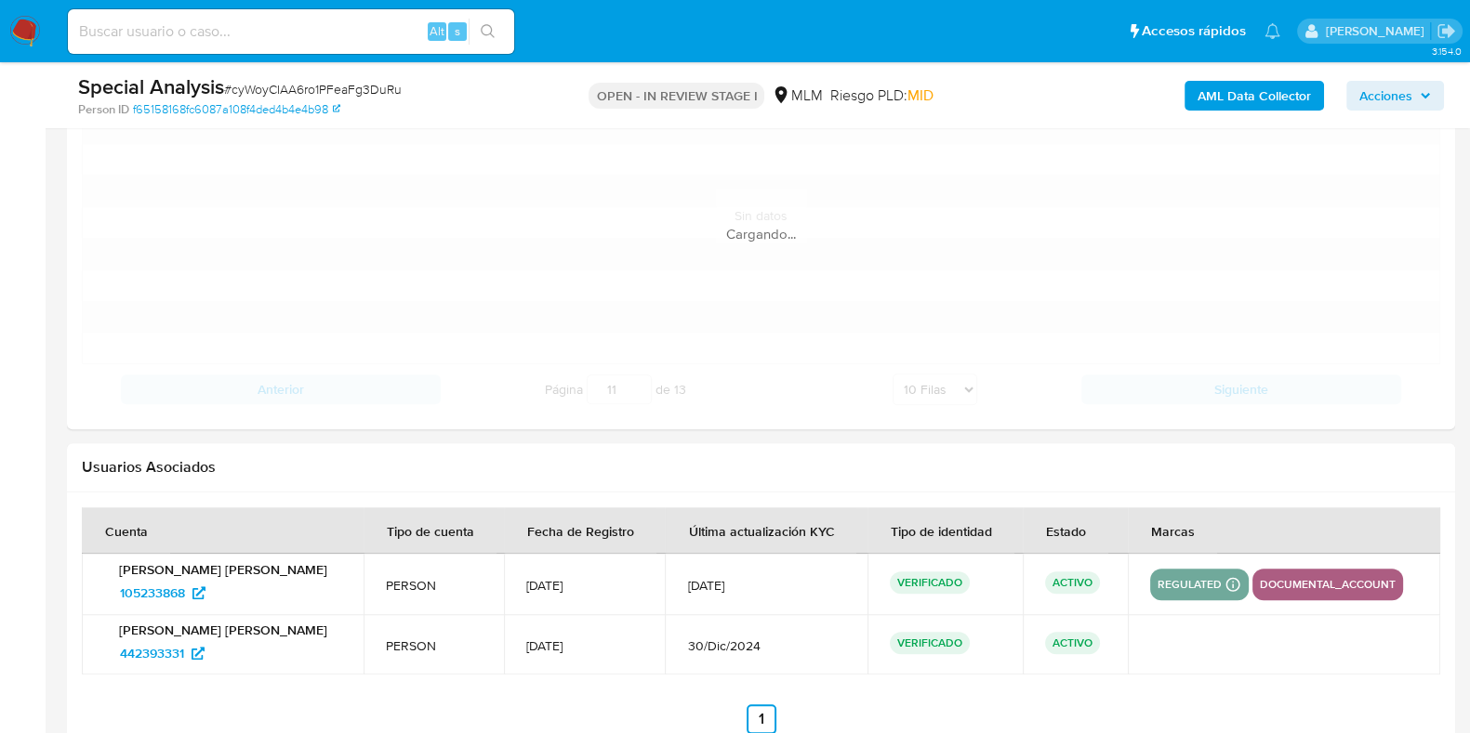
scroll to position [2208, 0]
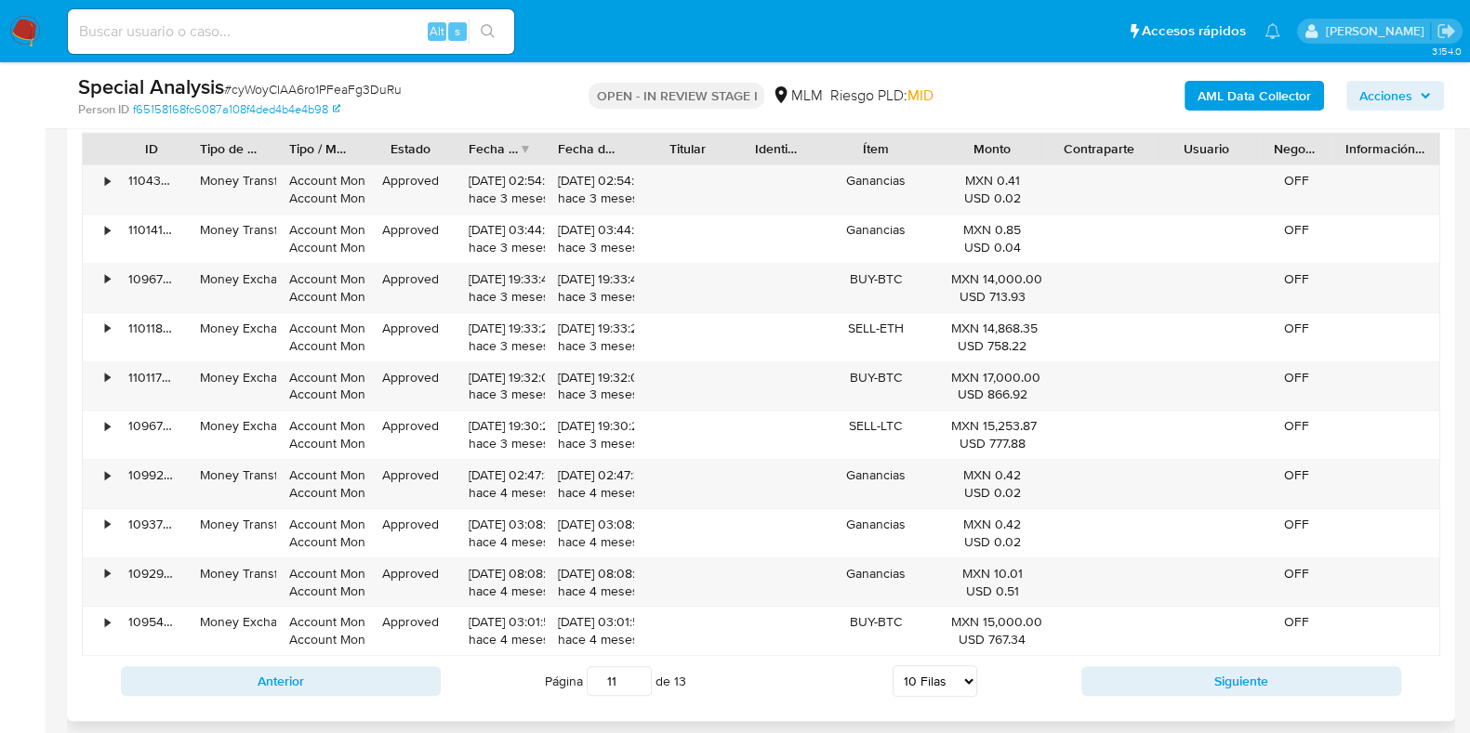
click at [428, 662] on div "Anterior Página 11 de 13 5 Filas 10 Filas 20 Filas 25 Filas 50 Filas 100 Filas …" at bounding box center [761, 681] width 1358 height 50
click at [416, 666] on button "Anterior" at bounding box center [281, 681] width 320 height 30
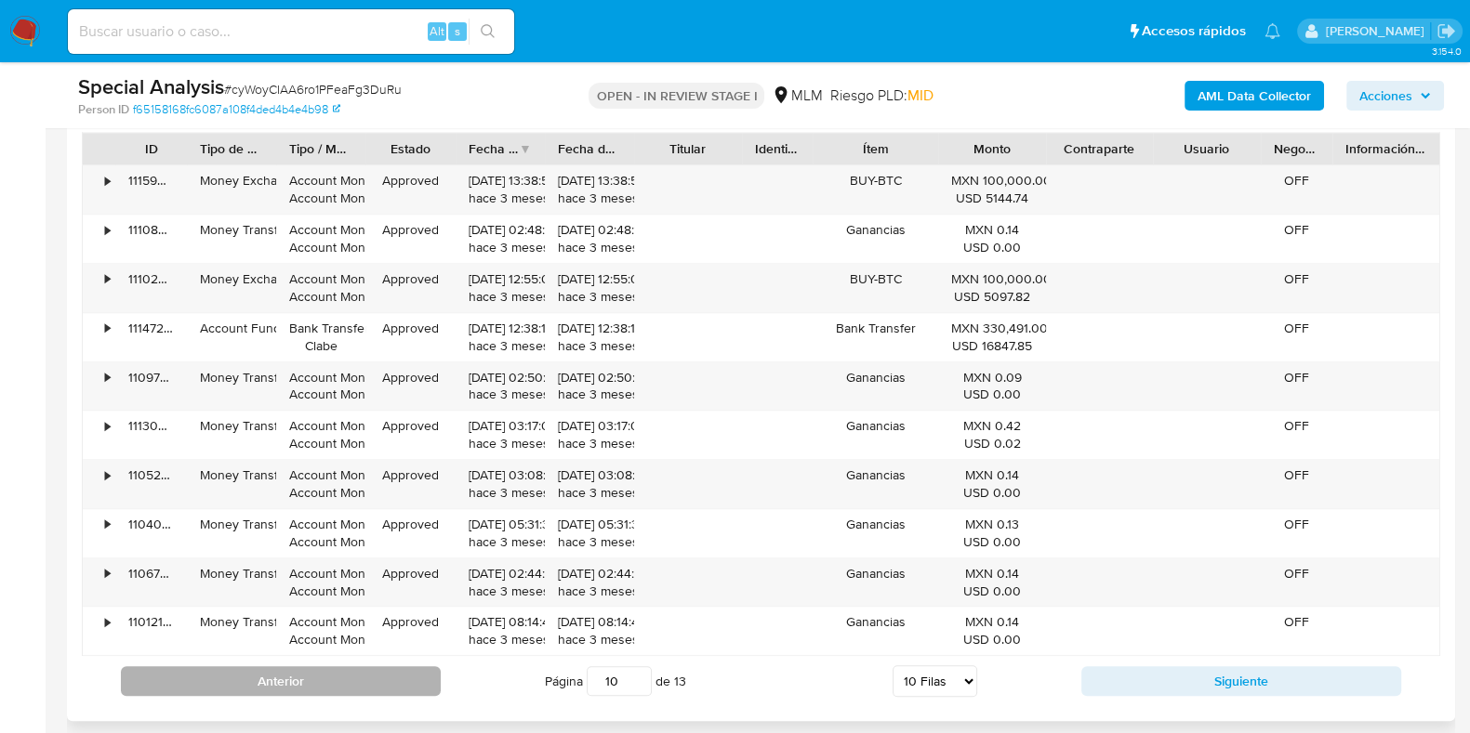
click at [405, 674] on button "Anterior" at bounding box center [281, 681] width 320 height 30
click at [395, 687] on button "Anterior" at bounding box center [281, 681] width 320 height 30
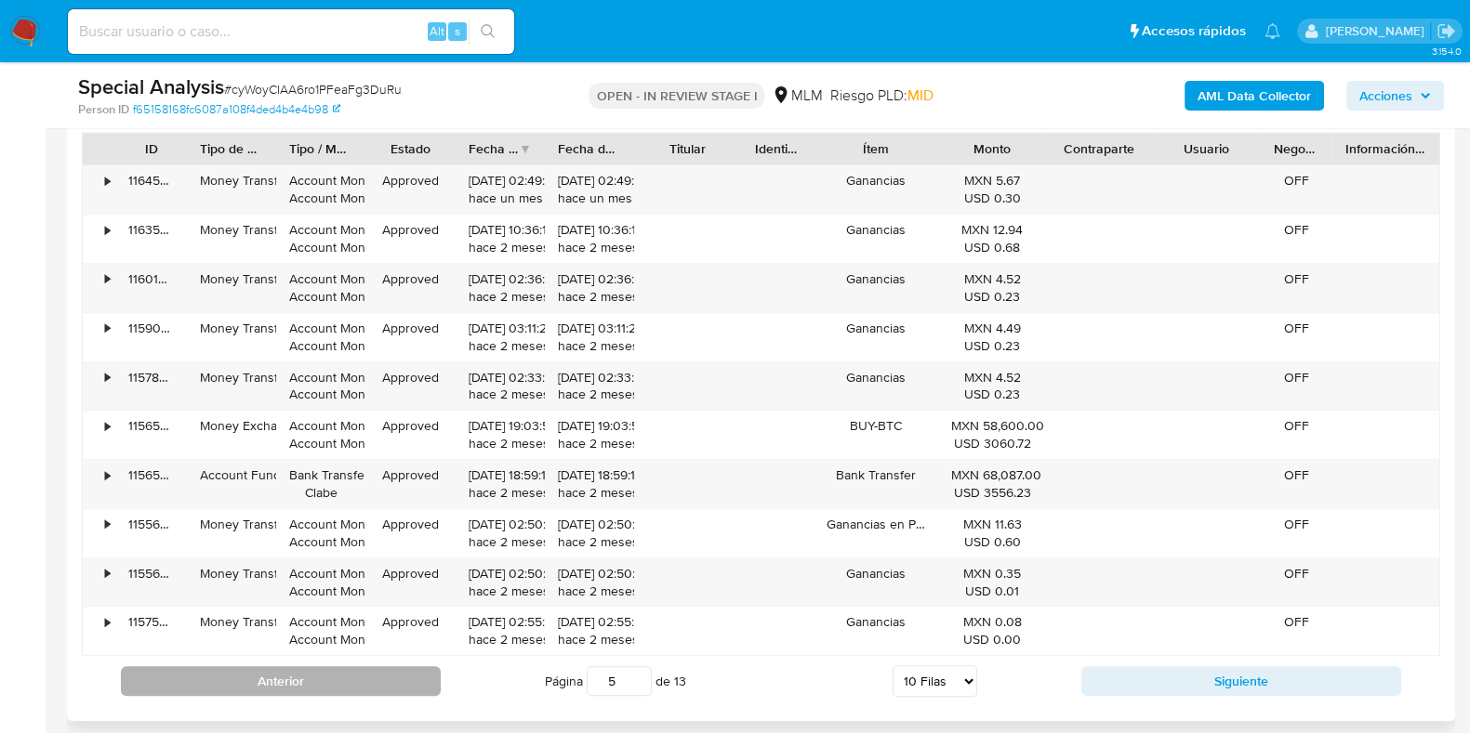
click at [395, 687] on button "Anterior" at bounding box center [281, 681] width 320 height 30
type input "3"
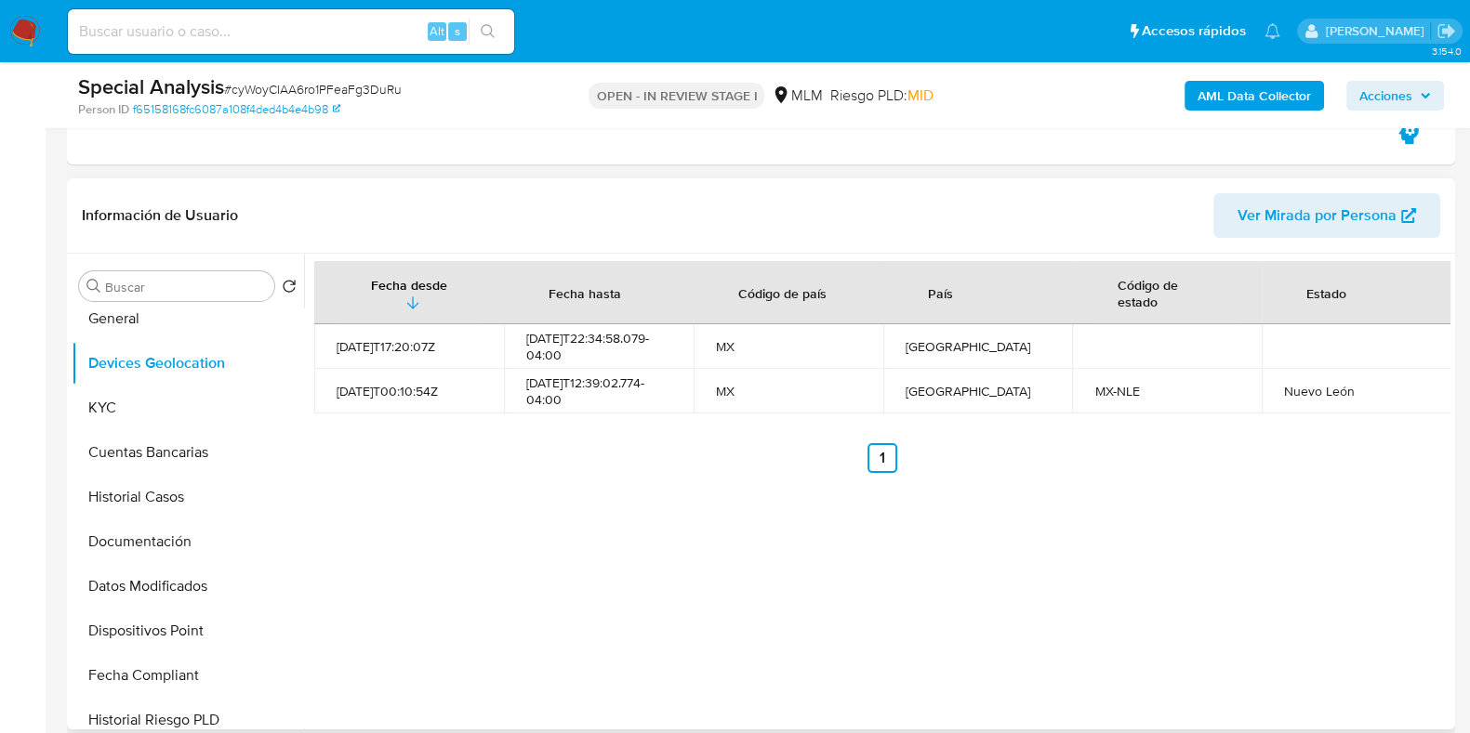
scroll to position [115, 0]
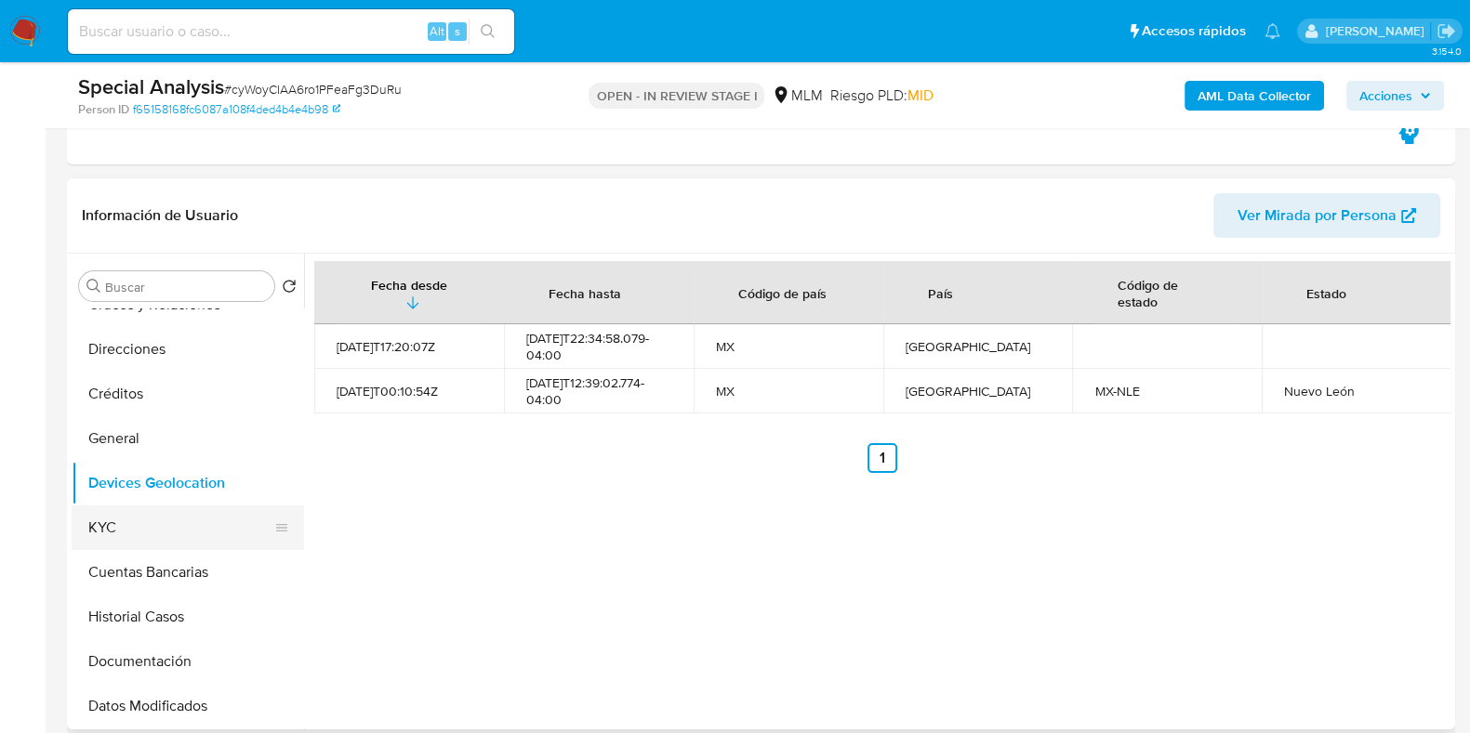
click at [116, 531] on button "KYC" at bounding box center [180, 528] width 217 height 45
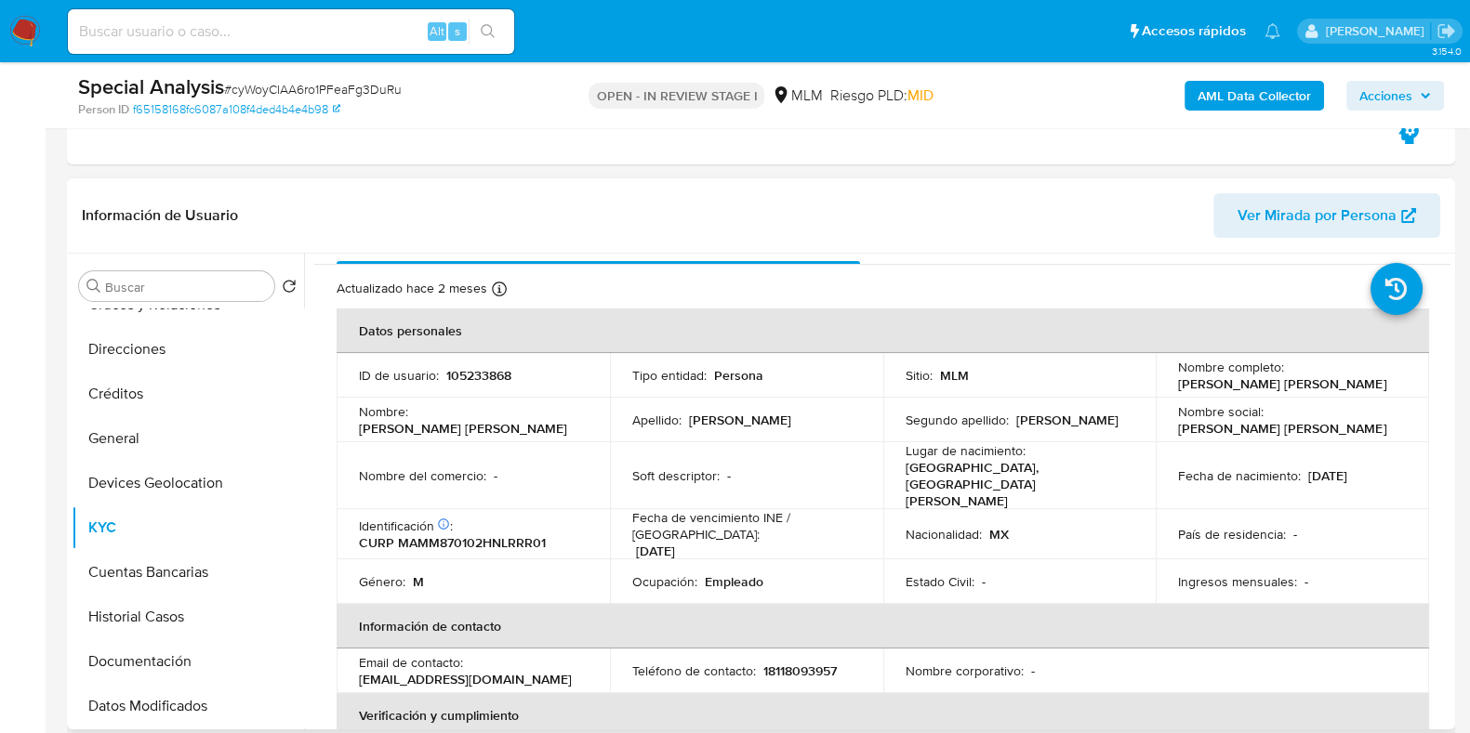
scroll to position [0, 0]
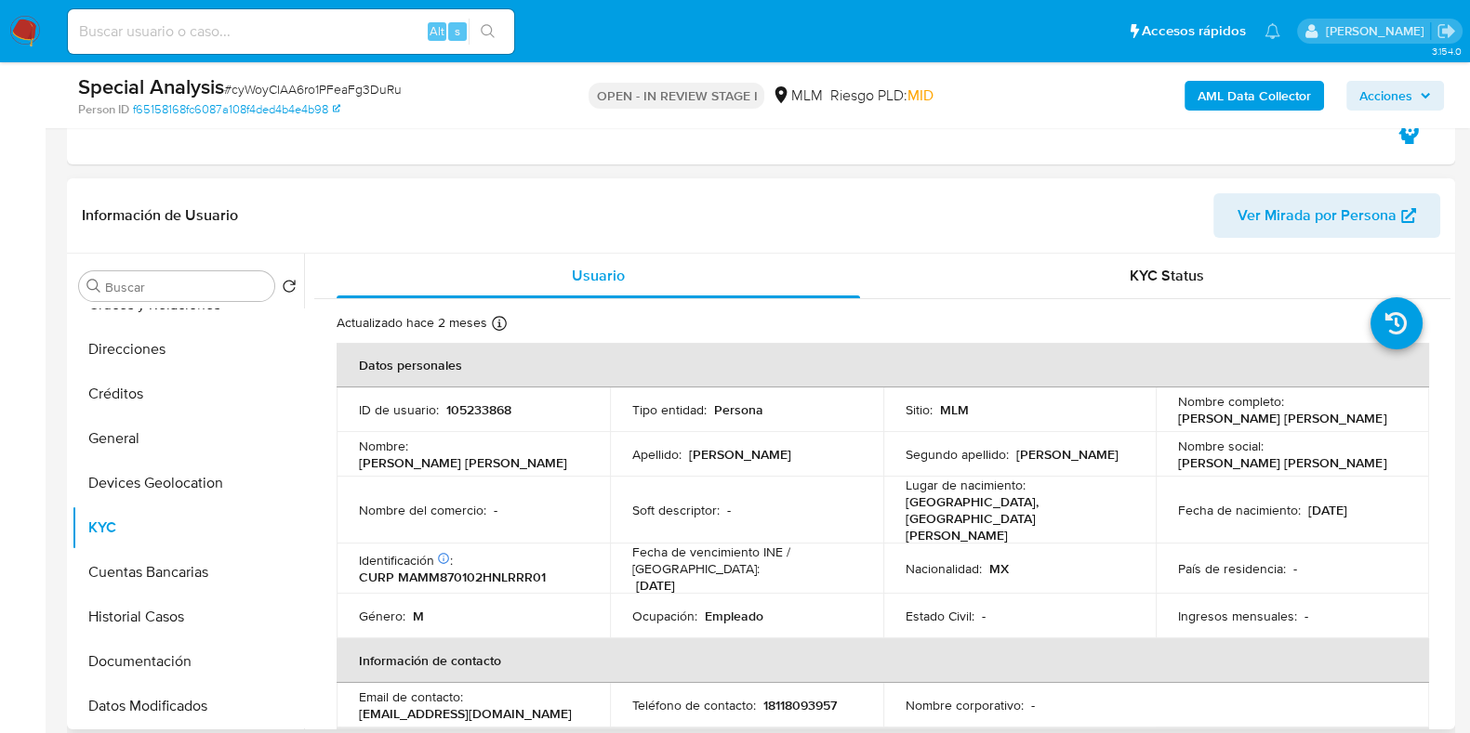
drag, startPoint x: 1368, startPoint y: 415, endPoint x: 1163, endPoint y: 415, distance: 205.4
click at [1163, 415] on td "Nombre completo : Jose Maria Martinez Martinez" at bounding box center [1291, 410] width 273 height 45
copy p "Jose Maria Martinez Martinez"
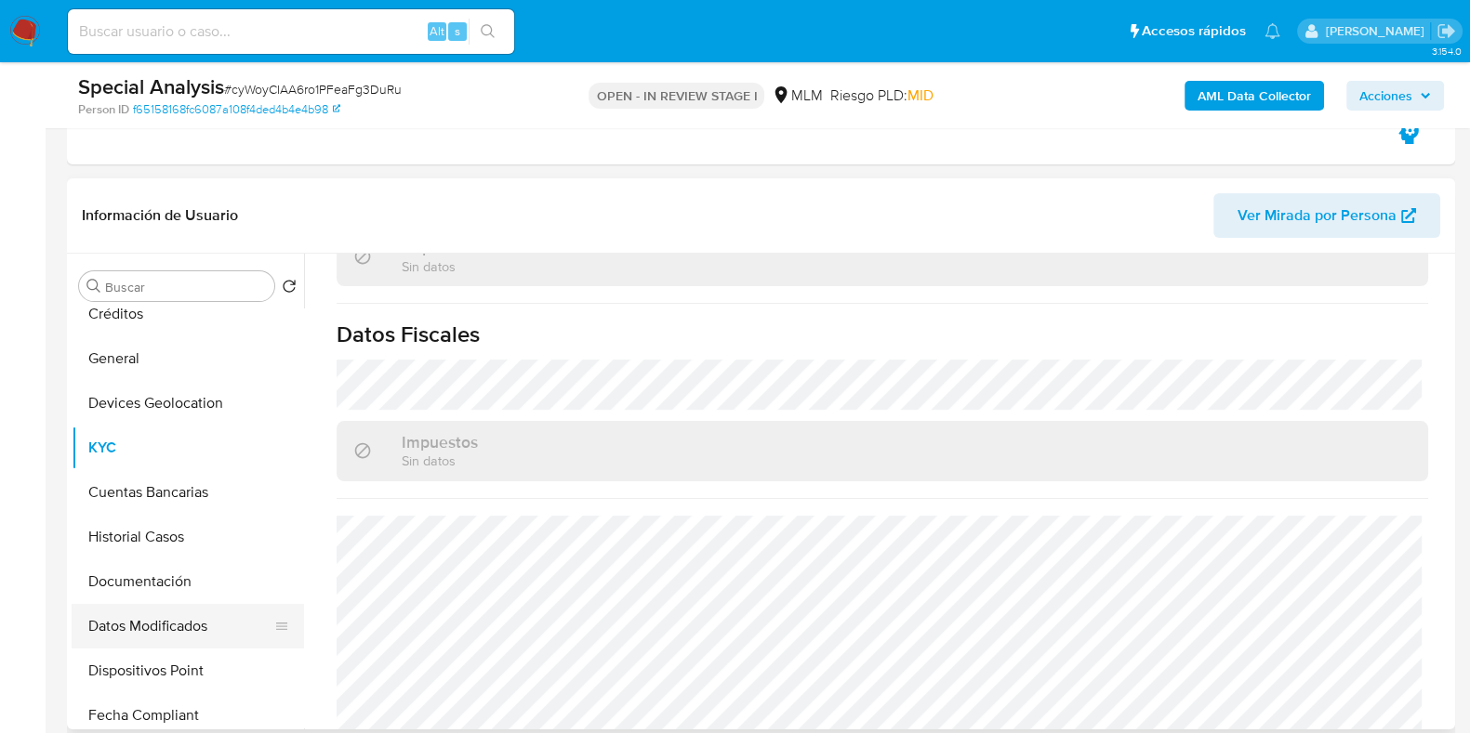
scroll to position [231, 0]
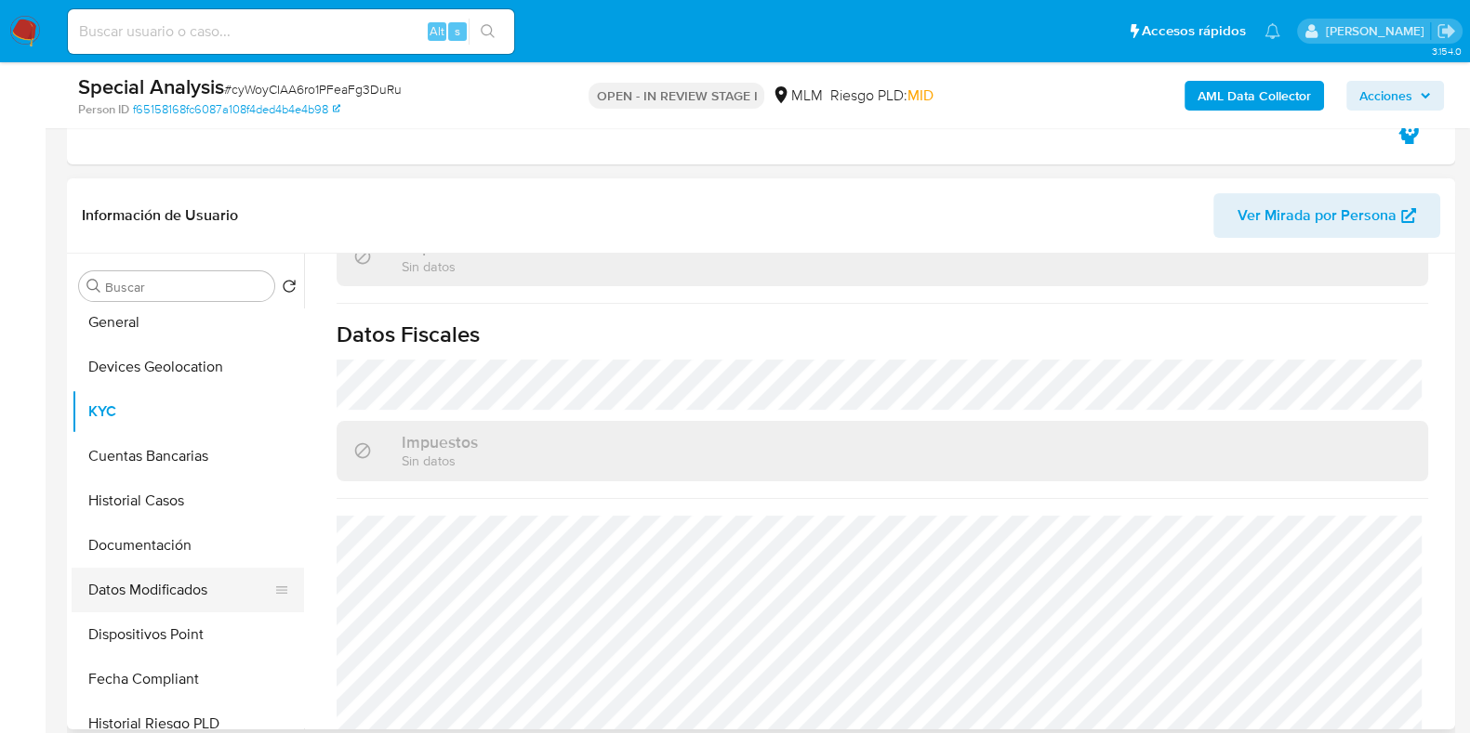
click at [148, 568] on button "Datos Modificados" at bounding box center [180, 590] width 217 height 45
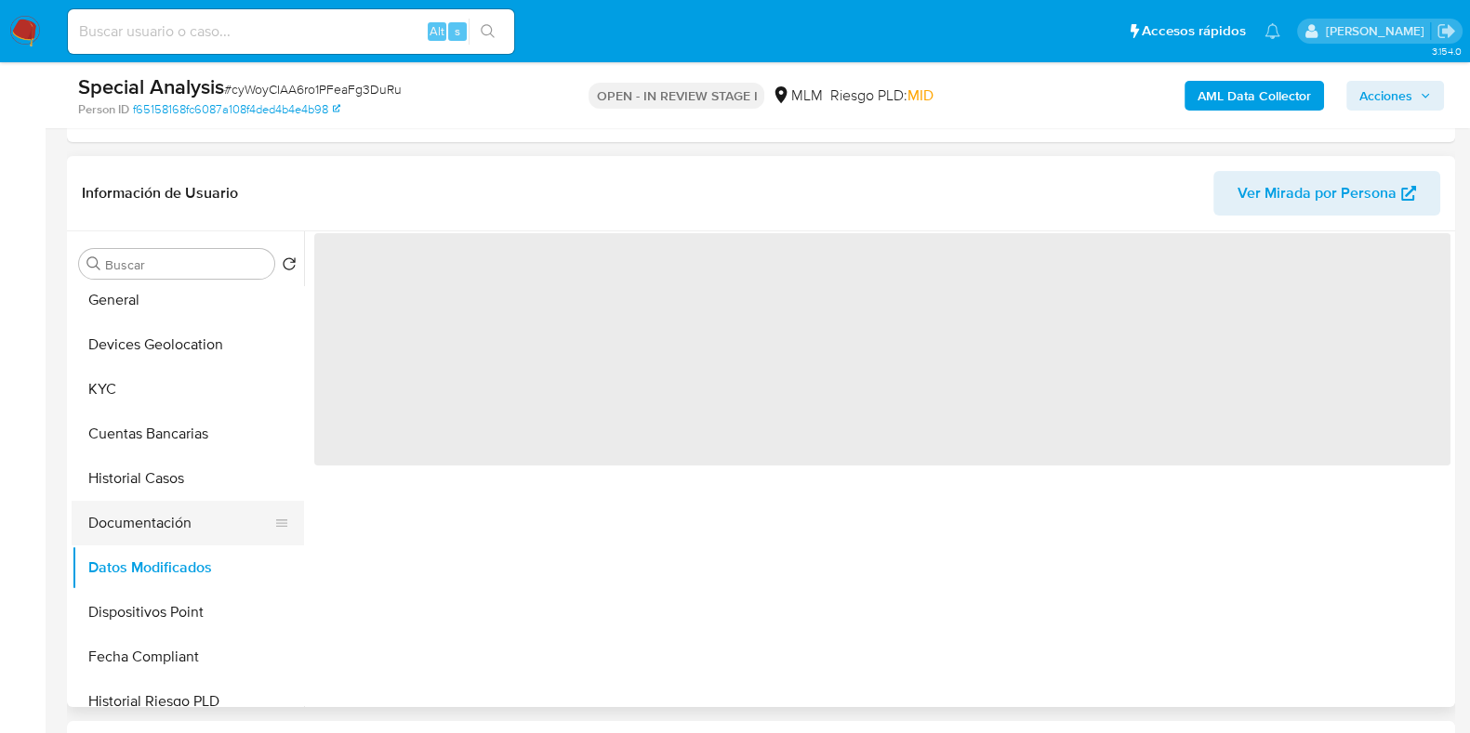
click at [153, 533] on button "Documentación" at bounding box center [180, 523] width 217 height 45
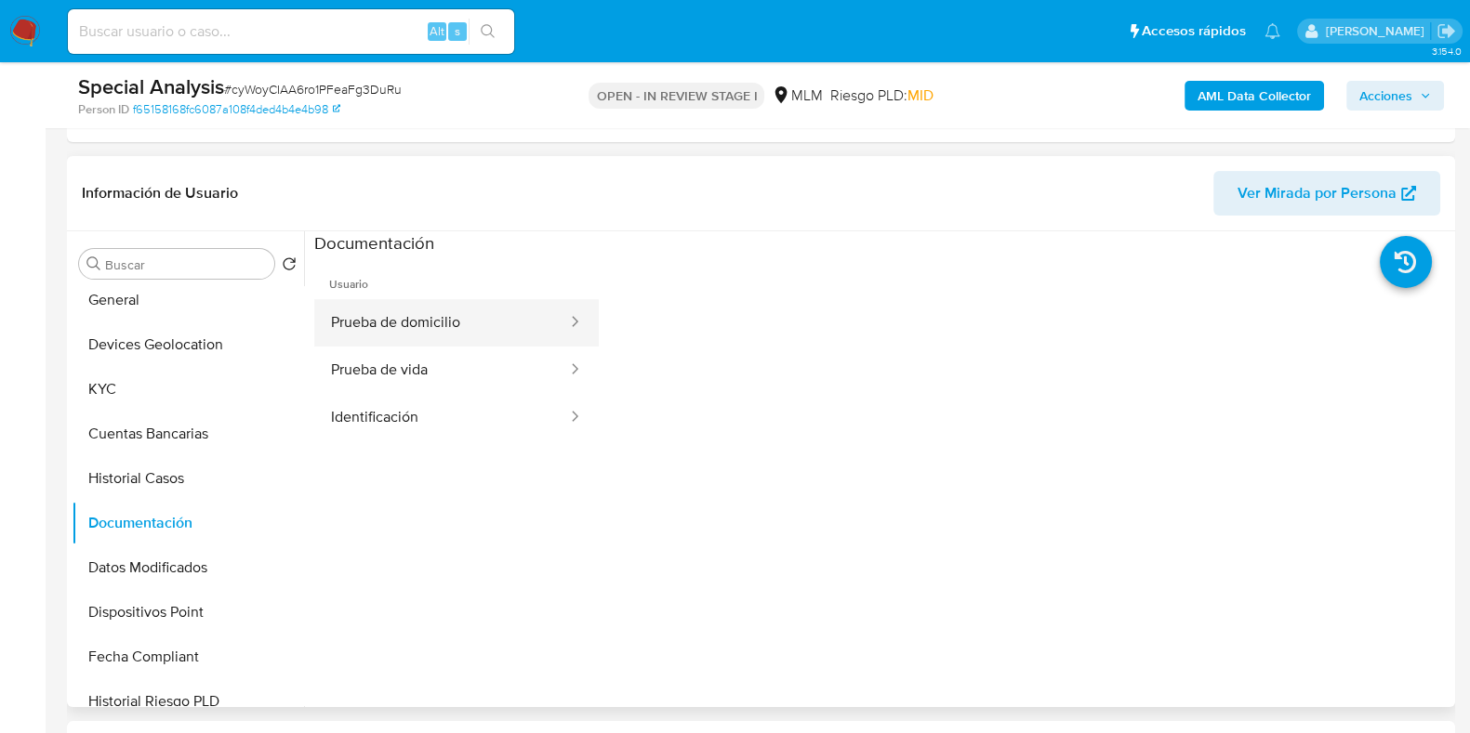
click at [418, 330] on button "Prueba de domicilio" at bounding box center [441, 322] width 255 height 47
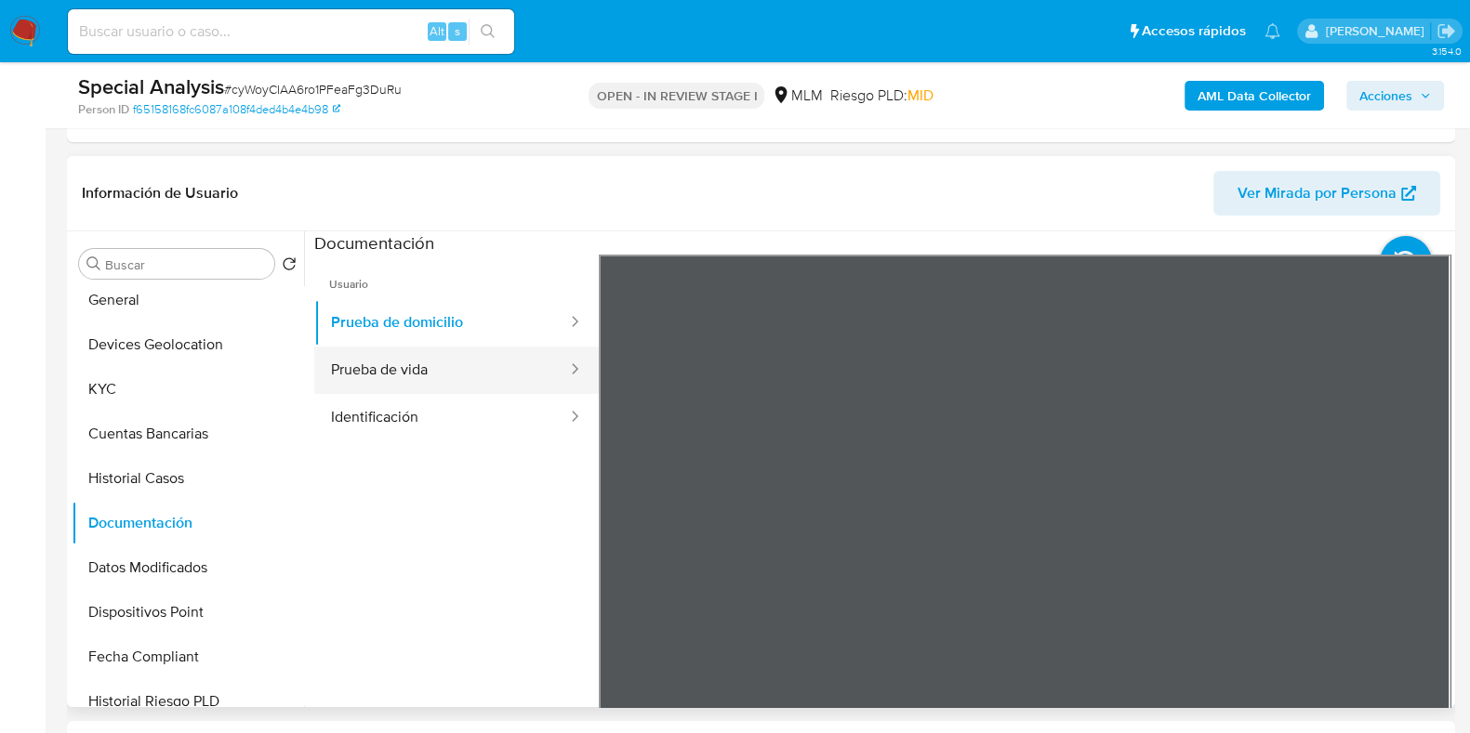
click at [470, 388] on button "Prueba de vida" at bounding box center [441, 370] width 255 height 47
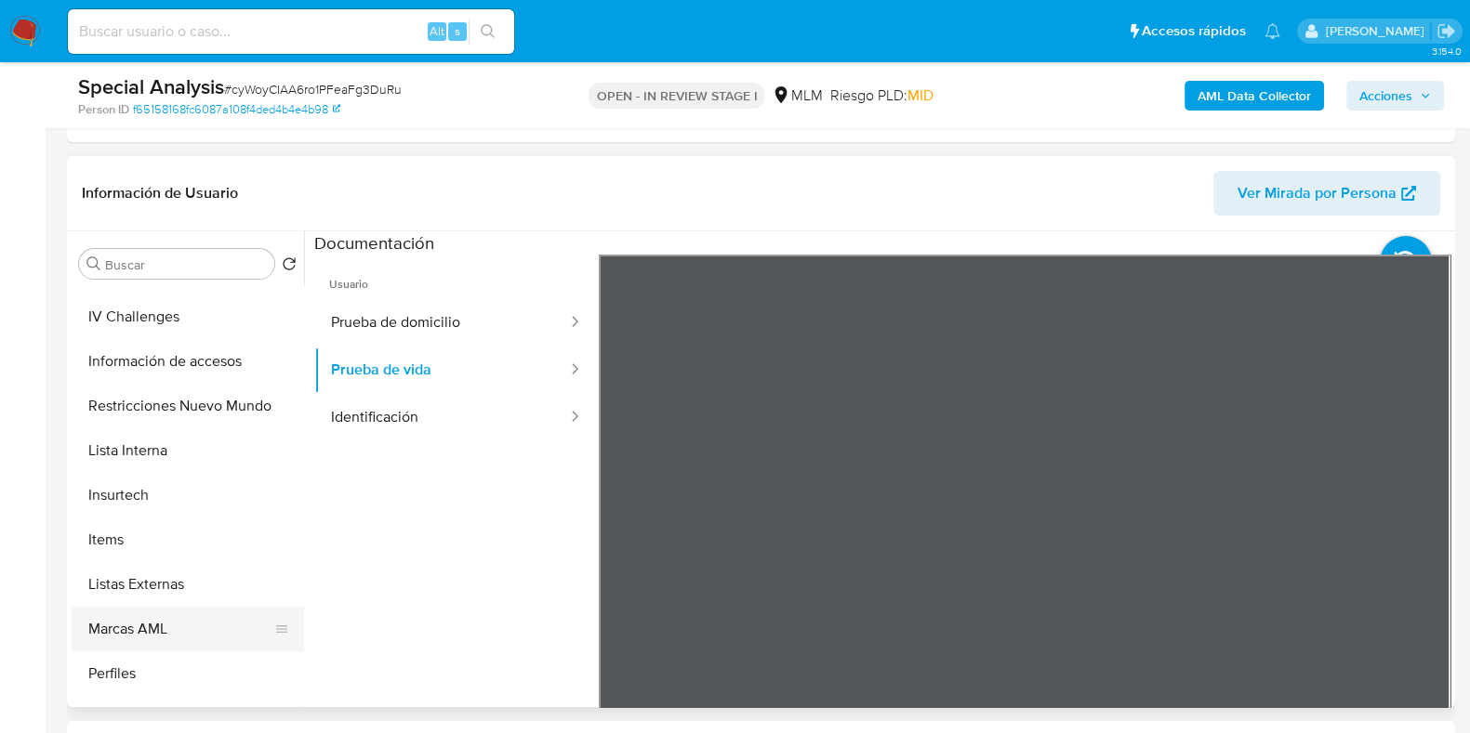
scroll to position [669, 0]
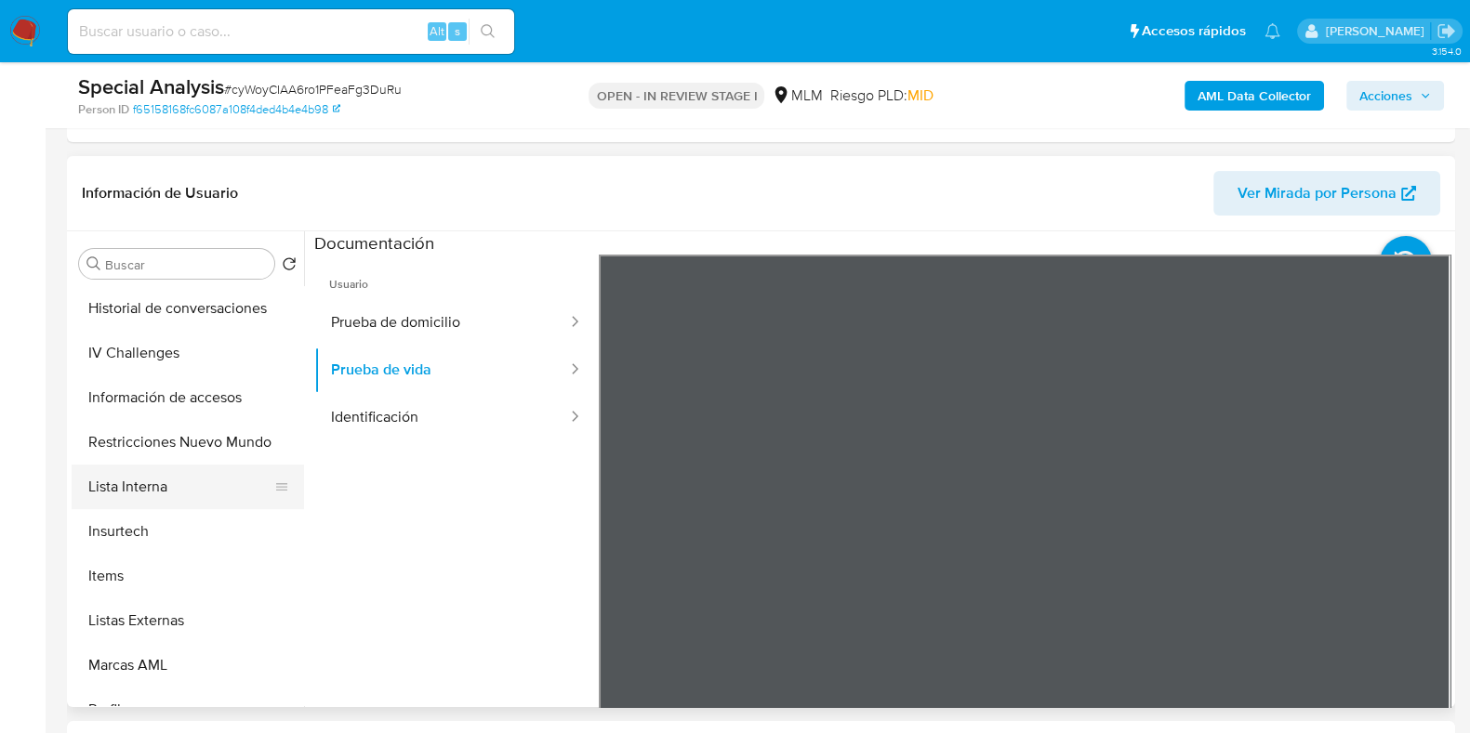
click at [154, 494] on button "Lista Interna" at bounding box center [180, 487] width 217 height 45
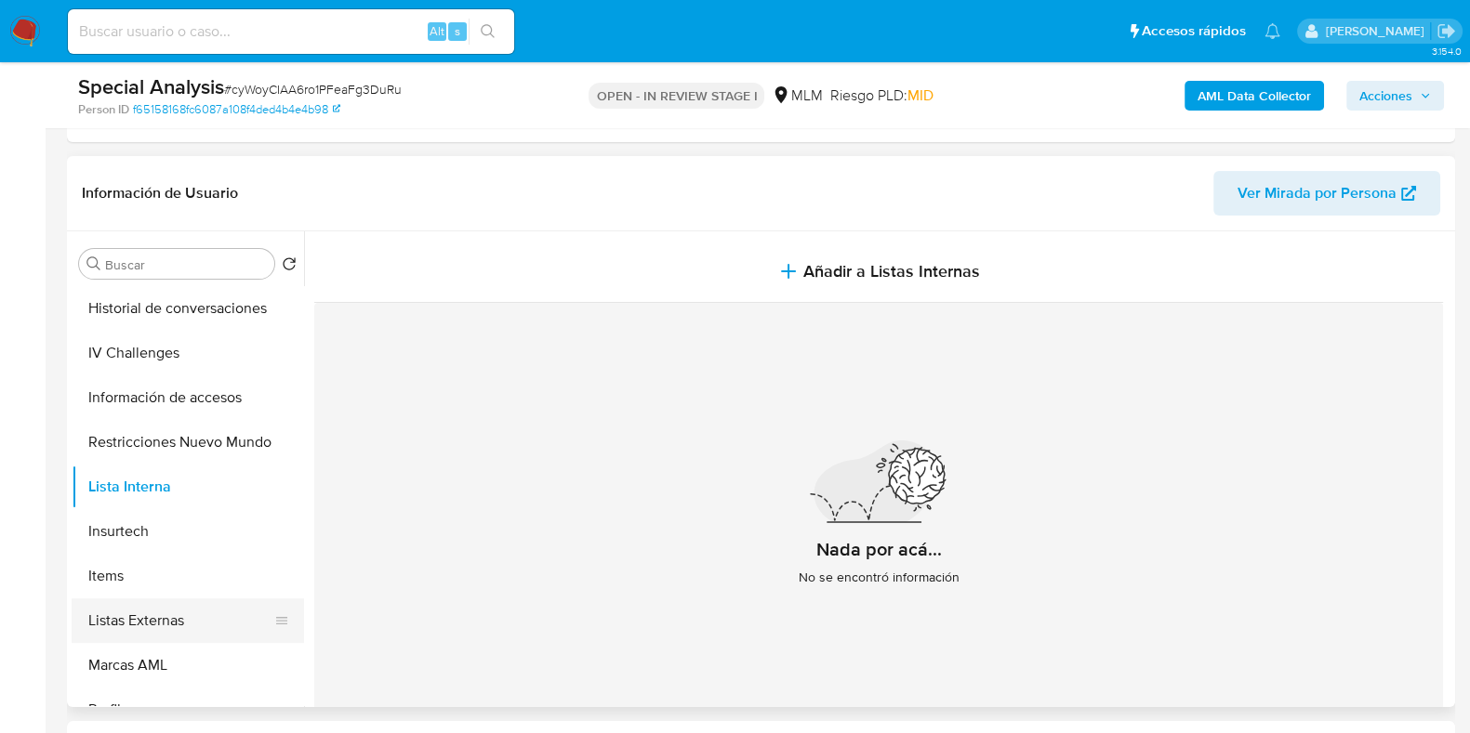
click at [152, 621] on button "Listas Externas" at bounding box center [180, 621] width 217 height 45
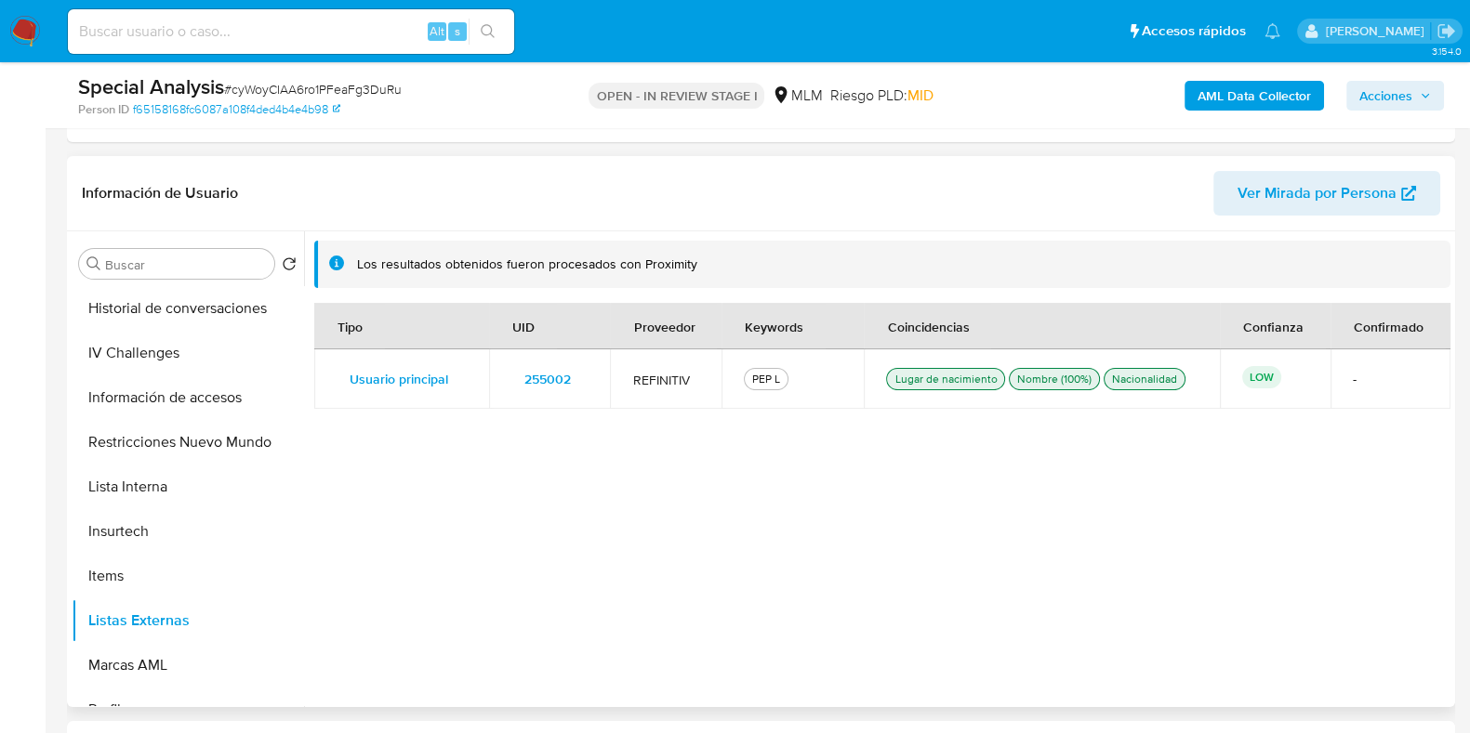
click at [554, 383] on span "255002" at bounding box center [547, 379] width 46 height 26
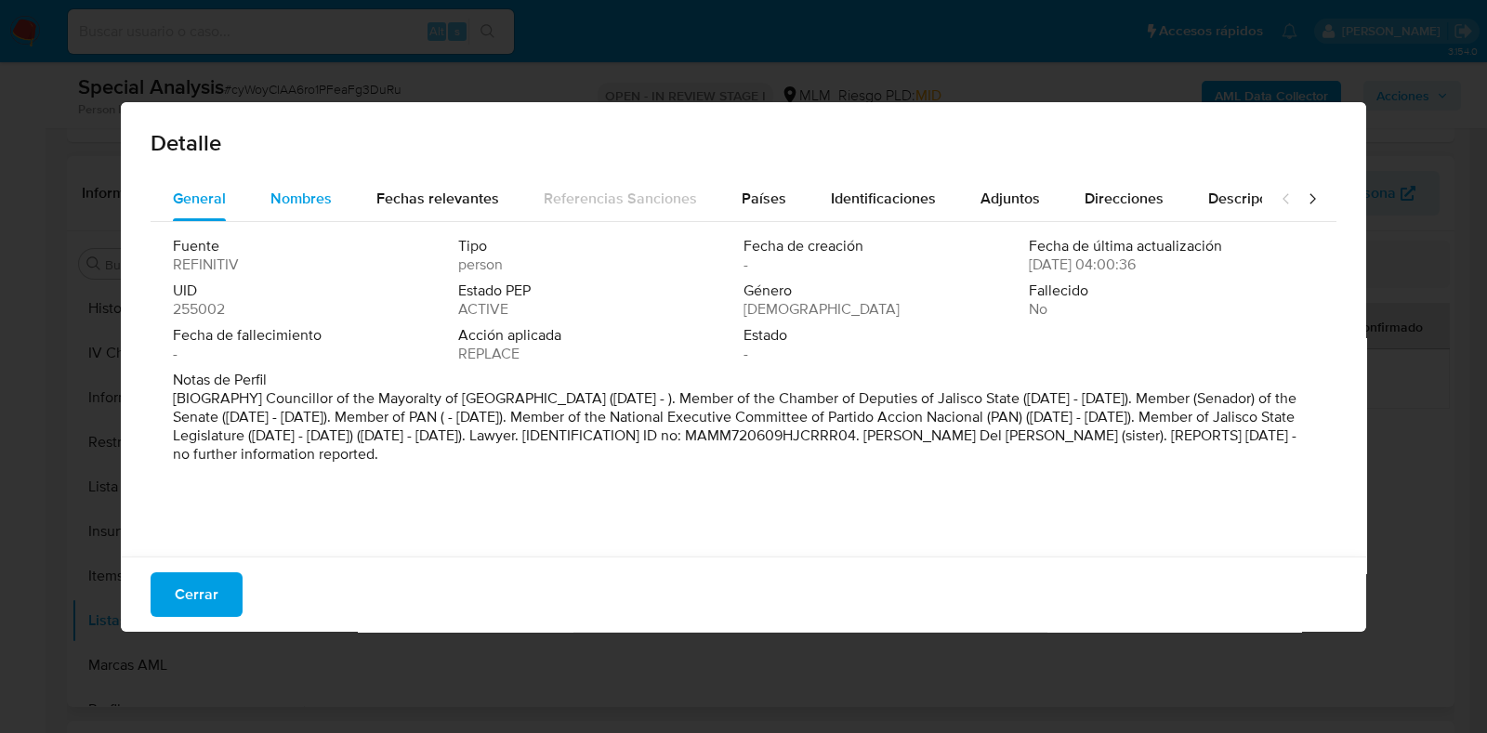
click at [316, 186] on div "Nombres" at bounding box center [300, 199] width 61 height 45
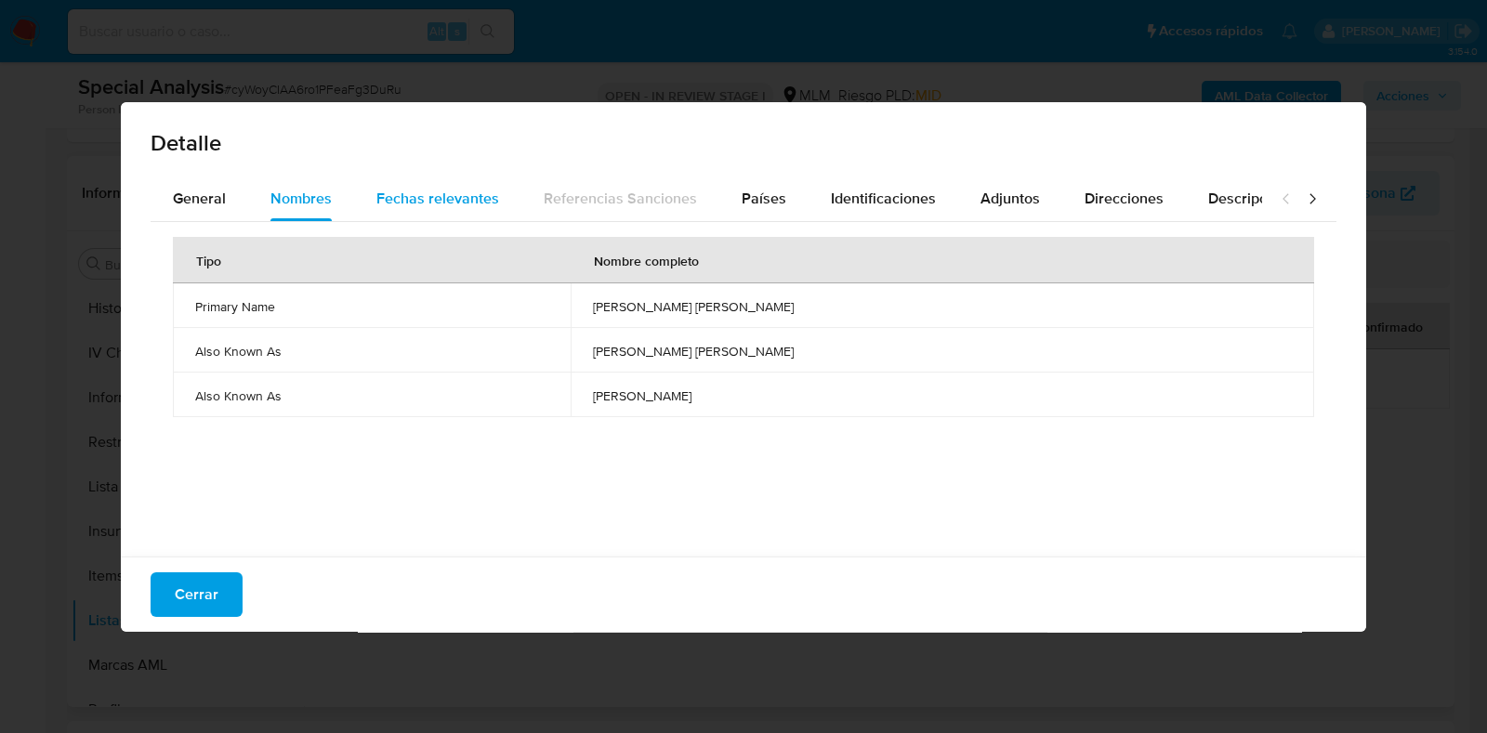
click at [399, 191] on span "Fechas relevantes" at bounding box center [437, 198] width 123 height 21
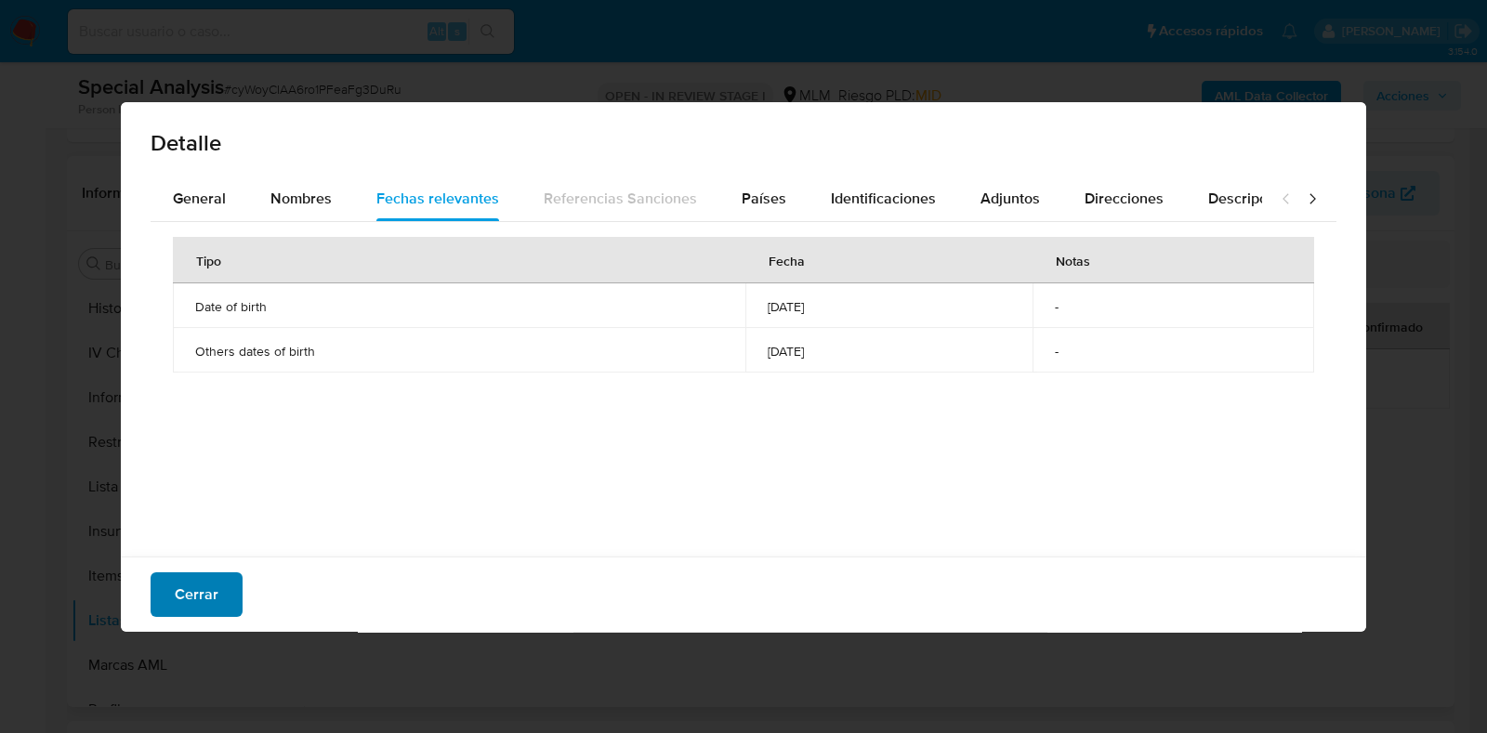
click at [185, 594] on span "Cerrar" at bounding box center [197, 594] width 44 height 41
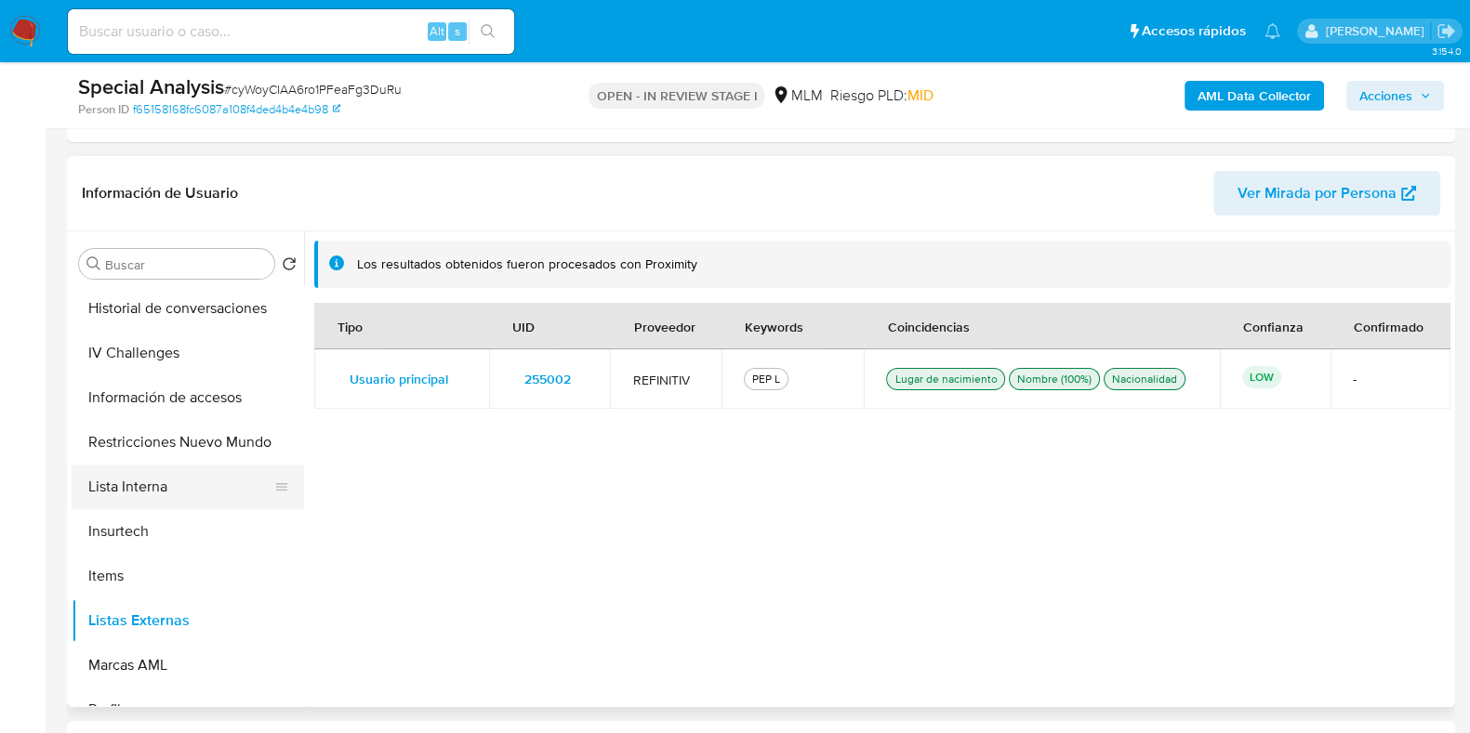
scroll to position [784, 0]
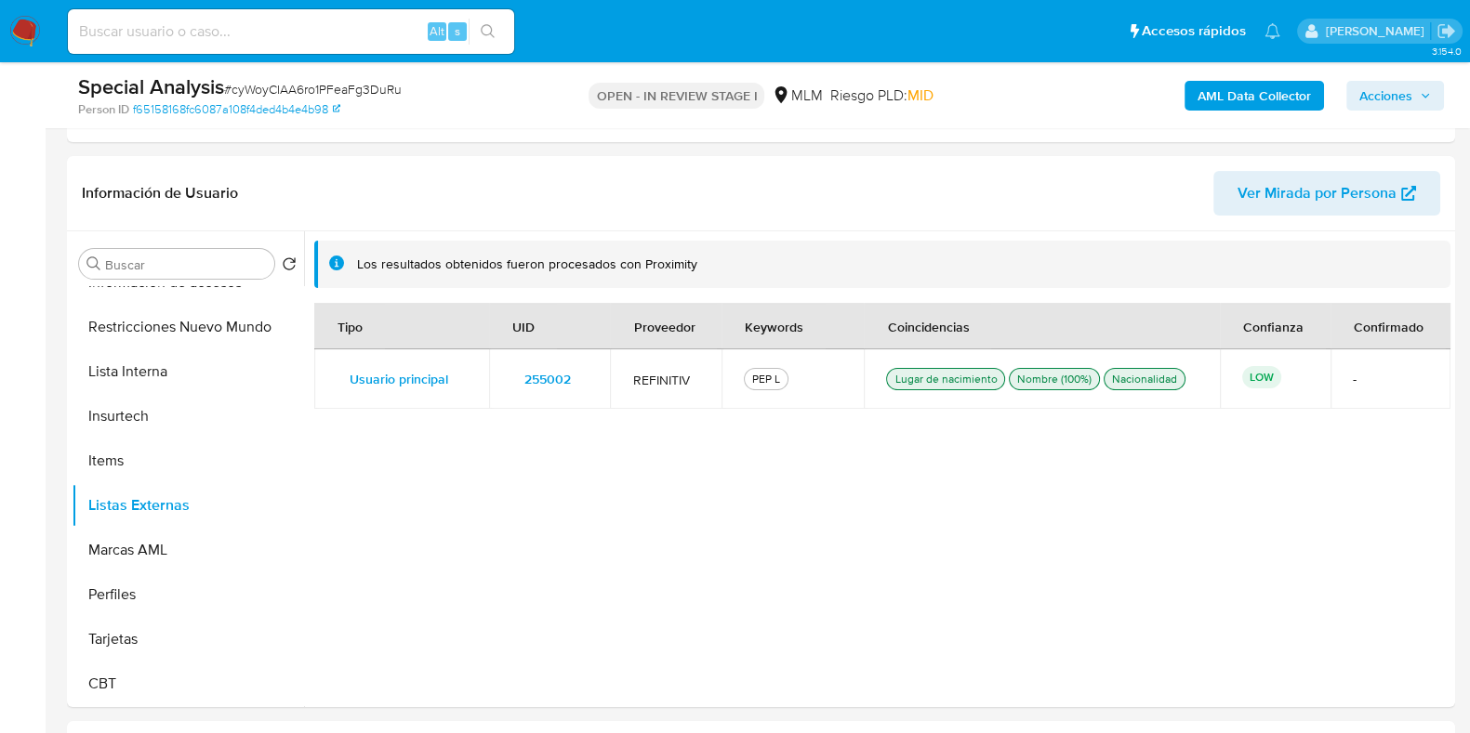
click at [567, 382] on span "255002" at bounding box center [547, 379] width 46 height 26
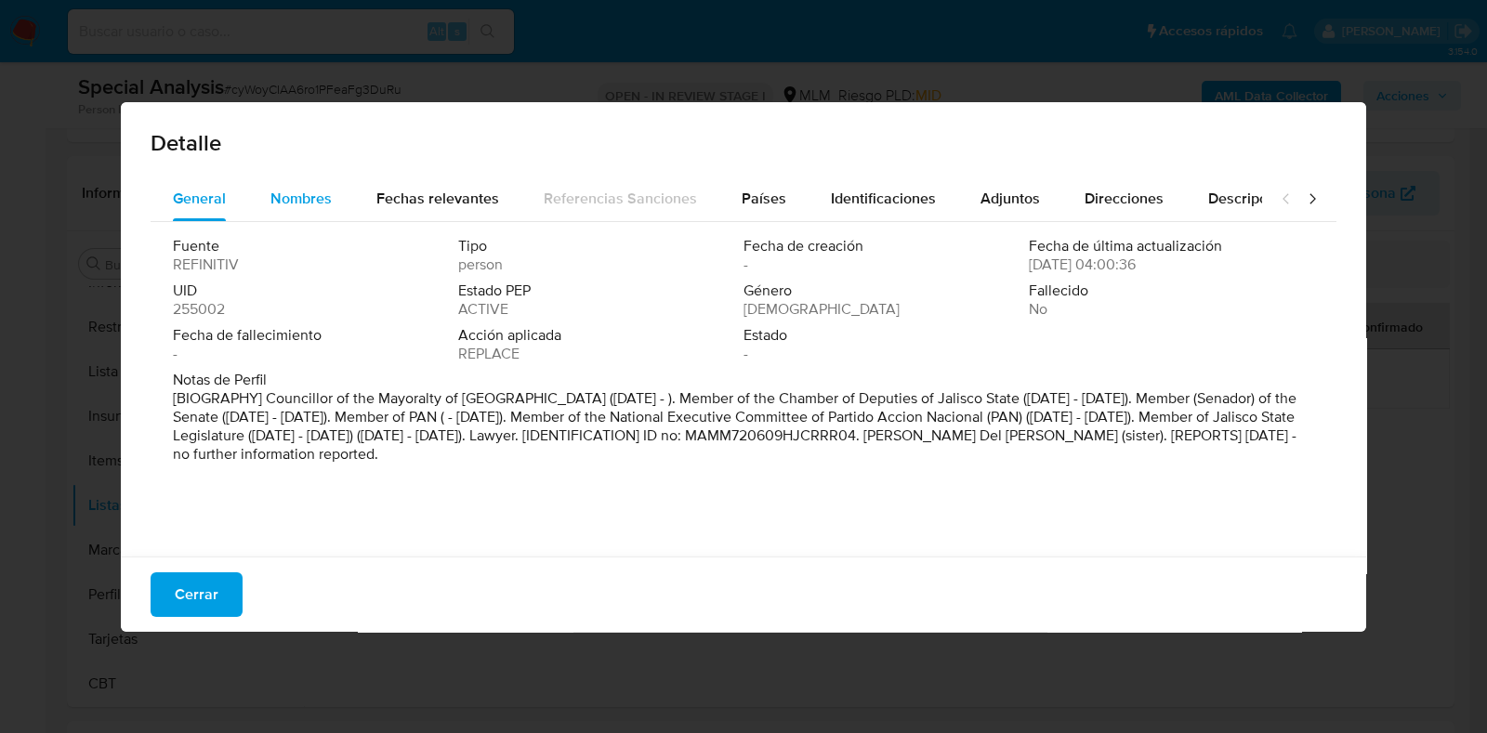
click at [340, 202] on button "Nombres" at bounding box center [301, 199] width 106 height 45
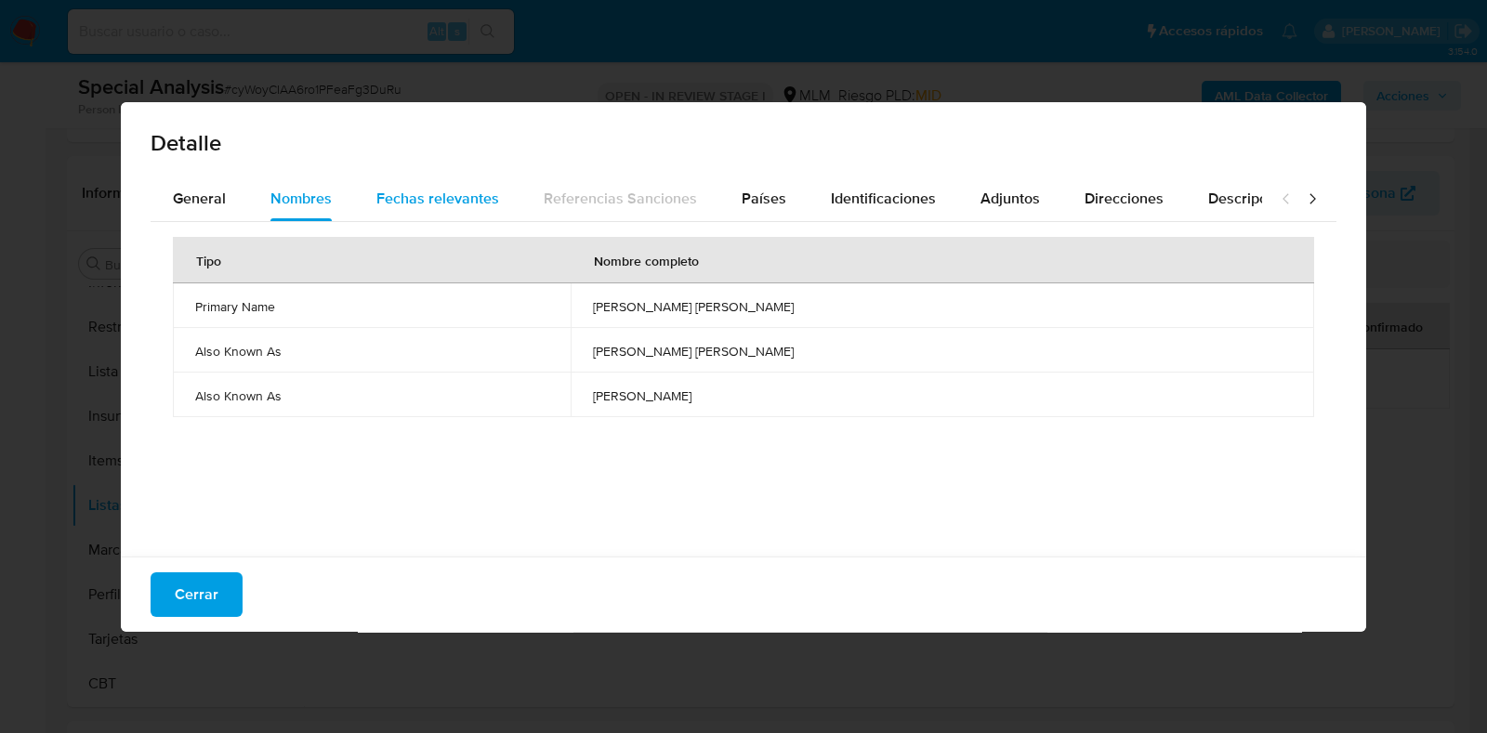
click at [449, 204] on span "Fechas relevantes" at bounding box center [437, 198] width 123 height 21
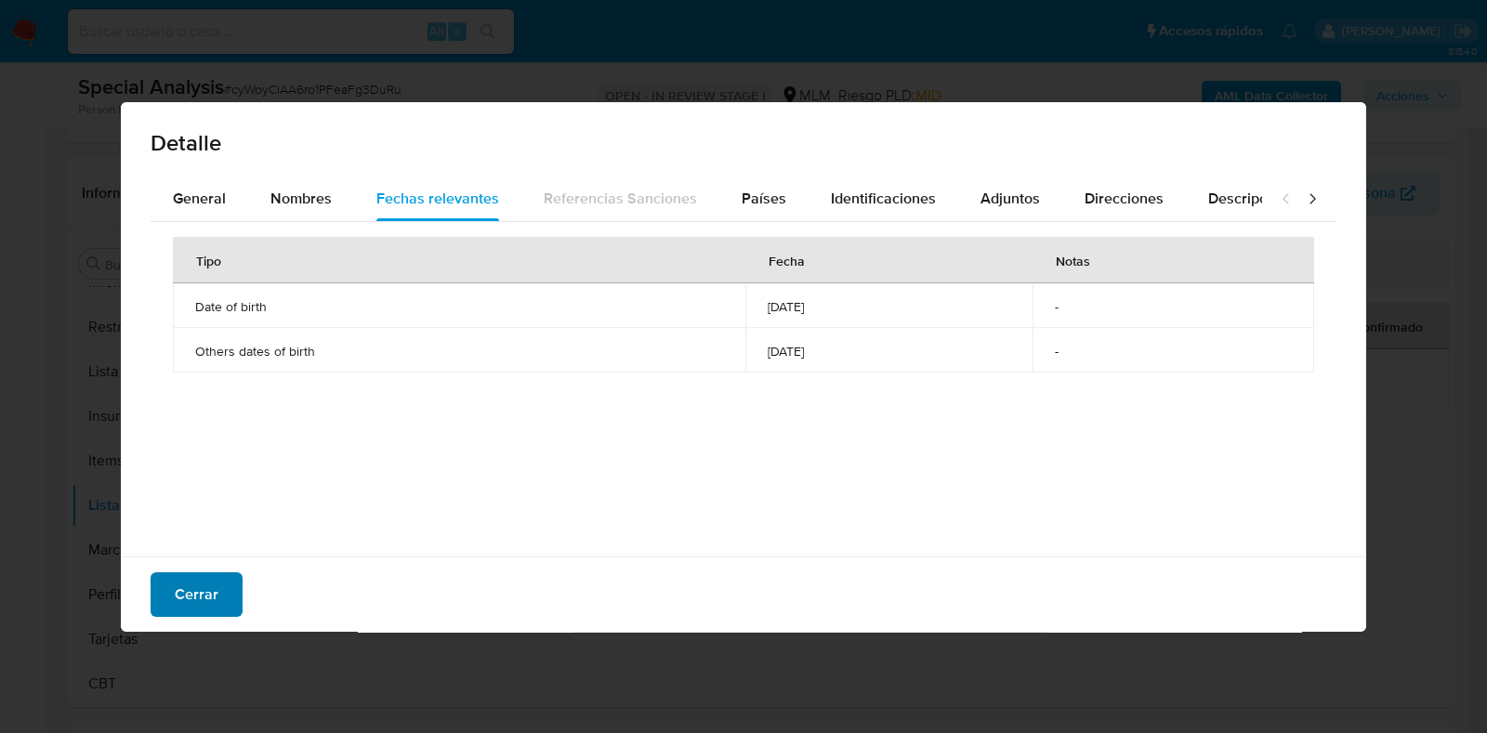
click at [220, 594] on button "Cerrar" at bounding box center [197, 595] width 92 height 45
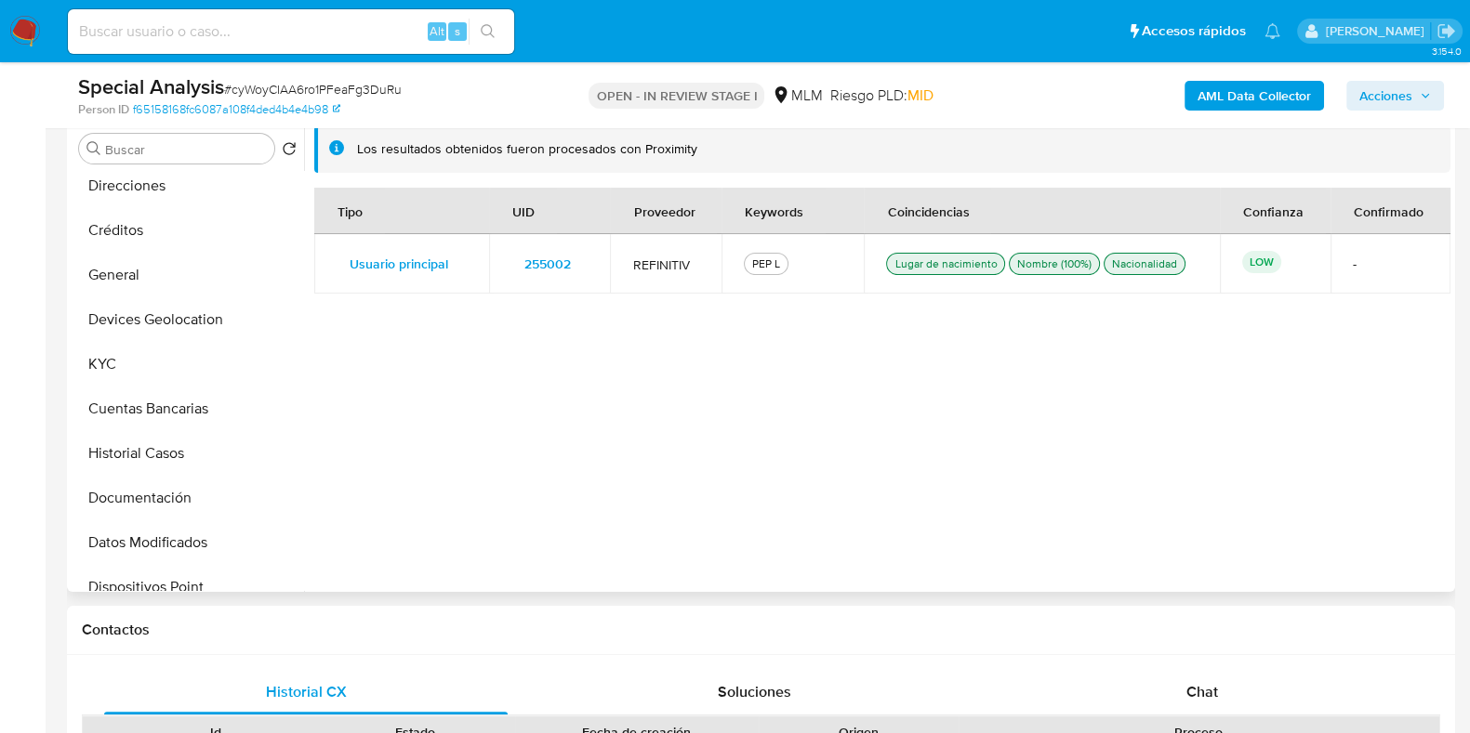
scroll to position [88, 0]
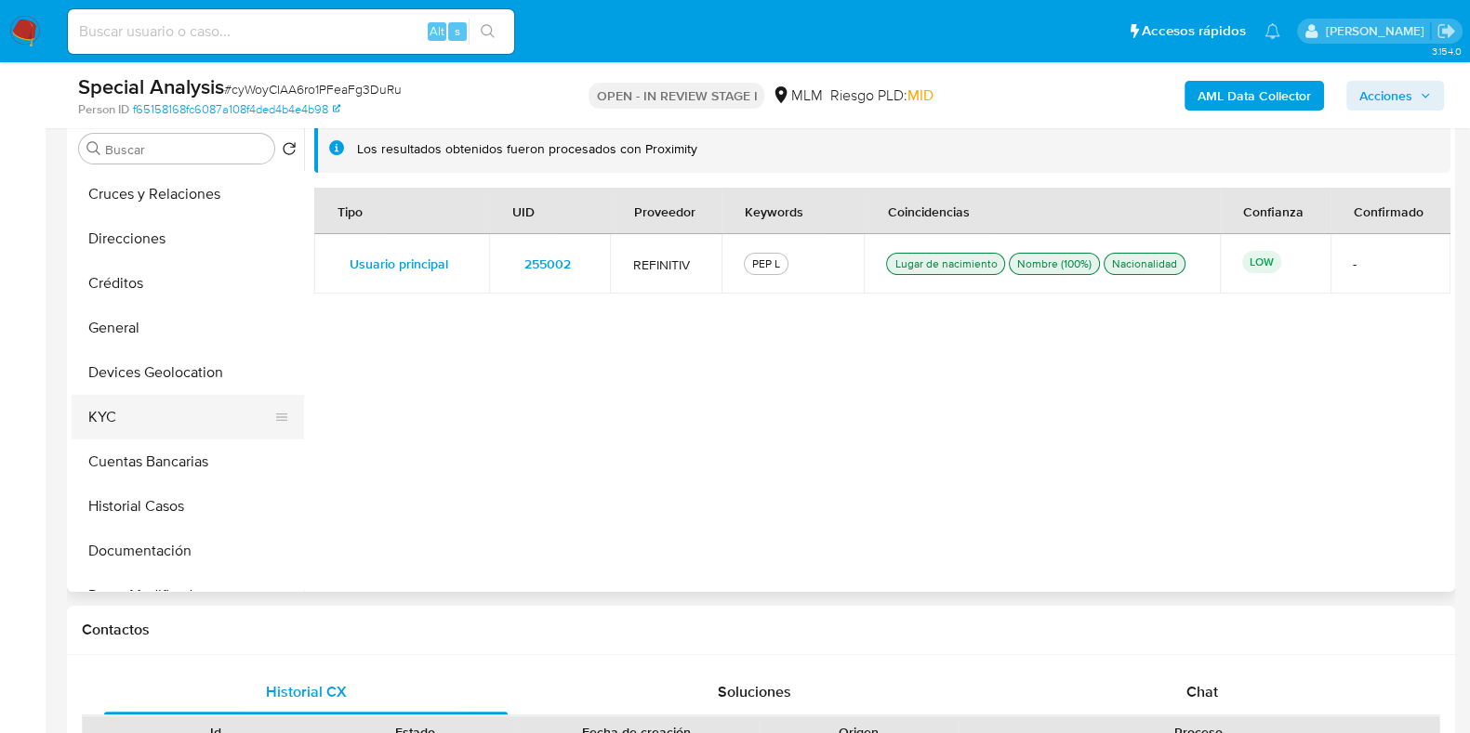
click at [121, 411] on button "KYC" at bounding box center [180, 417] width 217 height 45
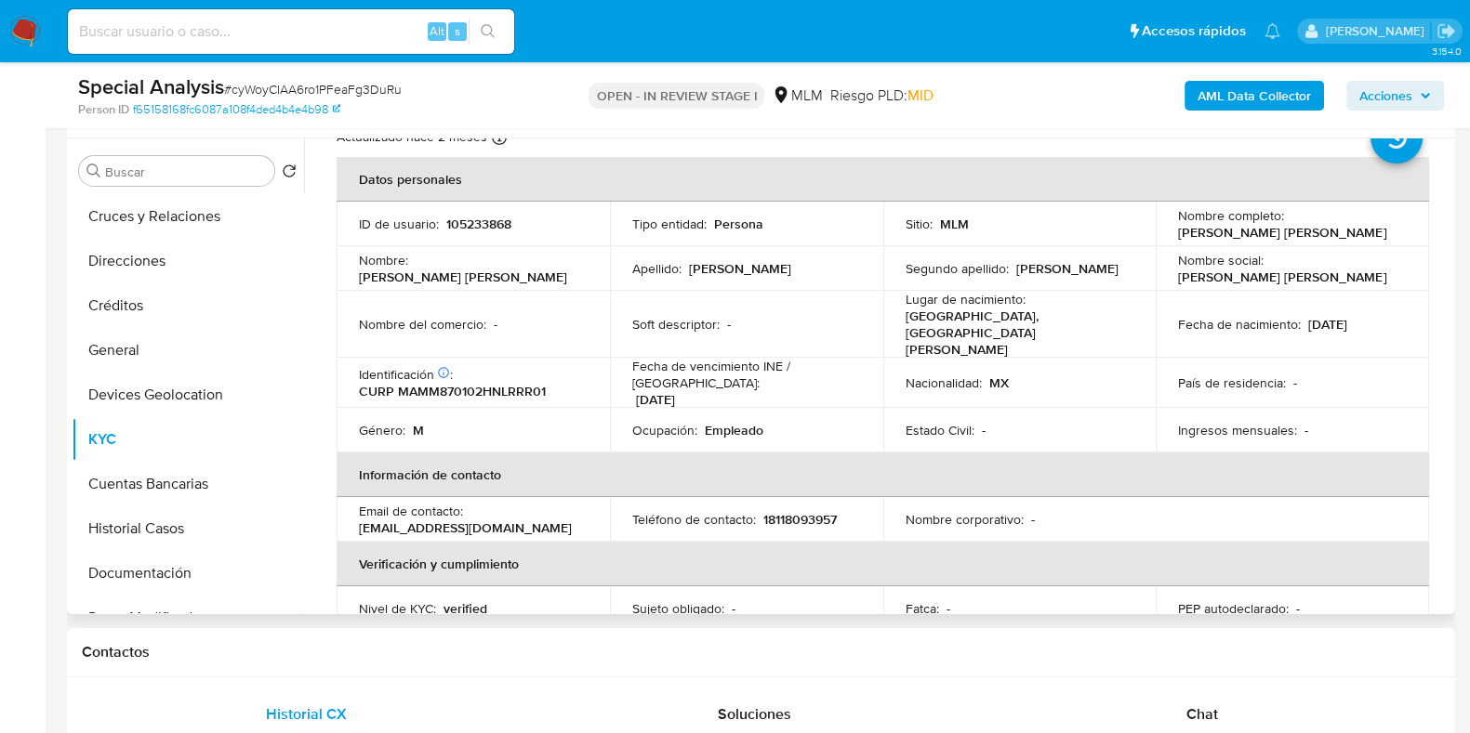
scroll to position [115, 0]
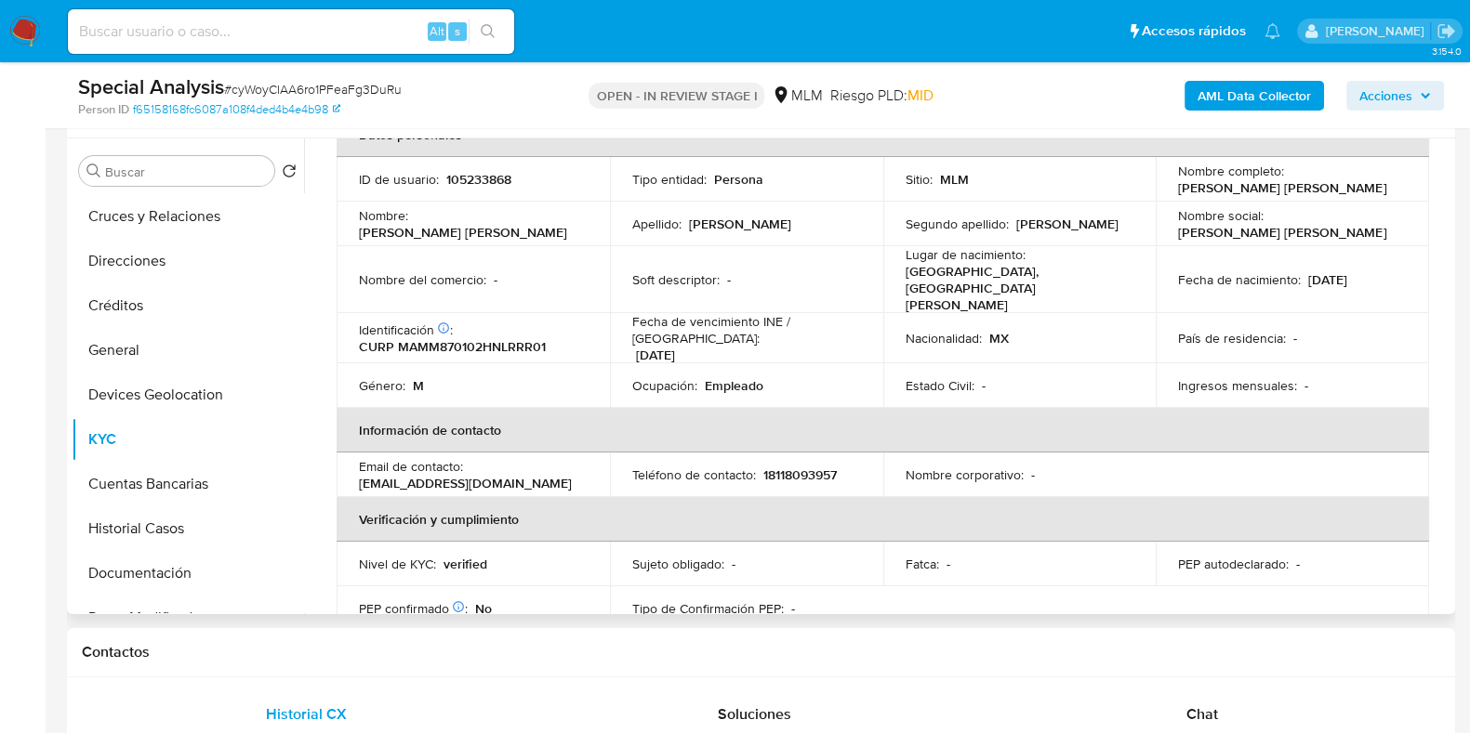
click at [806, 467] on p "18118093957" at bounding box center [799, 475] width 73 height 17
copy p "18118093957"
drag, startPoint x: 484, startPoint y: 450, endPoint x: 339, endPoint y: 450, distance: 145.0
click at [339, 453] on td "Email de contacto : difertools@gmail.com" at bounding box center [472, 475] width 273 height 45
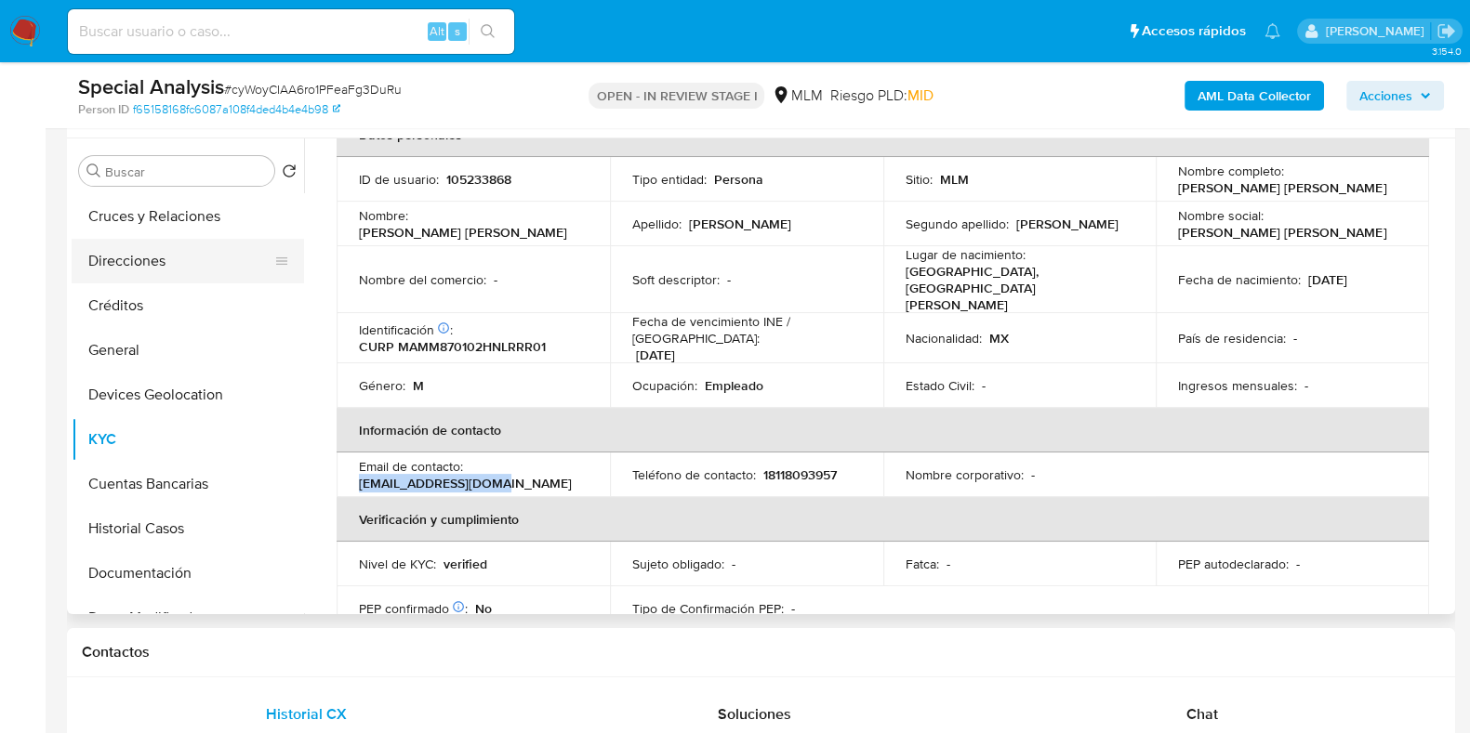
click at [167, 251] on button "Direcciones" at bounding box center [180, 261] width 217 height 45
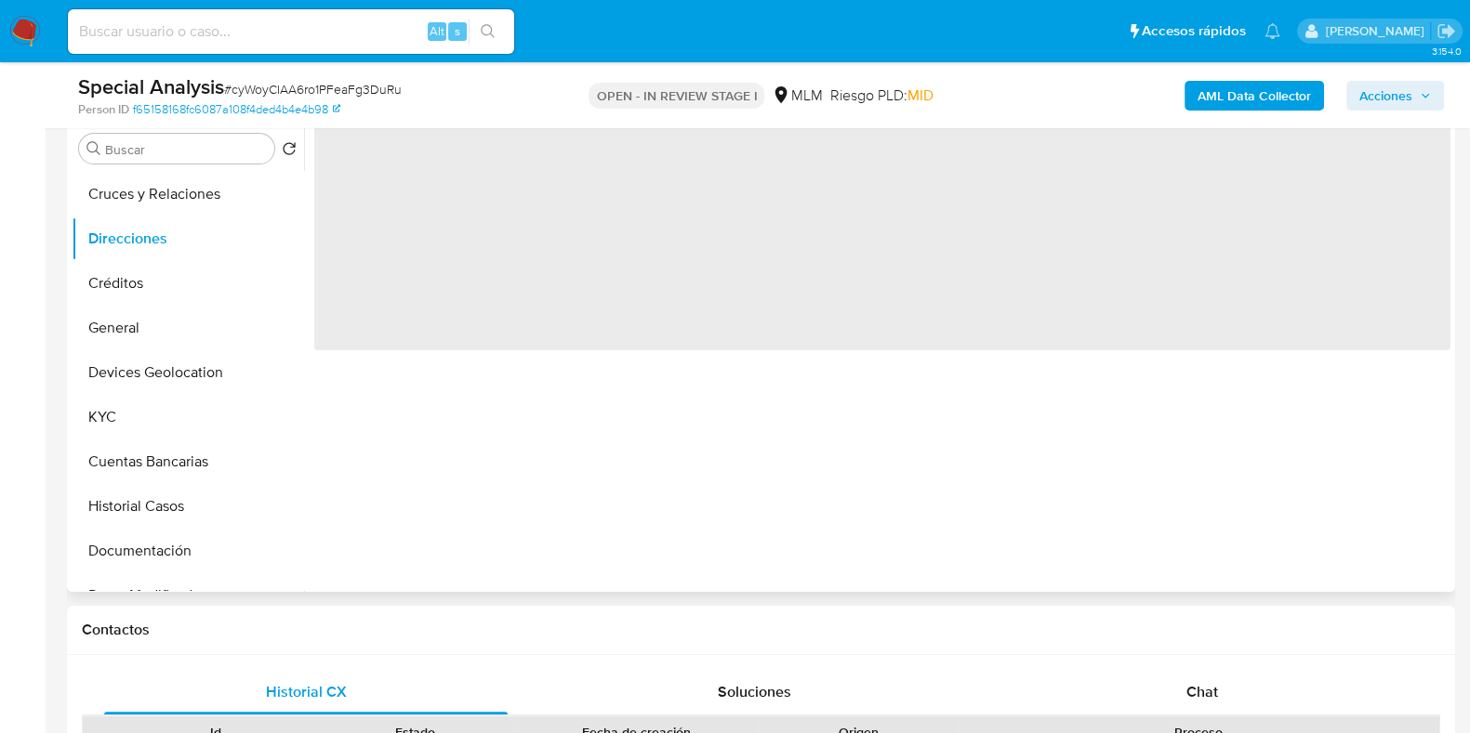
scroll to position [0, 0]
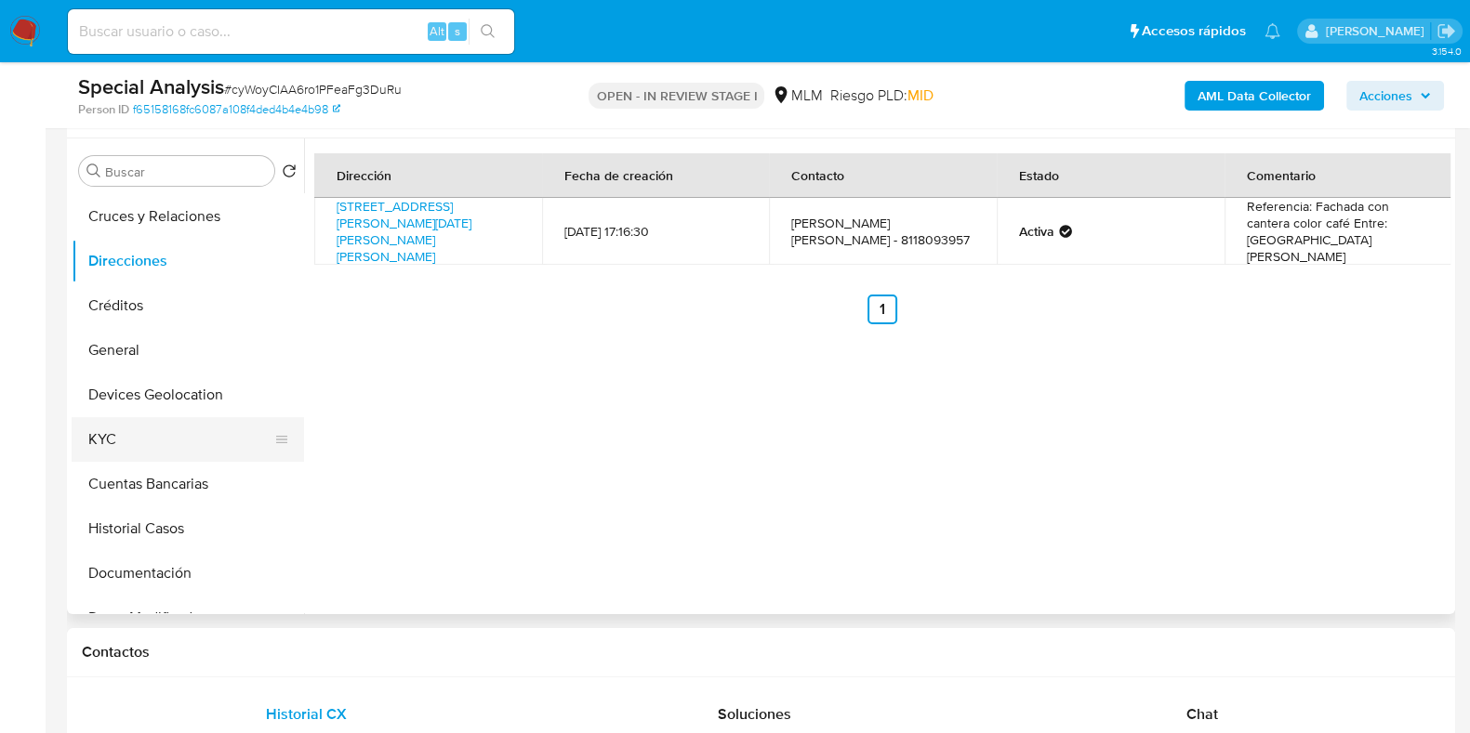
click at [195, 442] on button "KYC" at bounding box center [180, 439] width 217 height 45
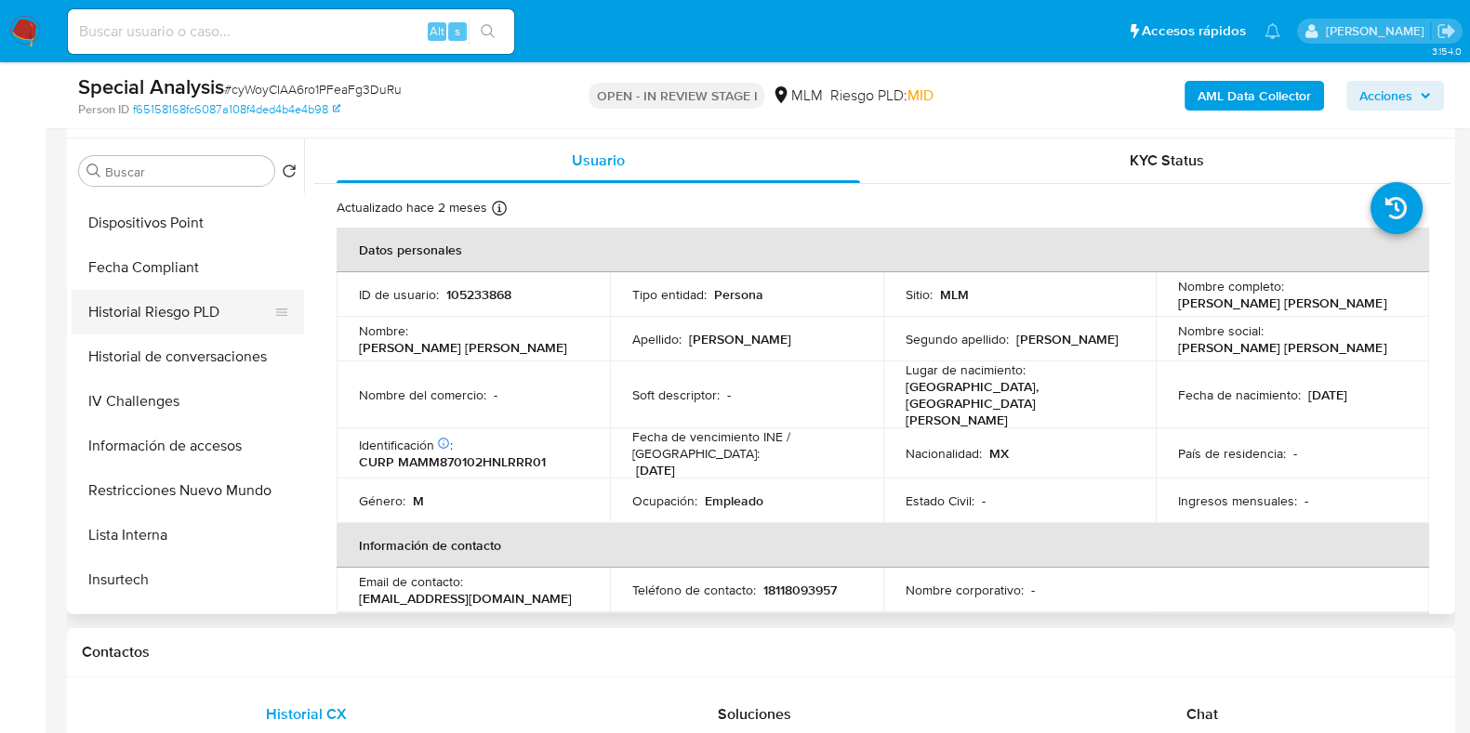
scroll to position [668, 0]
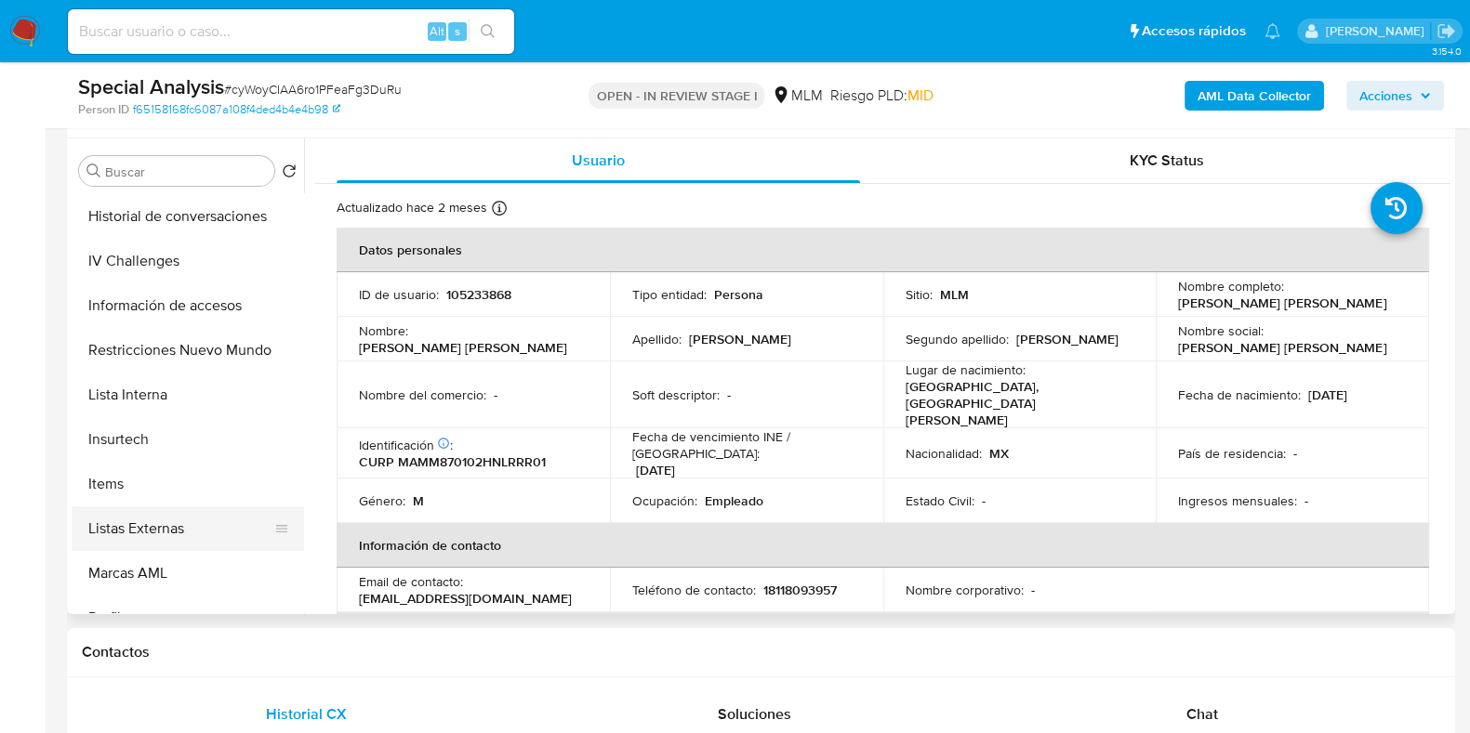
click at [137, 522] on button "Listas Externas" at bounding box center [180, 529] width 217 height 45
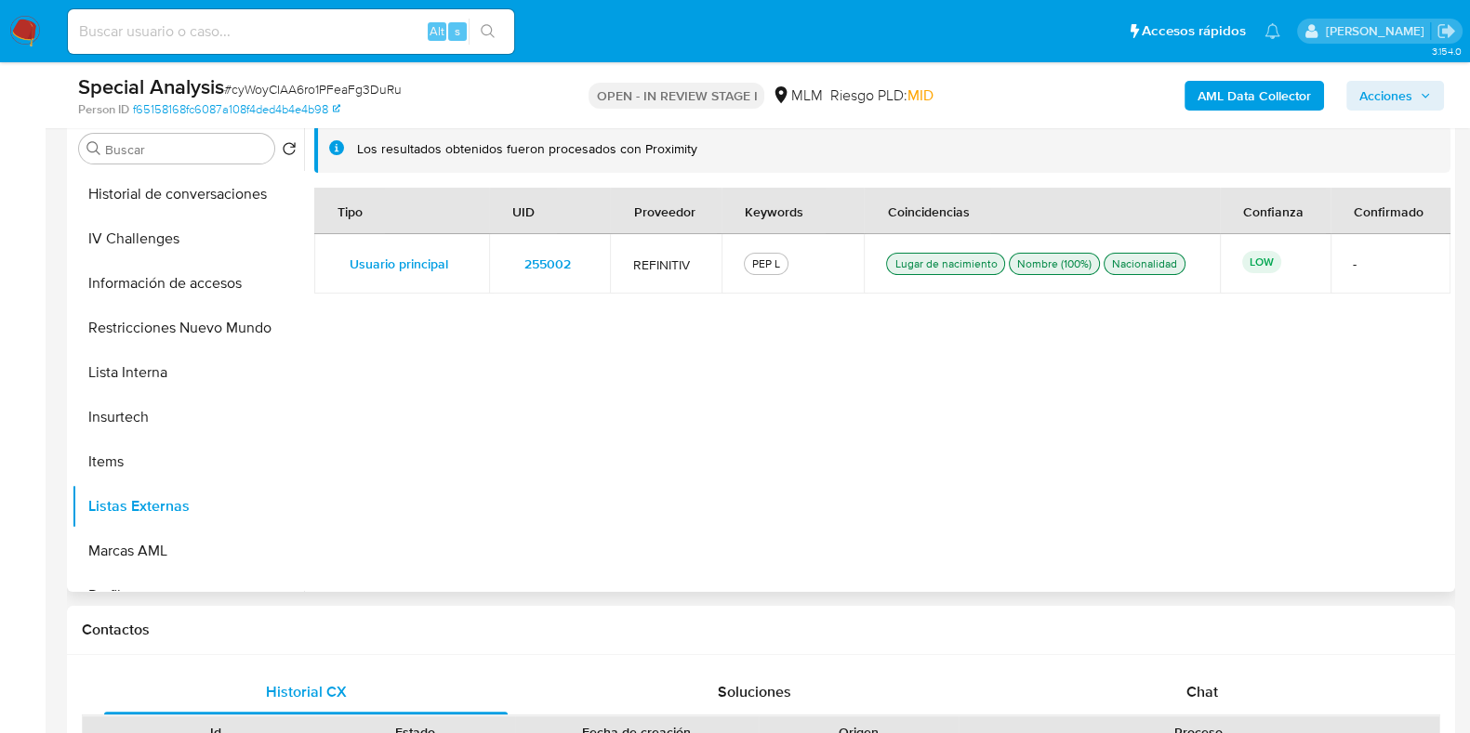
click at [547, 255] on span "255002" at bounding box center [547, 264] width 46 height 26
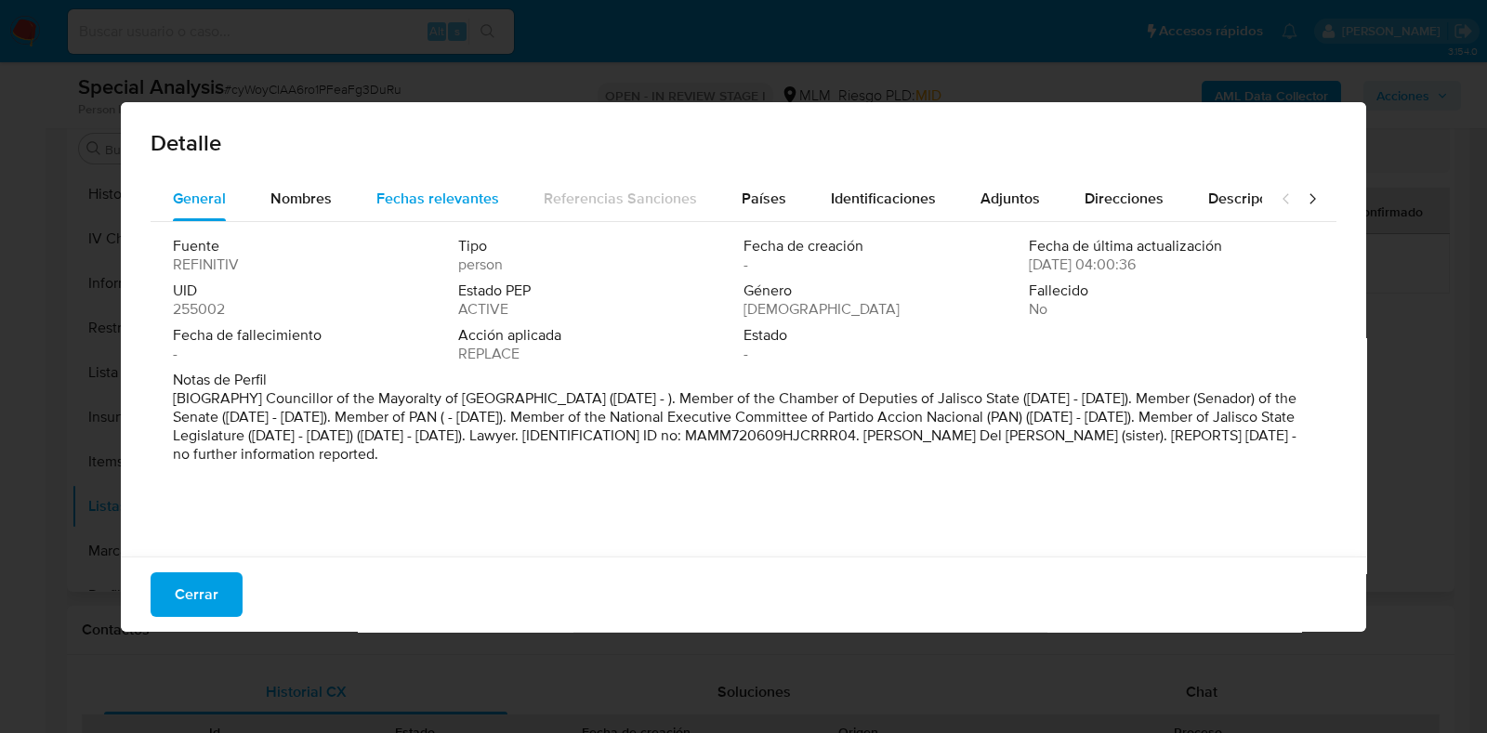
click at [409, 202] on span "Fechas relevantes" at bounding box center [437, 198] width 123 height 21
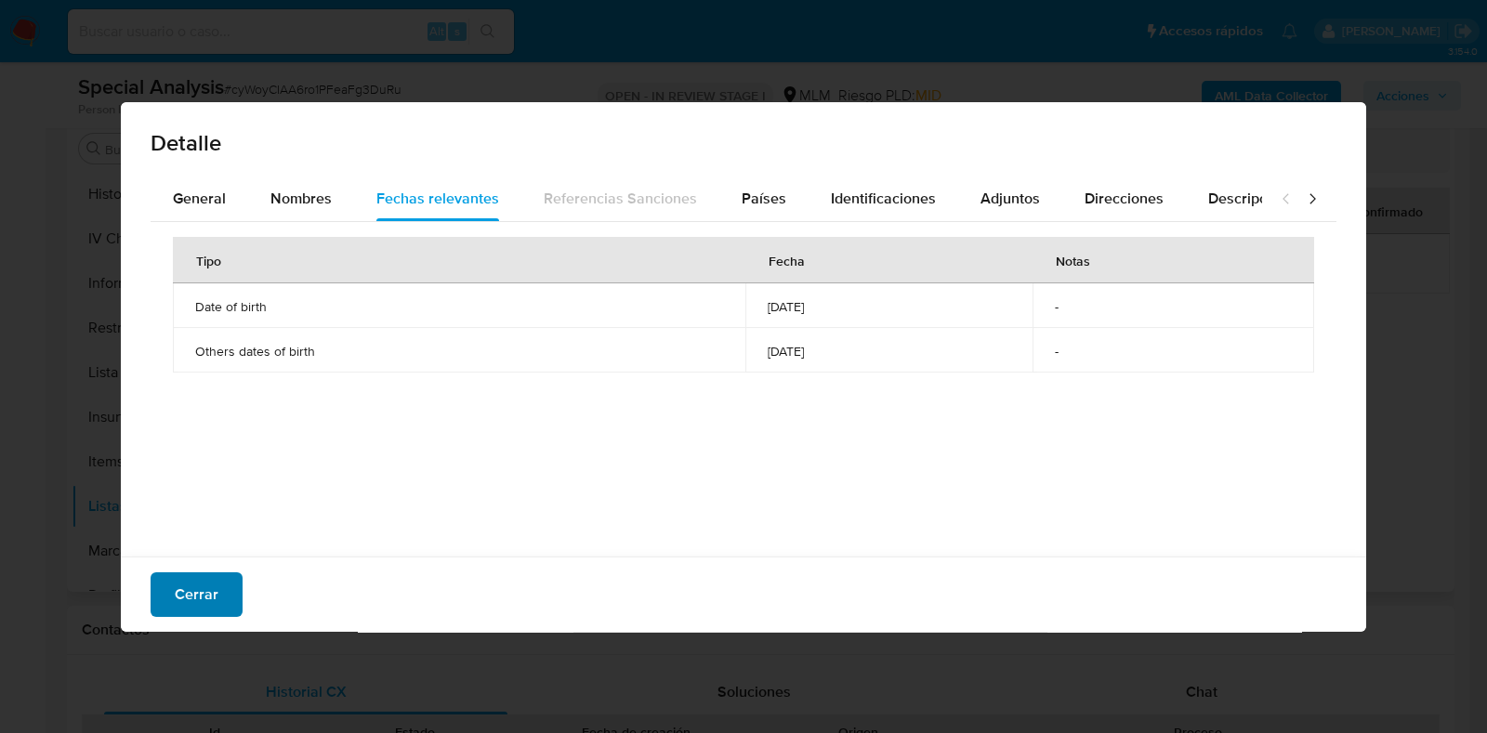
click at [196, 596] on span "Cerrar" at bounding box center [197, 594] width 44 height 41
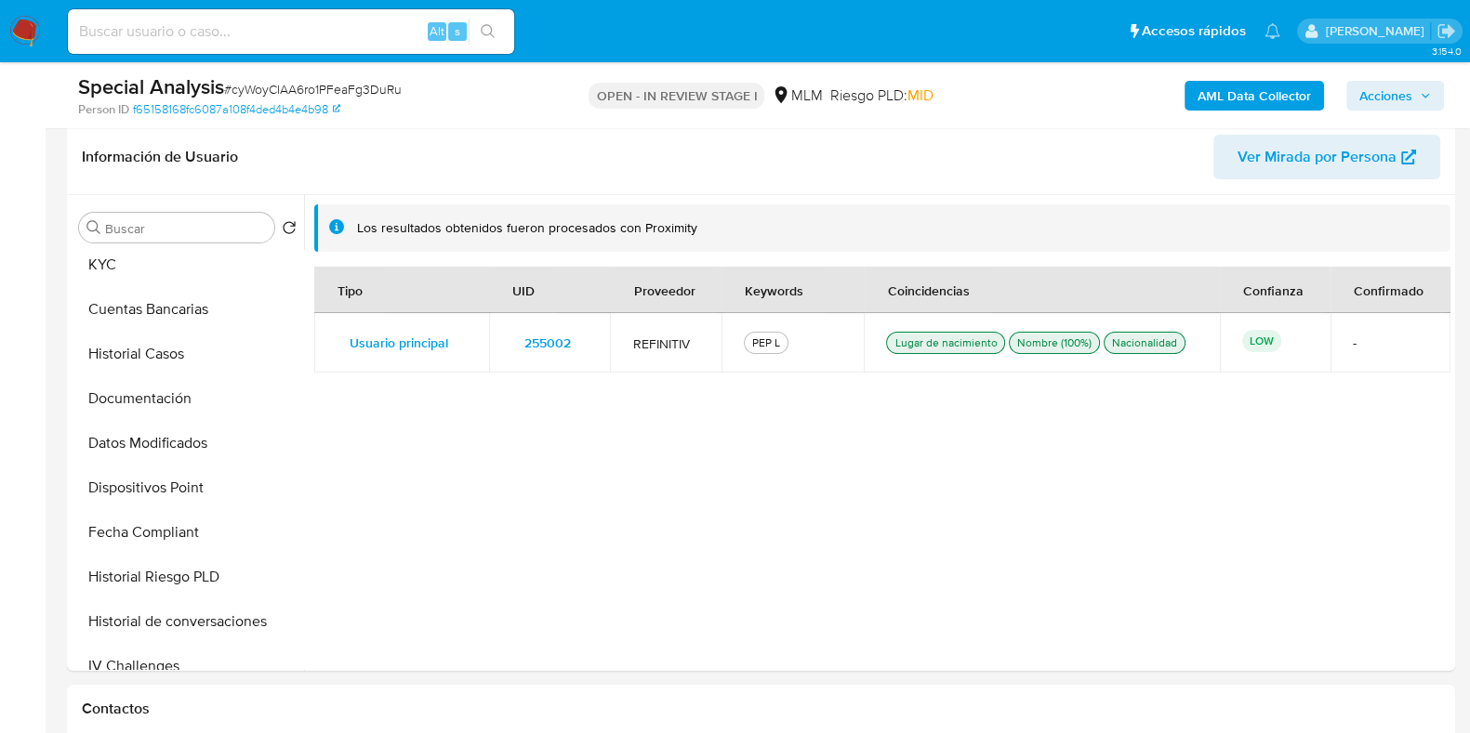
scroll to position [349, 0]
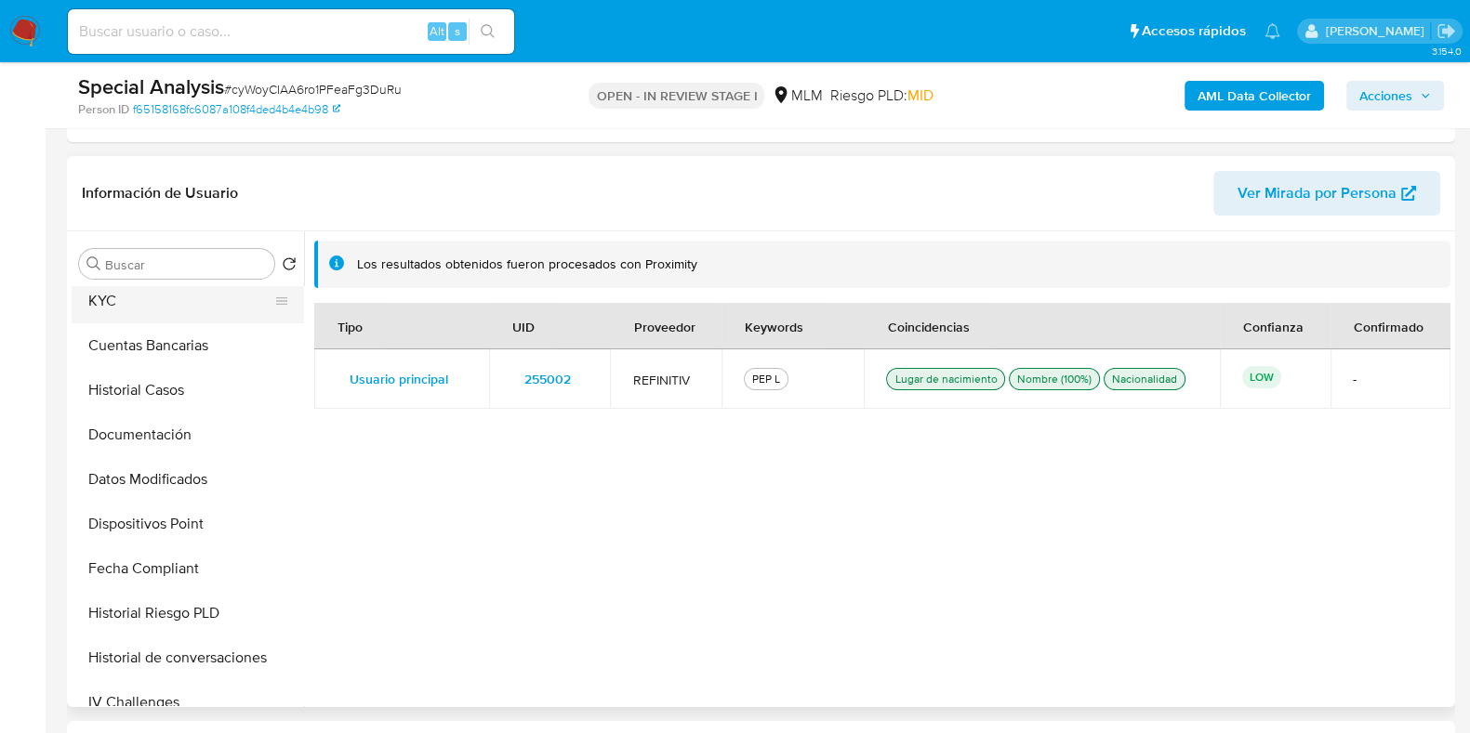
click at [116, 306] on button "KYC" at bounding box center [180, 301] width 217 height 45
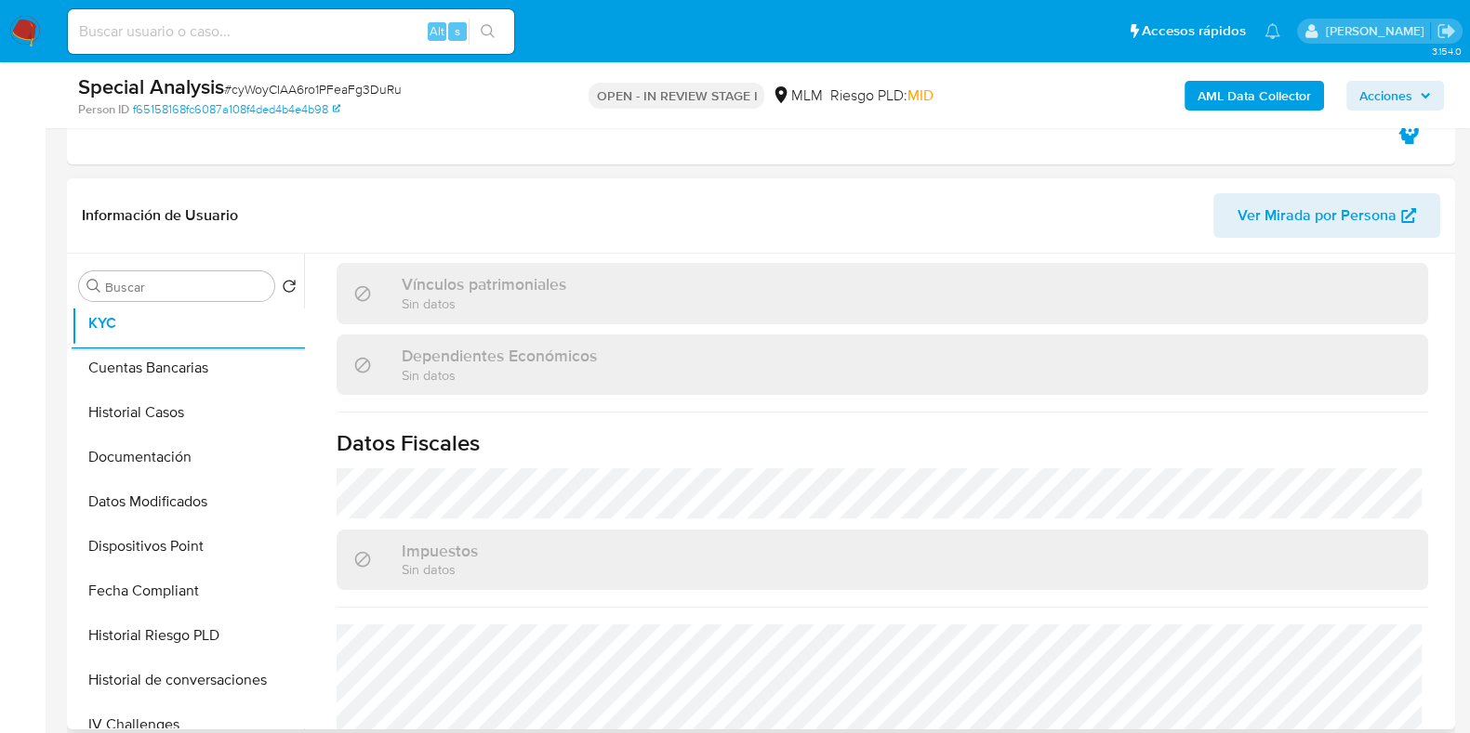
scroll to position [916, 0]
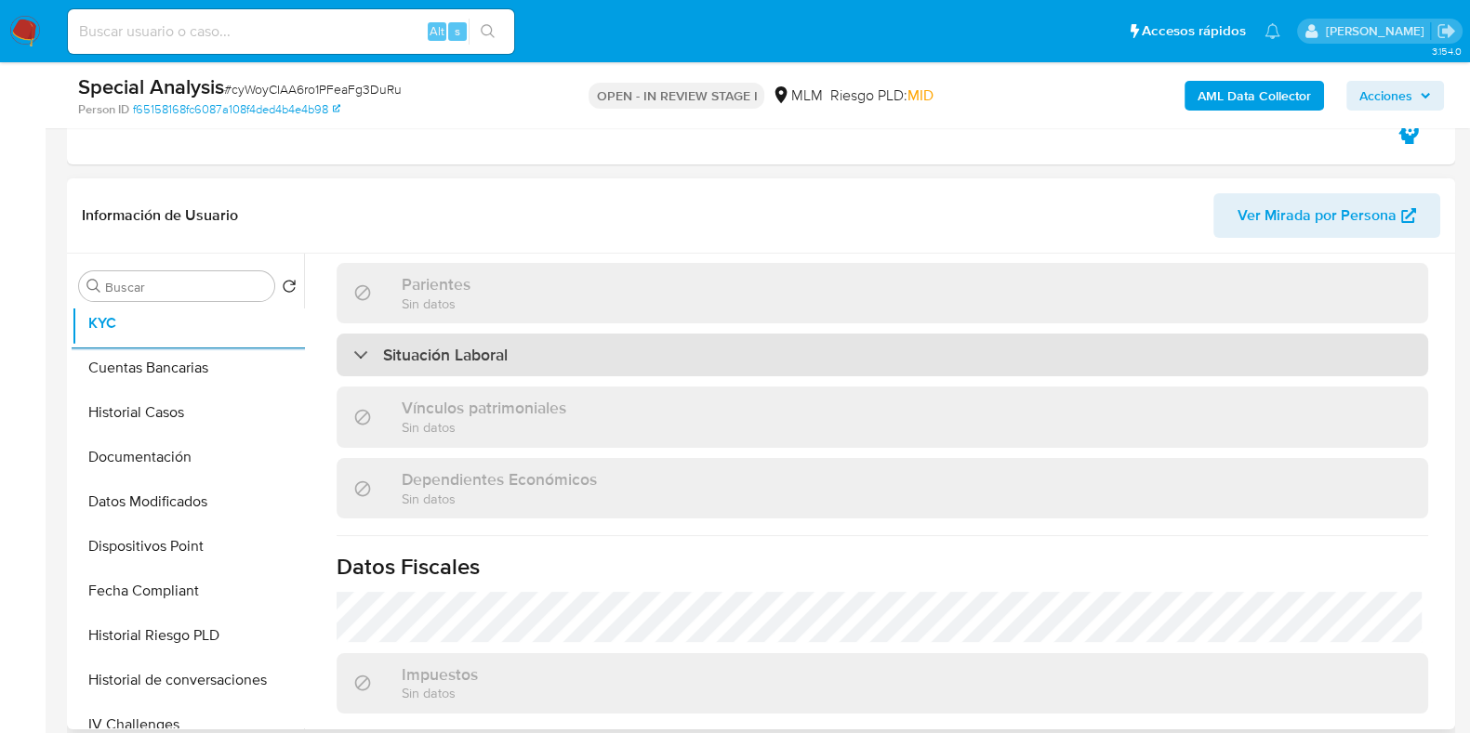
click at [502, 338] on div "Situación Laboral" at bounding box center [881, 355] width 1091 height 43
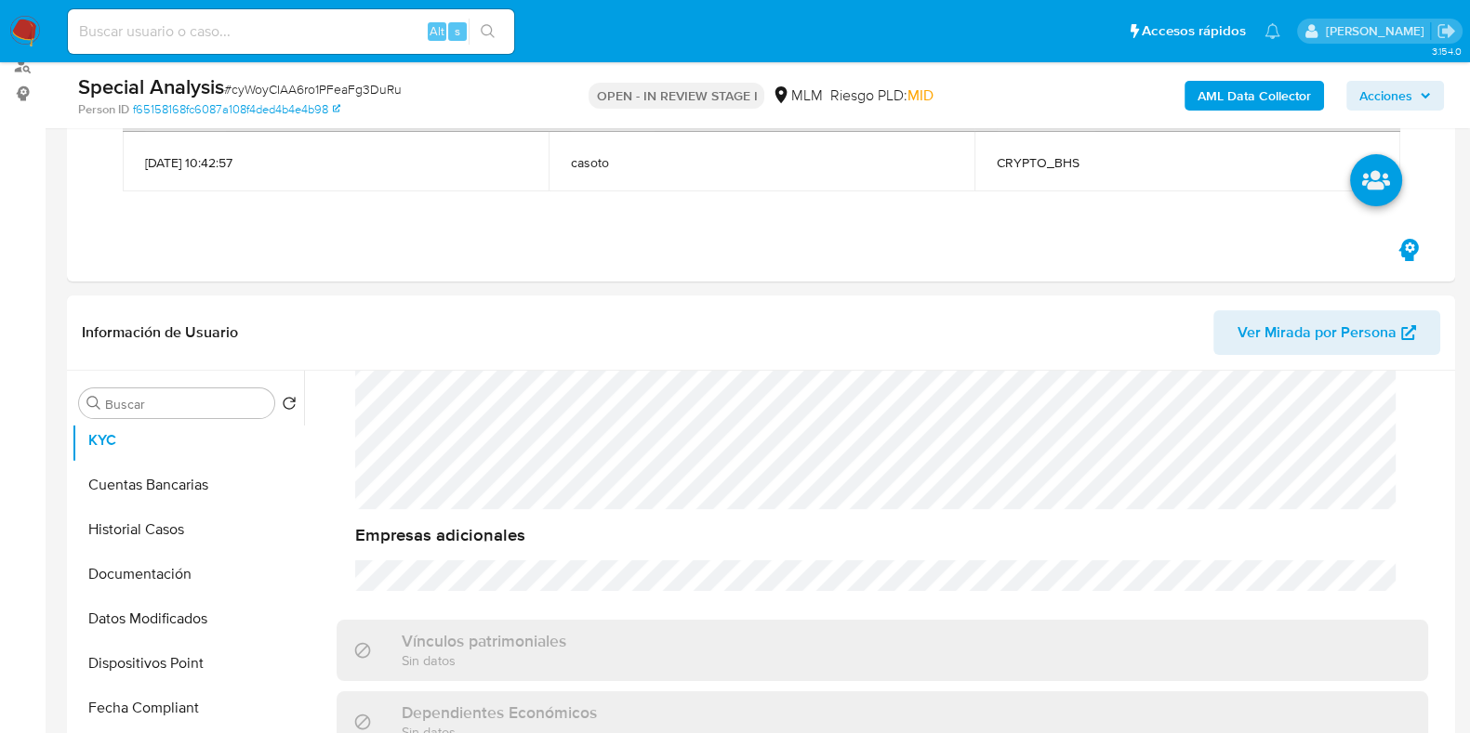
scroll to position [954, 0]
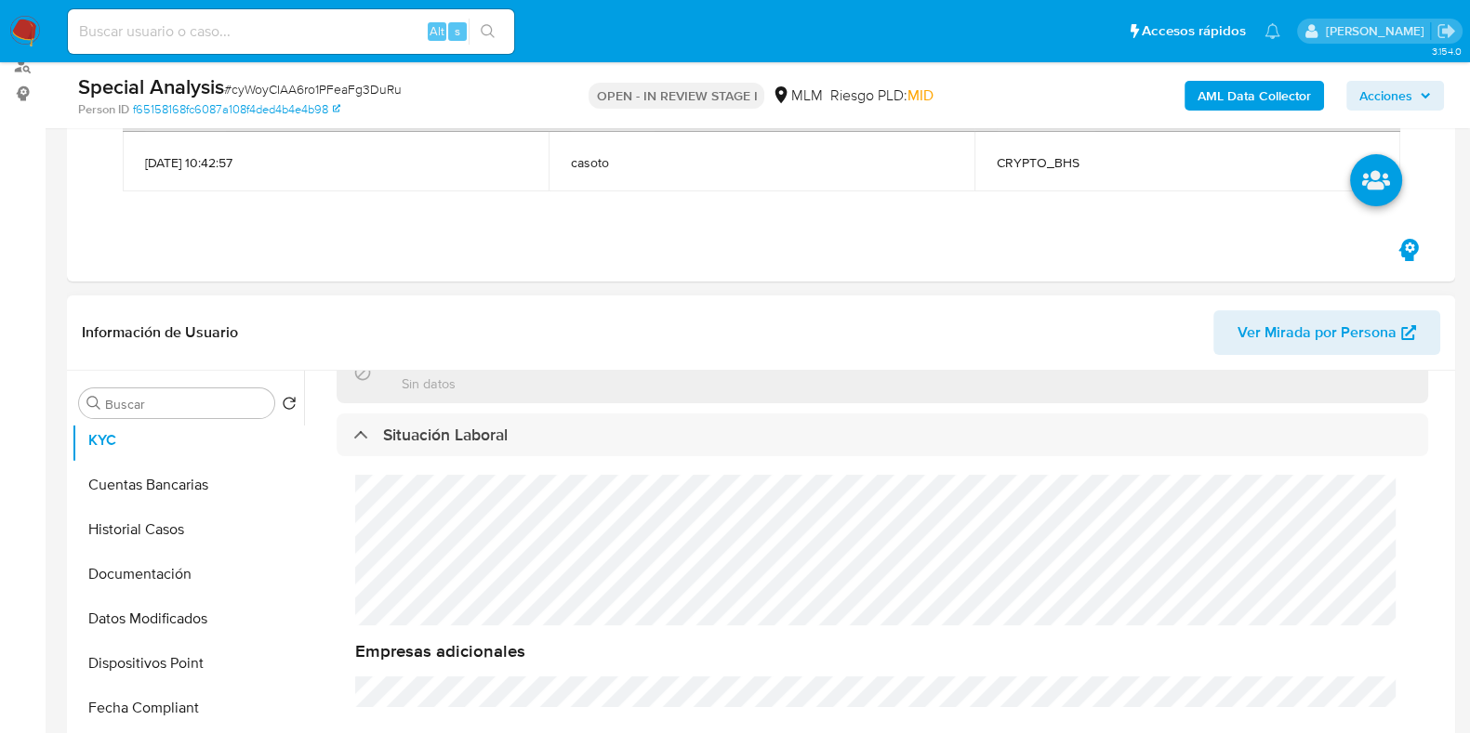
click at [353, 477] on div "Empresas adicionales" at bounding box center [881, 591] width 1091 height 270
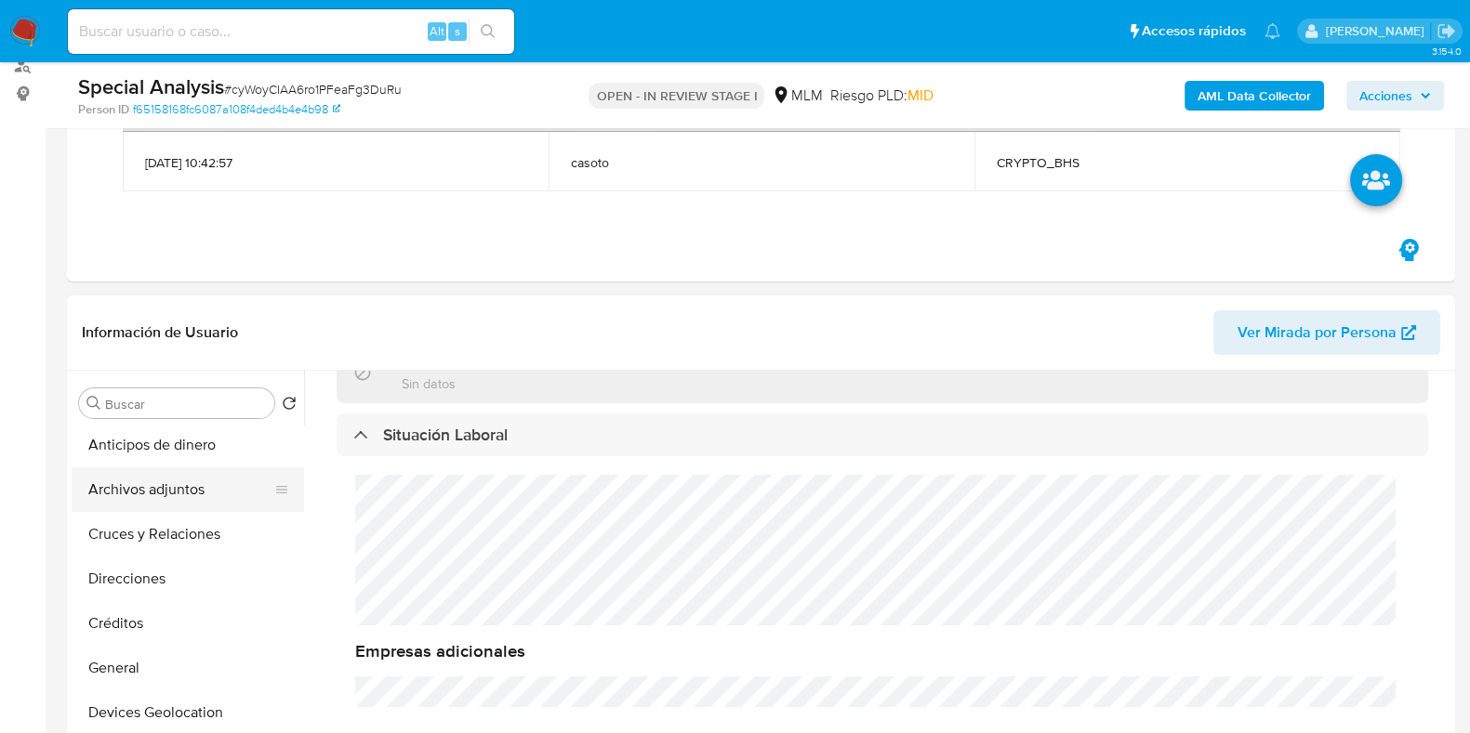
scroll to position [0, 0]
click at [154, 499] on button "Archivos adjuntos" at bounding box center [180, 492] width 217 height 45
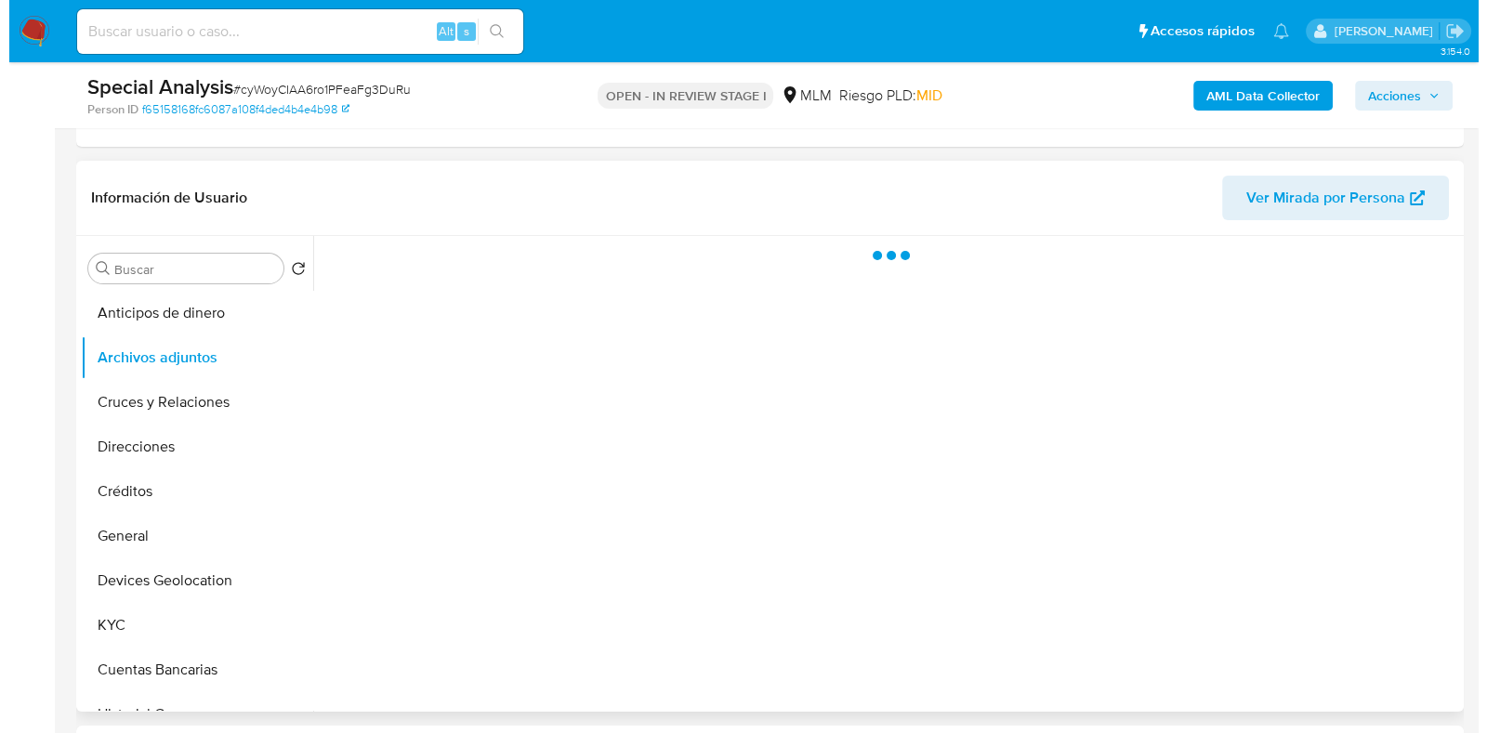
scroll to position [349, 0]
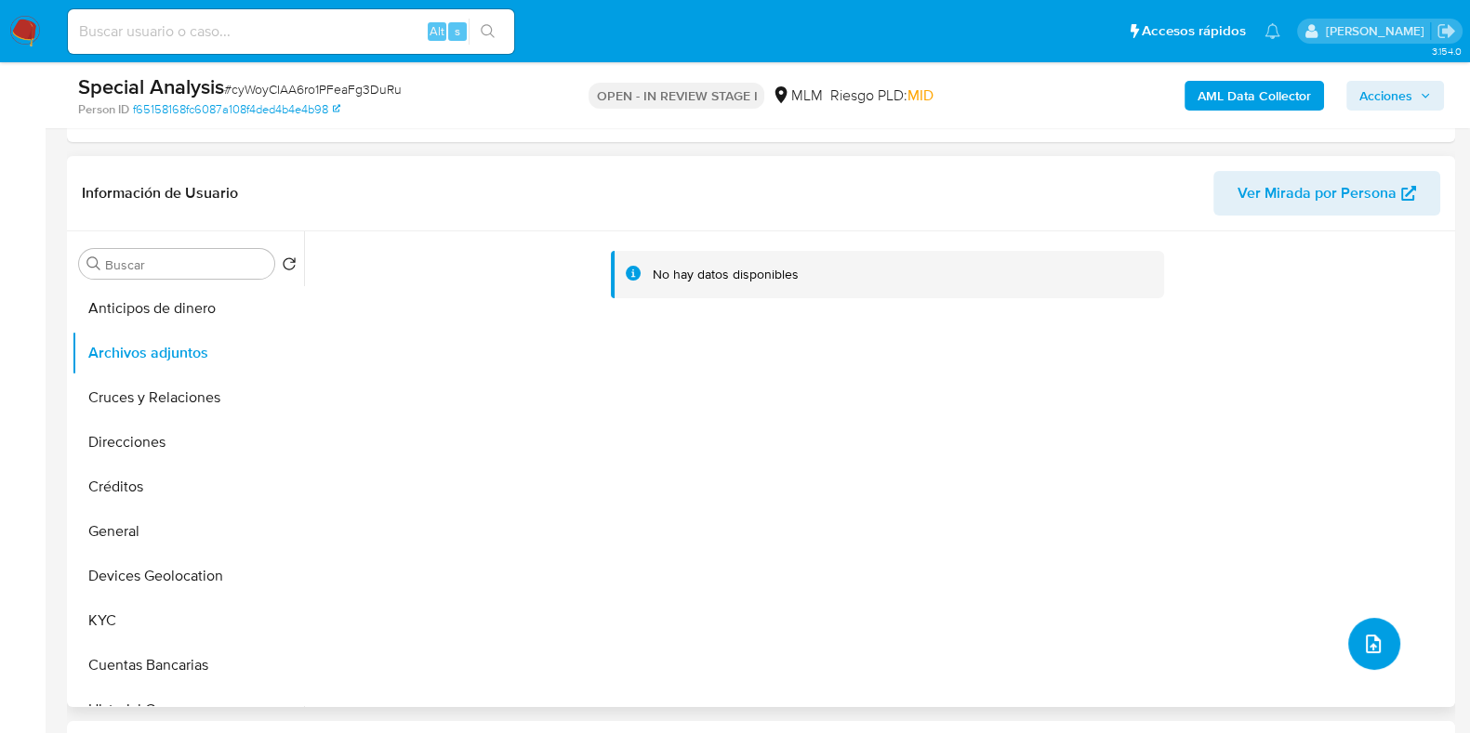
click at [1357, 620] on button "upload-file" at bounding box center [1374, 644] width 52 height 52
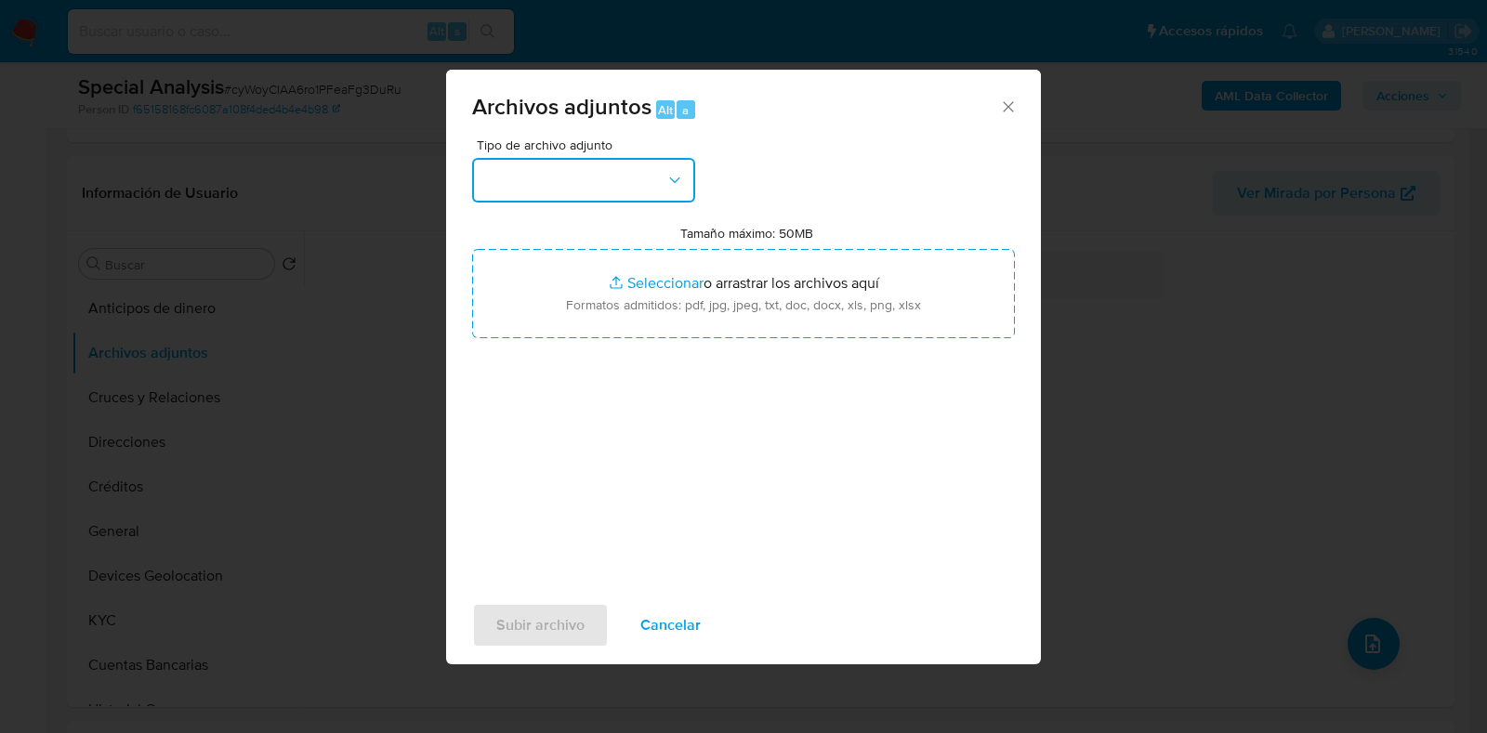
click at [593, 195] on button "button" at bounding box center [583, 180] width 223 height 45
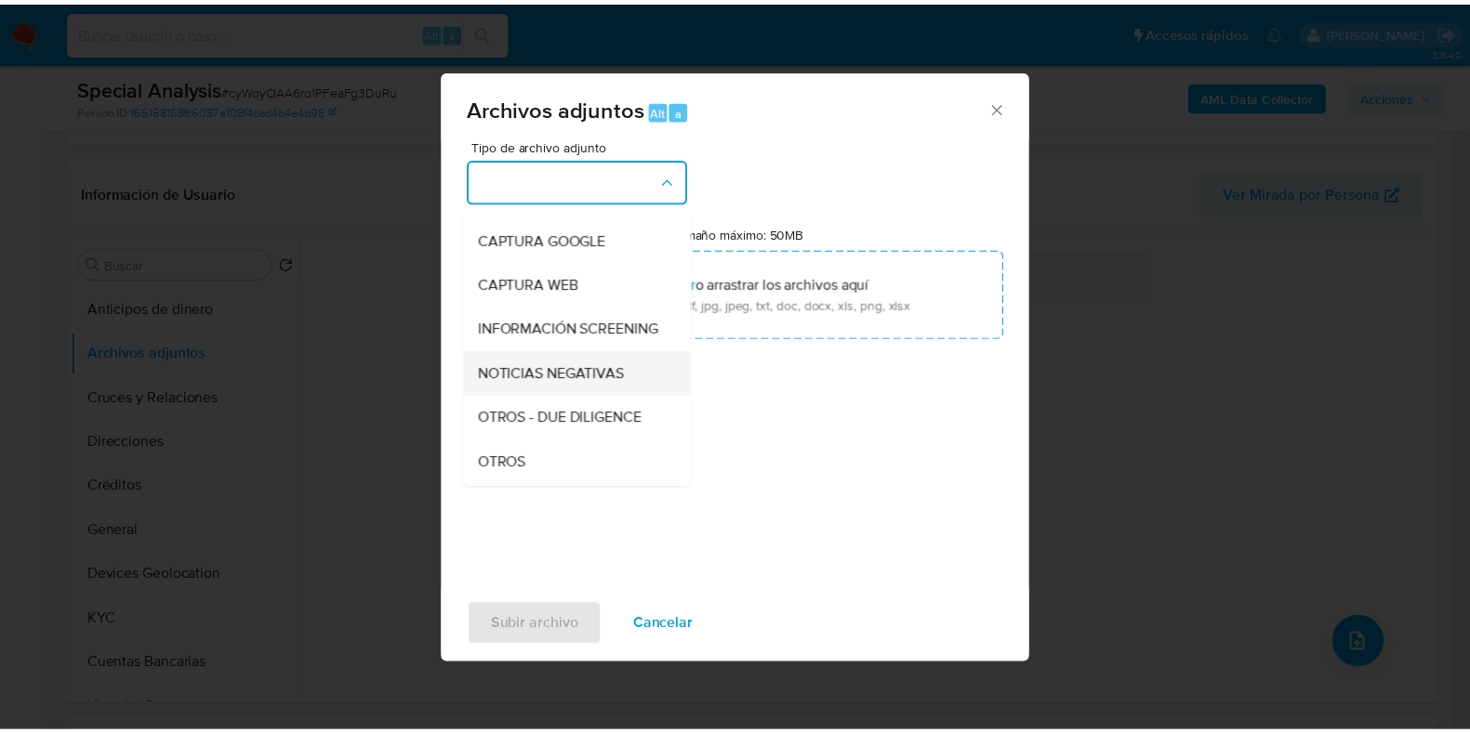
scroll to position [115, 0]
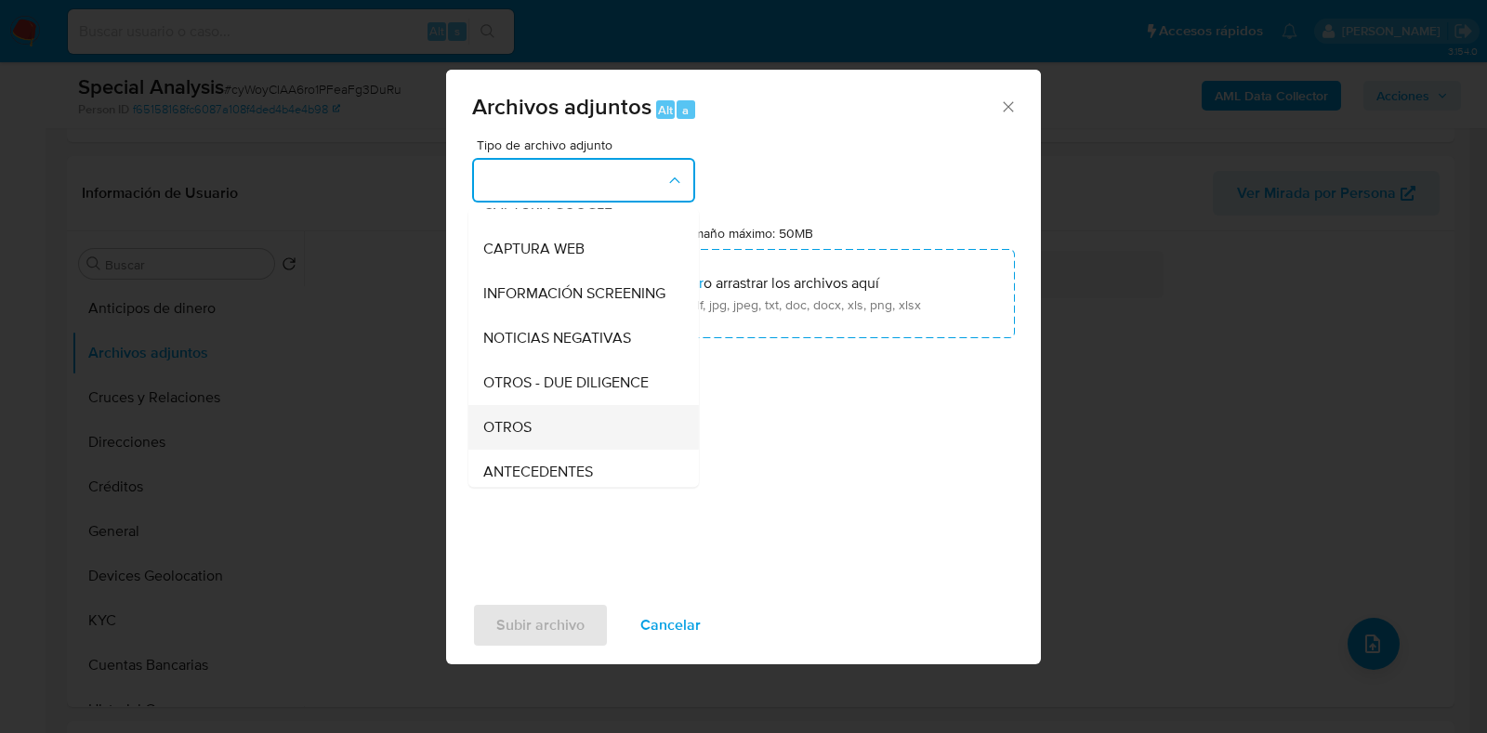
click at [505, 437] on span "OTROS" at bounding box center [507, 427] width 48 height 19
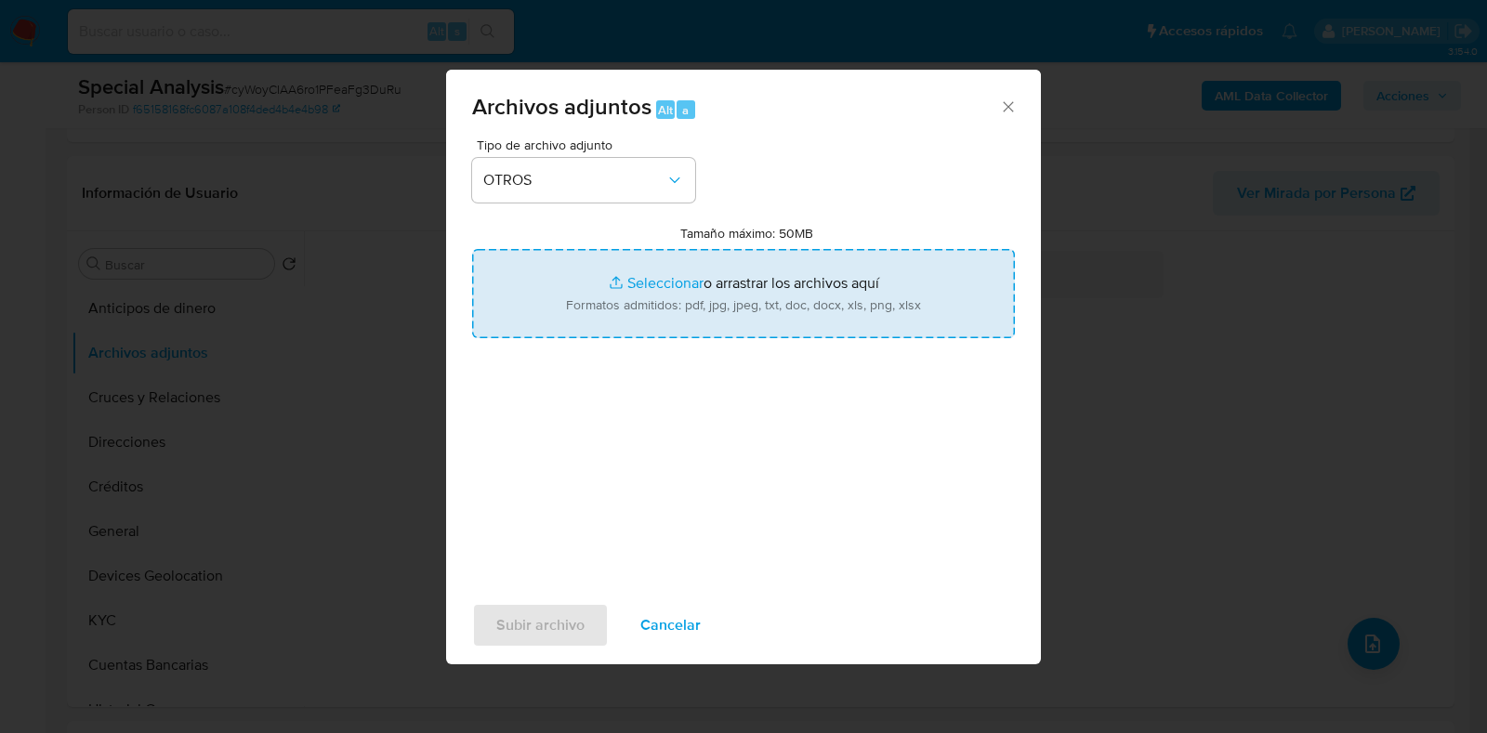
click at [638, 287] on input "Tamaño máximo: 50MB Seleccionar archivos" at bounding box center [743, 293] width 543 height 89
type input "C:\fakepath\105233868_Jose Maria Martinez Martinez_JUN2025.pdf"
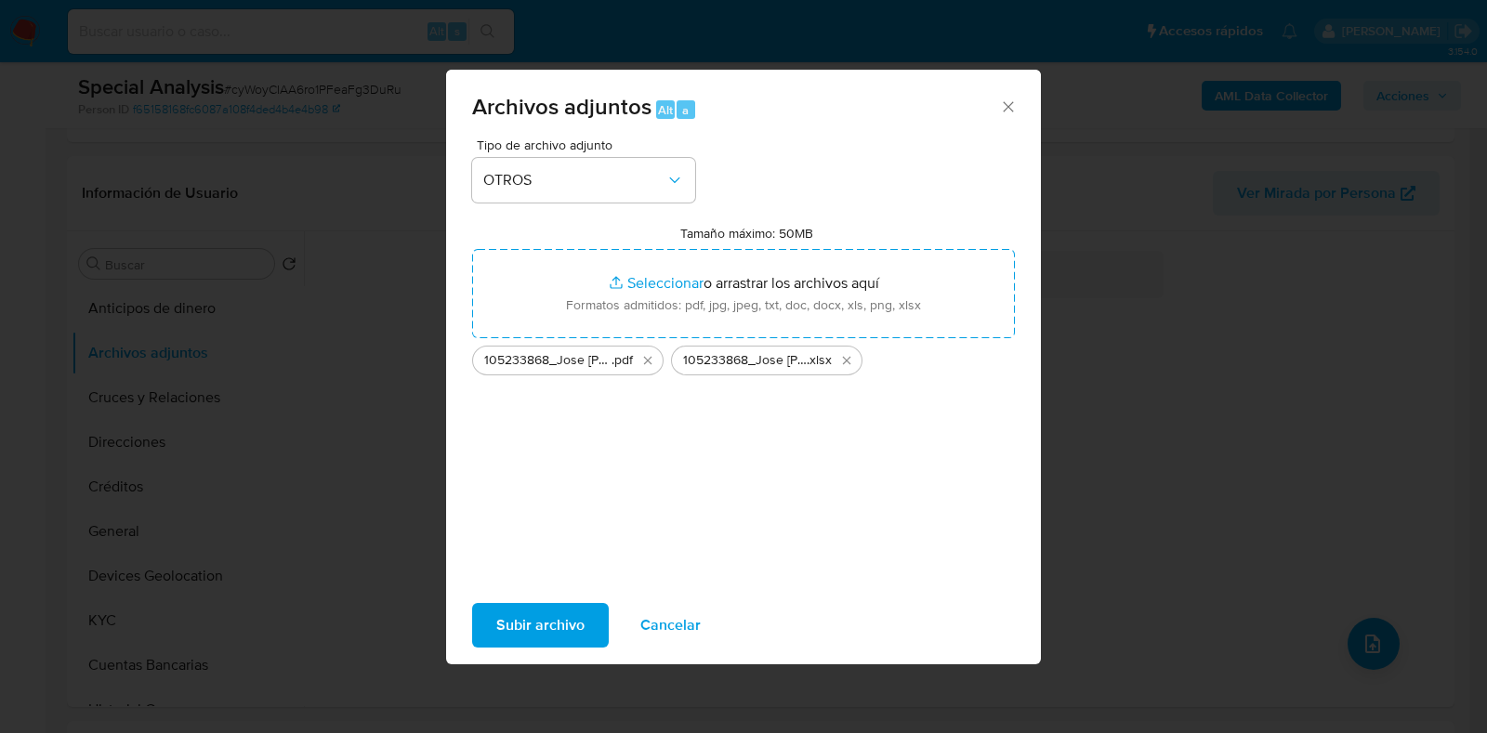
click at [575, 615] on span "Subir archivo" at bounding box center [540, 625] width 88 height 41
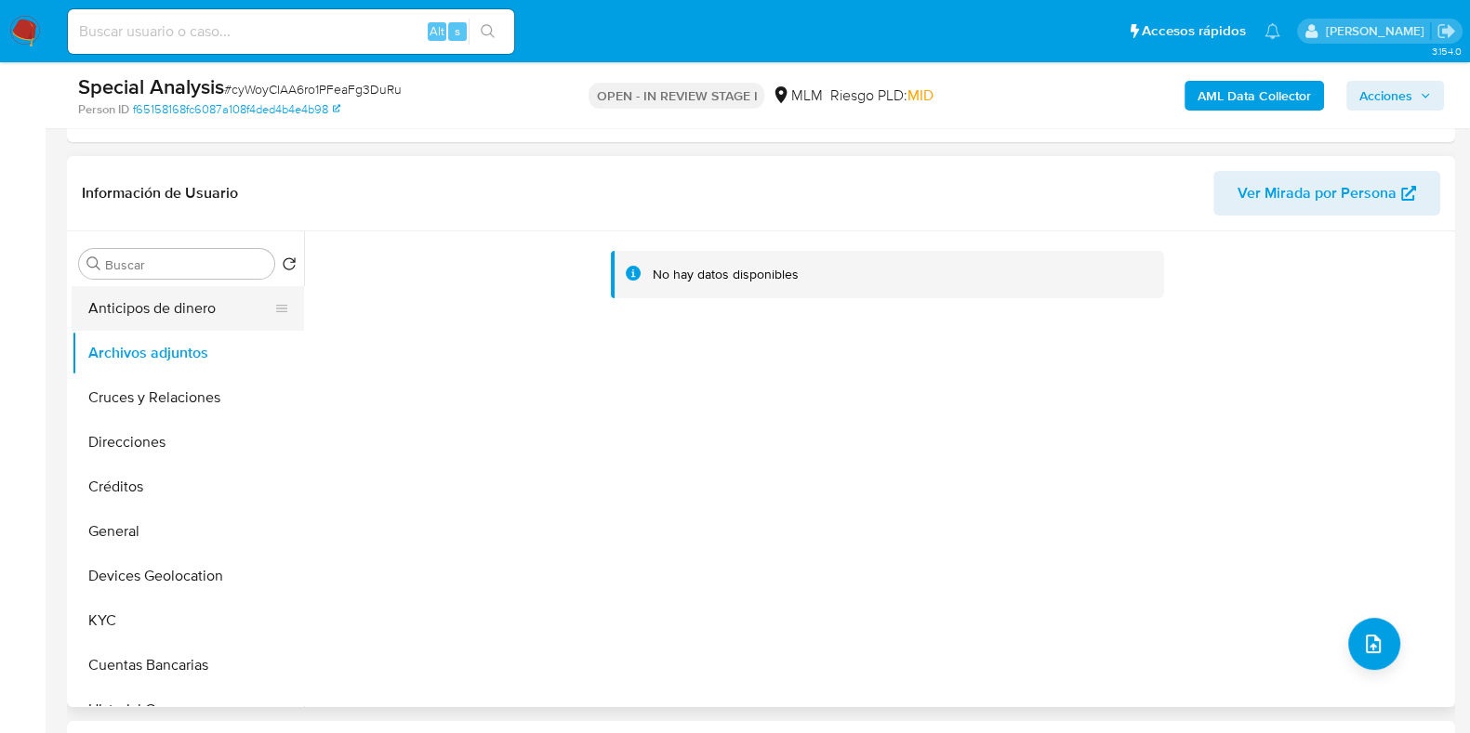
click at [204, 321] on button "Anticipos de dinero" at bounding box center [180, 308] width 217 height 45
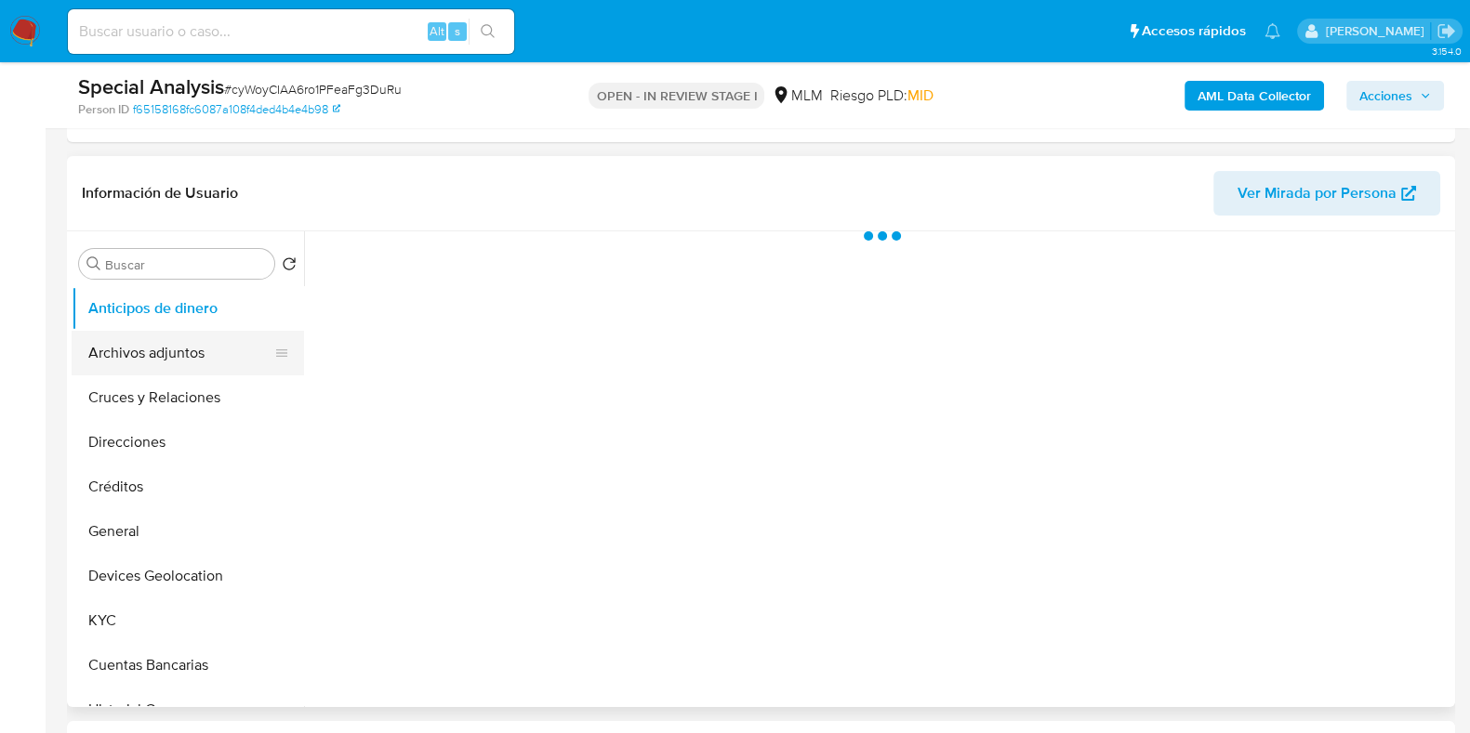
click at [158, 362] on button "Archivos adjuntos" at bounding box center [180, 353] width 217 height 45
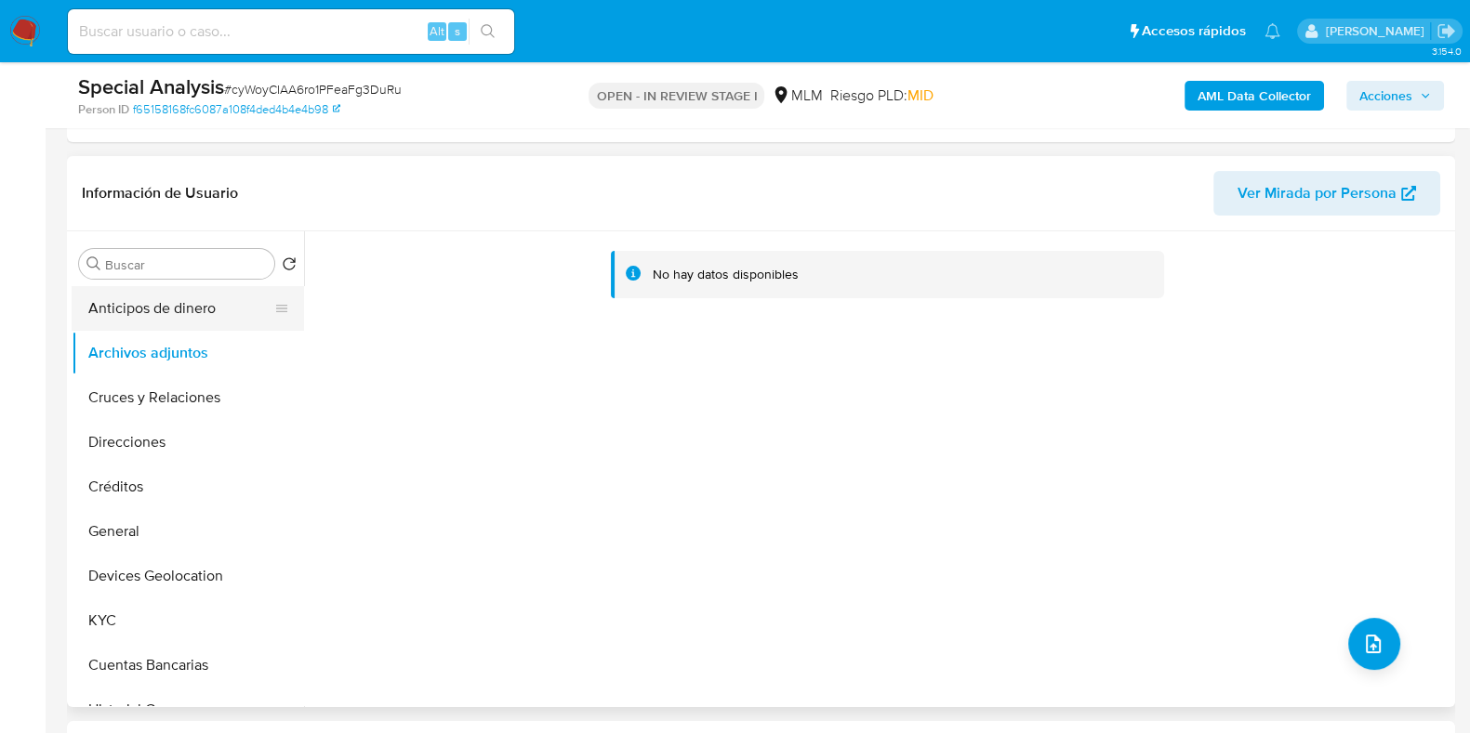
click at [165, 327] on button "Anticipos de dinero" at bounding box center [180, 308] width 217 height 45
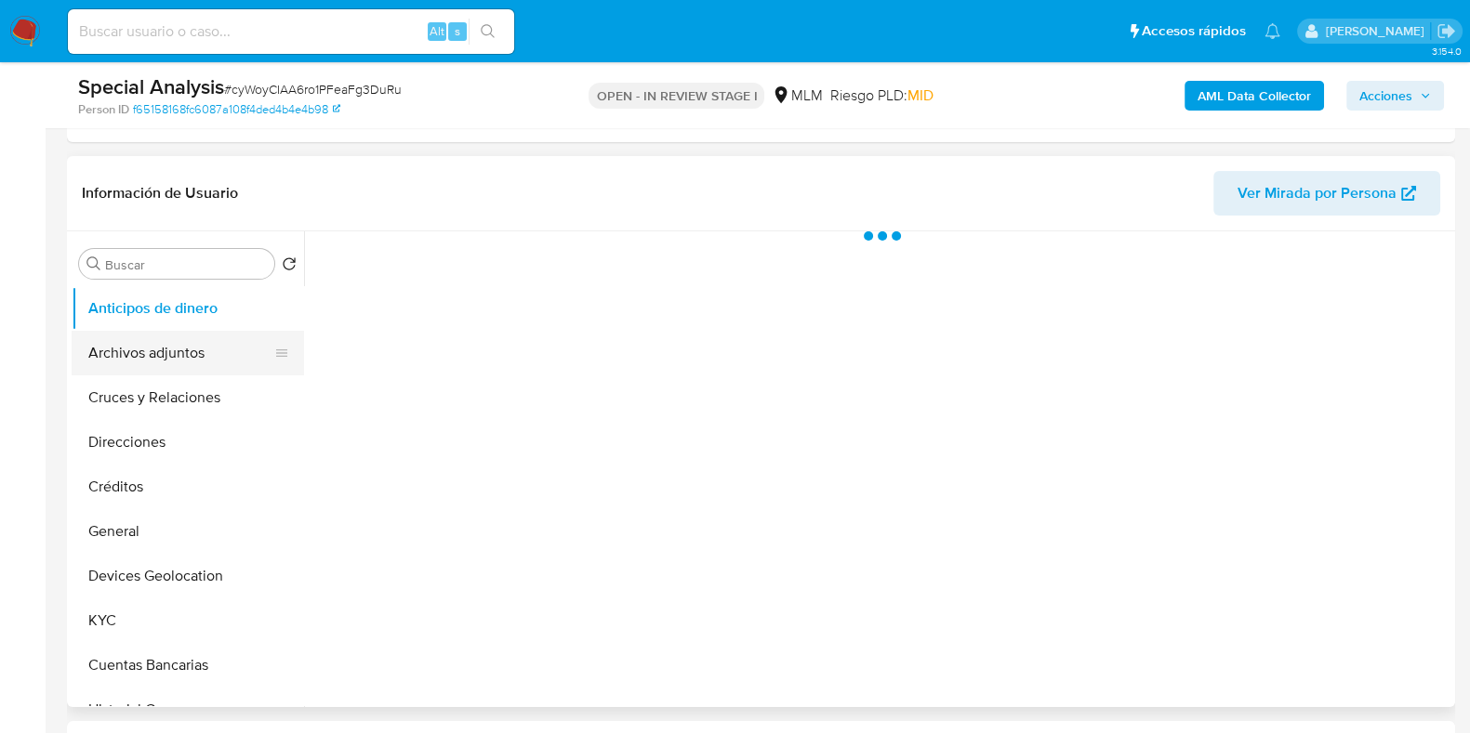
click at [147, 352] on button "Archivos adjuntos" at bounding box center [180, 353] width 217 height 45
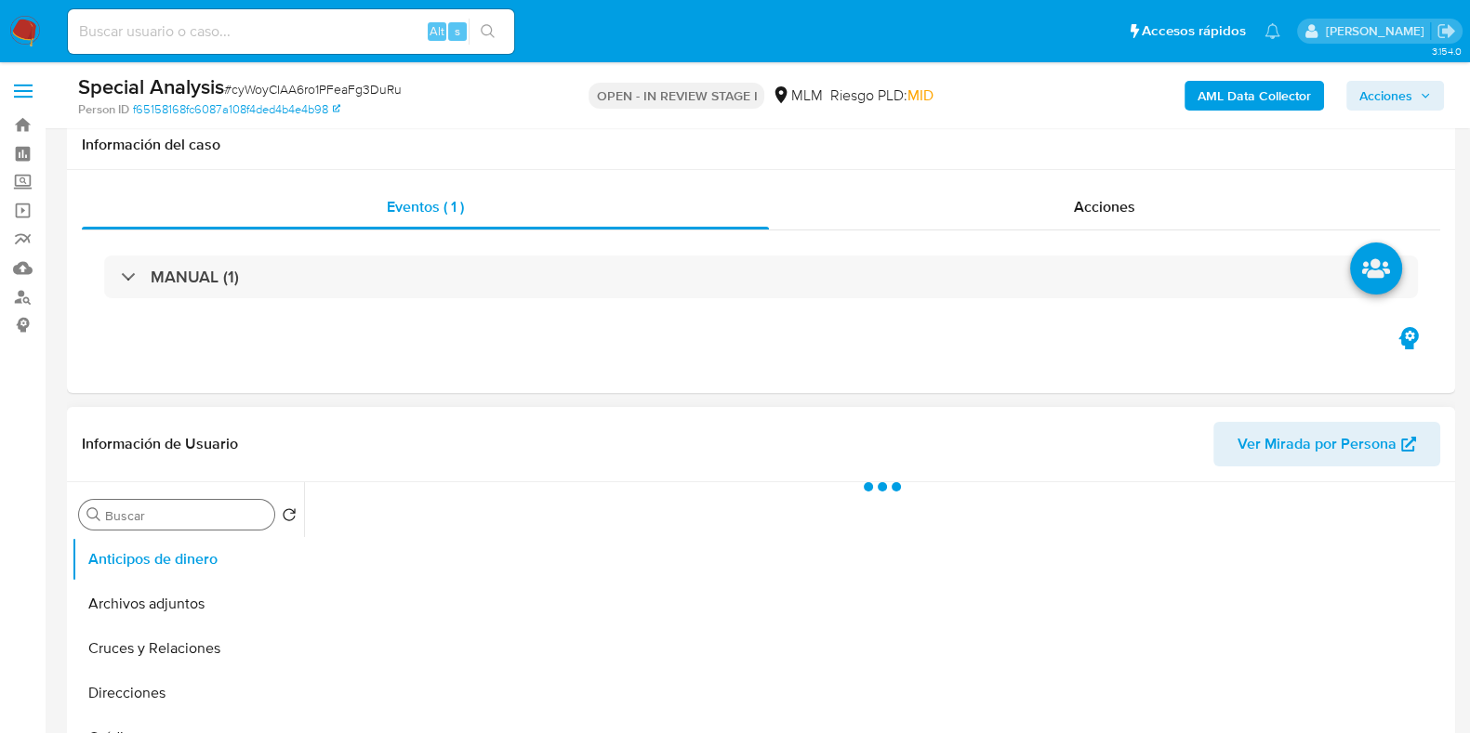
scroll to position [115, 0]
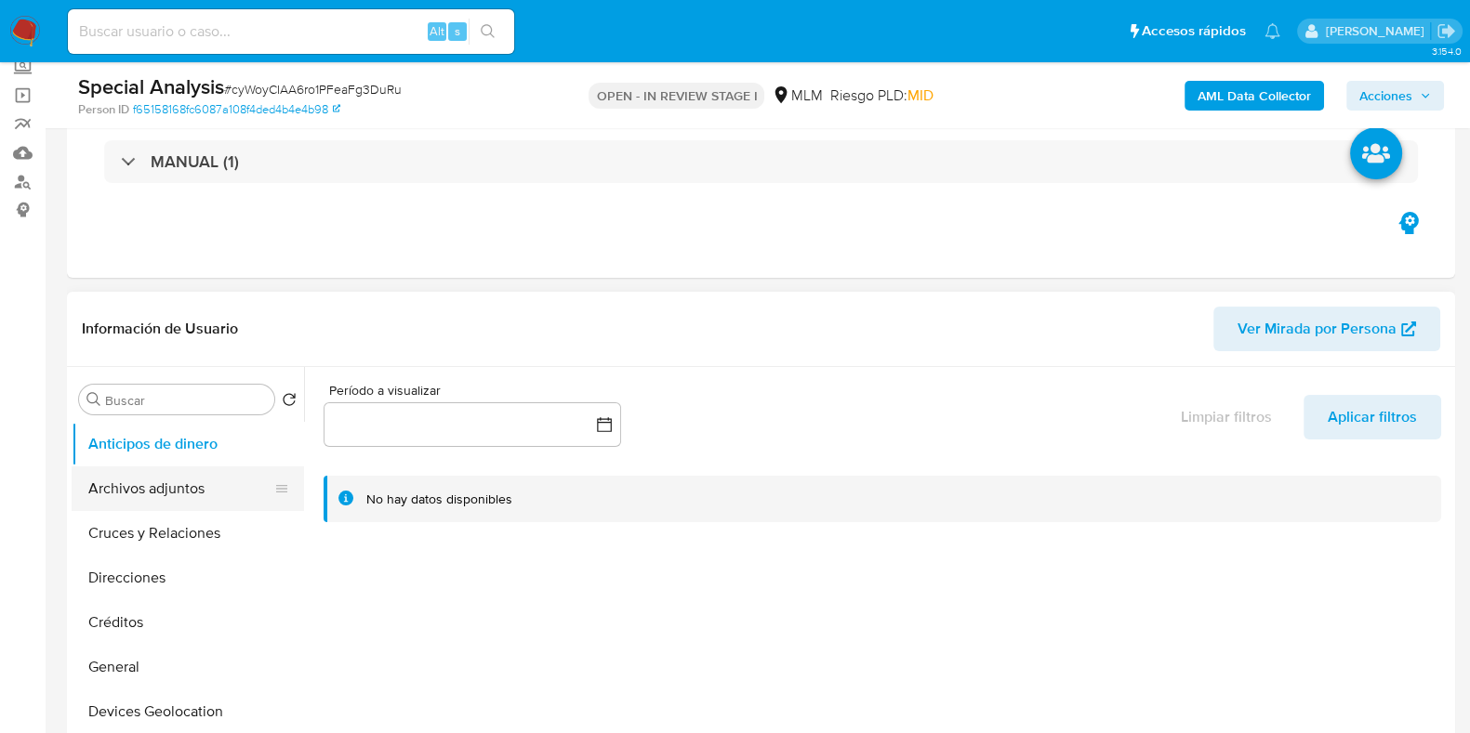
click at [149, 486] on button "Archivos adjuntos" at bounding box center [180, 489] width 217 height 45
select select "10"
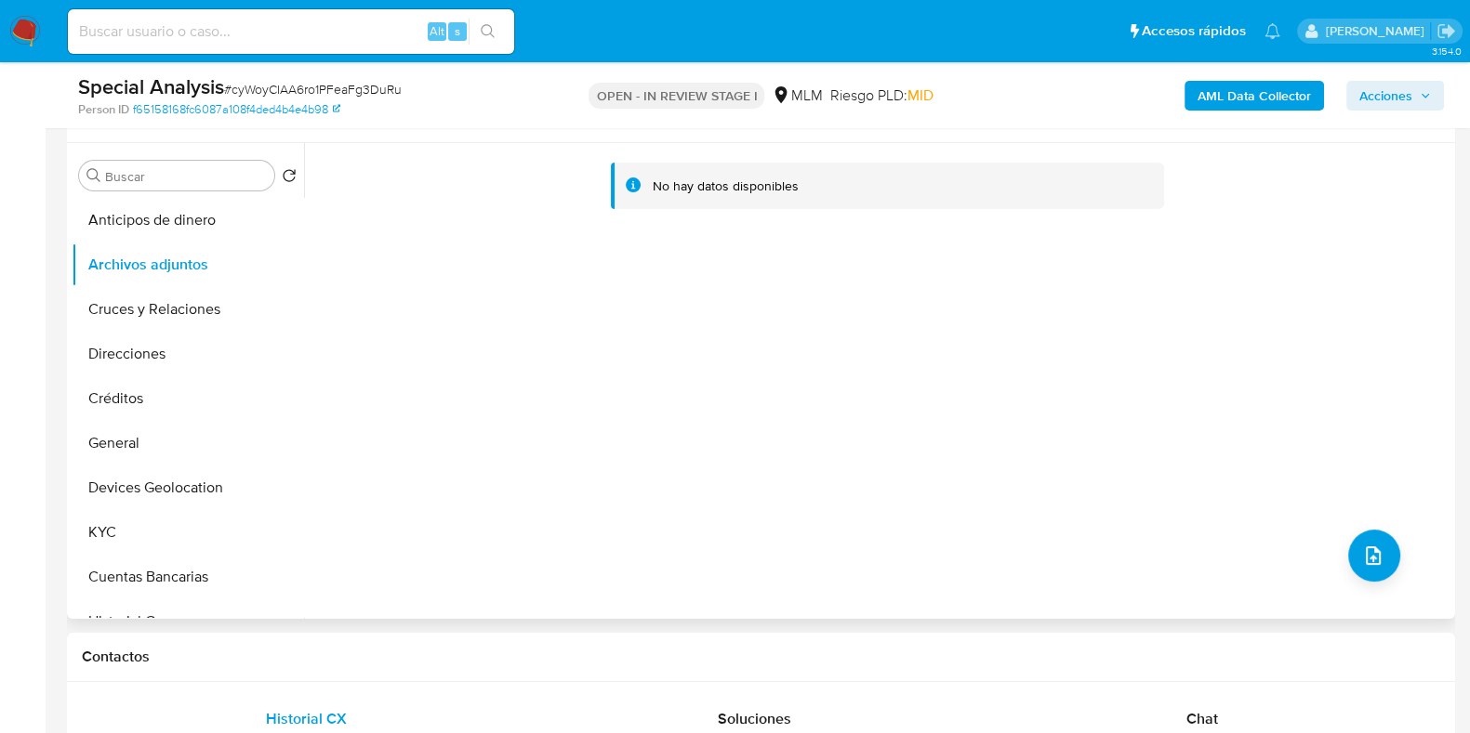
scroll to position [349, 0]
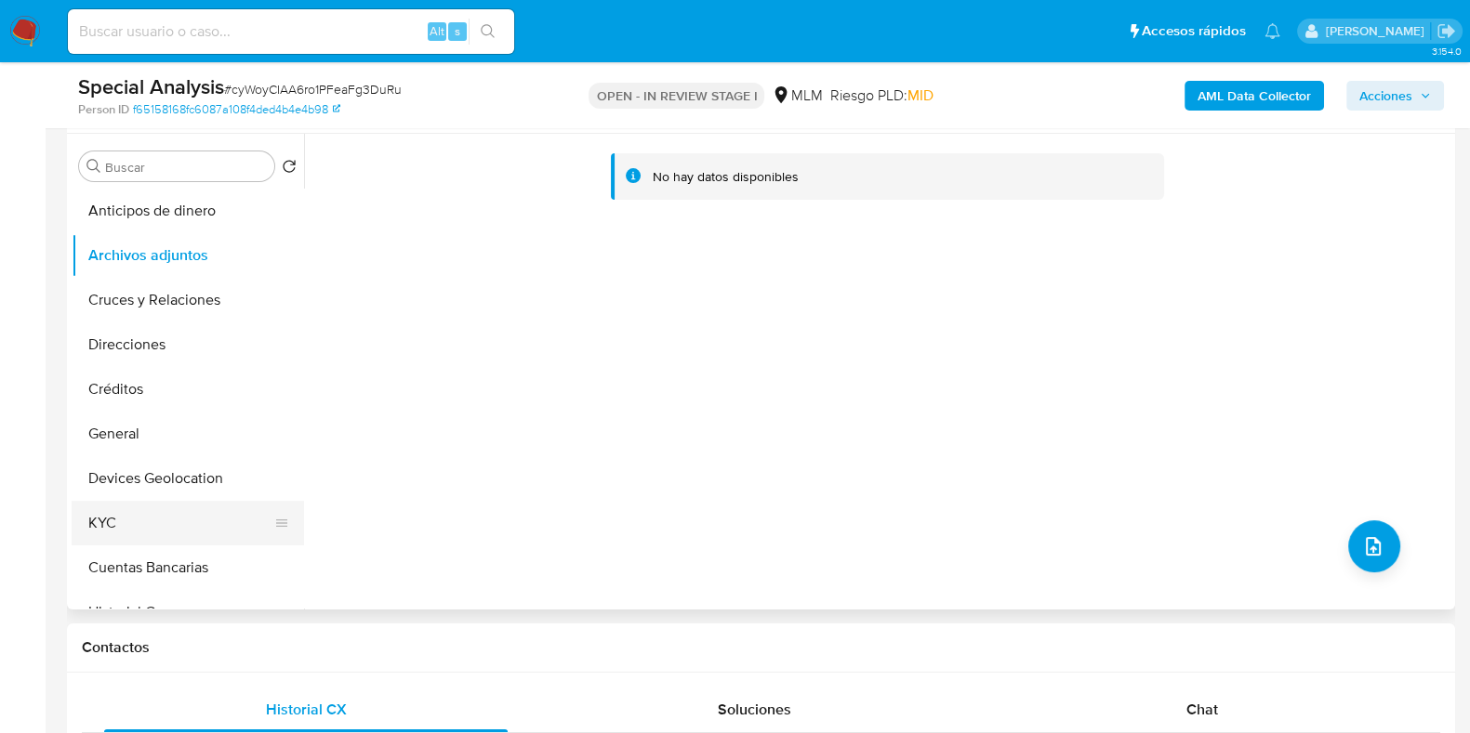
click at [145, 531] on button "KYC" at bounding box center [180, 523] width 217 height 45
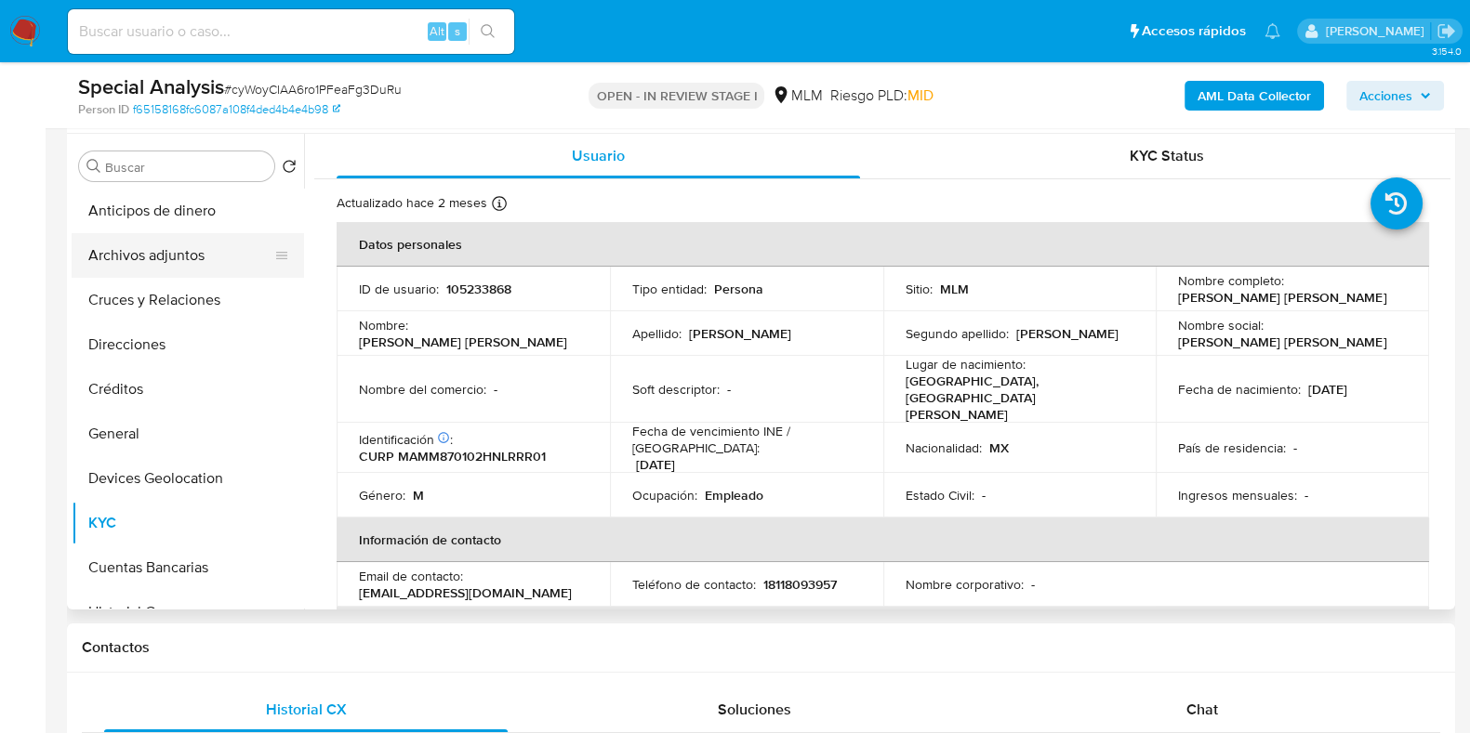
click at [149, 257] on button "Archivos adjuntos" at bounding box center [180, 255] width 217 height 45
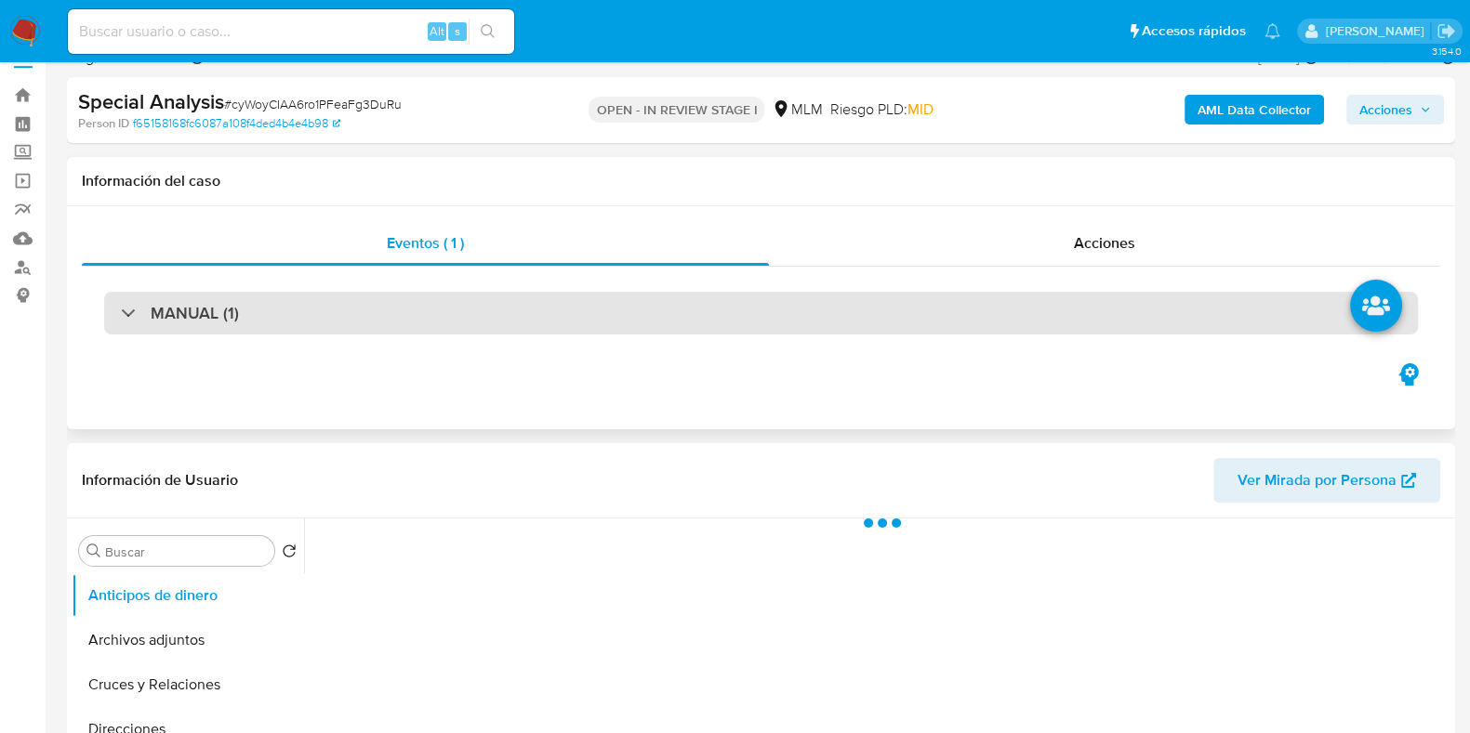
scroll to position [231, 0]
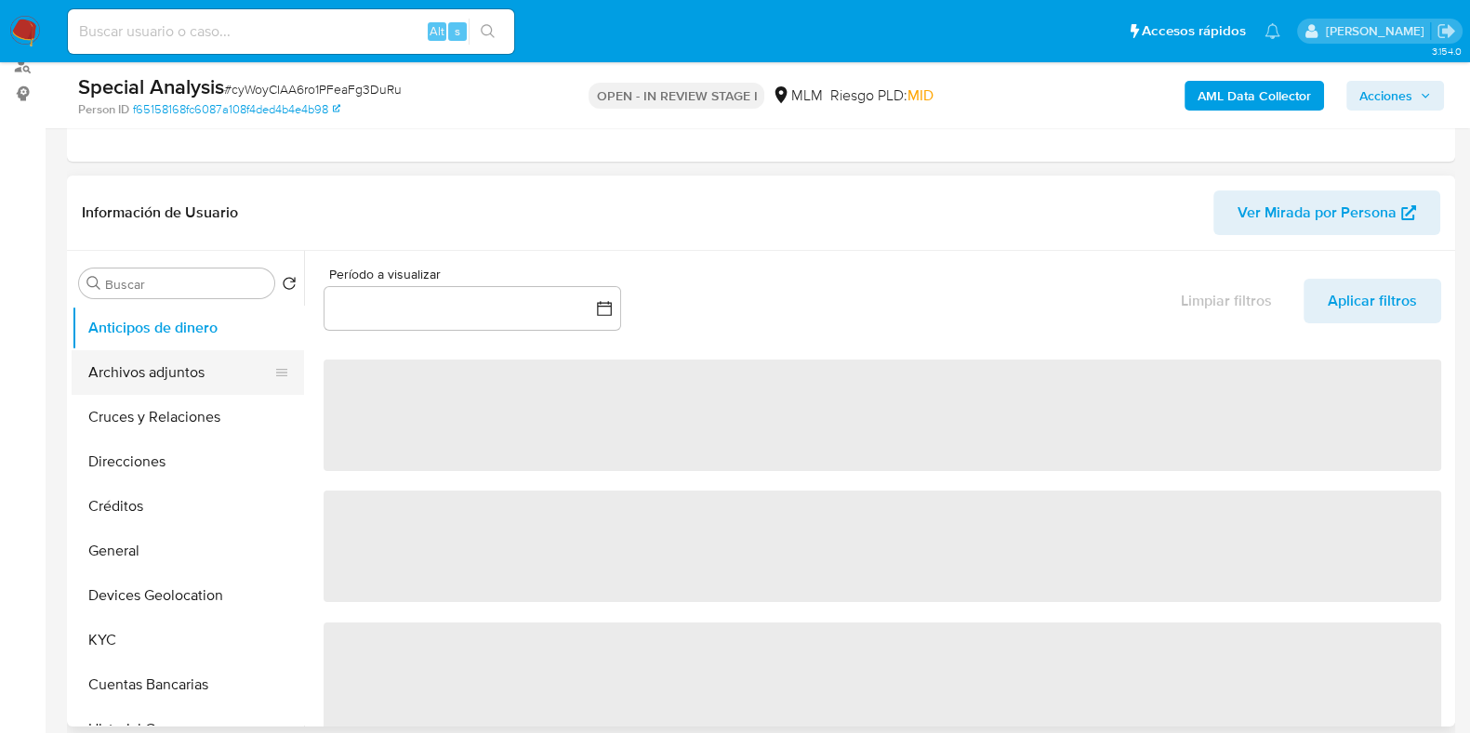
click at [149, 378] on button "Archivos adjuntos" at bounding box center [180, 372] width 217 height 45
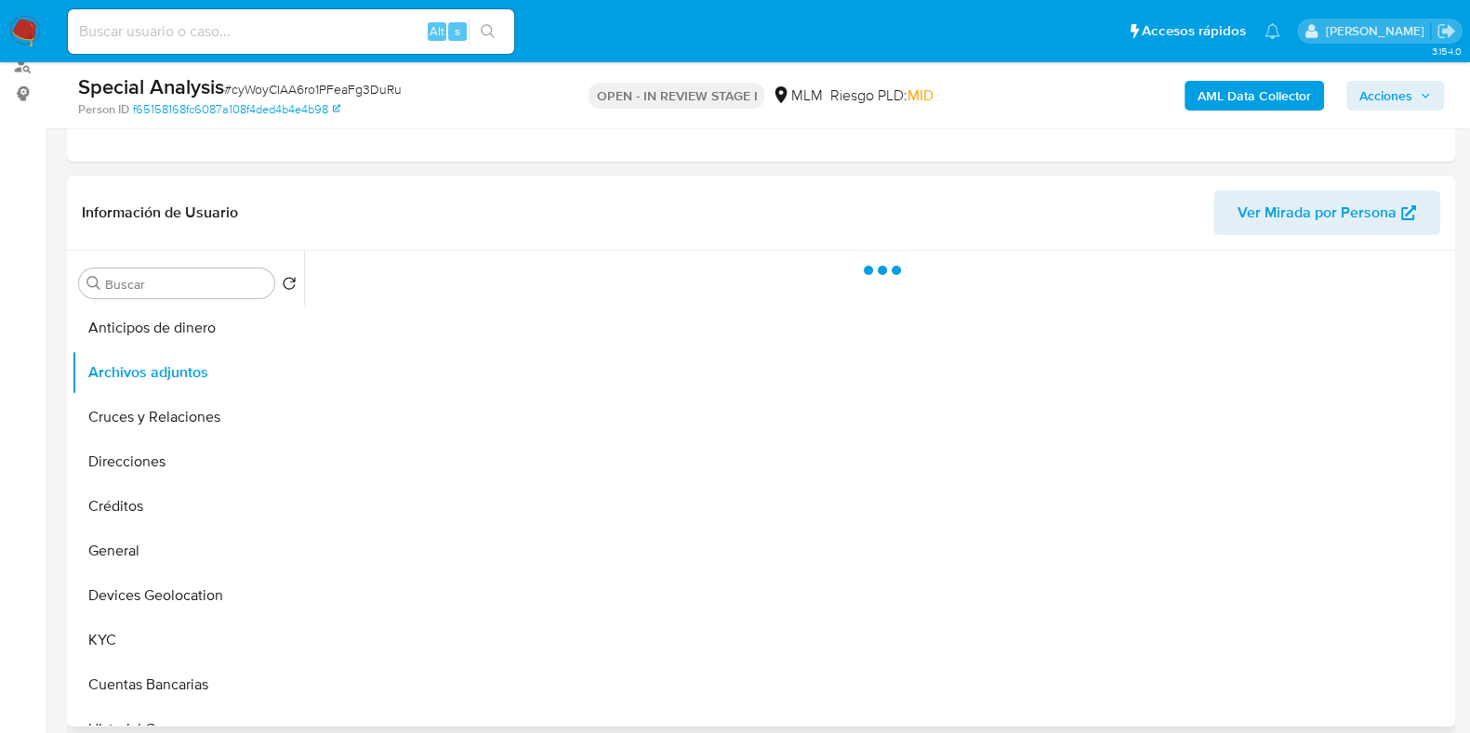
select select "10"
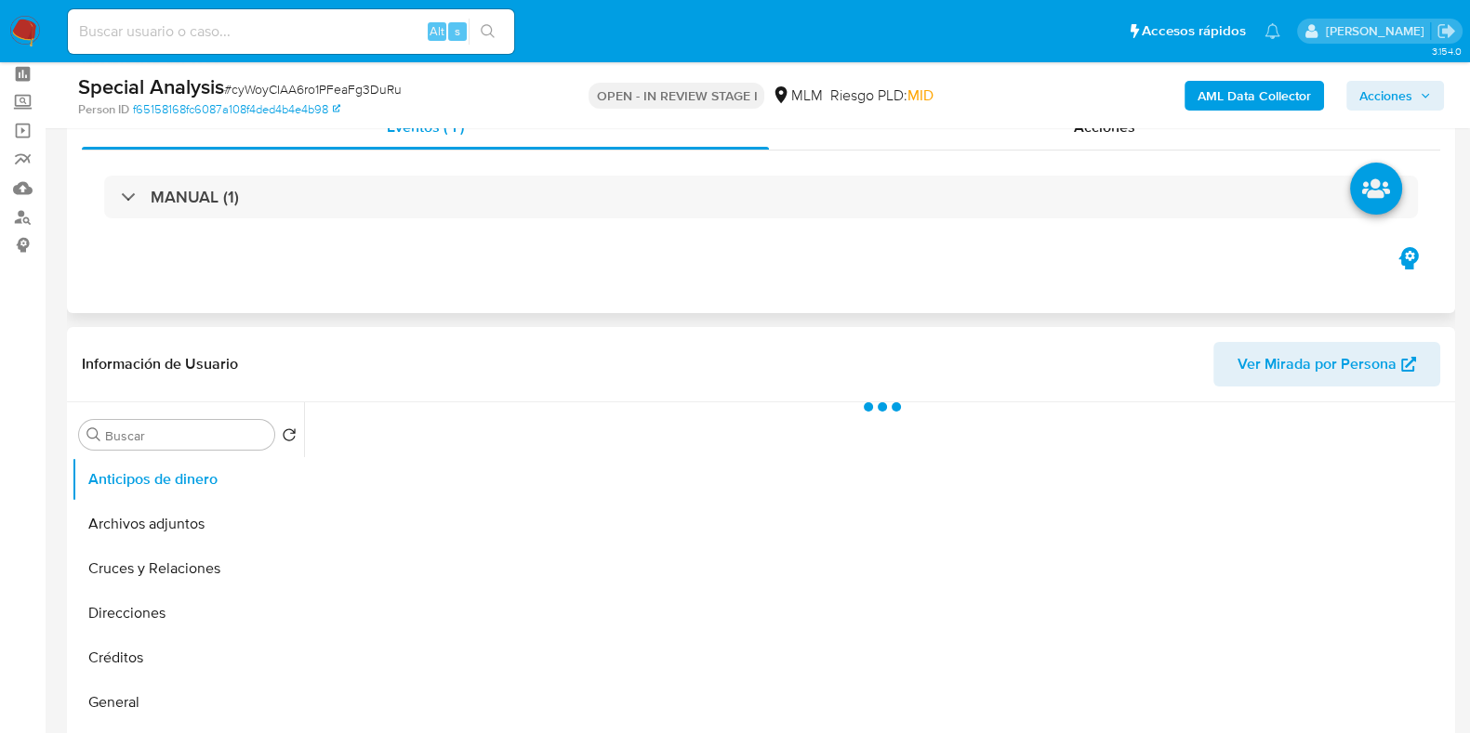
scroll to position [115, 0]
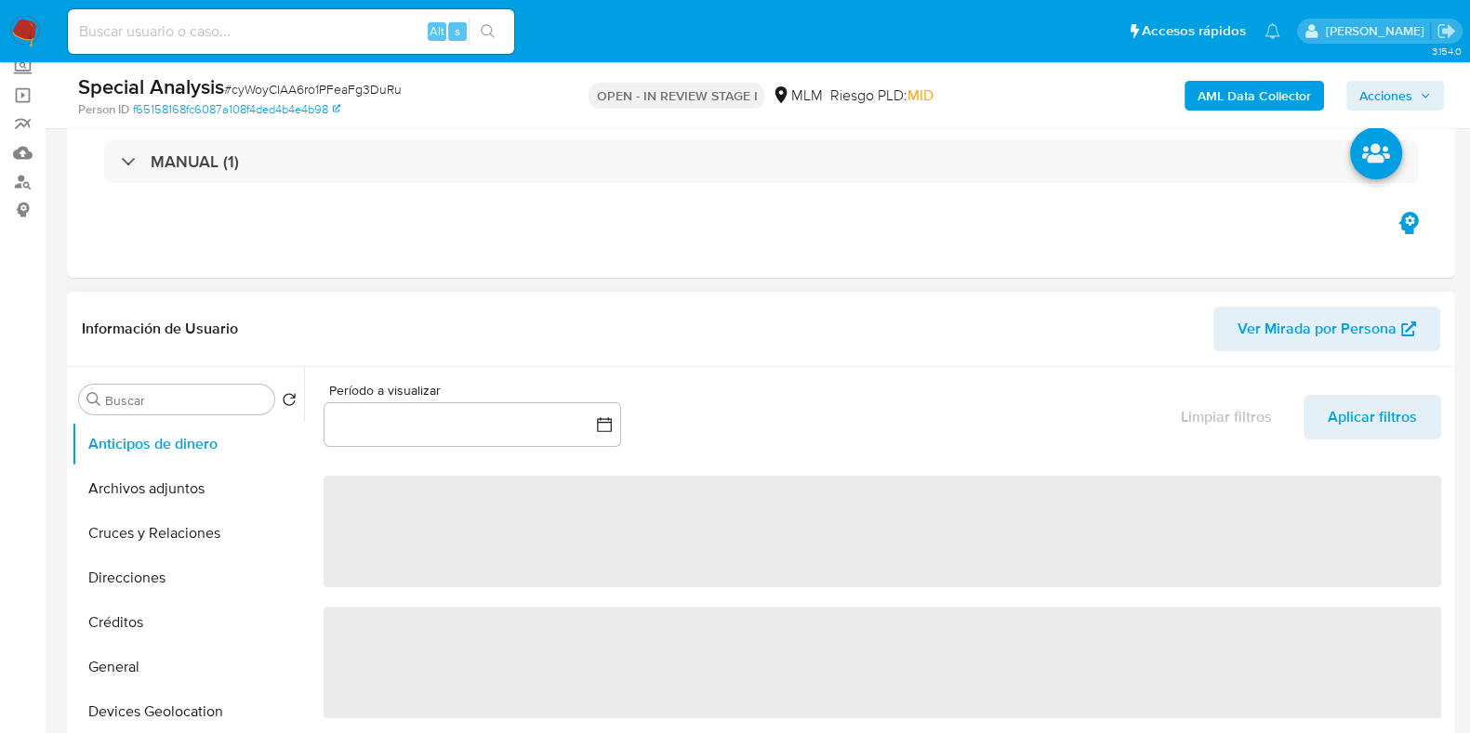
select select "10"
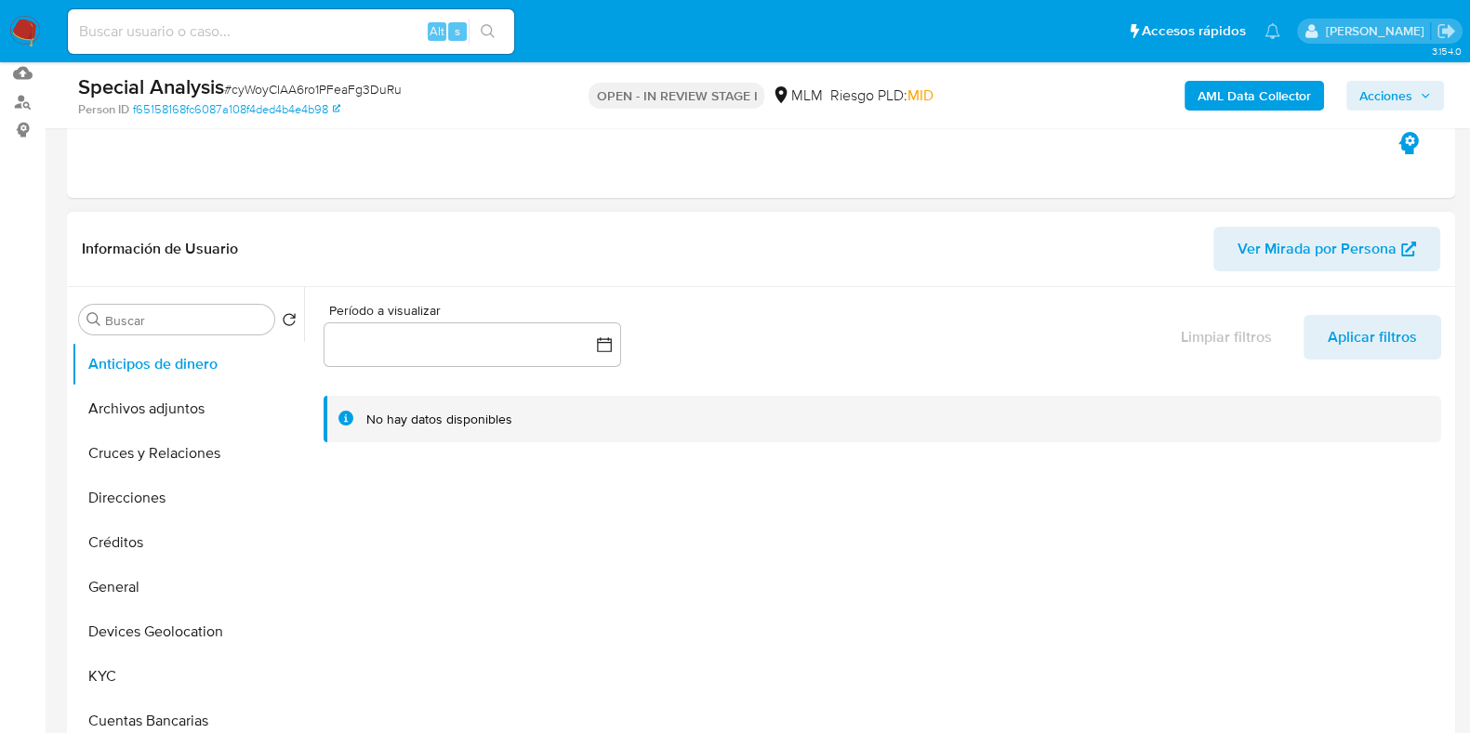
scroll to position [231, 0]
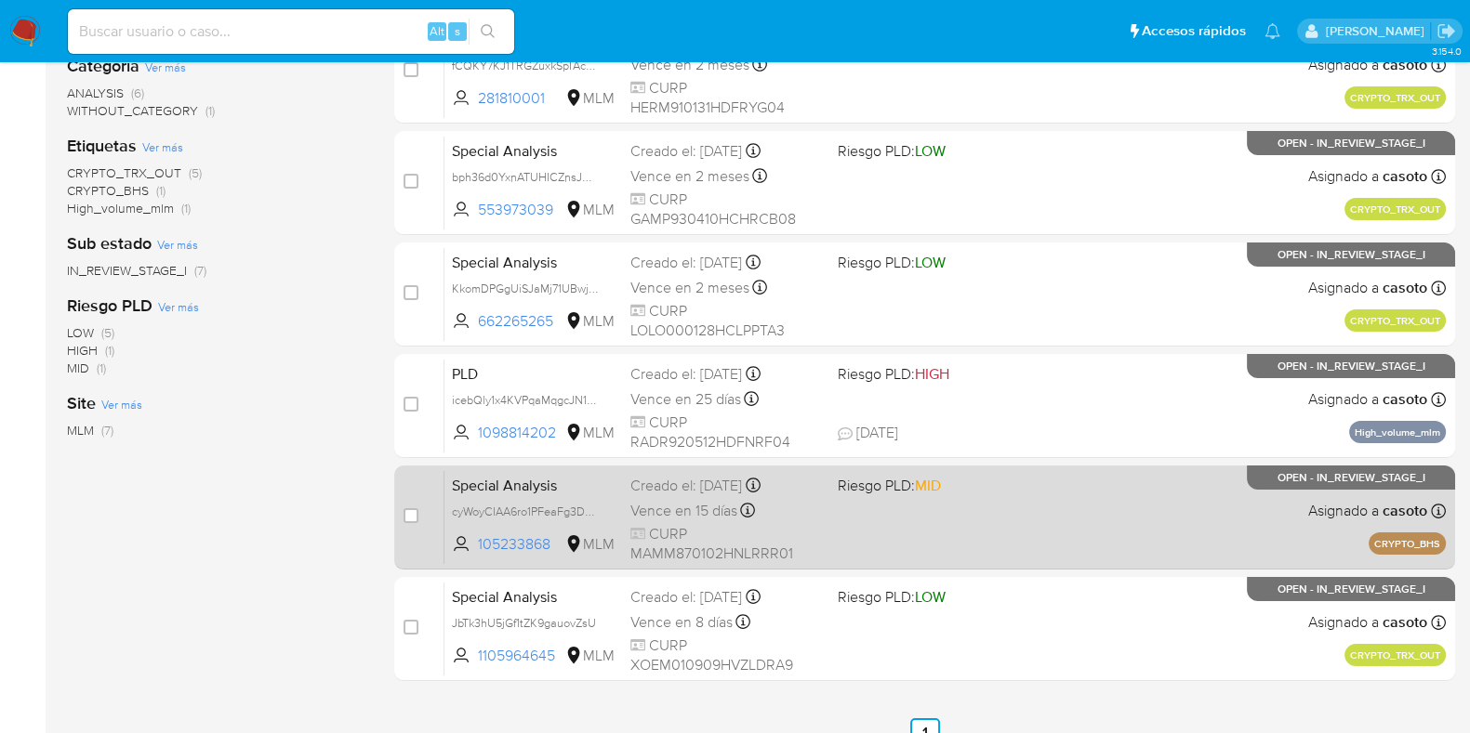
scroll to position [398, 0]
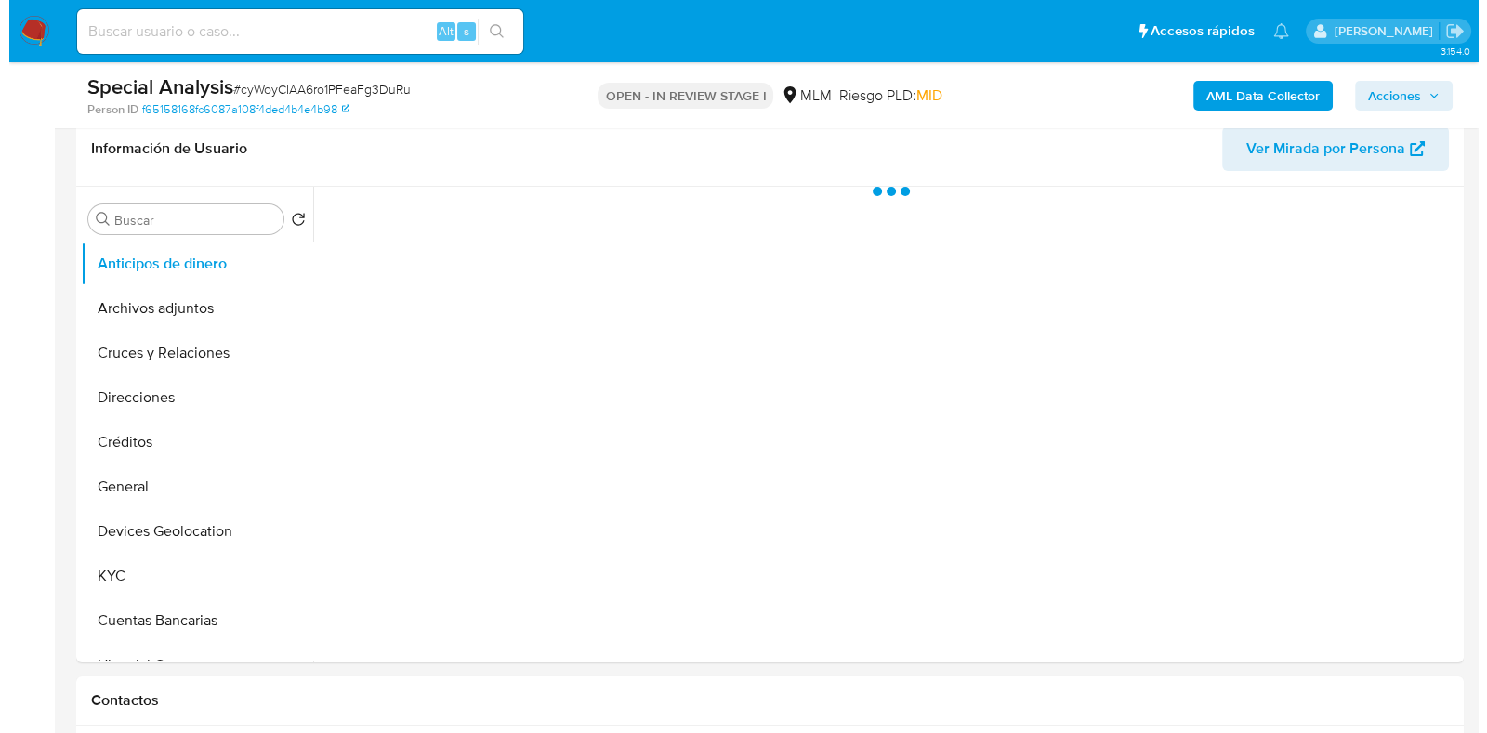
scroll to position [349, 0]
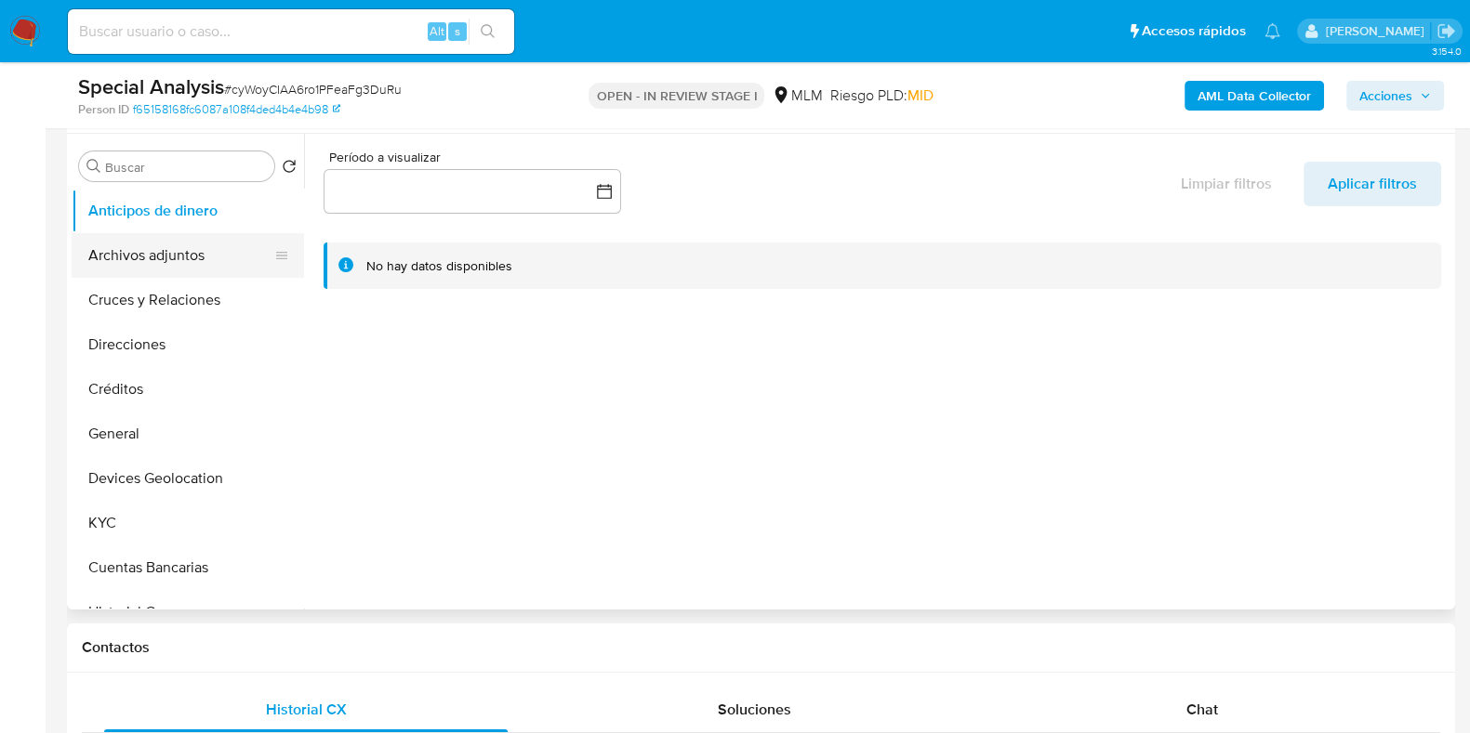
click at [161, 261] on button "Archivos adjuntos" at bounding box center [180, 255] width 217 height 45
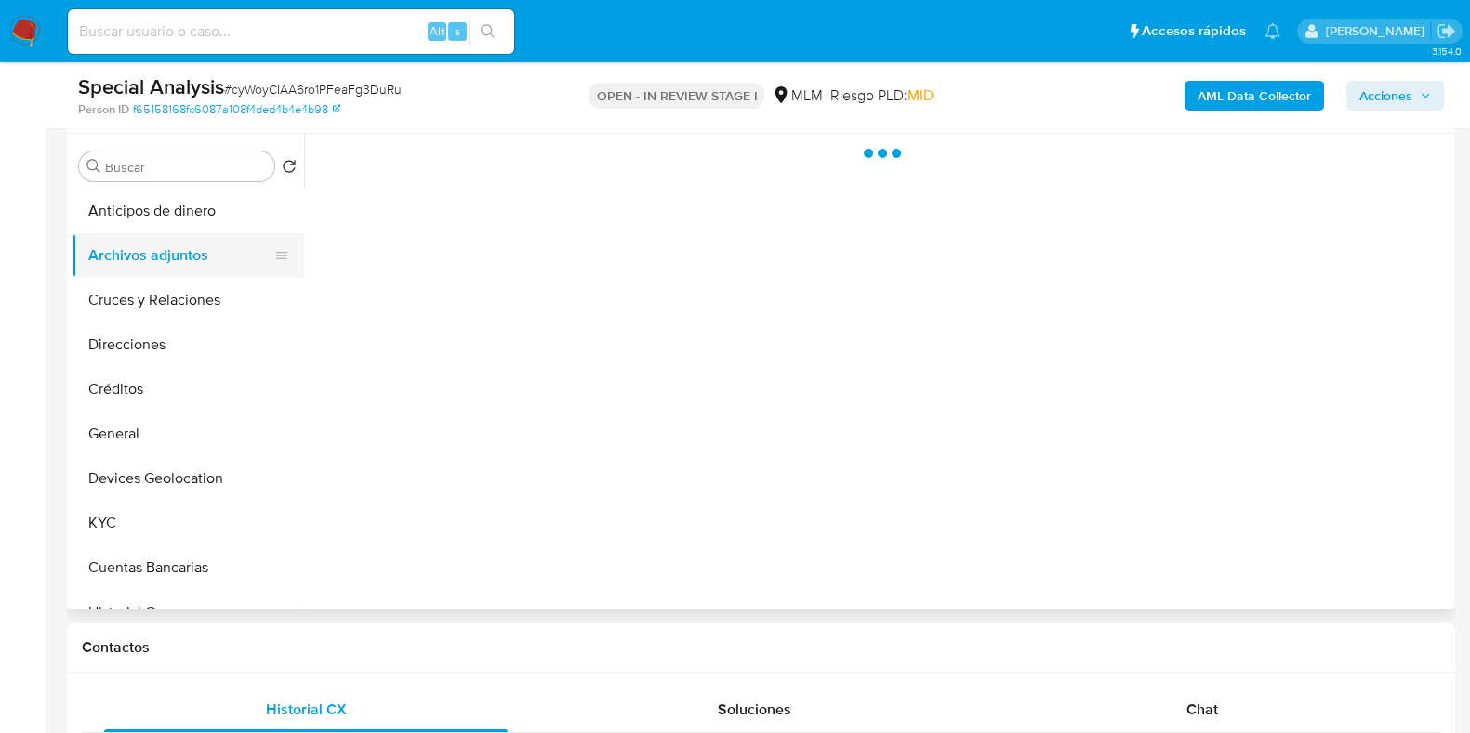
select select "10"
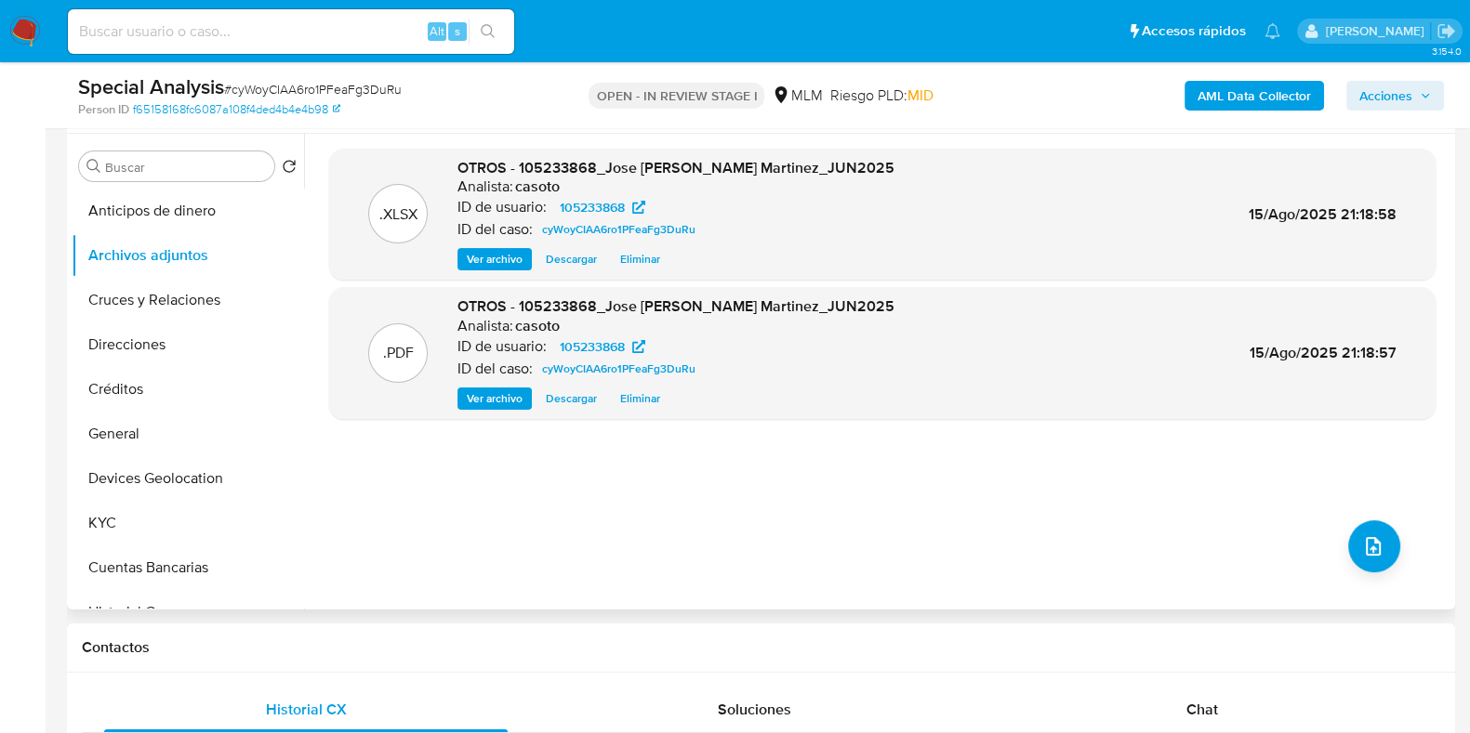
click at [635, 398] on span "Eliminar" at bounding box center [640, 398] width 40 height 19
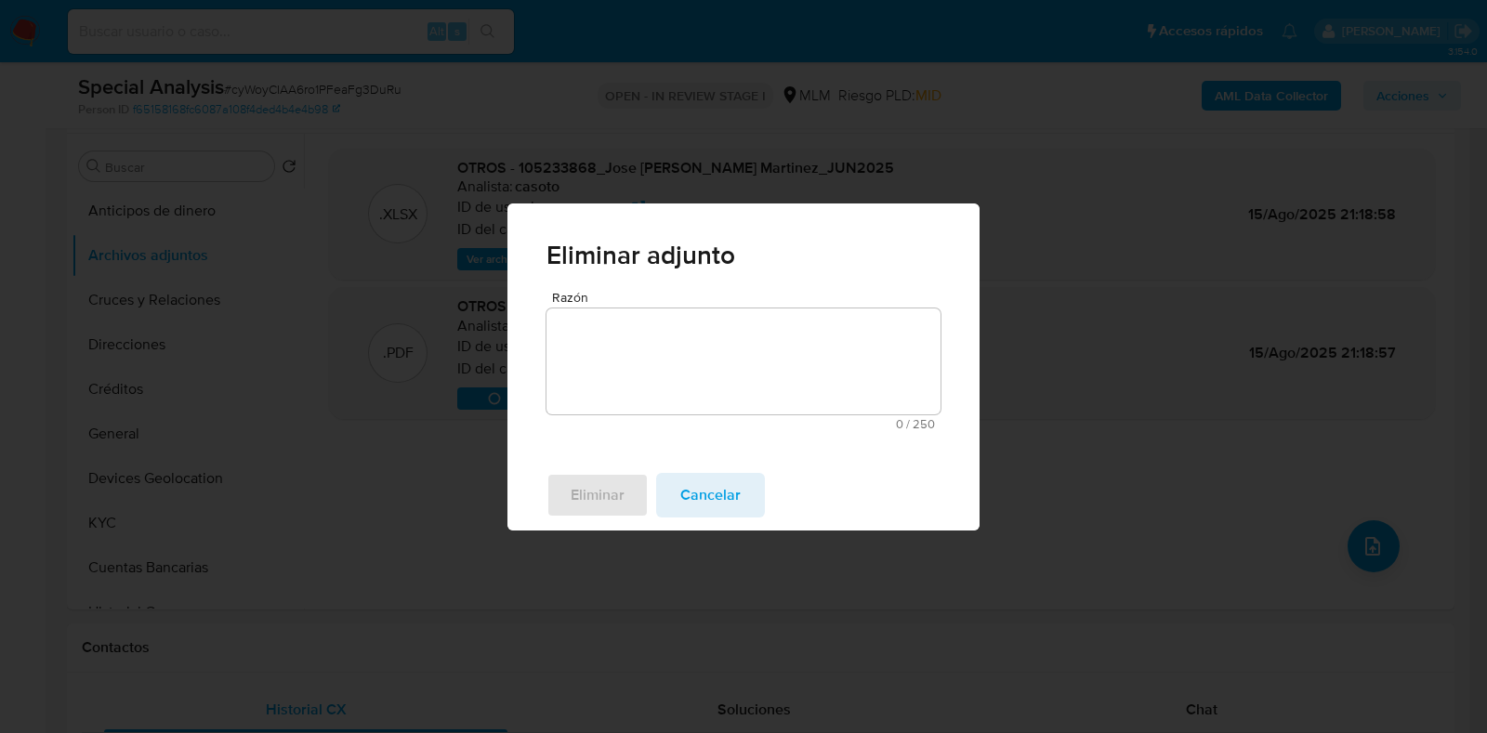
click at [605, 363] on textarea "Razón" at bounding box center [744, 362] width 394 height 106
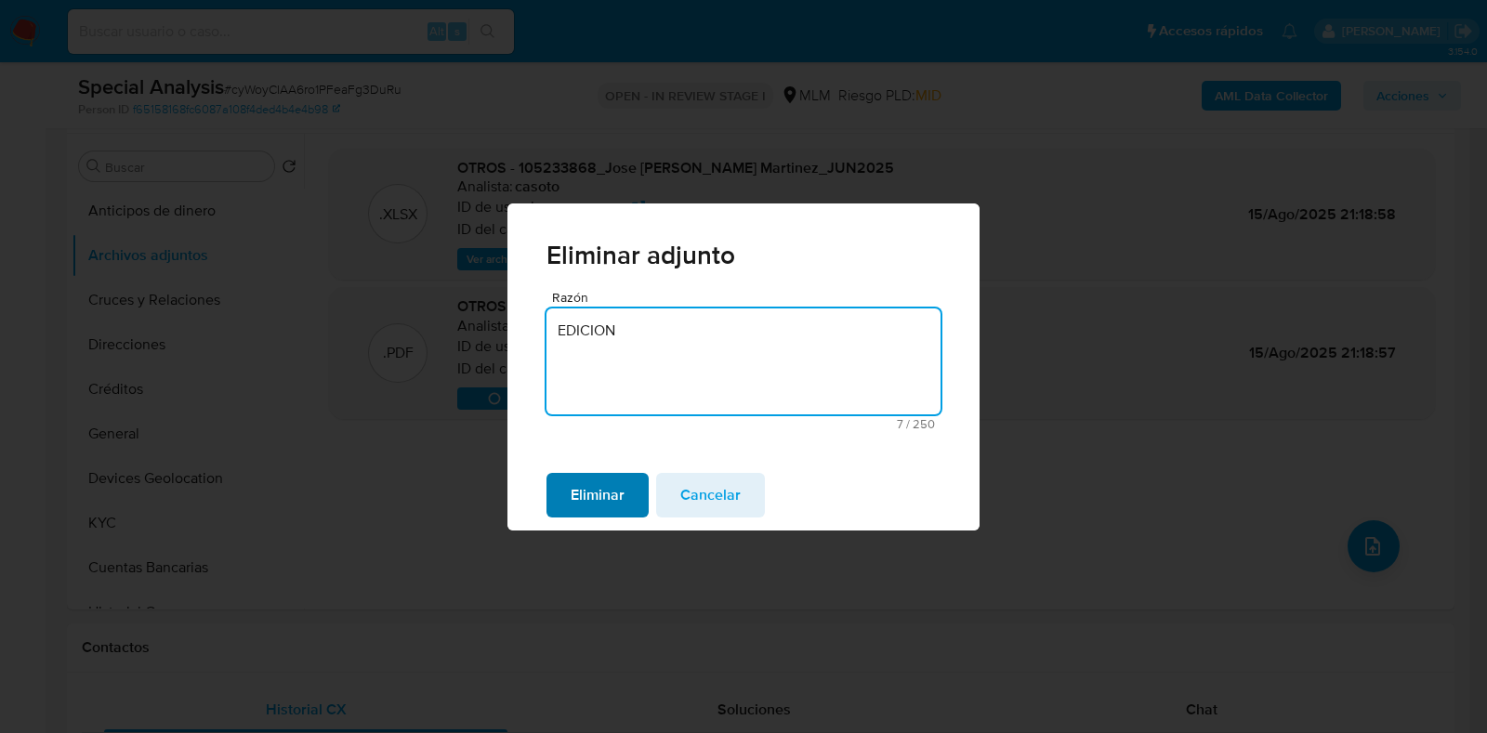
type textarea "EDICION"
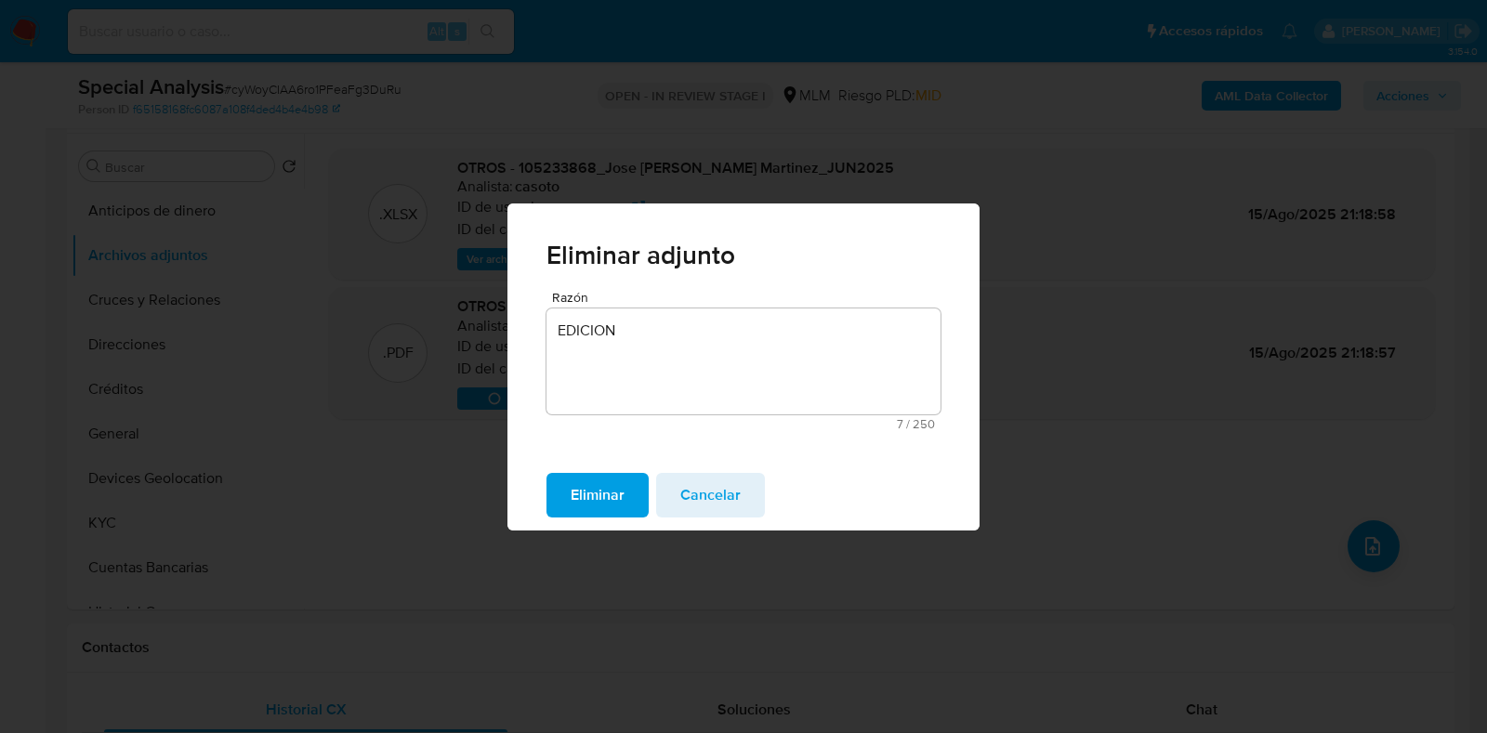
click at [585, 489] on span "Eliminar" at bounding box center [598, 495] width 54 height 41
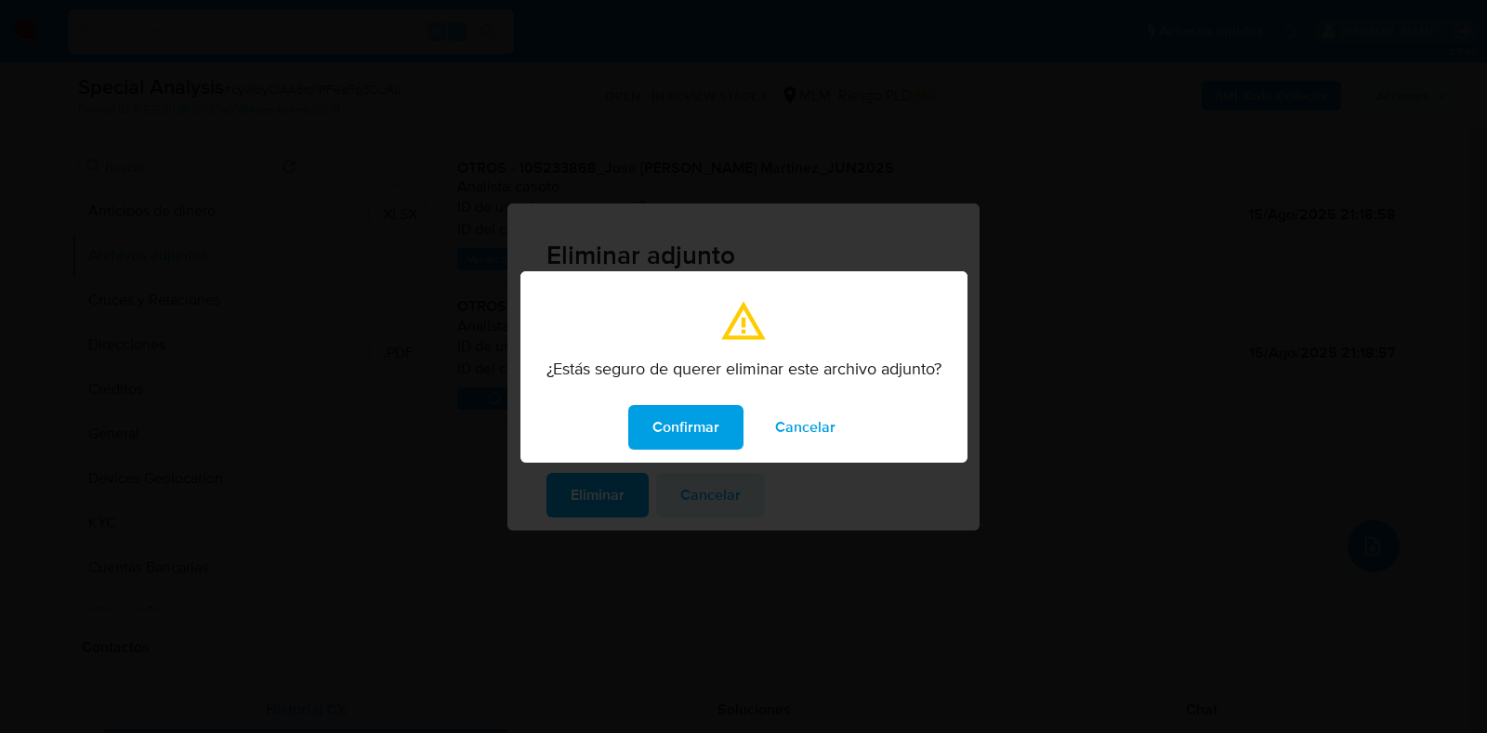
click at [721, 447] on button "Confirmar" at bounding box center [685, 427] width 115 height 45
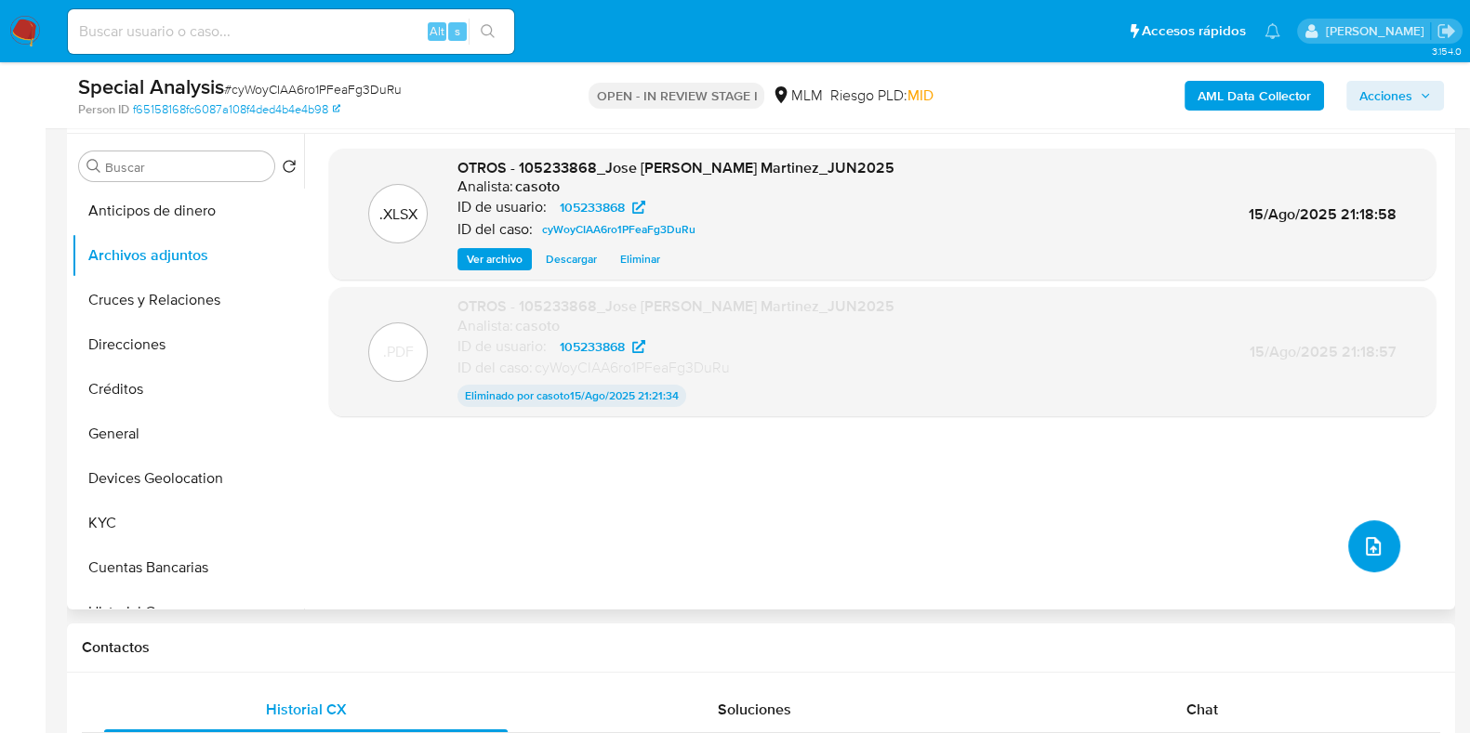
click at [1386, 528] on button "upload-file" at bounding box center [1374, 547] width 52 height 52
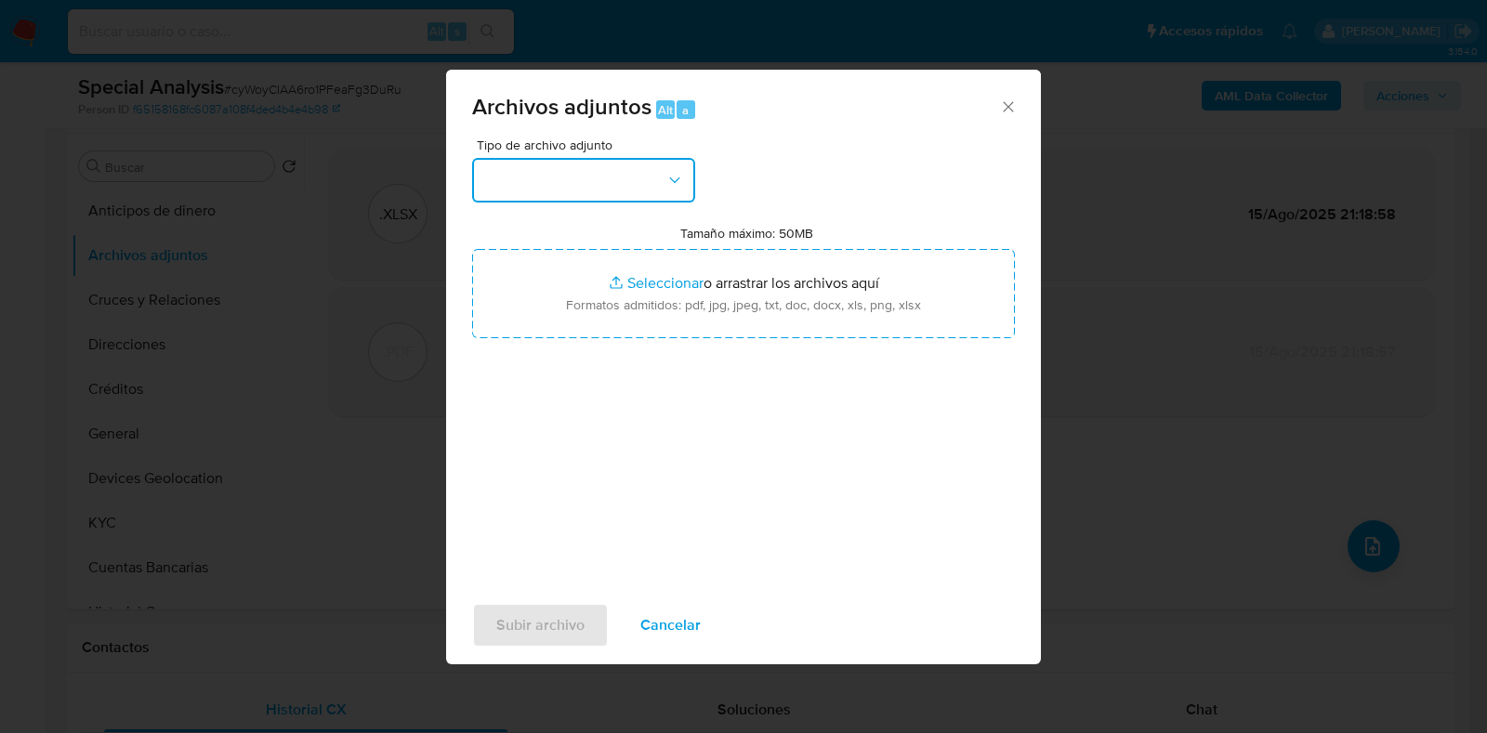
click at [604, 184] on button "button" at bounding box center [583, 180] width 223 height 45
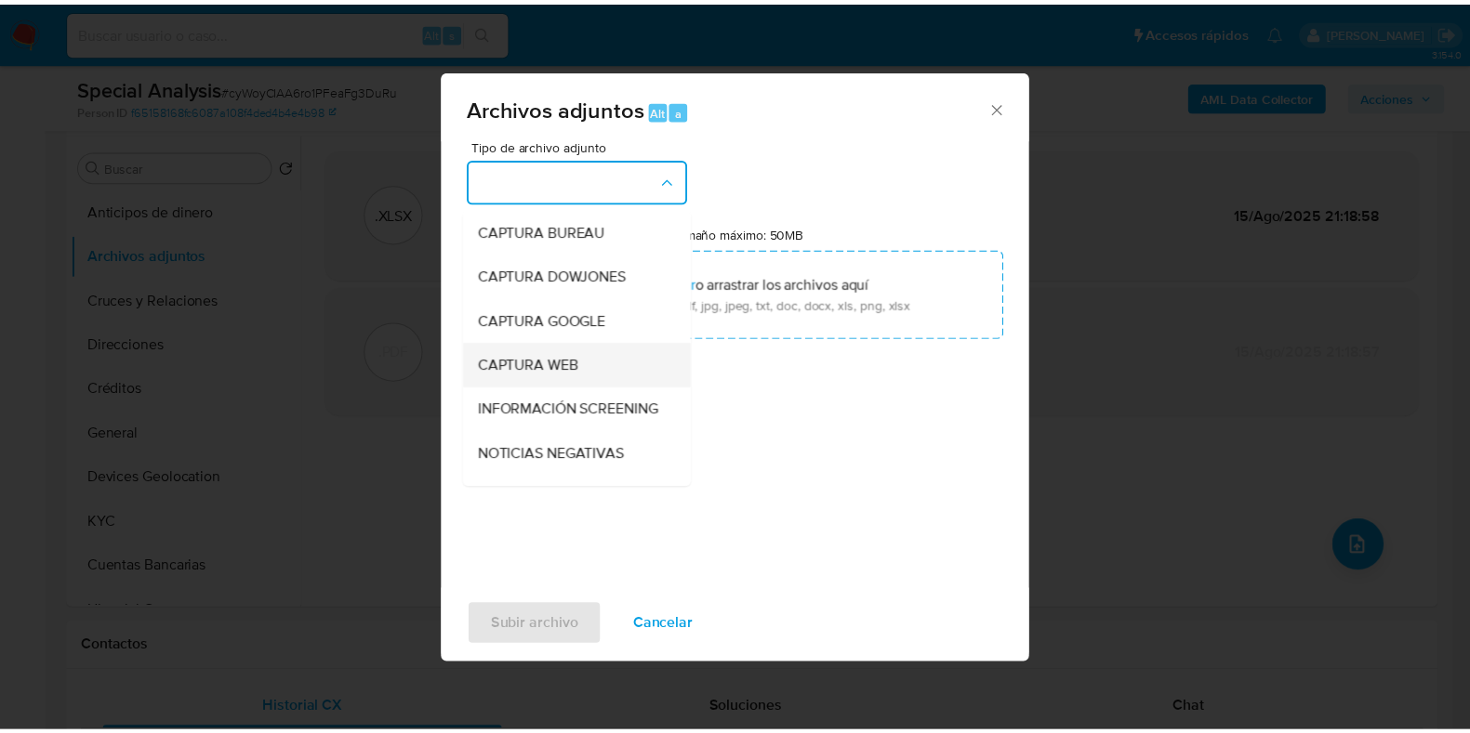
scroll to position [115, 0]
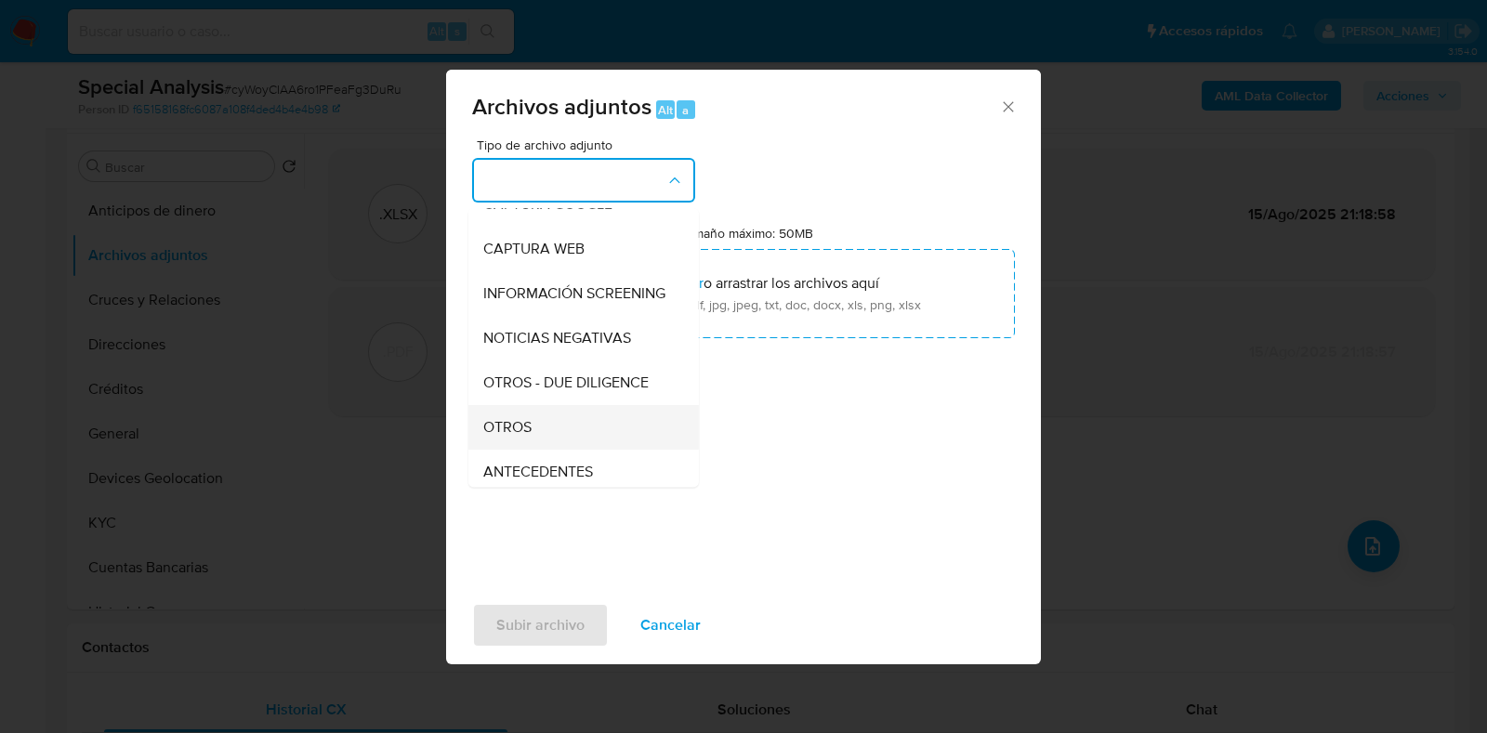
click at [526, 437] on span "OTROS" at bounding box center [507, 427] width 48 height 19
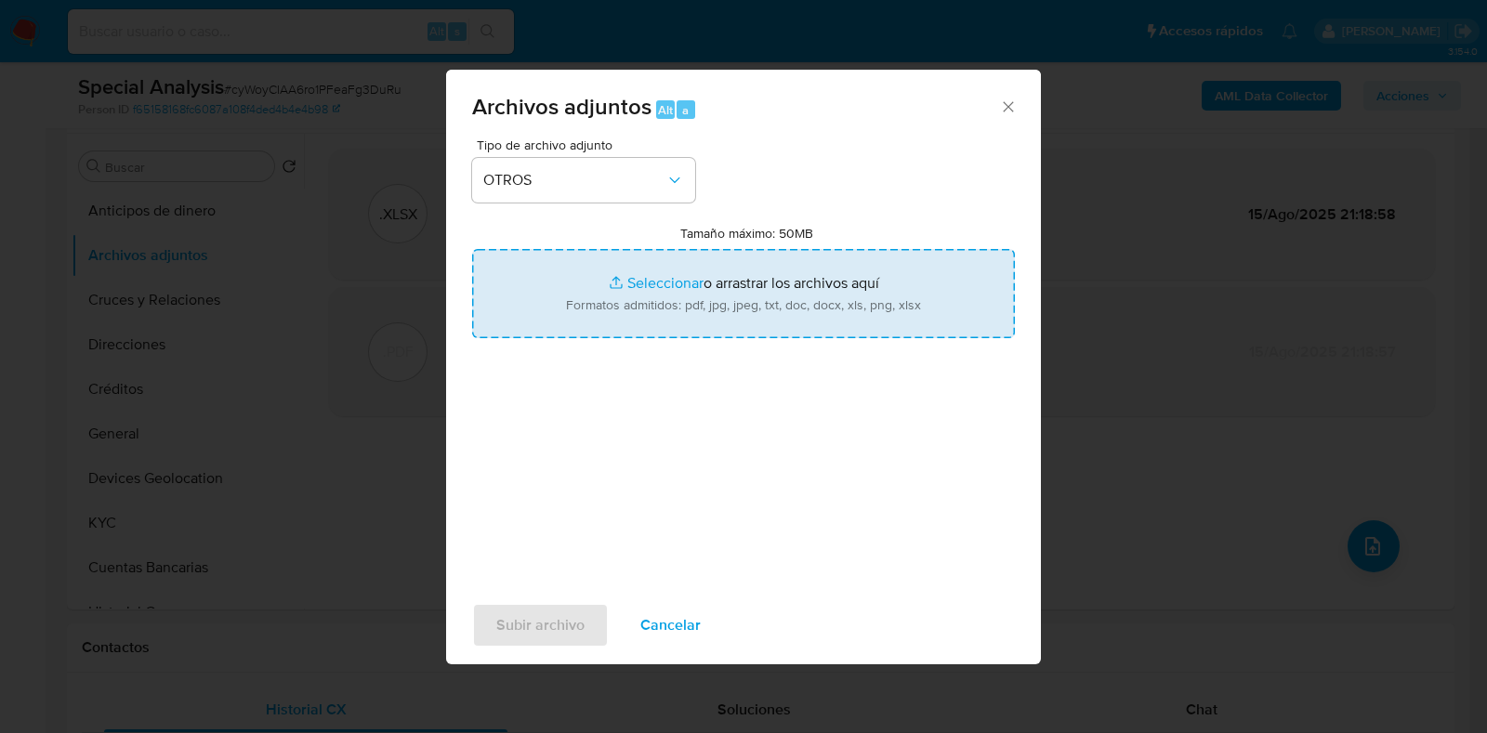
click at [650, 286] on input "Tamaño máximo: 50MB Seleccionar archivos" at bounding box center [743, 293] width 543 height 89
type input "C:\fakepath\105233868 Jose Maria Martinez Martinez JUN2025.pdf"
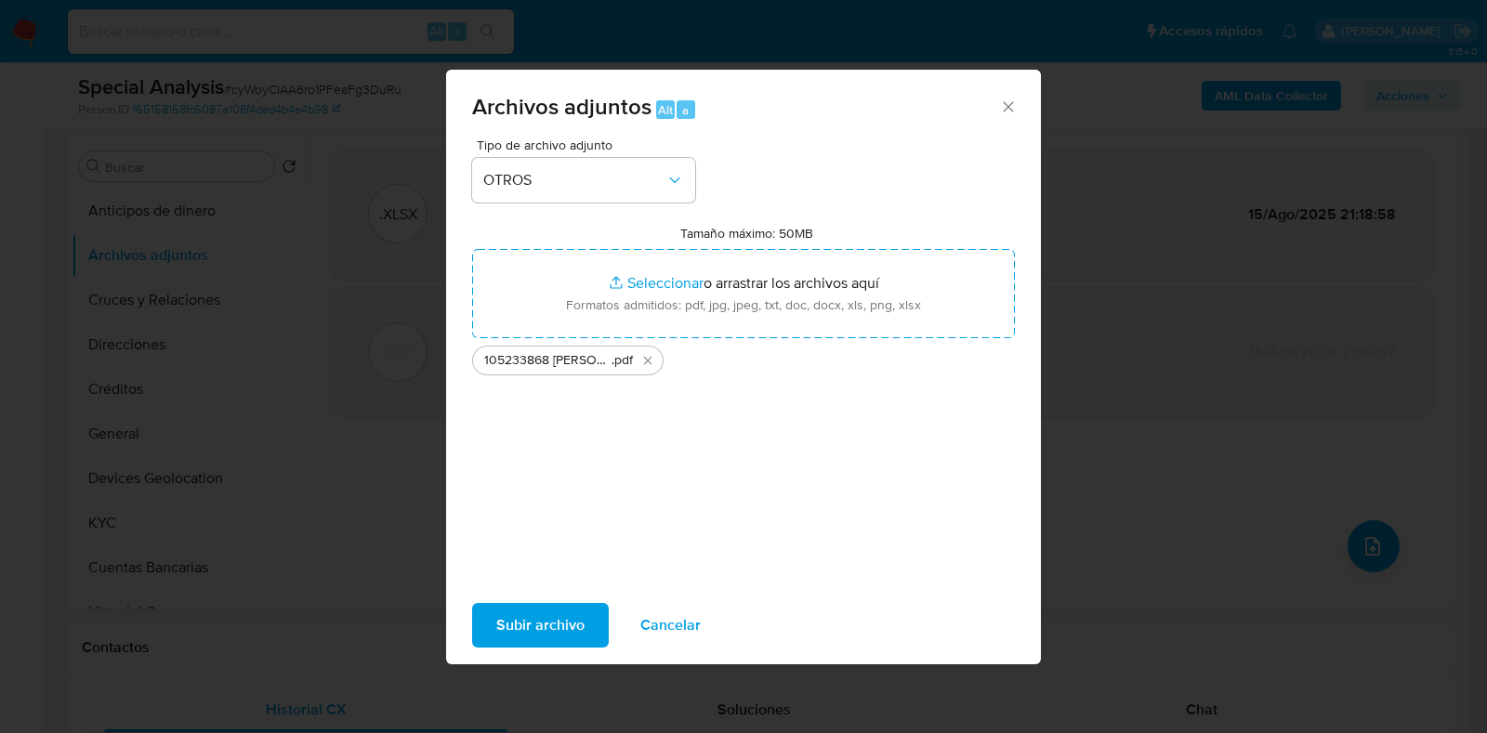
click at [544, 627] on span "Subir archivo" at bounding box center [540, 625] width 88 height 41
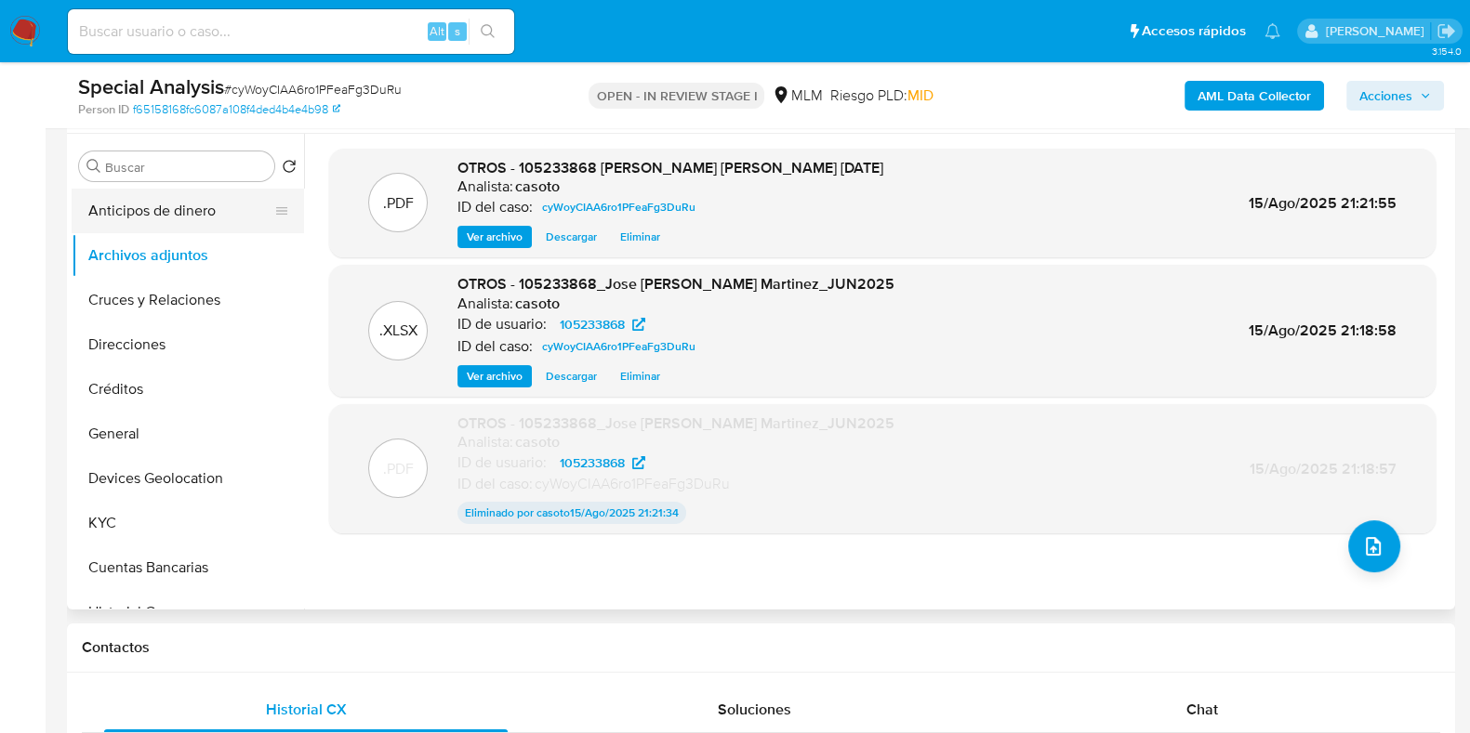
click at [195, 231] on button "Anticipos de dinero" at bounding box center [180, 211] width 217 height 45
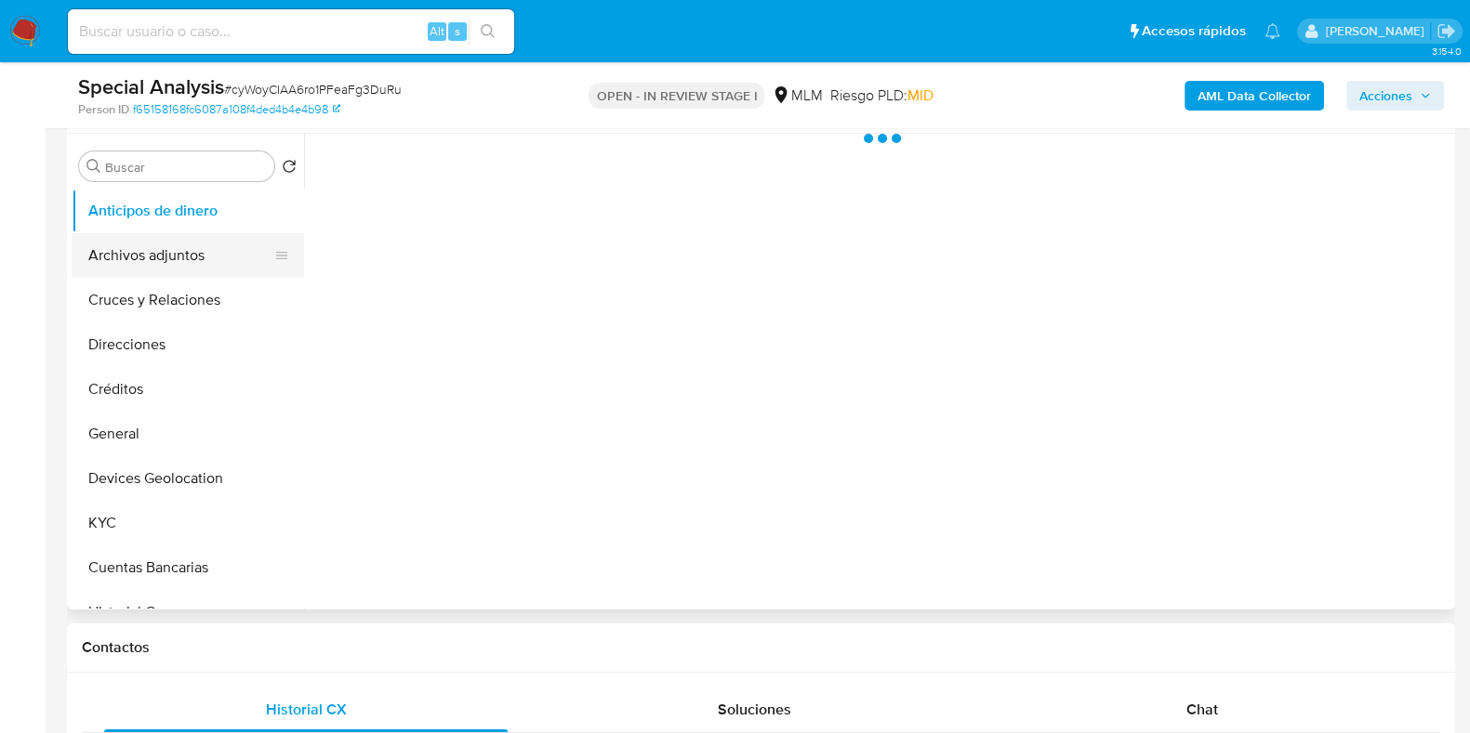
click at [175, 249] on button "Archivos adjuntos" at bounding box center [180, 255] width 217 height 45
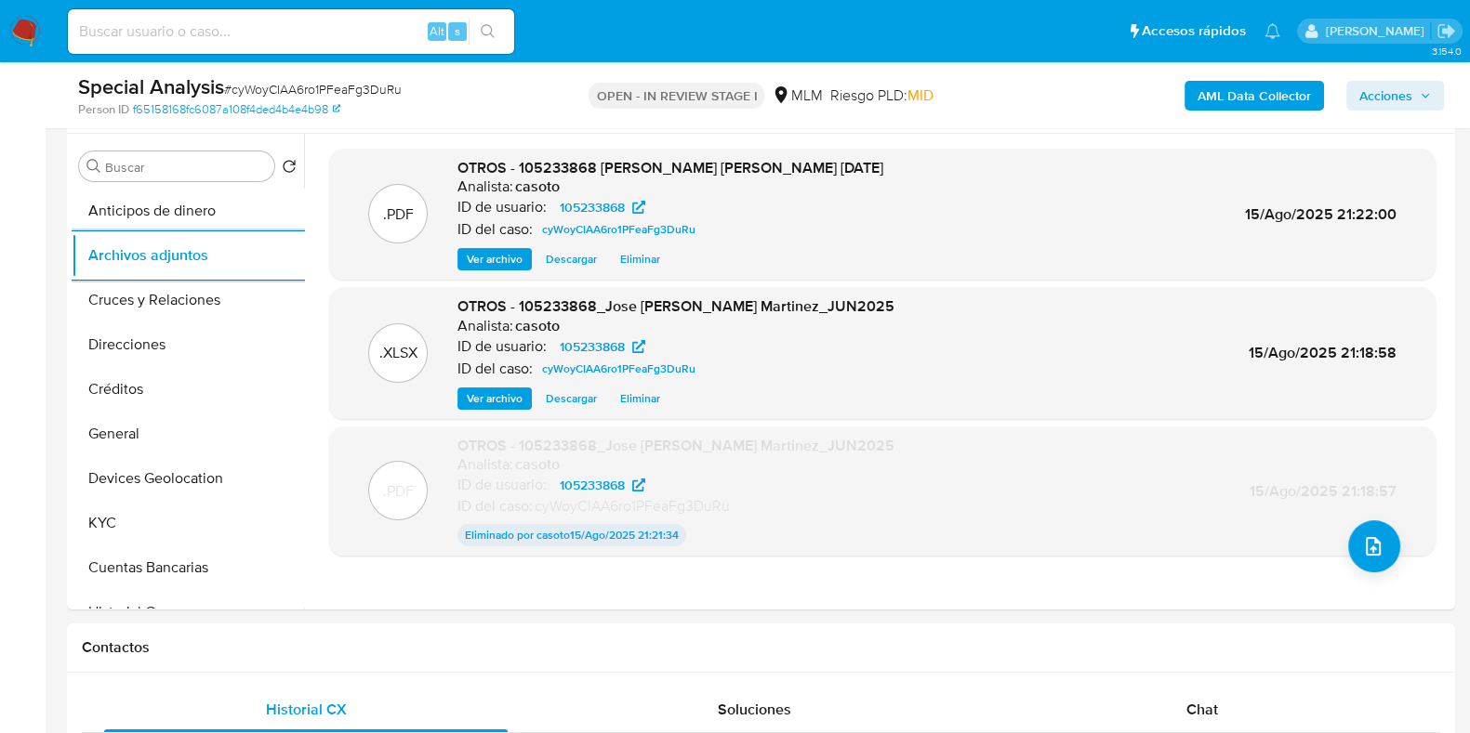
click at [1394, 102] on span "Acciones" at bounding box center [1385, 96] width 53 height 30
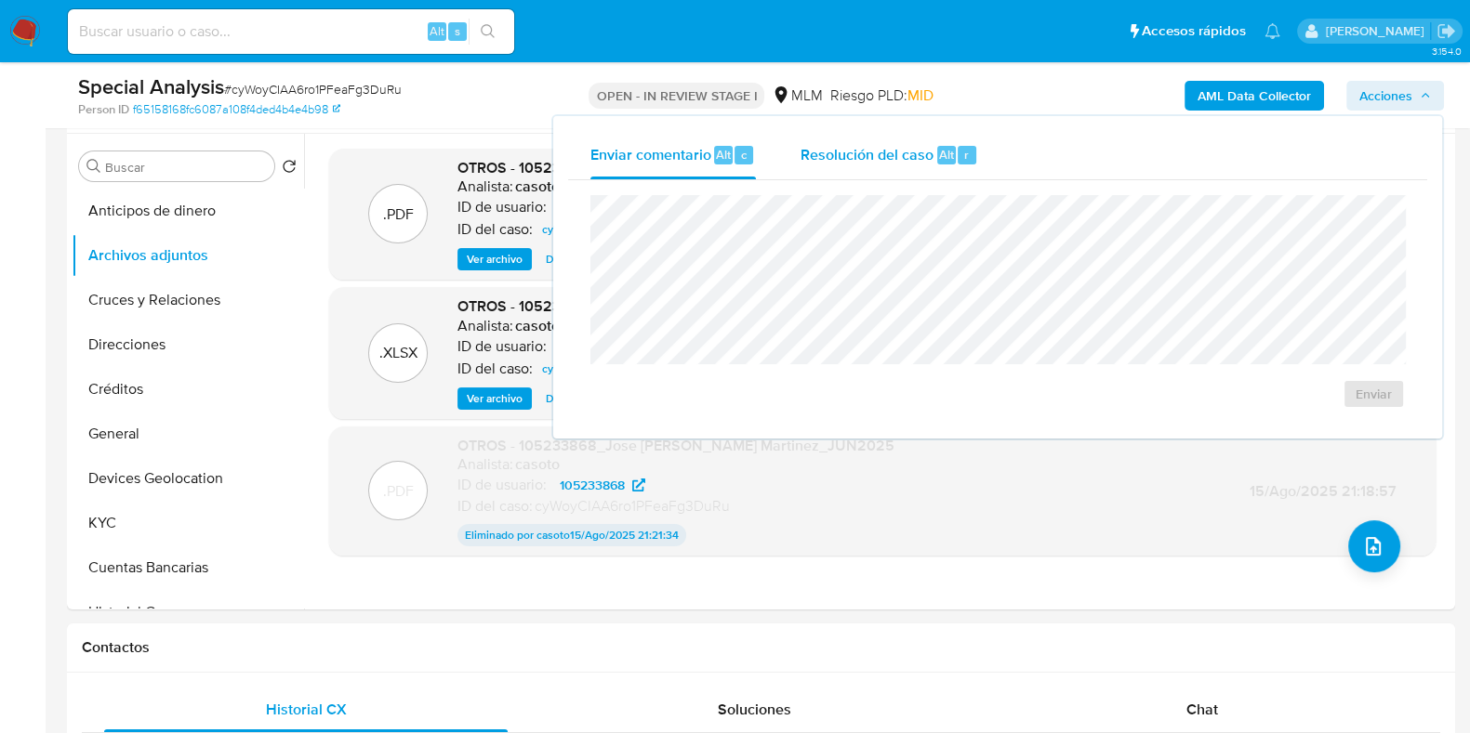
click at [952, 163] on div "Alt" at bounding box center [946, 155] width 19 height 19
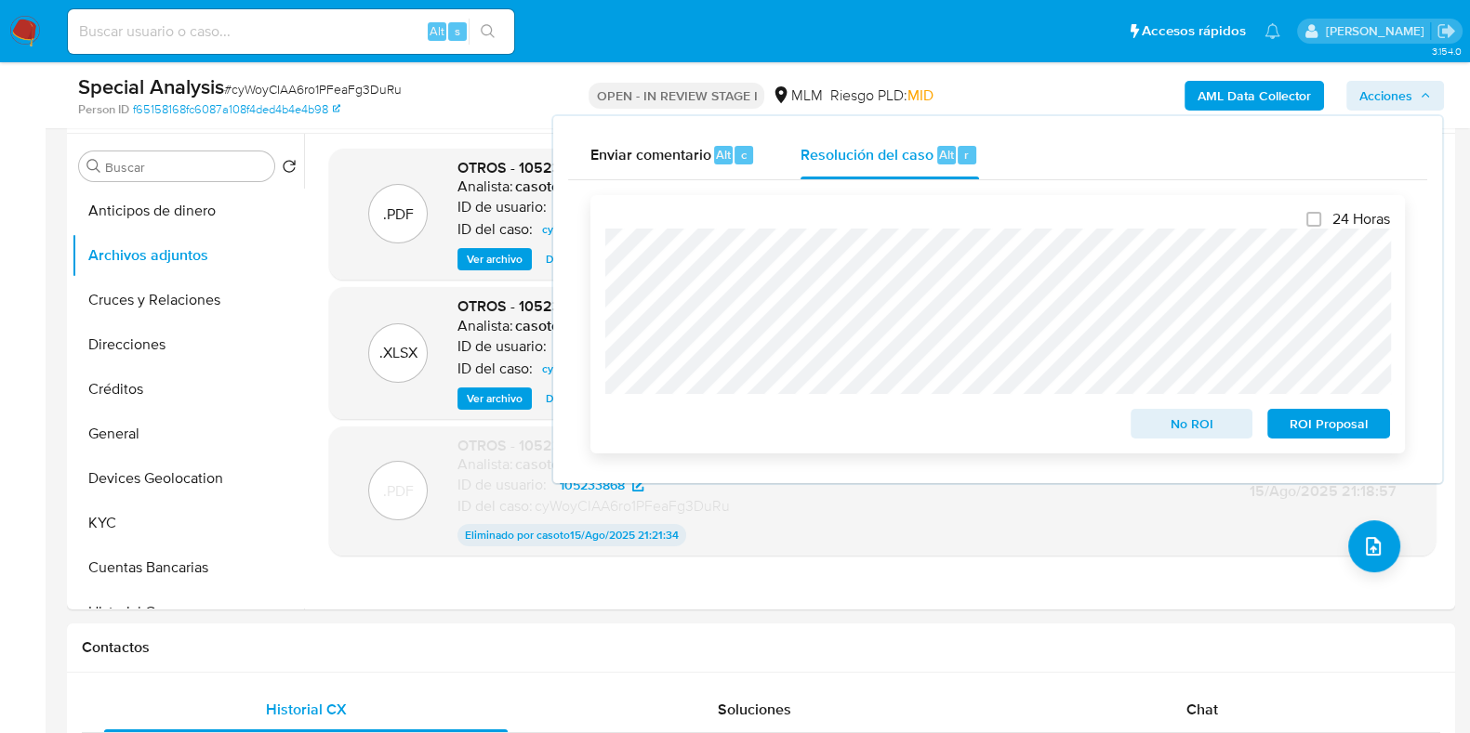
click at [1170, 437] on span "No ROI" at bounding box center [1191, 424] width 97 height 26
